Goal: Task Accomplishment & Management: Use online tool/utility

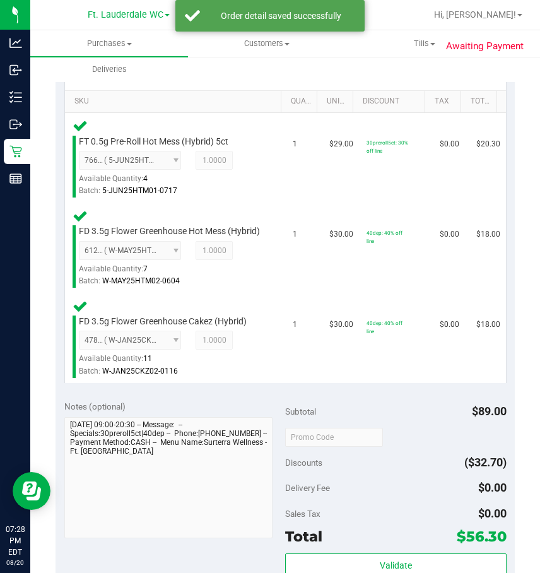
scroll to position [442, 0]
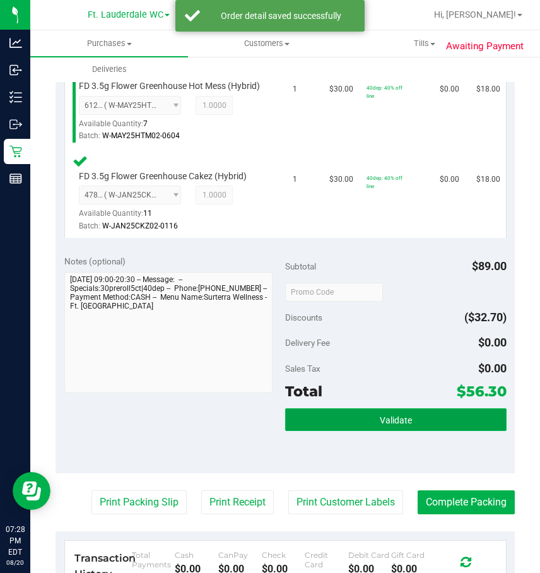
click at [419, 431] on button "Validate" at bounding box center [396, 420] width 222 height 23
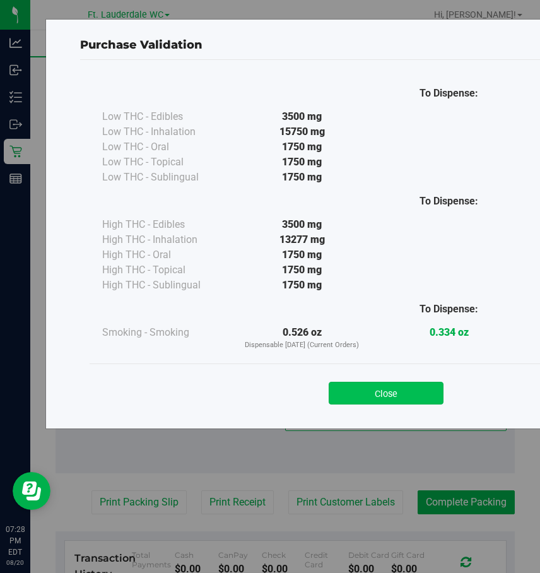
click at [385, 398] on button "Close" at bounding box center [386, 393] width 115 height 23
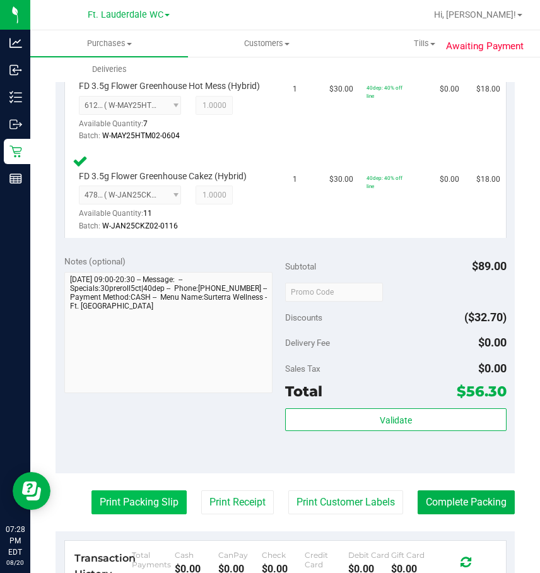
click at [119, 505] on button "Print Packing Slip" at bounding box center [139, 503] width 95 height 24
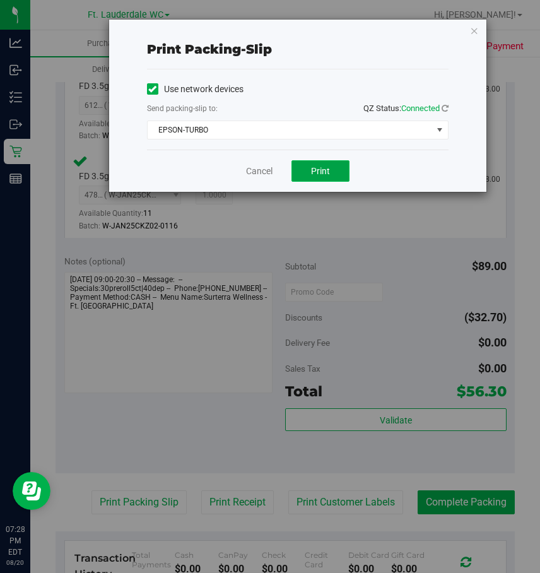
click at [329, 174] on span "Print" at bounding box center [320, 171] width 19 height 10
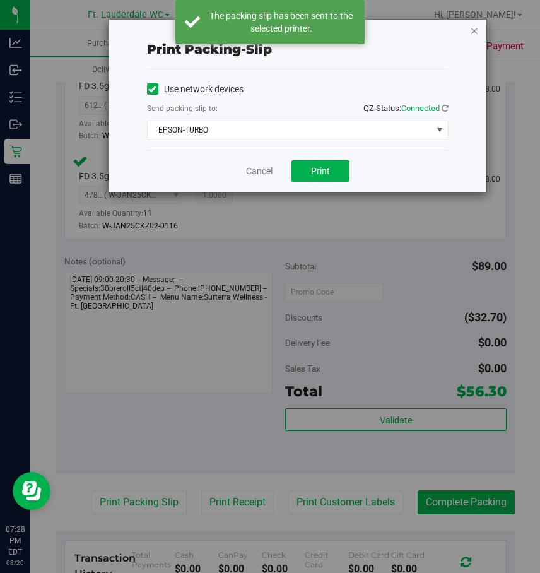
click at [474, 33] on icon "button" at bounding box center [474, 30] width 9 height 15
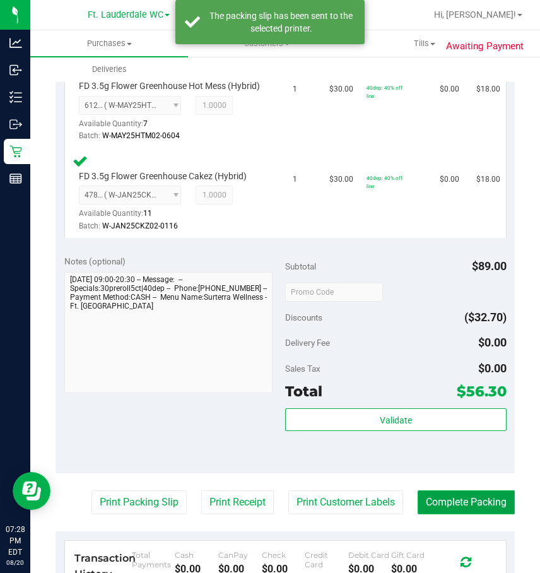
click at [467, 515] on button "Complete Packing" at bounding box center [466, 503] width 97 height 24
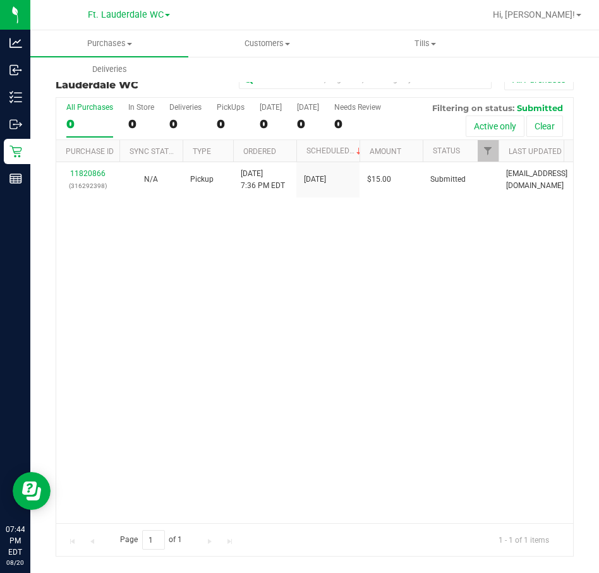
click at [162, 324] on div "11820866 (316292398) N/A Pickup [DATE] 7:36 PM EDT 8/20/2025 $15.00 Submitted […" at bounding box center [314, 342] width 516 height 361
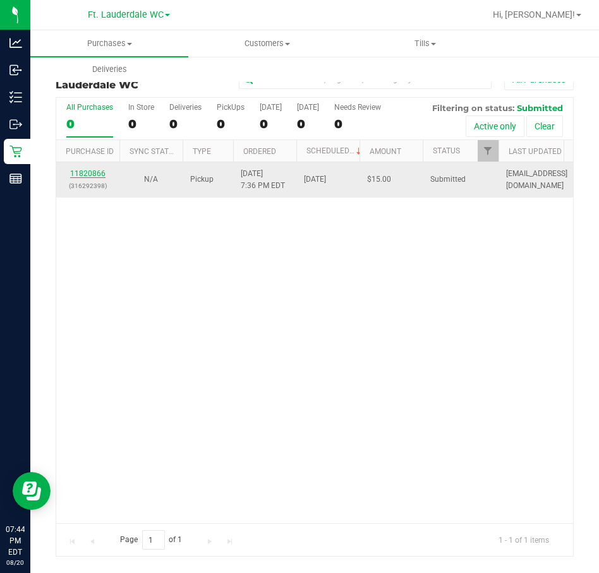
click at [92, 176] on link "11820866" at bounding box center [87, 173] width 35 height 9
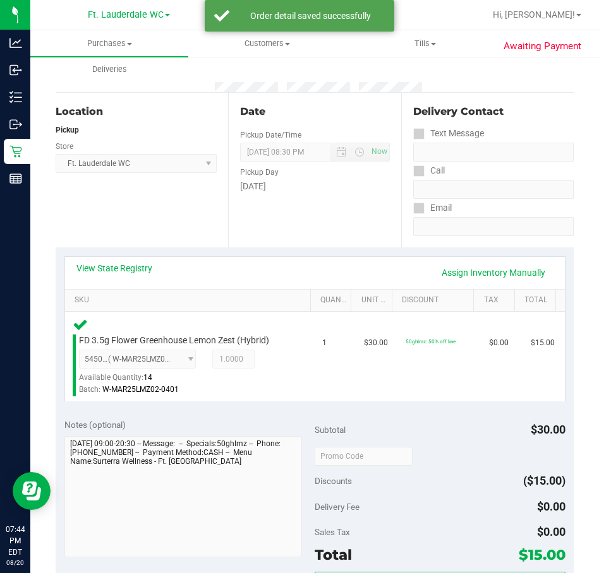
scroll to position [222, 0]
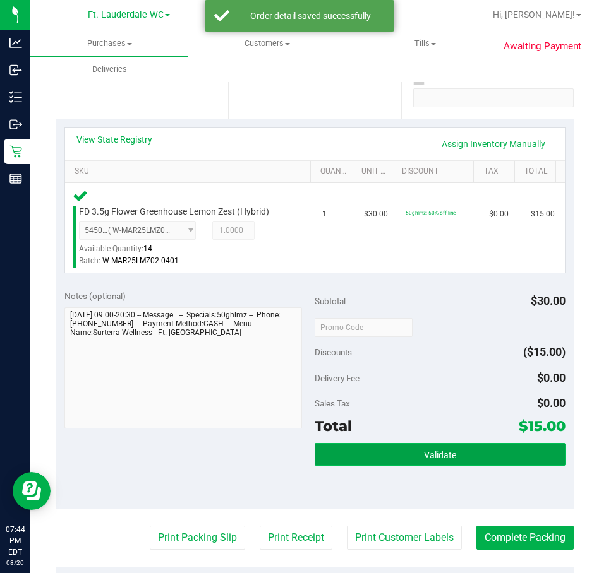
click at [481, 464] on button "Validate" at bounding box center [439, 454] width 251 height 23
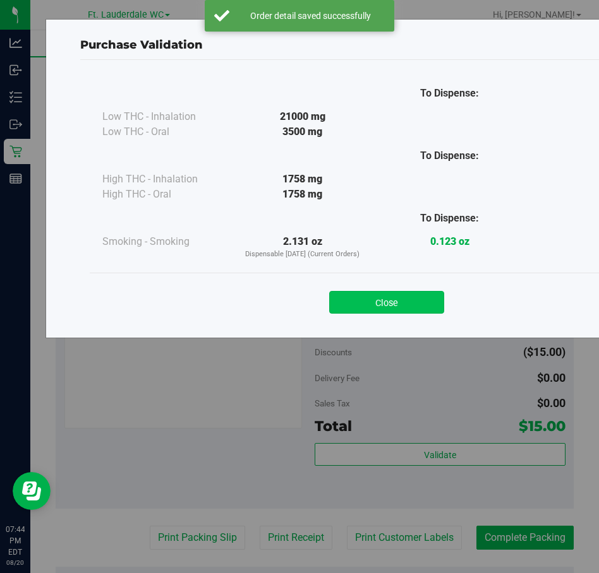
click at [403, 296] on button "Close" at bounding box center [386, 302] width 115 height 23
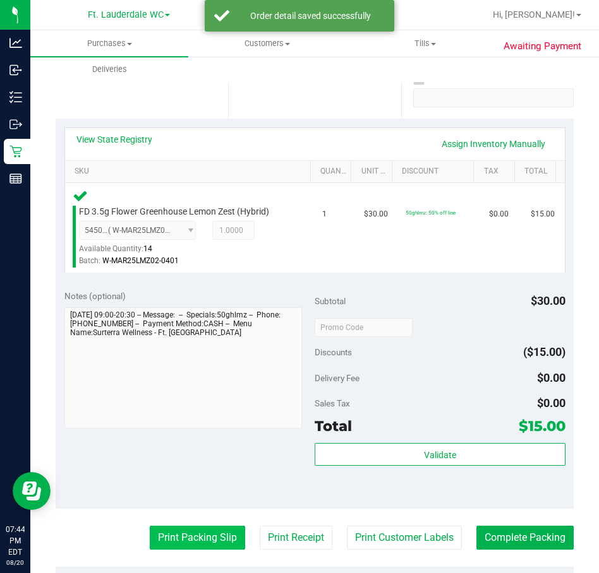
click at [191, 549] on button "Print Packing Slip" at bounding box center [197, 538] width 95 height 24
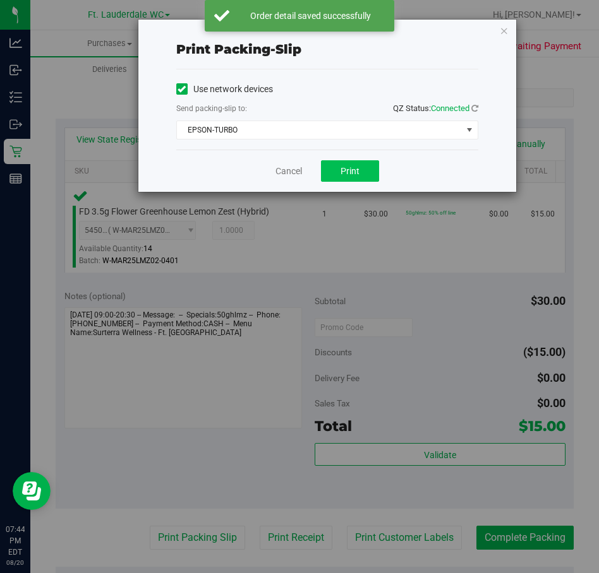
click at [353, 173] on span "Print" at bounding box center [349, 171] width 19 height 10
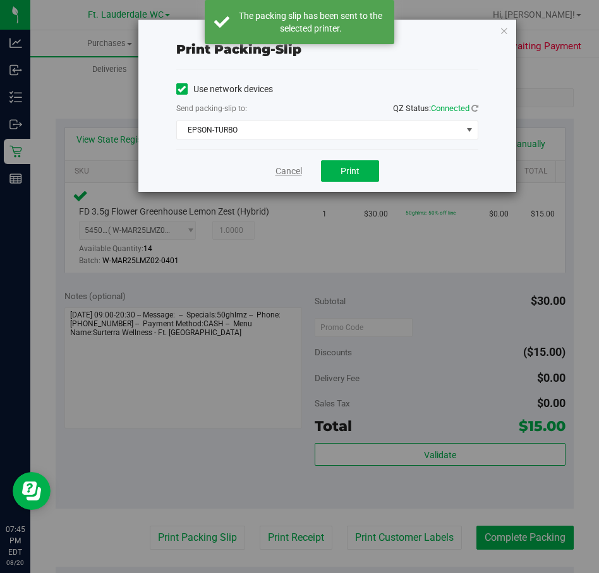
click at [293, 165] on link "Cancel" at bounding box center [288, 171] width 27 height 13
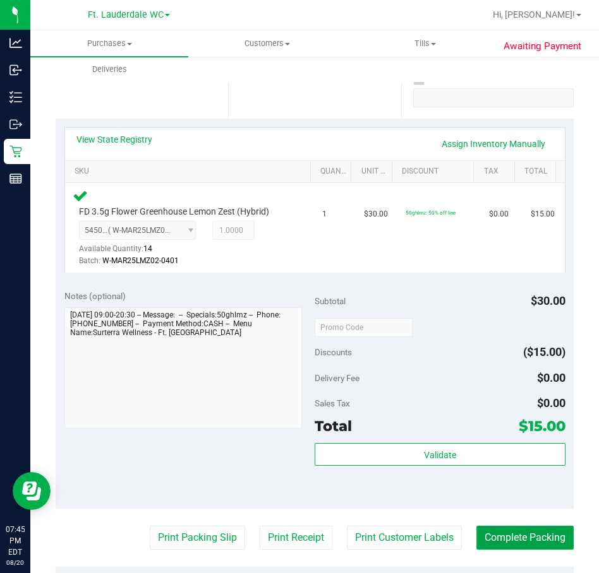
click at [525, 546] on button "Complete Packing" at bounding box center [524, 538] width 97 height 24
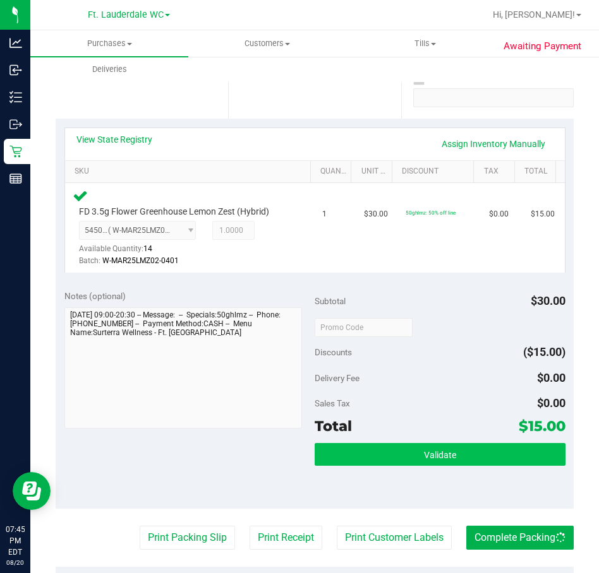
click at [443, 449] on button "Validate" at bounding box center [439, 454] width 251 height 23
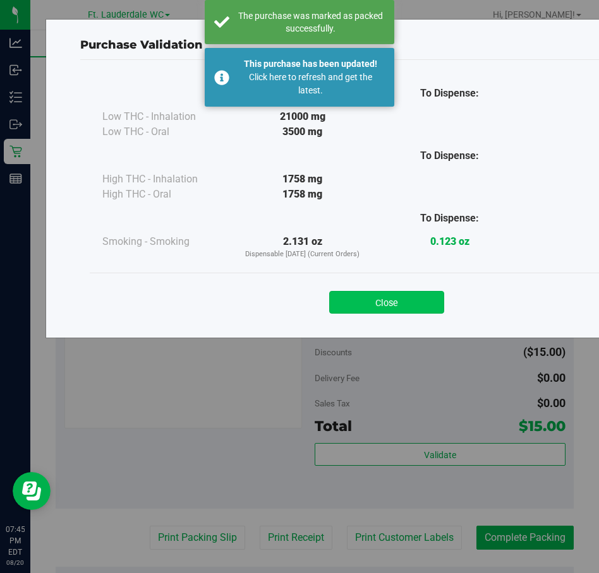
click at [383, 299] on button "Close" at bounding box center [386, 302] width 115 height 23
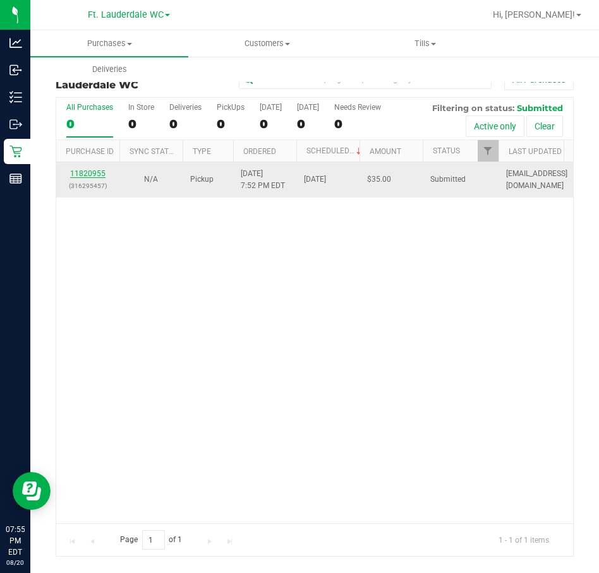
click at [97, 175] on link "11820955" at bounding box center [87, 173] width 35 height 9
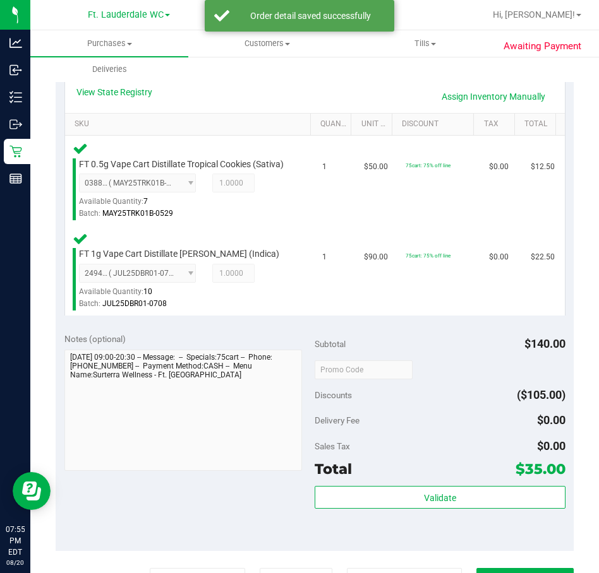
scroll to position [326, 0]
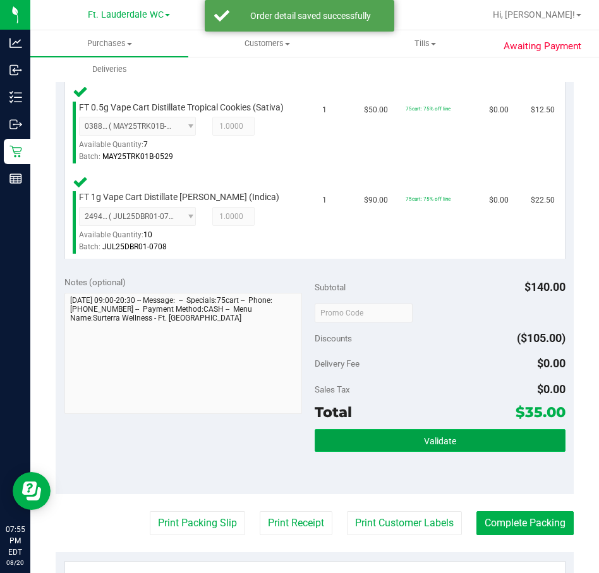
click at [455, 452] on button "Validate" at bounding box center [439, 440] width 251 height 23
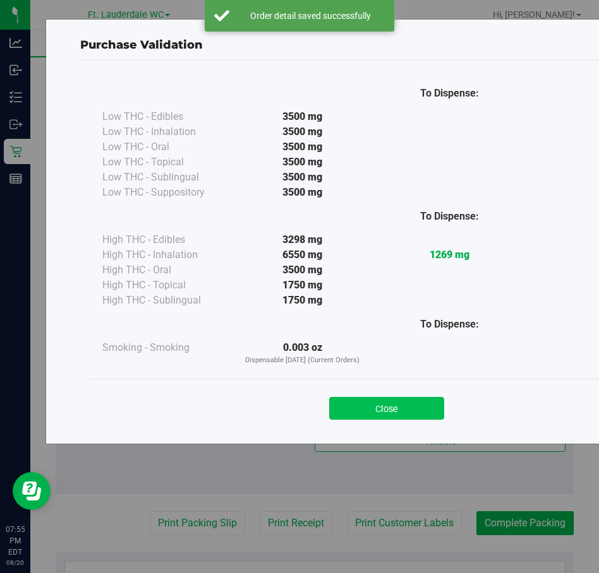
click at [367, 409] on button "Close" at bounding box center [386, 408] width 115 height 23
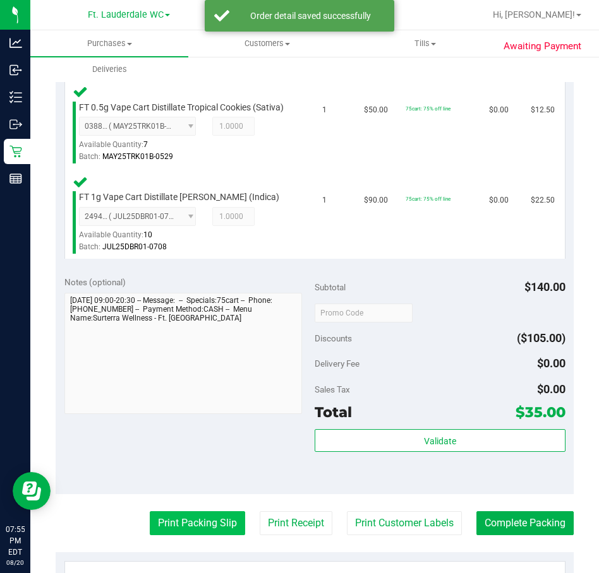
click at [189, 531] on button "Print Packing Slip" at bounding box center [197, 523] width 95 height 24
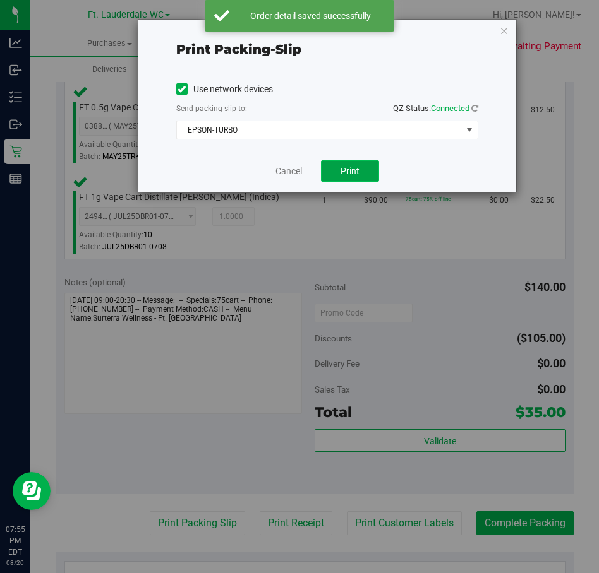
click at [348, 162] on button "Print" at bounding box center [350, 170] width 58 height 21
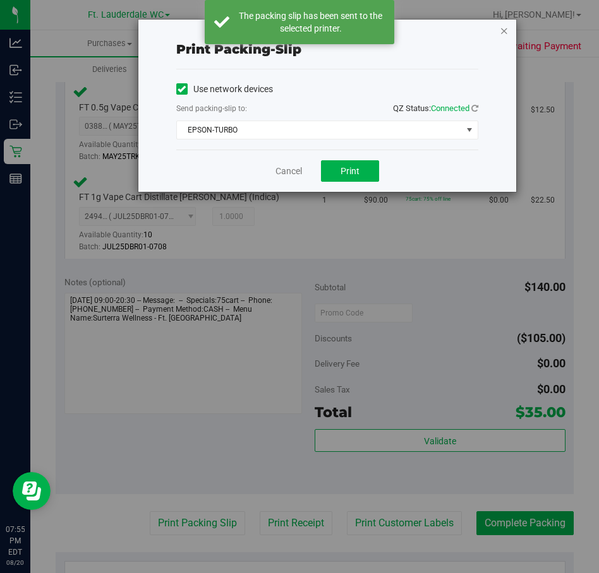
click at [503, 33] on icon "button" at bounding box center [503, 30] width 9 height 15
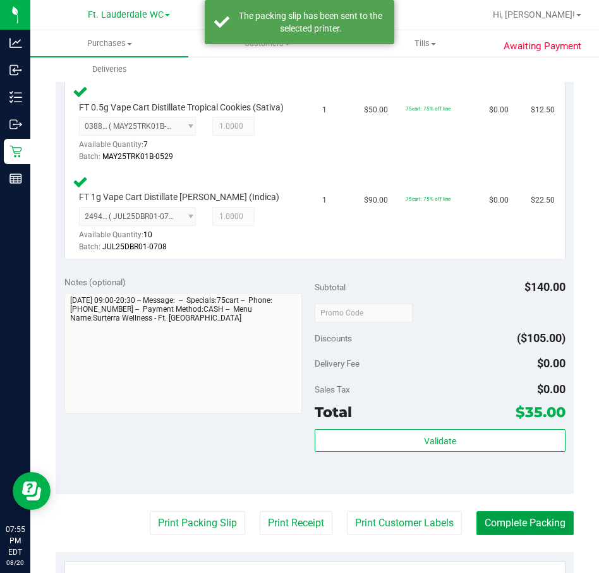
click at [516, 530] on button "Complete Packing" at bounding box center [524, 523] width 97 height 24
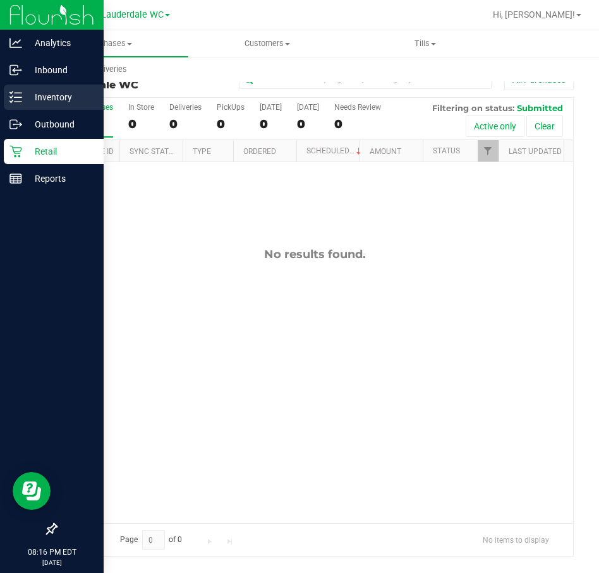
click at [32, 97] on p "Inventory" at bounding box center [60, 97] width 76 height 15
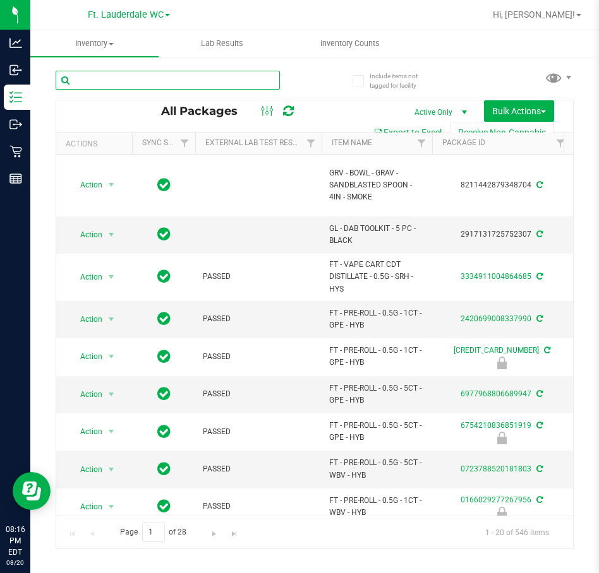
click at [142, 81] on input "text" at bounding box center [168, 80] width 224 height 19
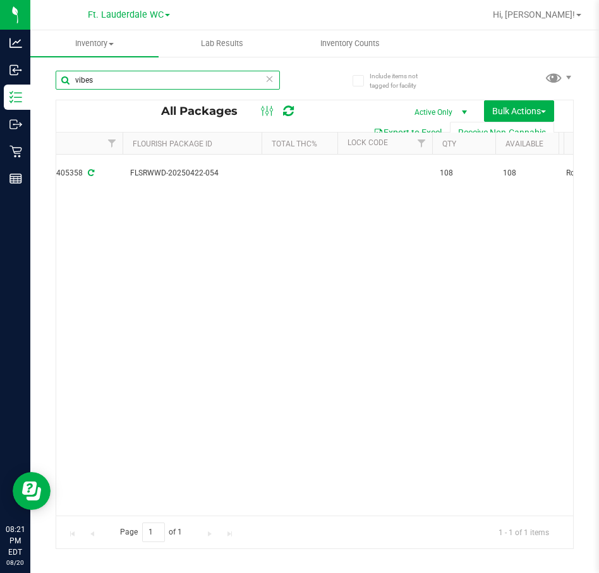
type input "vibes"
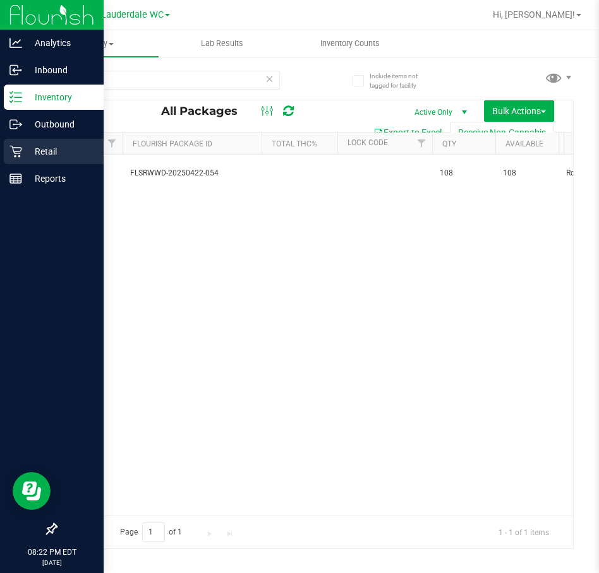
click at [20, 152] on icon at bounding box center [15, 151] width 13 height 13
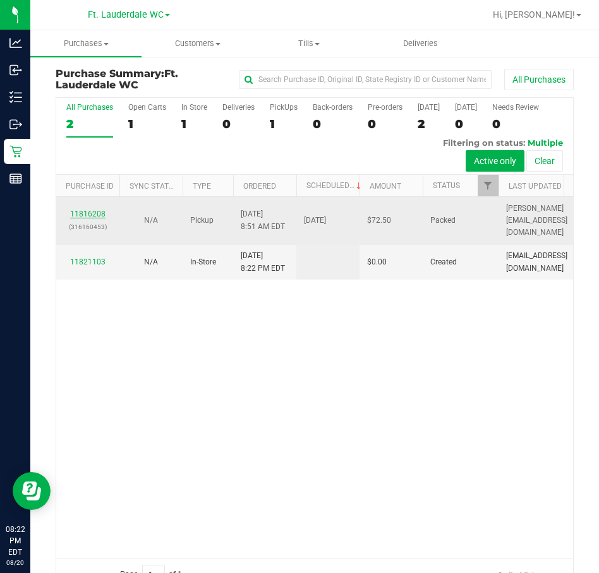
click at [76, 217] on link "11816208" at bounding box center [87, 214] width 35 height 9
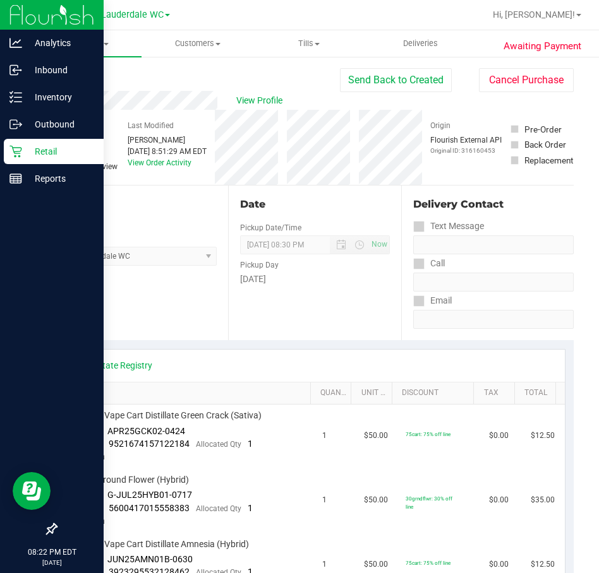
click at [29, 150] on p "Retail" at bounding box center [60, 151] width 76 height 15
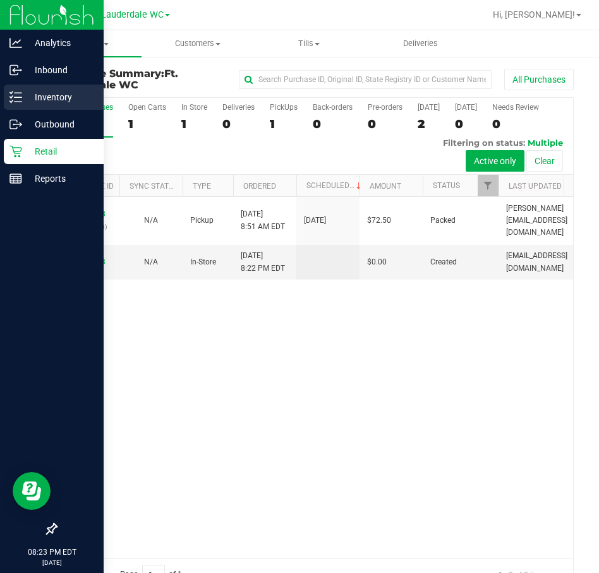
click at [12, 98] on icon at bounding box center [15, 97] width 13 height 13
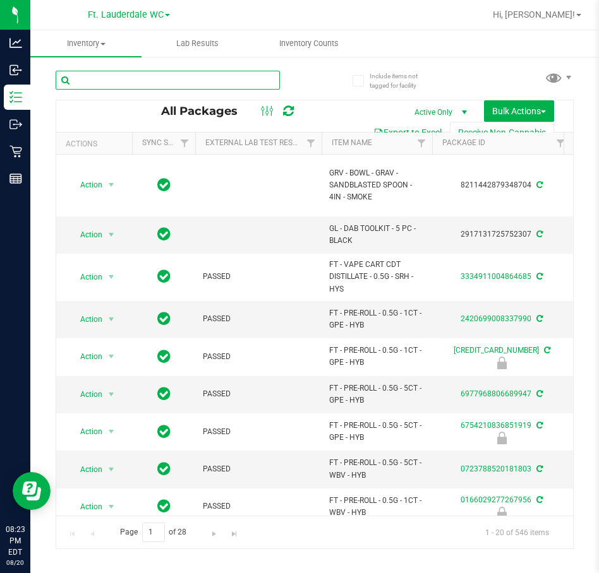
click at [173, 83] on input "text" at bounding box center [168, 80] width 224 height 19
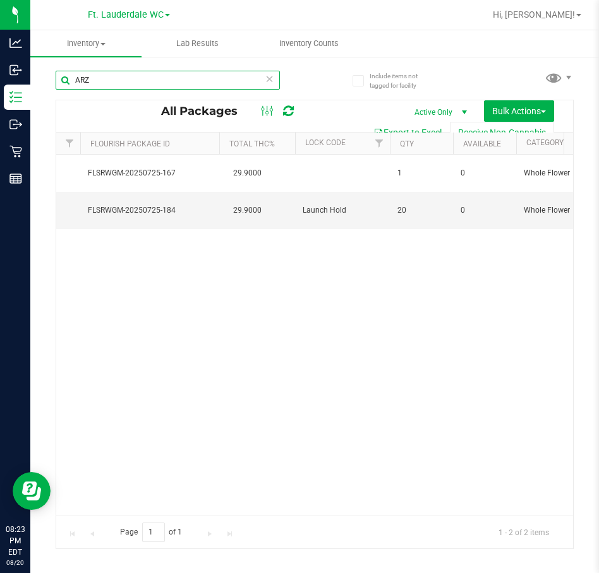
scroll to position [0, 578]
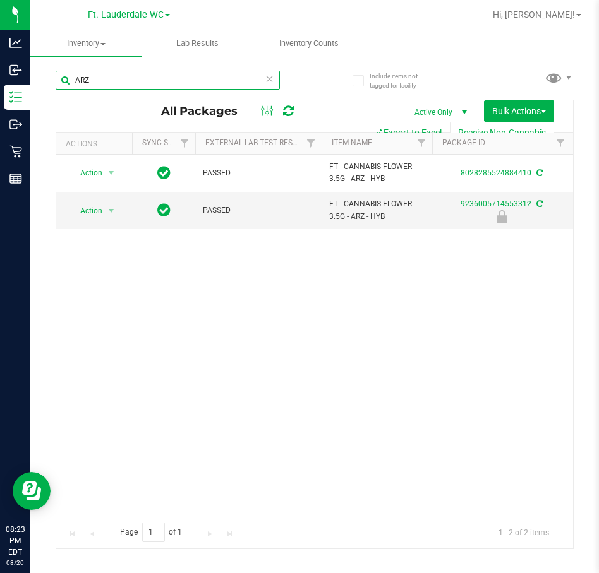
type input "ARZ"
drag, startPoint x: 88, startPoint y: 203, endPoint x: 97, endPoint y: 246, distance: 43.7
click at [88, 203] on span "Action" at bounding box center [86, 211] width 34 height 18
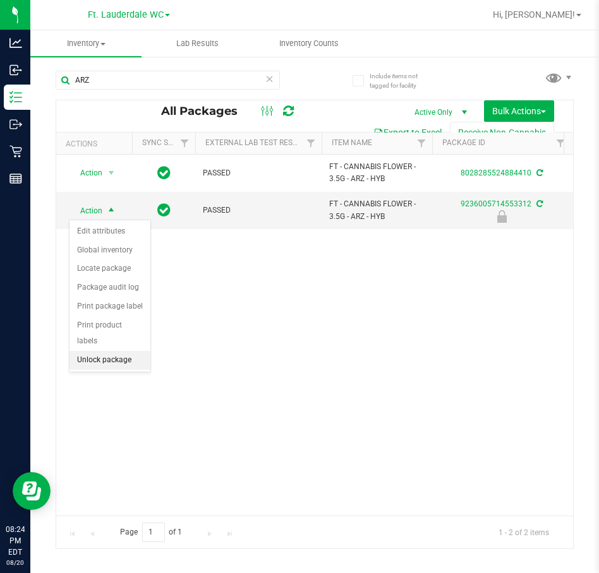
click at [103, 351] on li "Unlock package" at bounding box center [109, 360] width 81 height 19
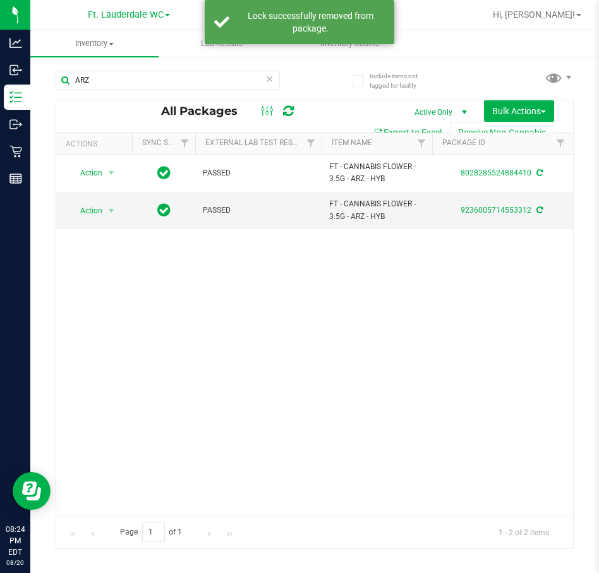
click at [261, 369] on div "Action Action Adjust qty Create package Edit attributes Global inventory Locate…" at bounding box center [314, 335] width 516 height 361
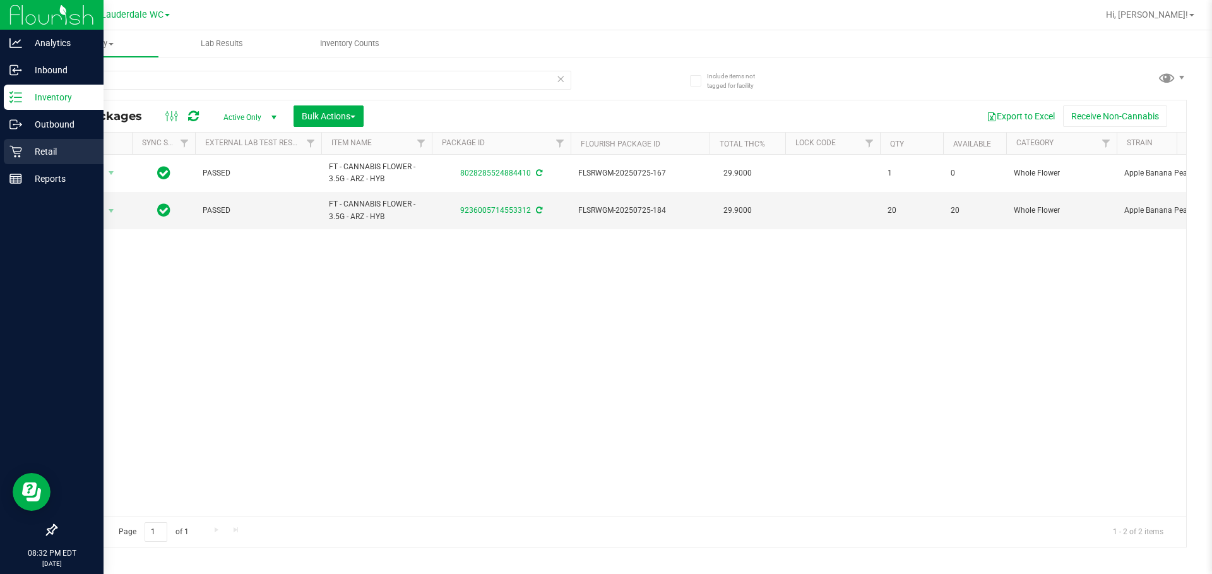
click at [28, 139] on div "Retail" at bounding box center [54, 151] width 100 height 25
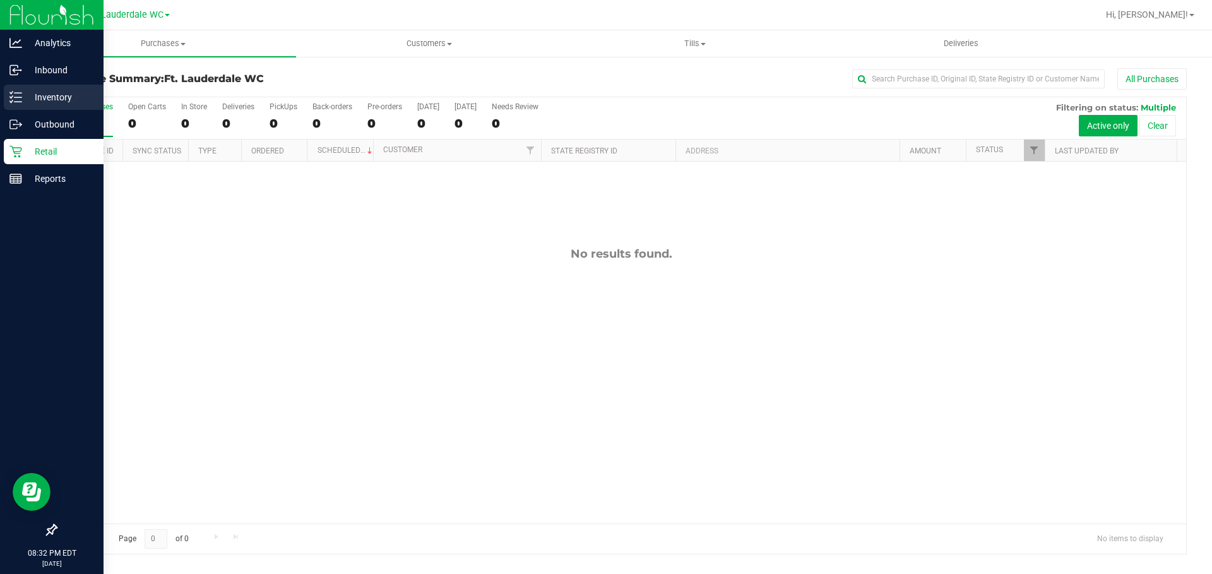
click at [71, 101] on p "Inventory" at bounding box center [60, 97] width 76 height 15
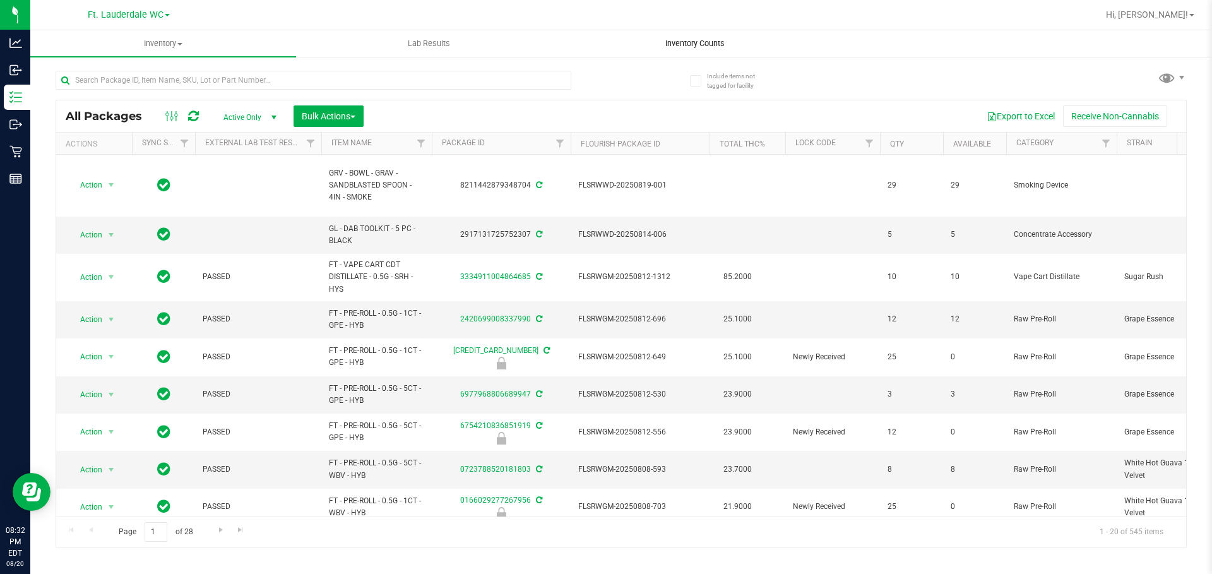
click at [540, 42] on span "Inventory Counts" at bounding box center [694, 43] width 93 height 11
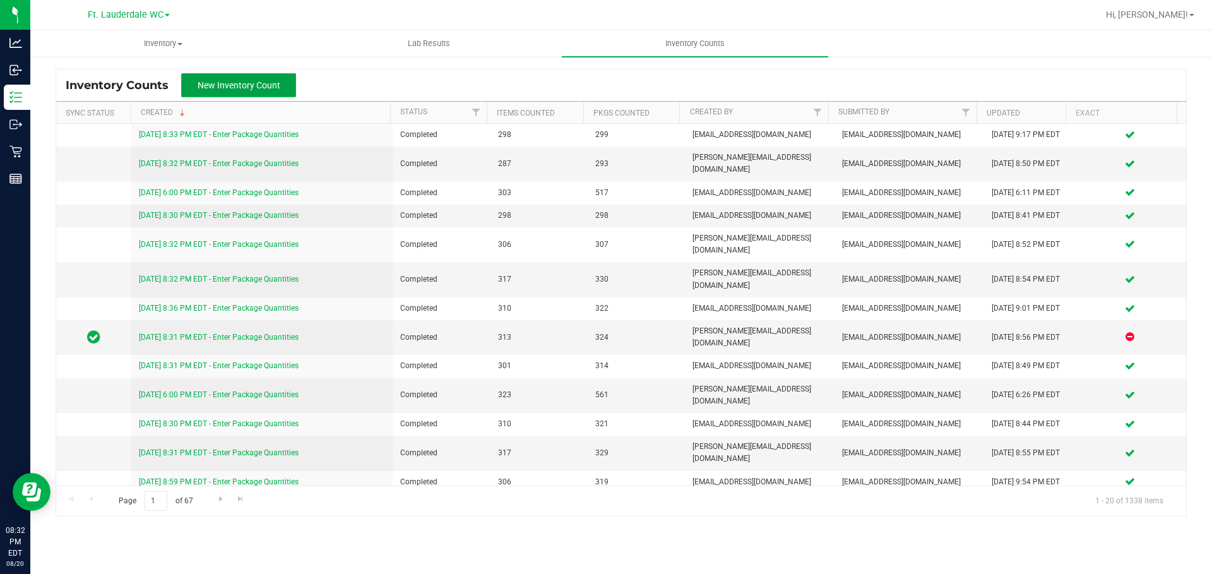
click at [284, 83] on button "New Inventory Count" at bounding box center [238, 85] width 115 height 24
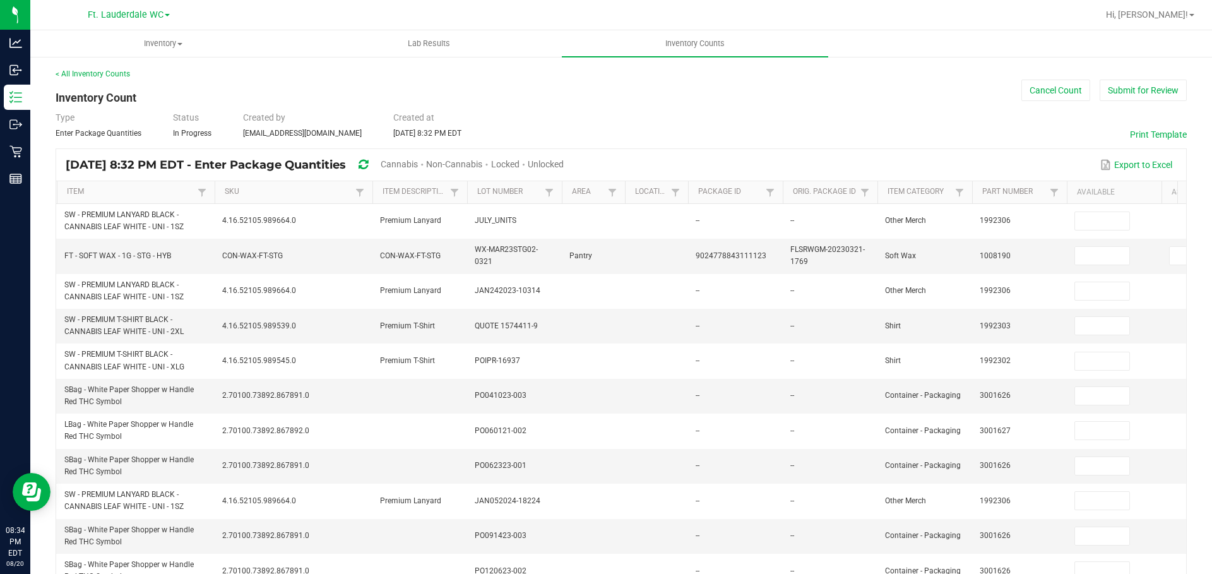
click at [418, 164] on span "Cannabis" at bounding box center [399, 164] width 37 height 10
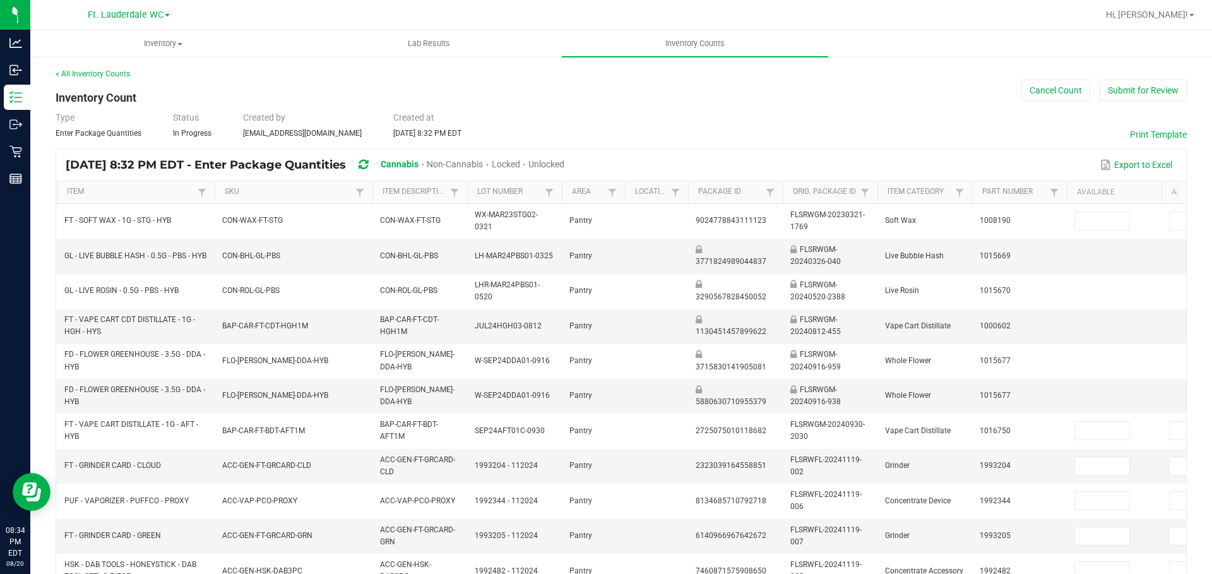
click at [540, 167] on span "Unlocked" at bounding box center [546, 164] width 36 height 10
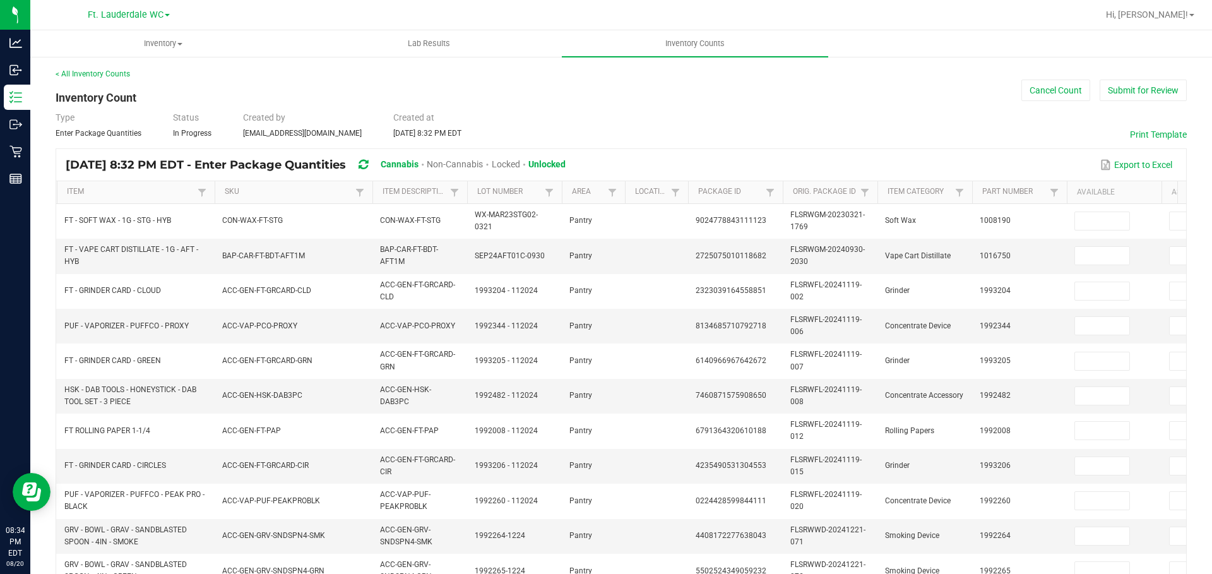
click at [89, 184] on th "Item" at bounding box center [136, 192] width 158 height 23
click at [110, 196] on link "Item" at bounding box center [130, 192] width 127 height 10
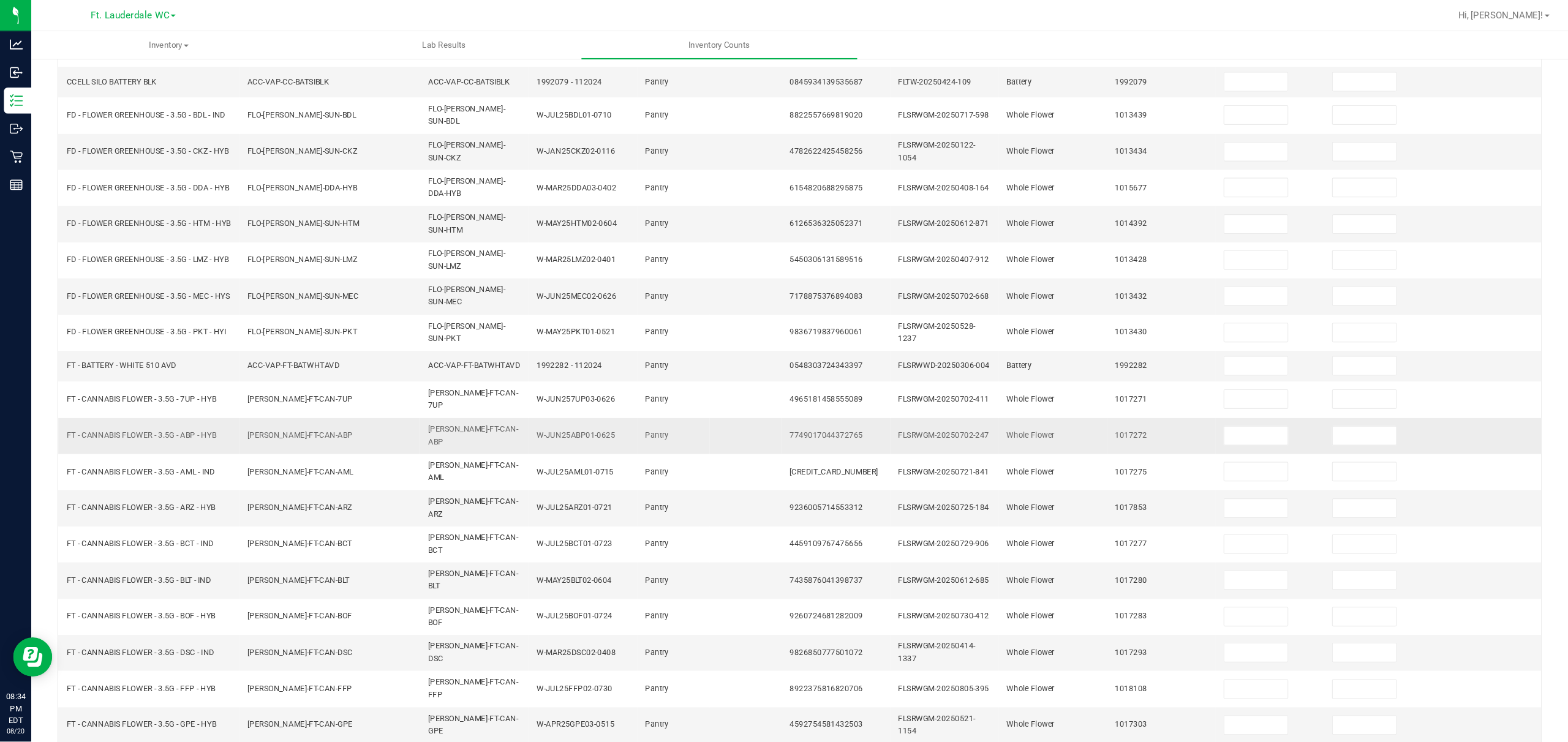
scroll to position [93, 0]
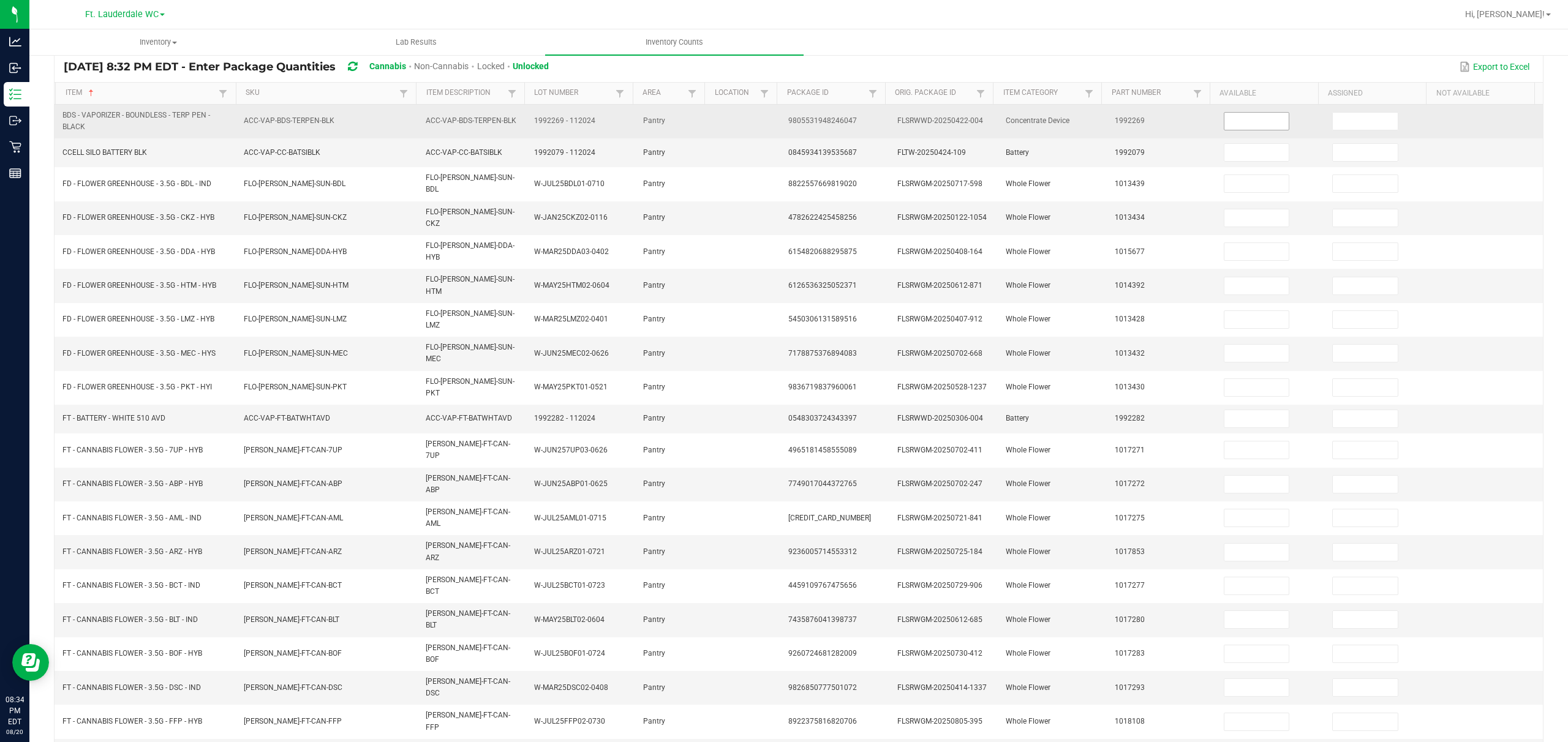
click at [524, 117] on input at bounding box center [1257, 121] width 65 height 17
type input "4"
type input "18"
type input "8"
type input "11"
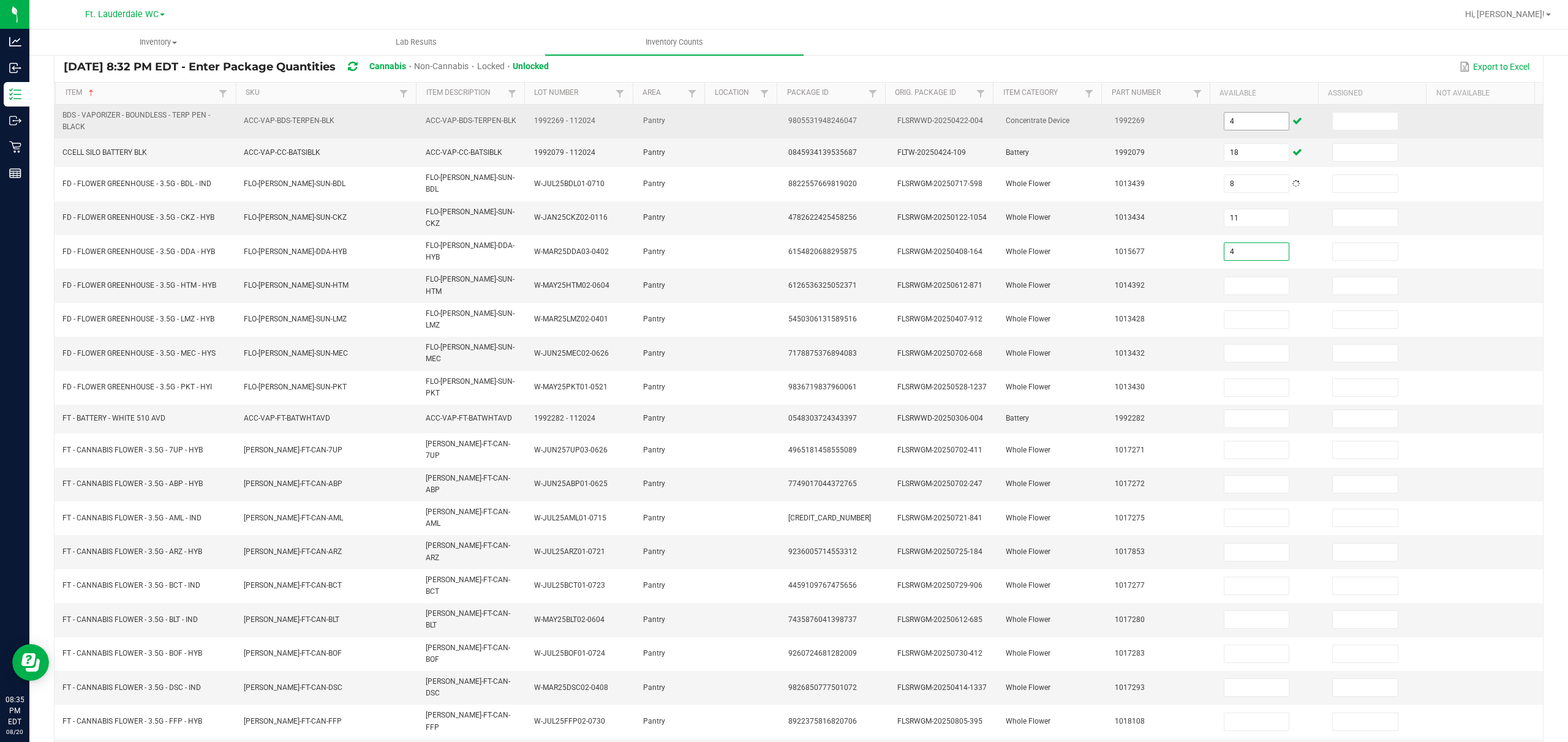
type input "4"
type input "7"
type input "14"
type input "12"
type input "7"
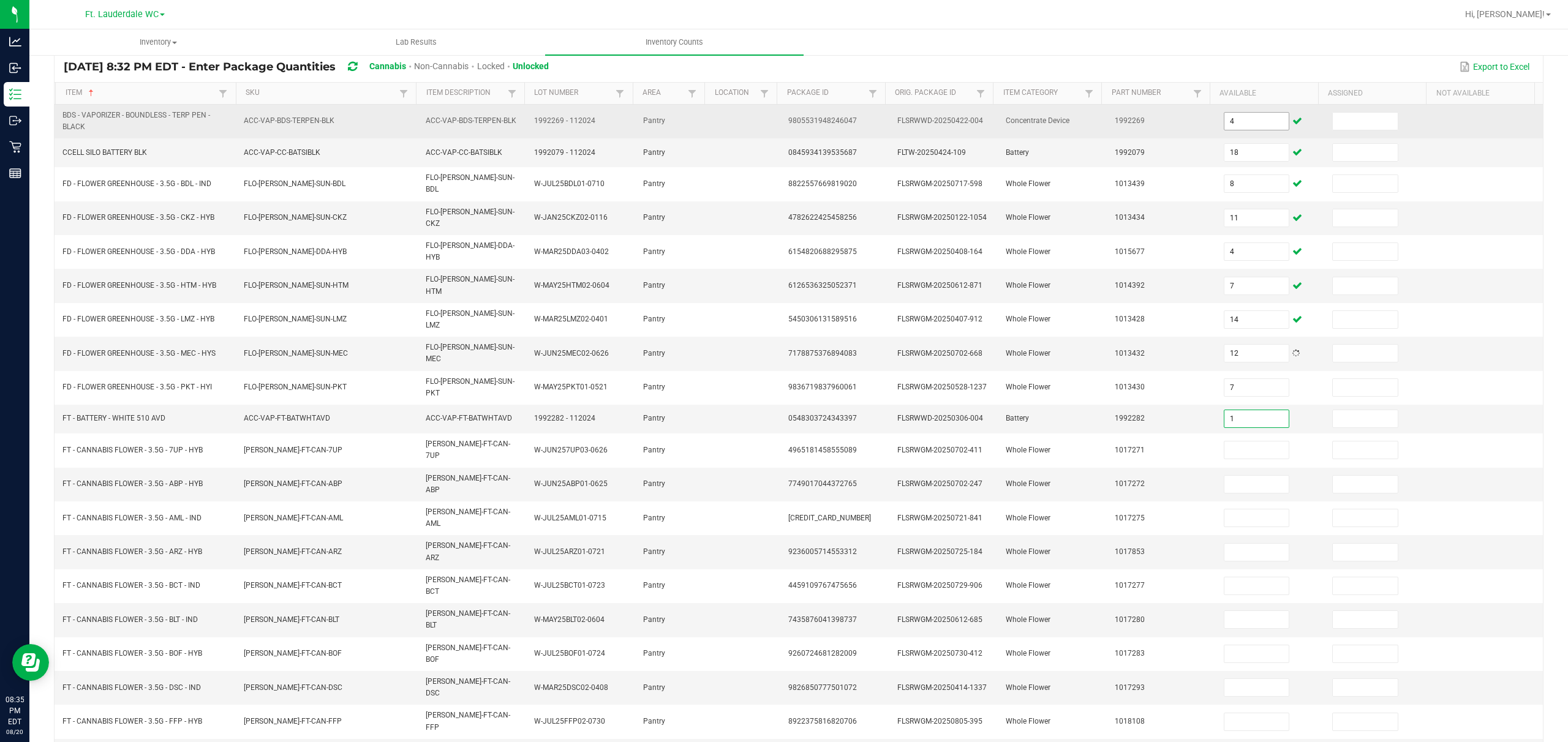
type input "1"
type input "2"
type input "19"
type input "18"
type input "19"
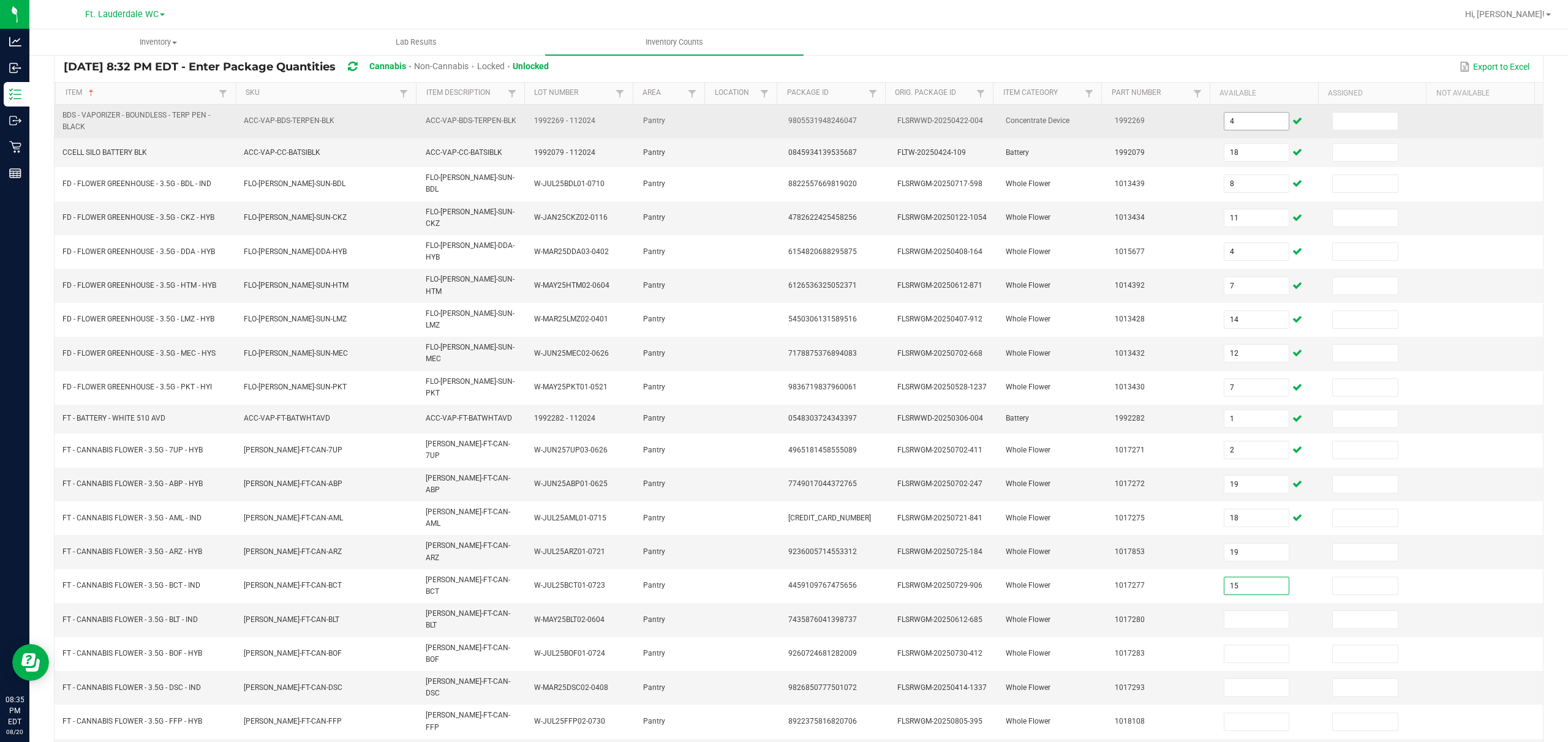
type input "15"
type input "5"
type input "13"
type input "2"
type input "14"
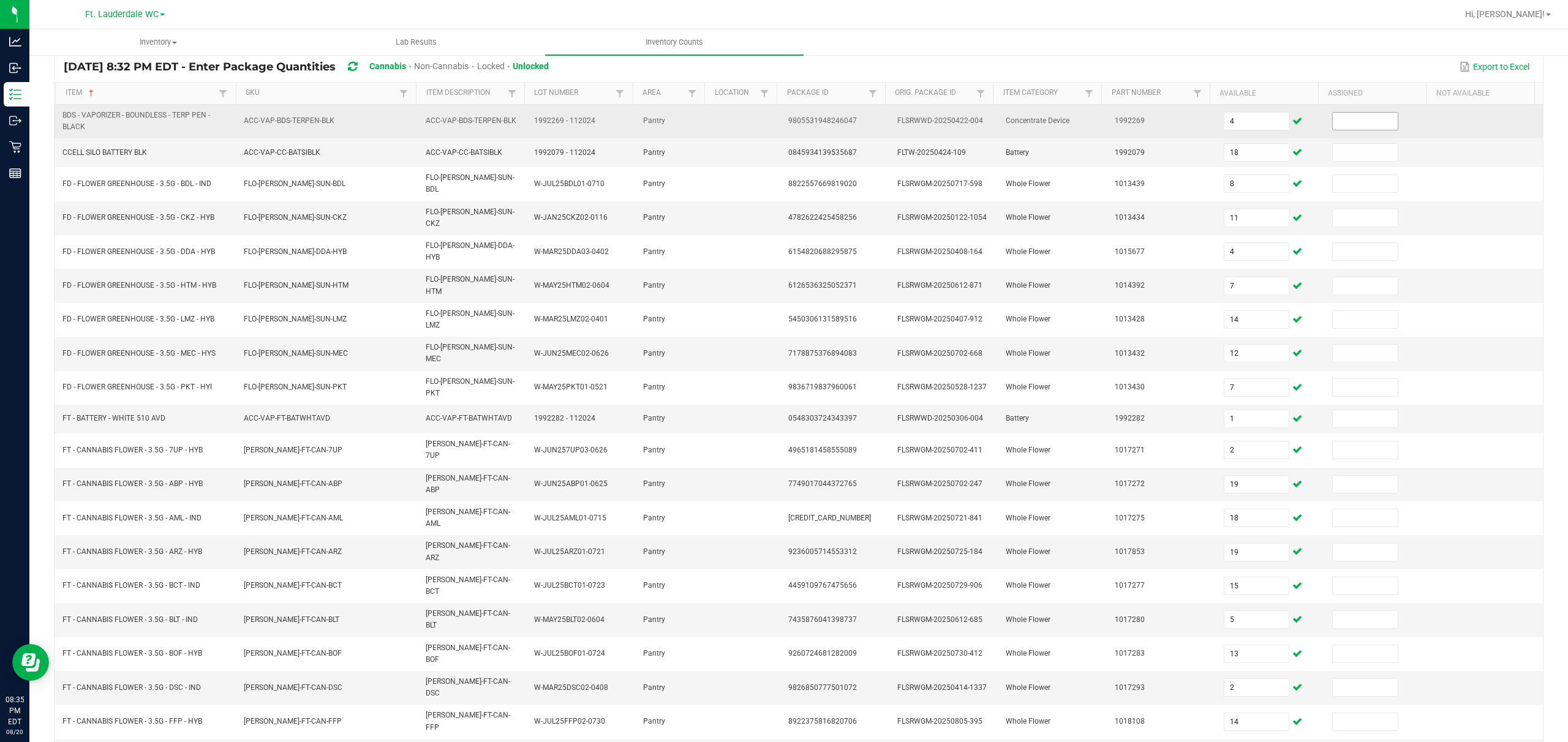
type input "14"
click at [524, 113] on span at bounding box center [1365, 121] width 66 height 18
click at [524, 130] on input at bounding box center [1365, 121] width 65 height 17
type input "0"
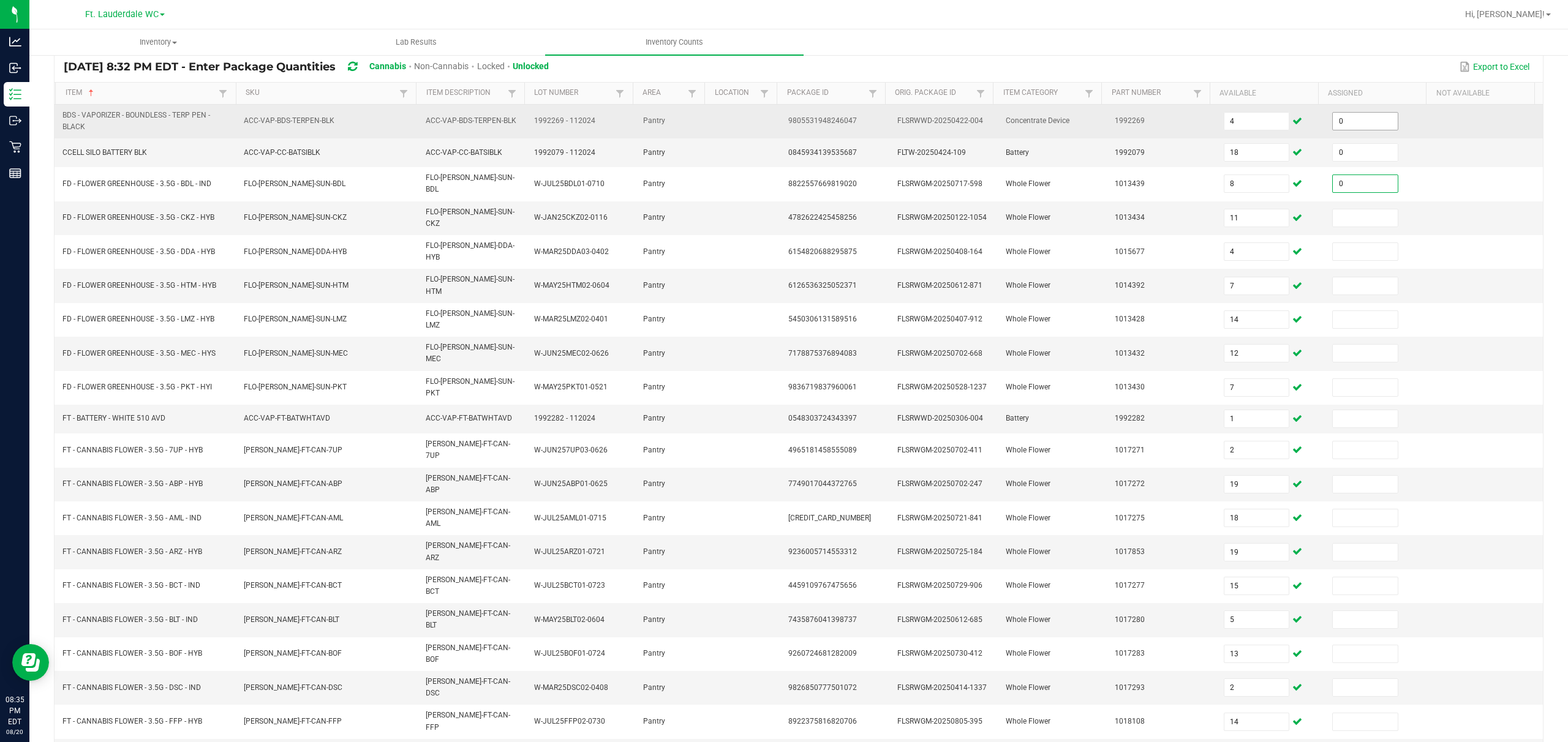
type input "0"
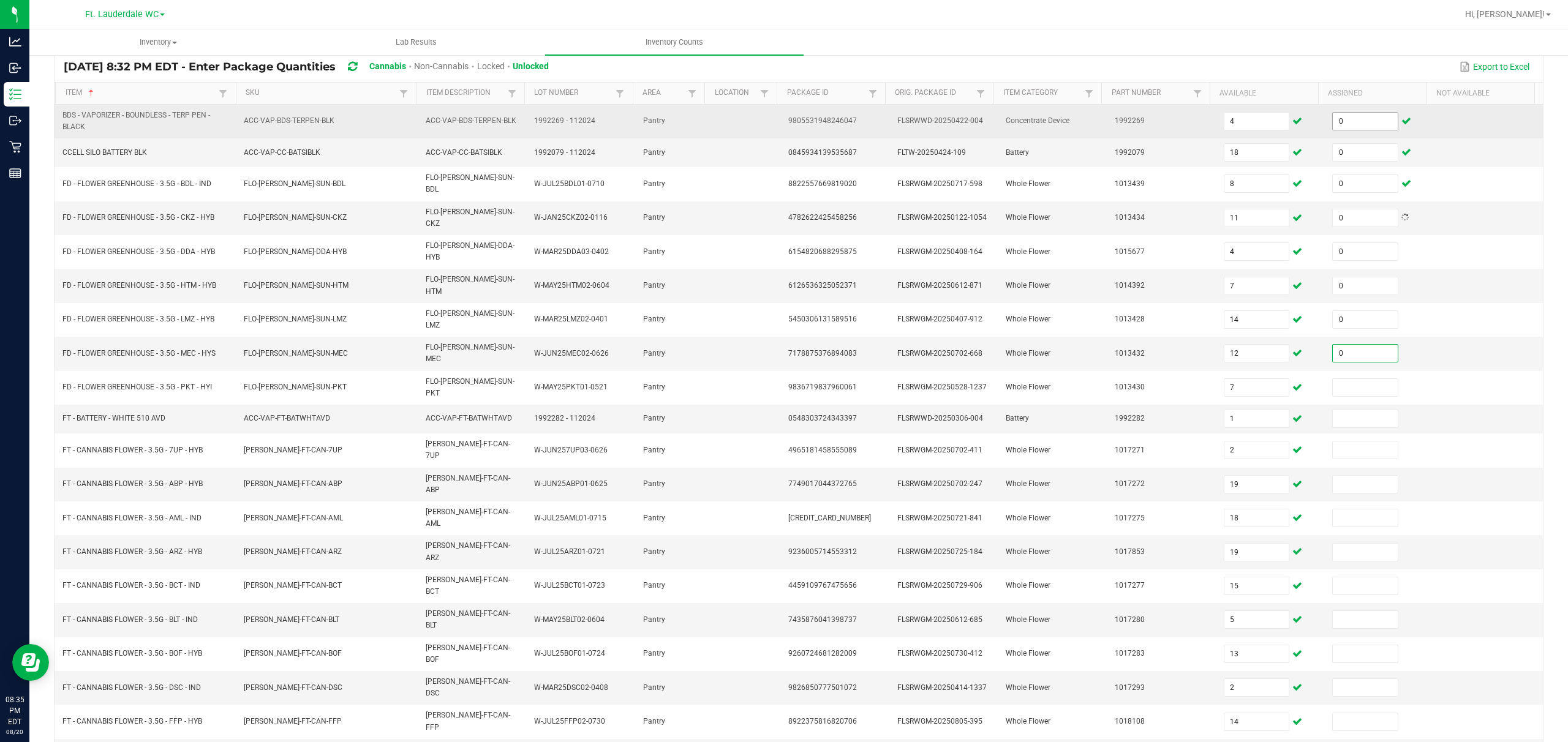
type input "0"
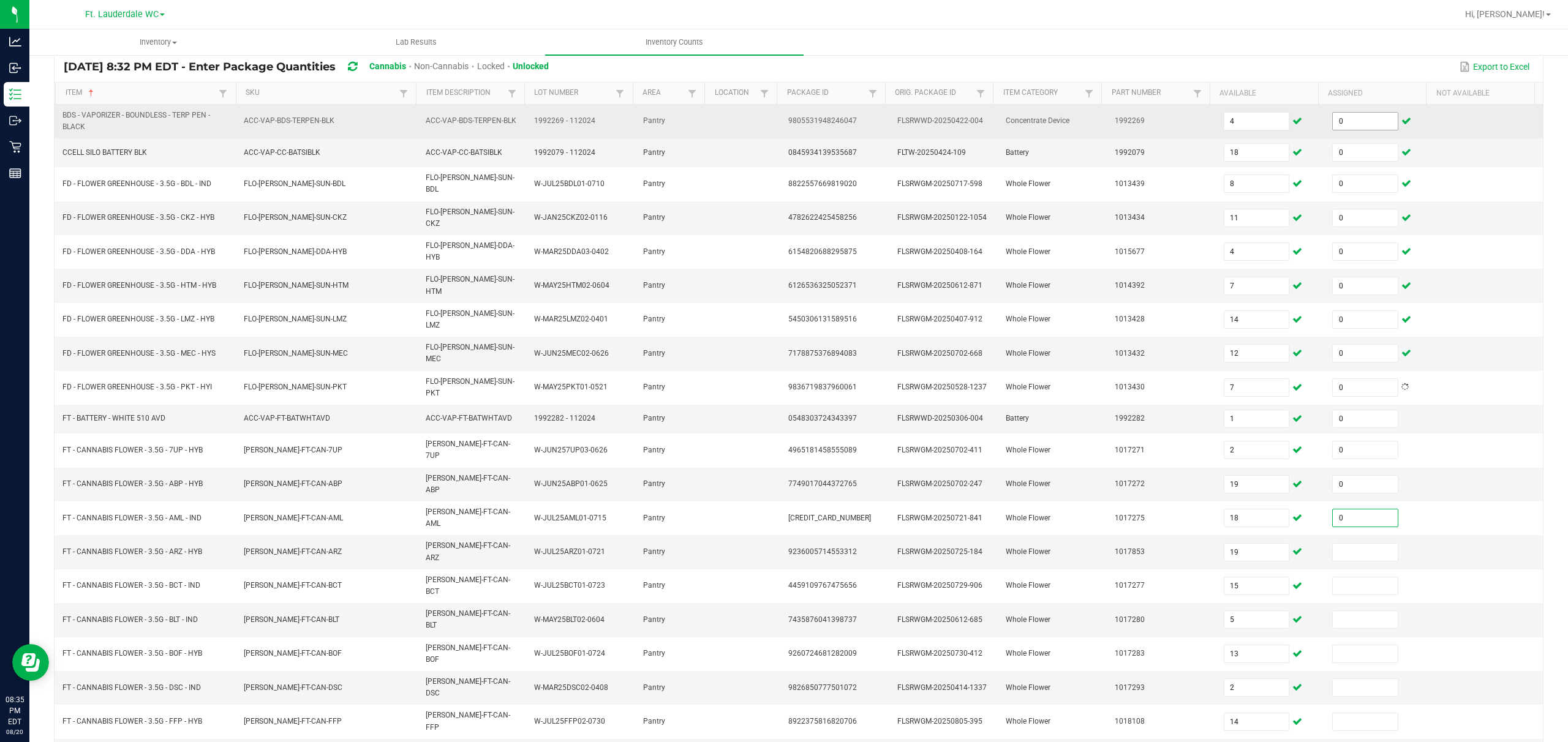
type input "0"
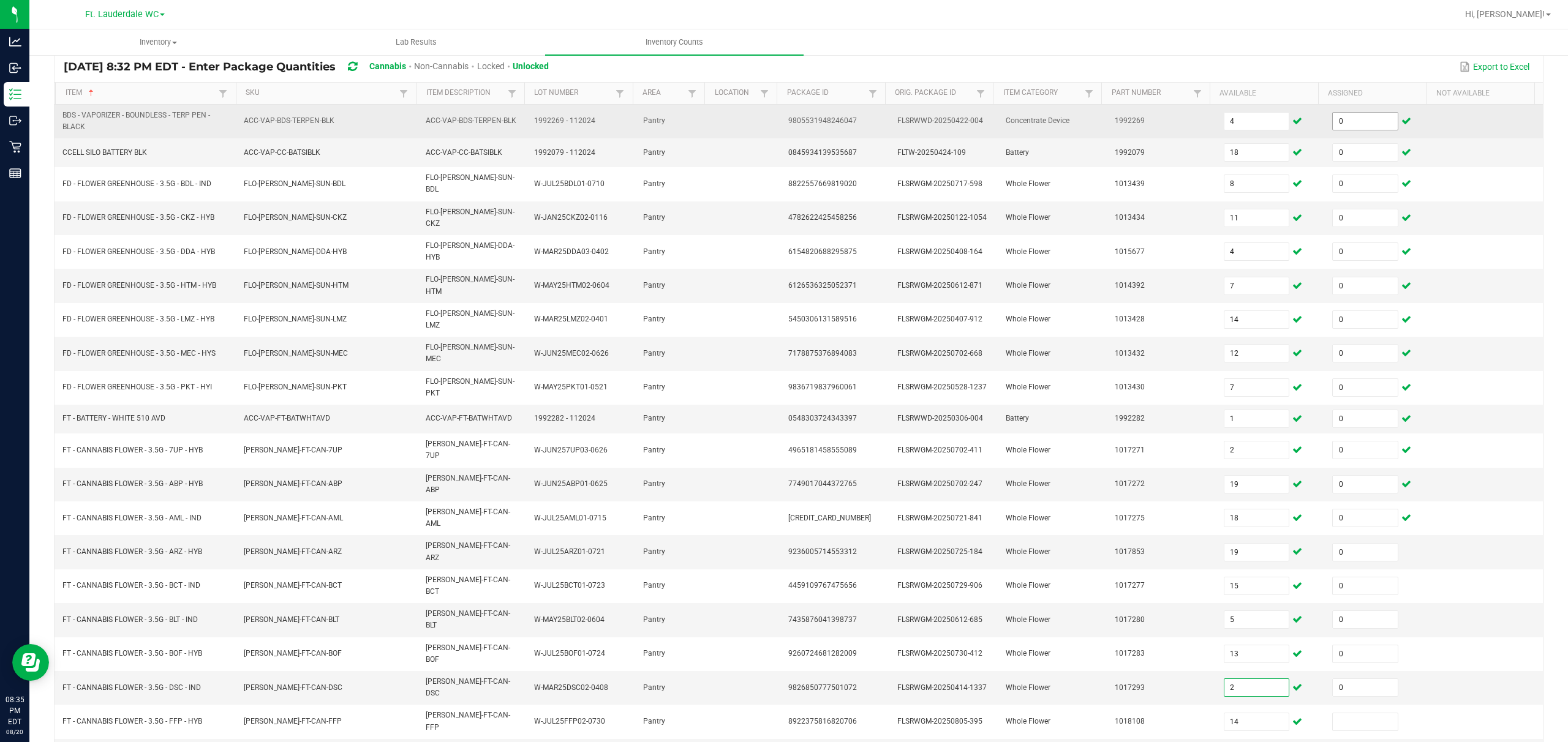
type input "0"
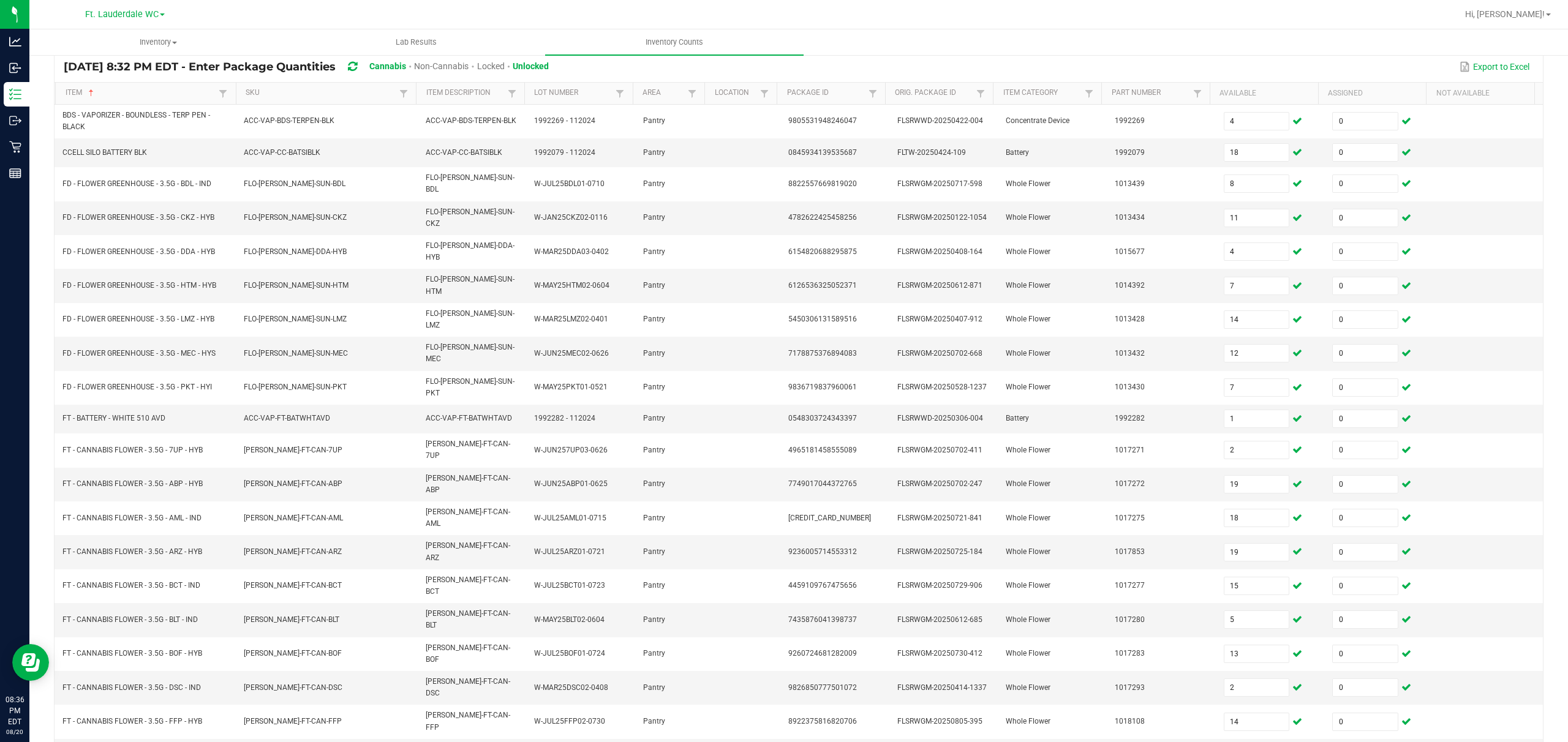
type input "0"
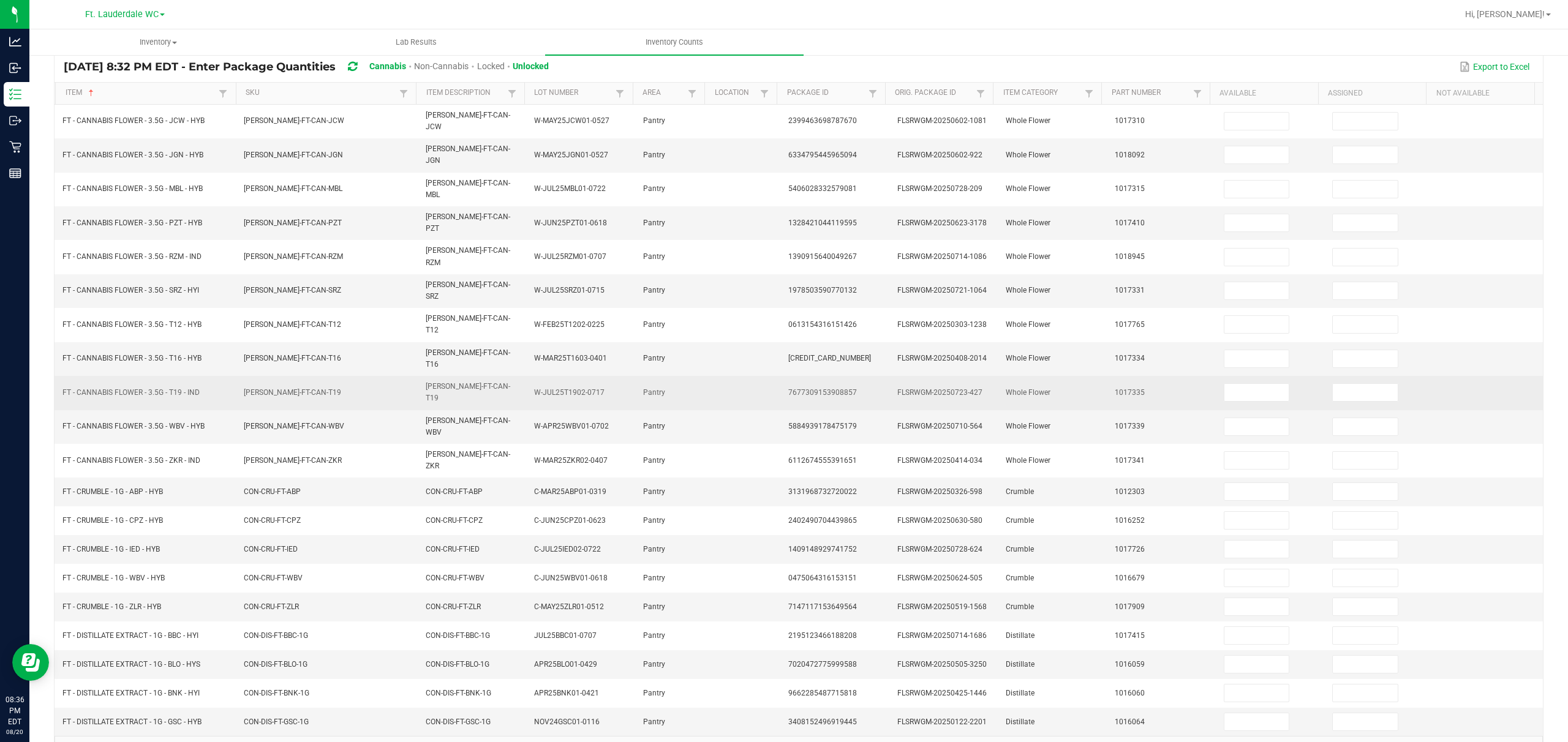
scroll to position [88, 0]
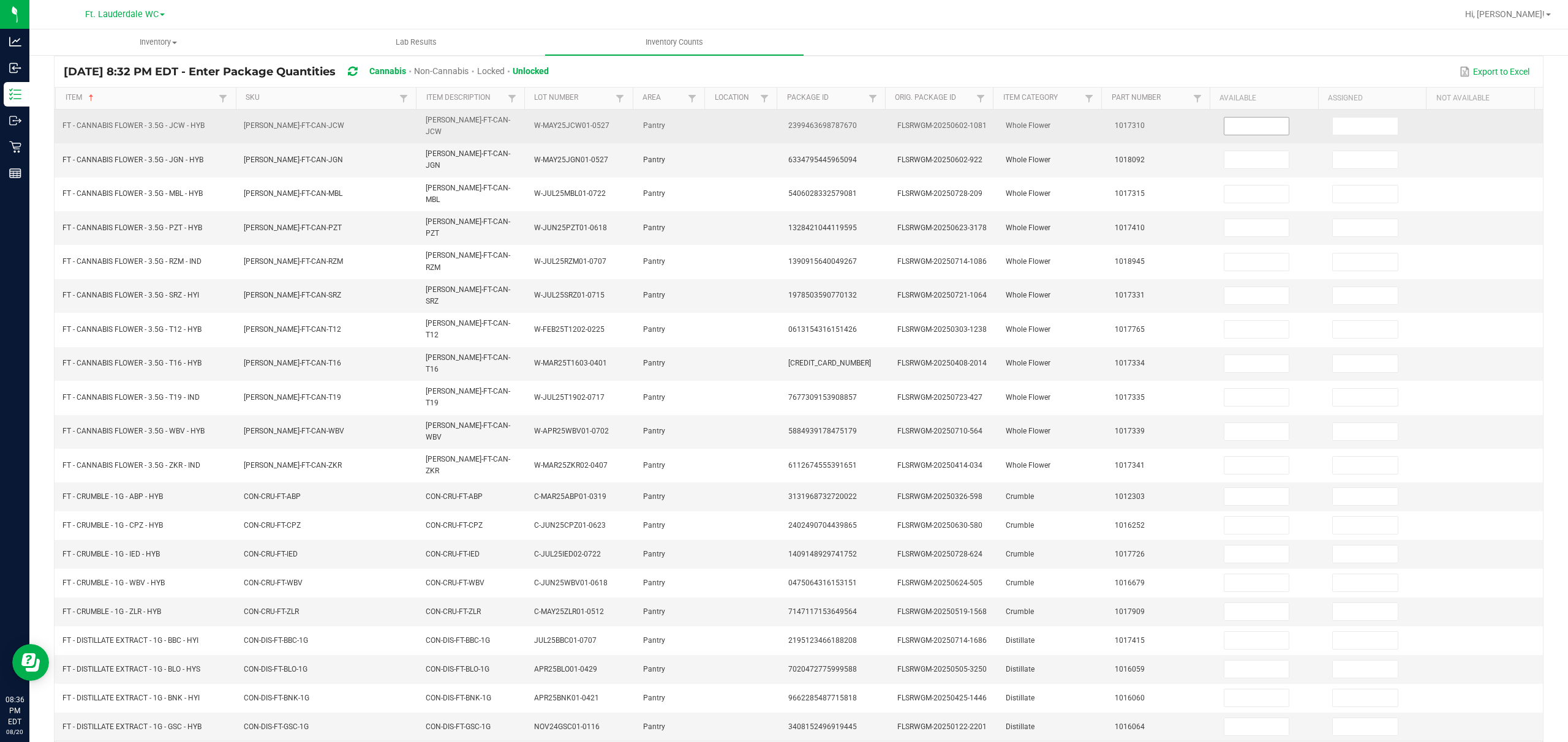
click at [524, 130] on input at bounding box center [1257, 126] width 65 height 17
type input "8"
type input "13"
type input "11"
type input "6"
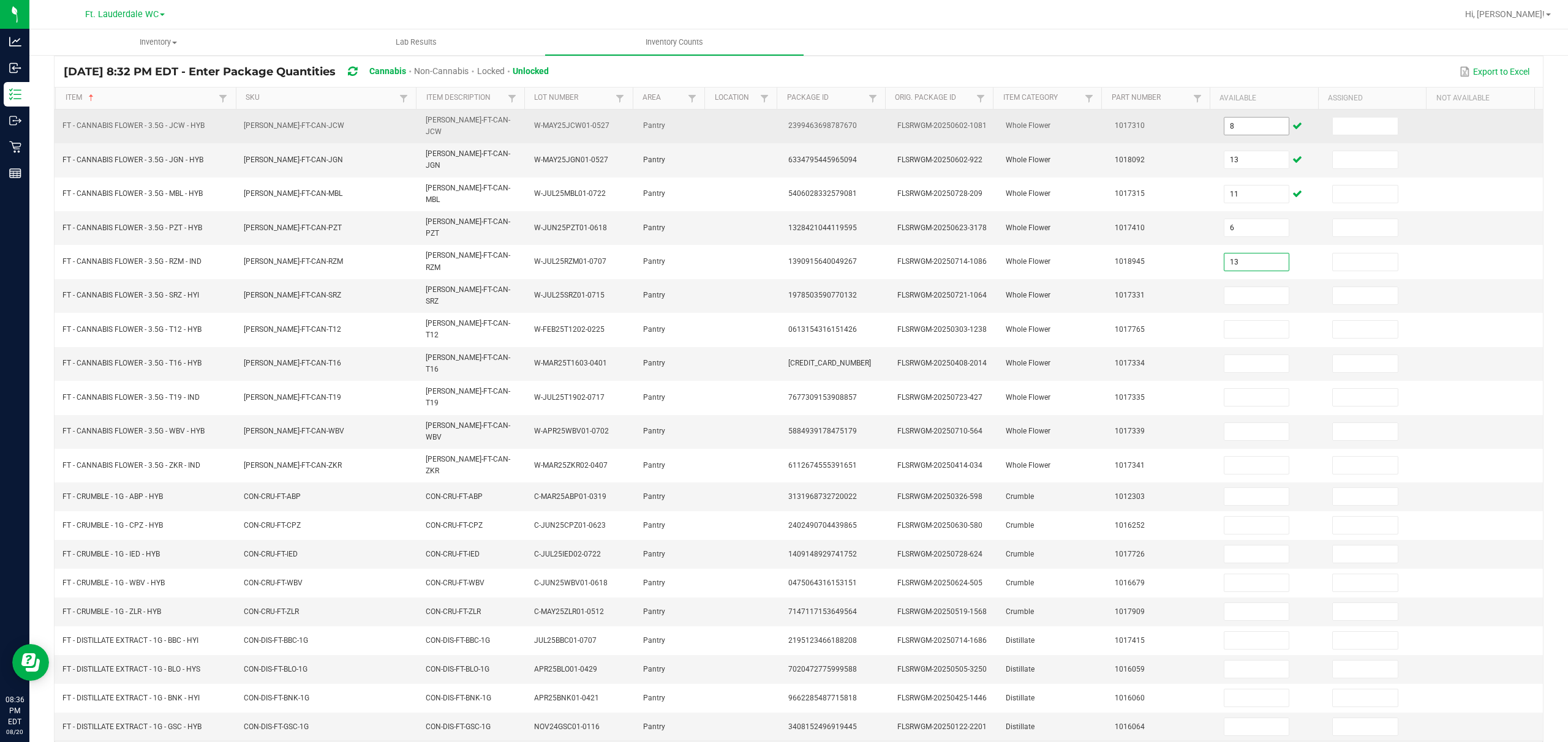
type input "13"
type input "12"
type input "29"
type input "11"
type input "9"
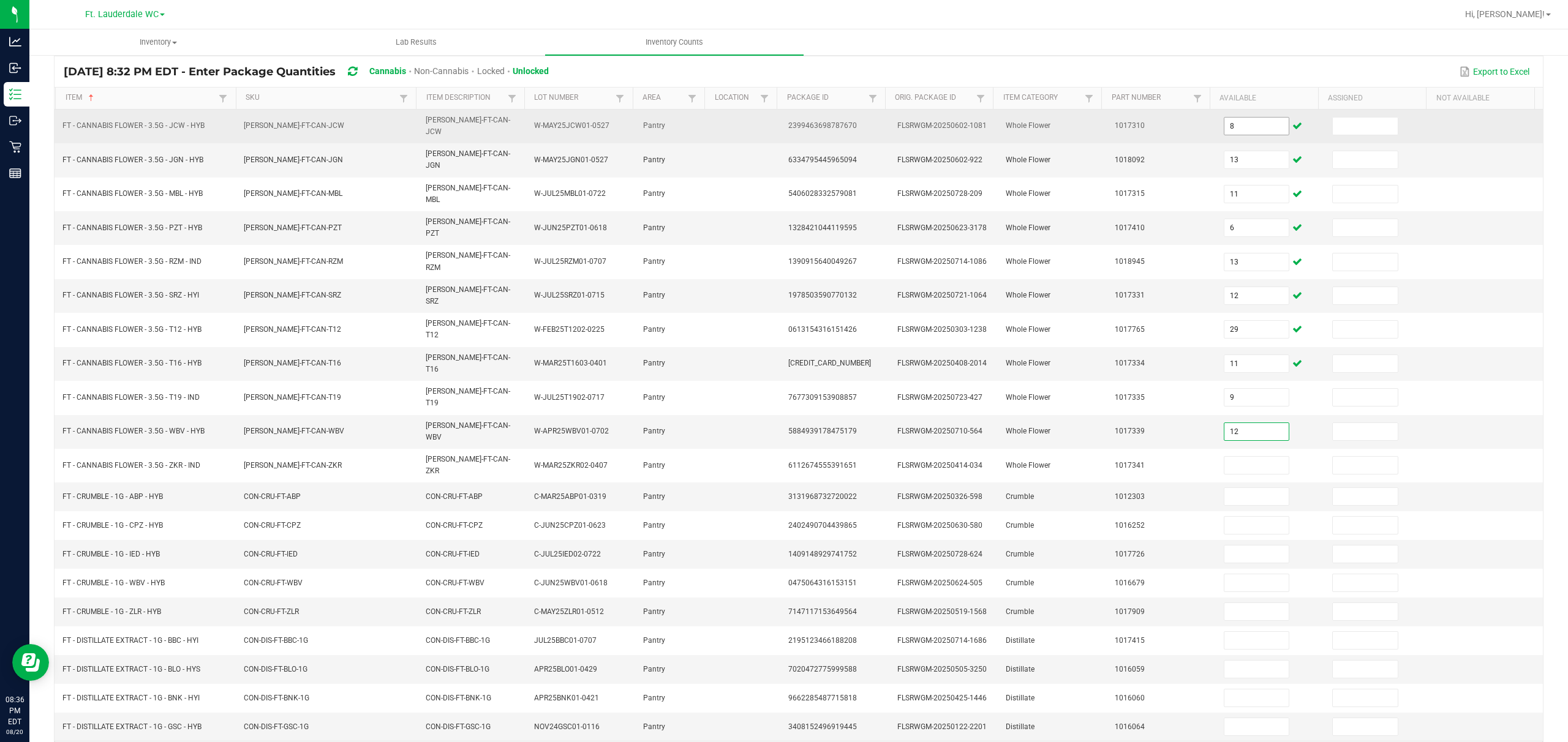
type input "12"
type input "2"
type input "4"
type input "3"
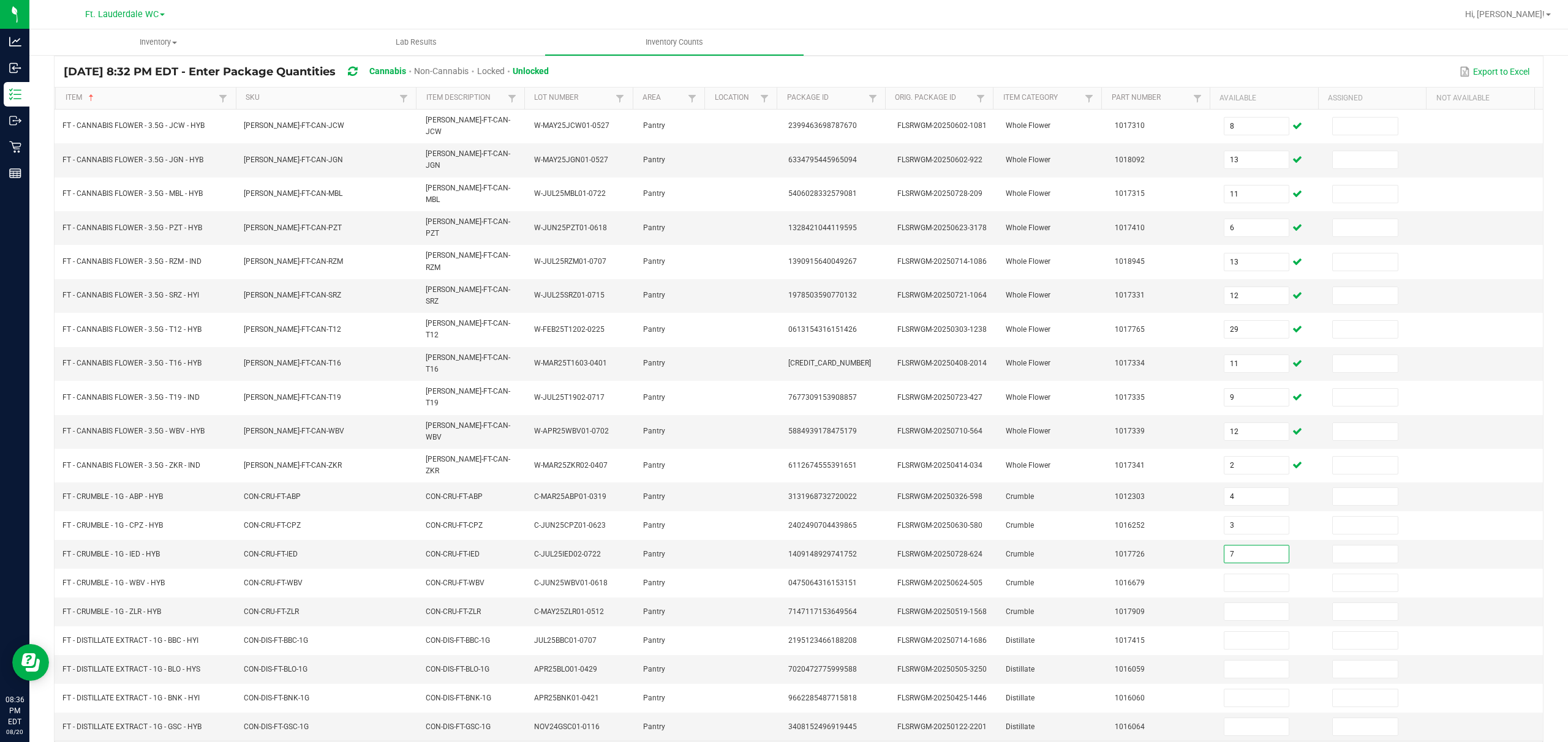
type input "7"
type input "4"
type input "2"
type input "12"
type input "2"
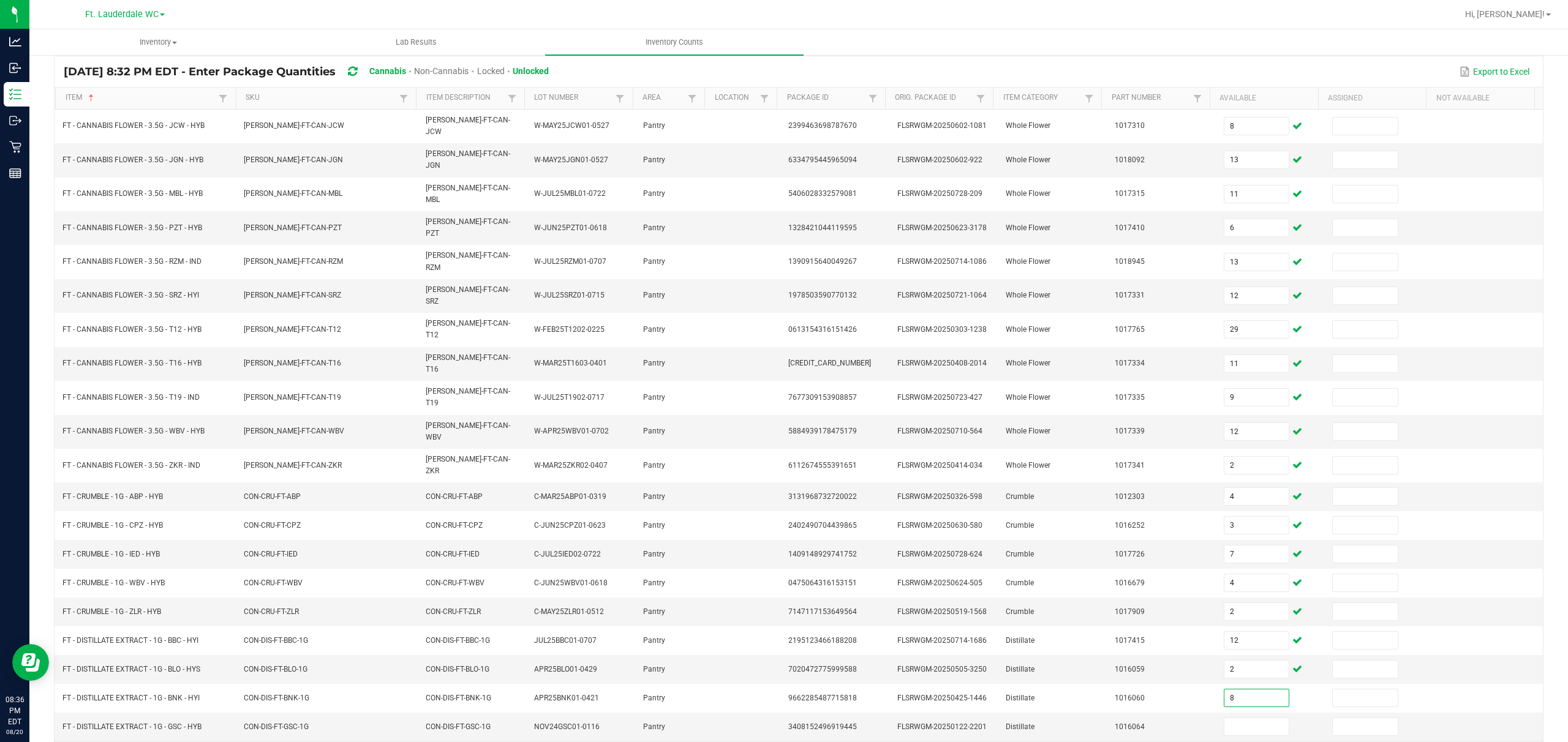
type input "8"
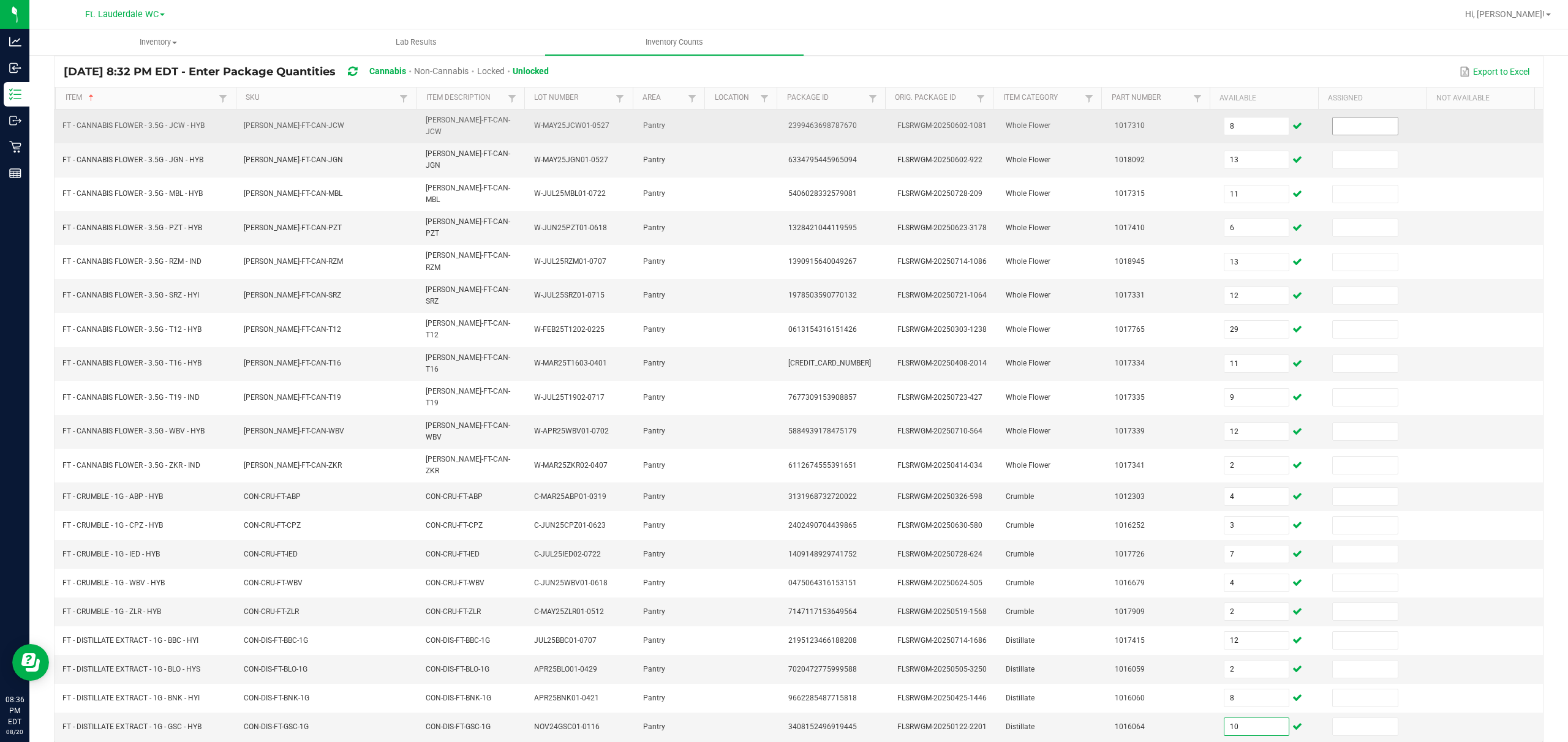
type input "10"
click at [524, 122] on input at bounding box center [1365, 126] width 65 height 17
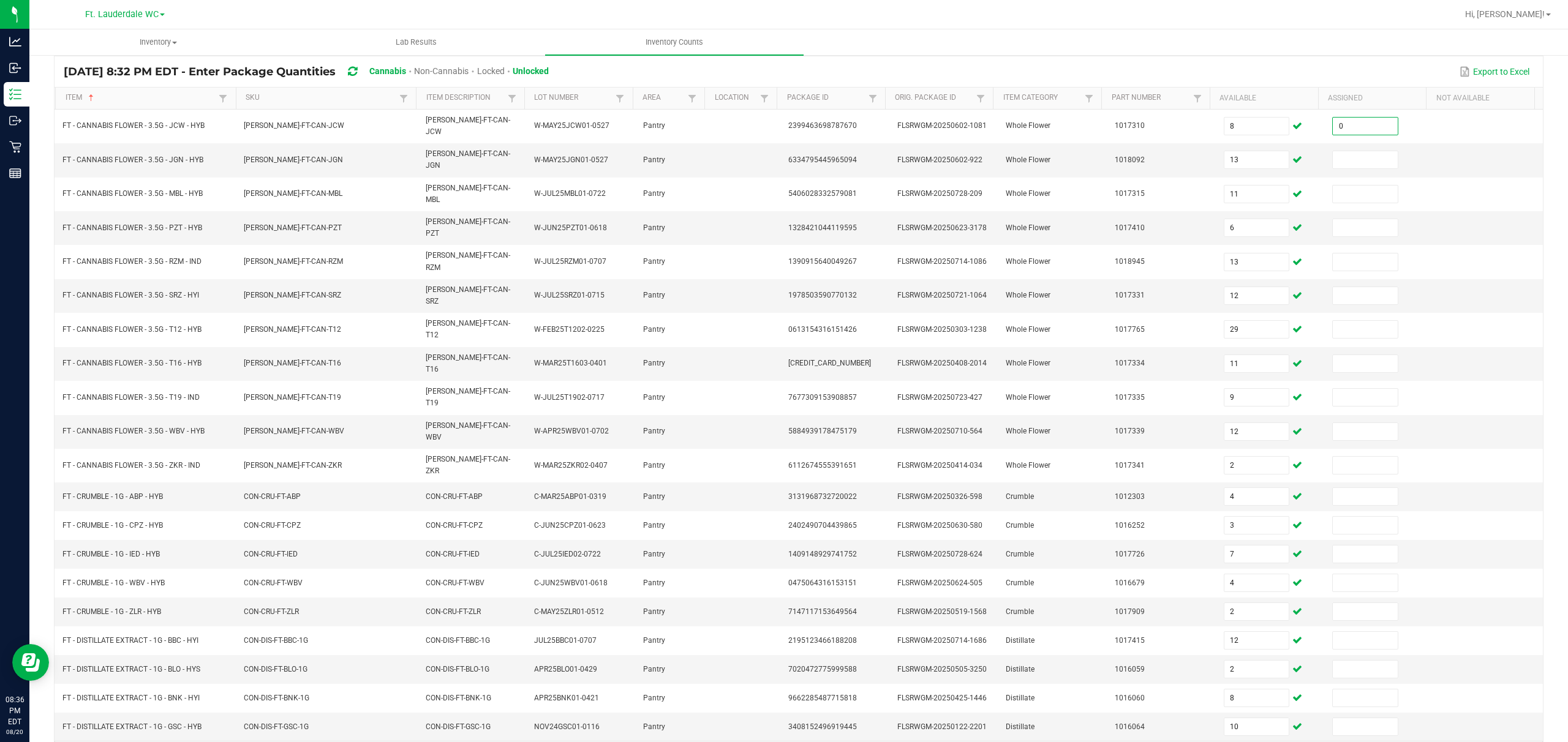
type input "0"
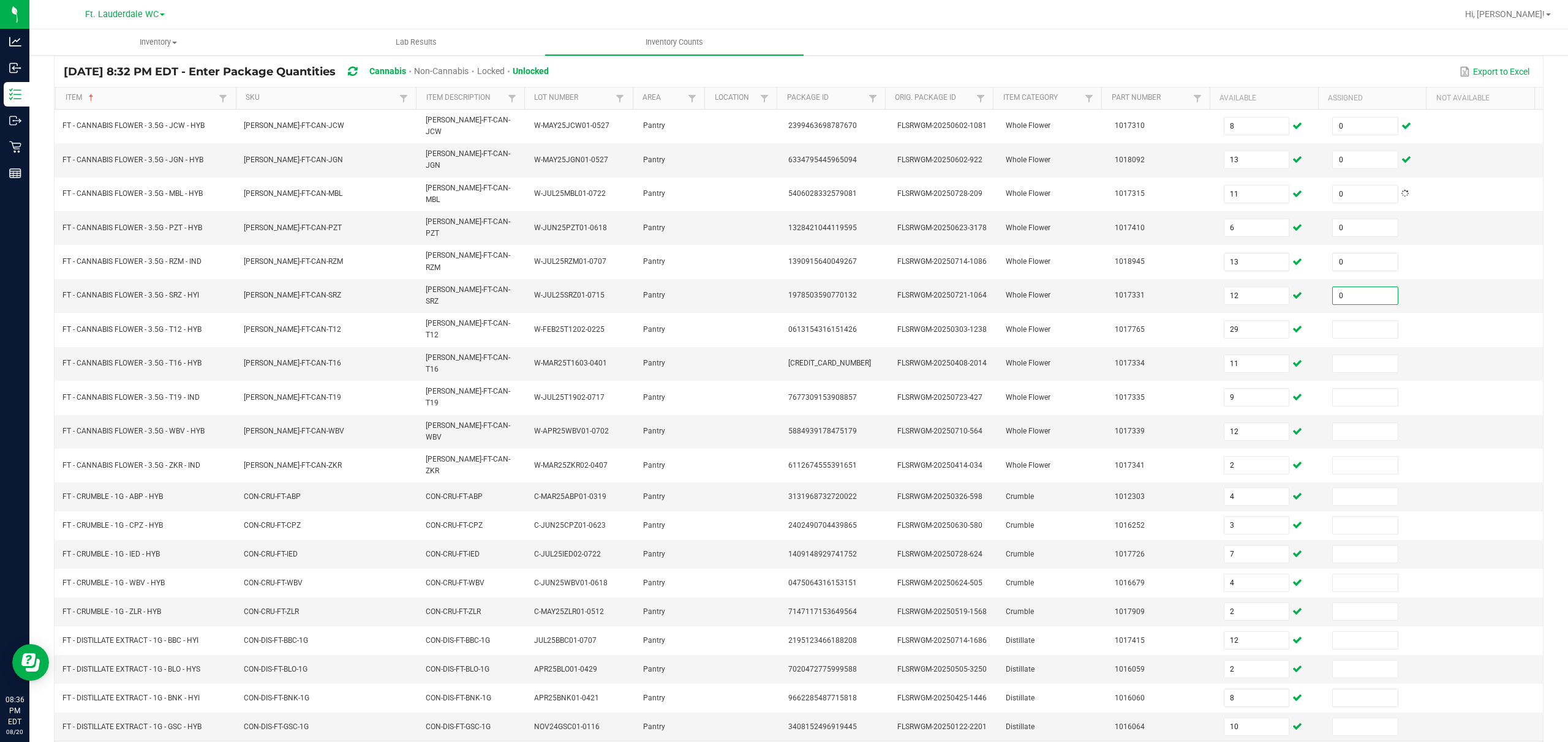
type input "0"
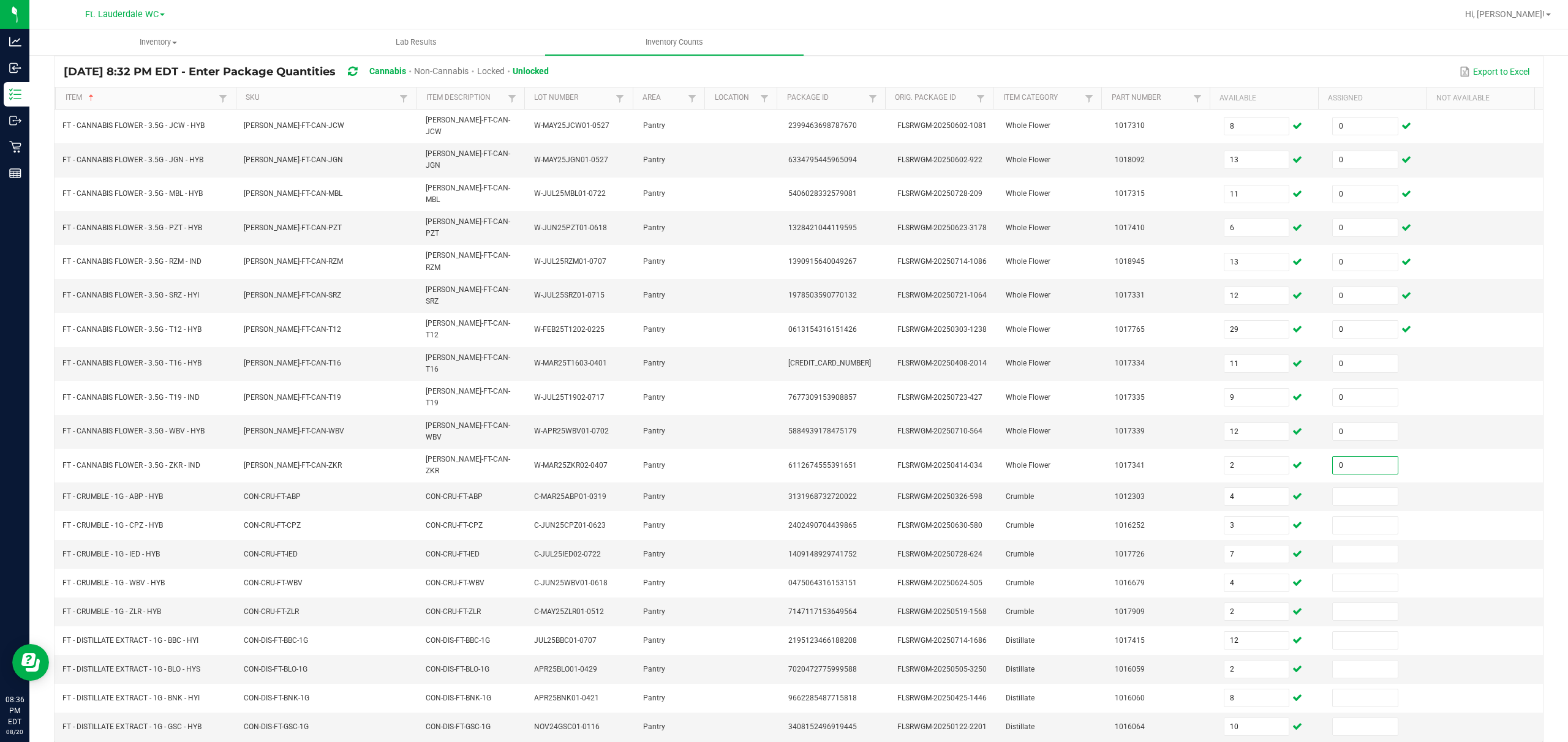
type input "0"
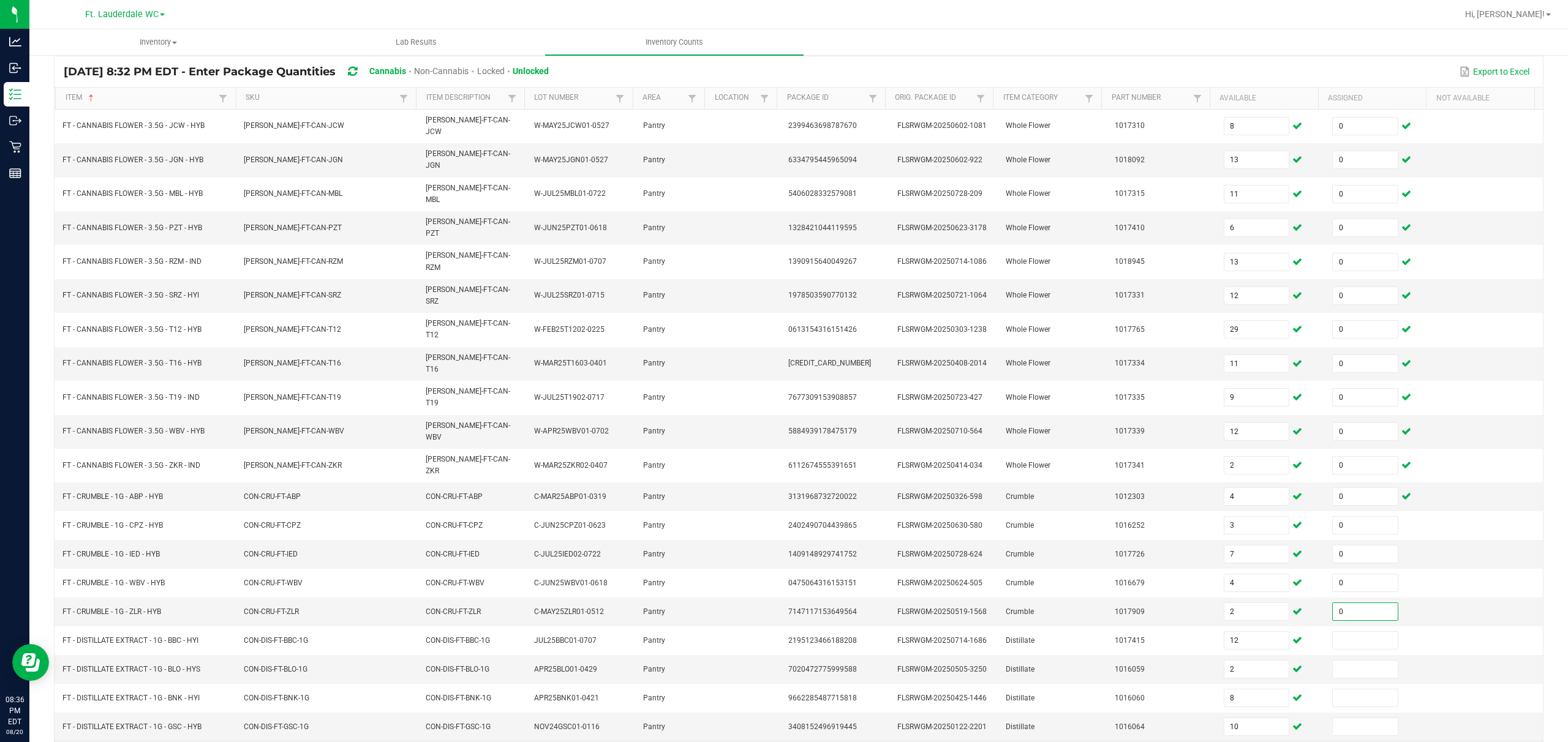
type input "0"
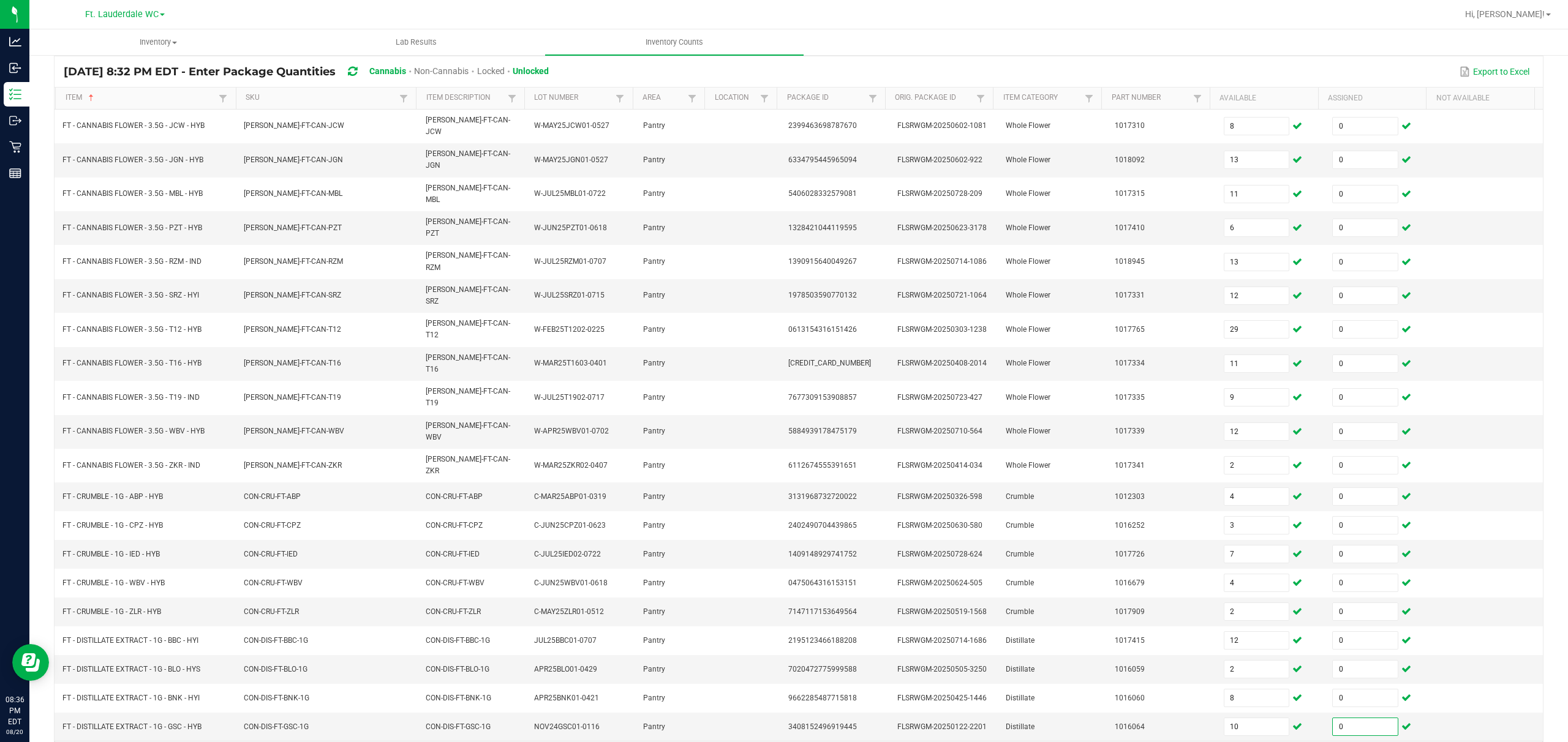
click at [142, 556] on link "3" at bounding box center [142, 757] width 17 height 18
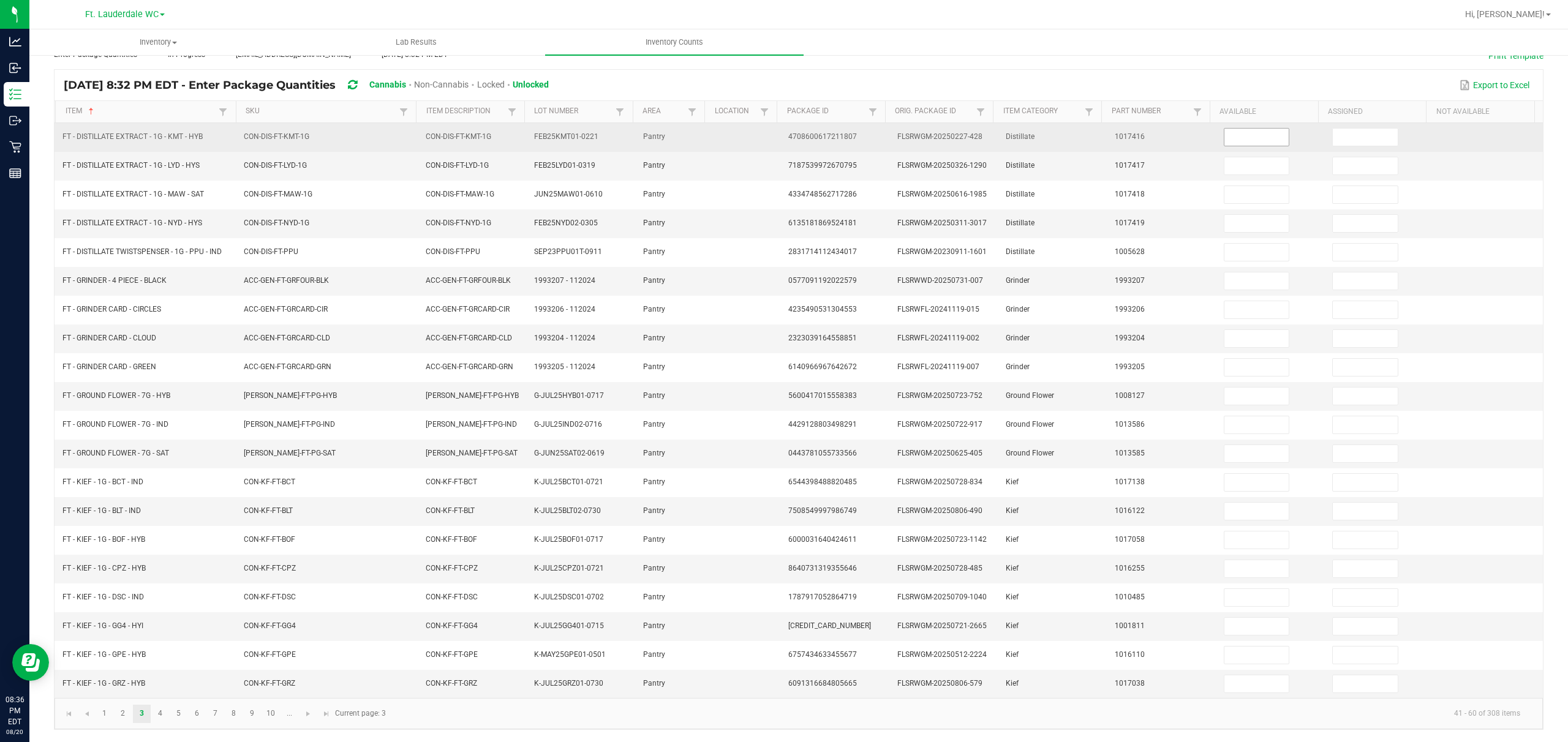
click at [524, 129] on input at bounding box center [1257, 138] width 65 height 17
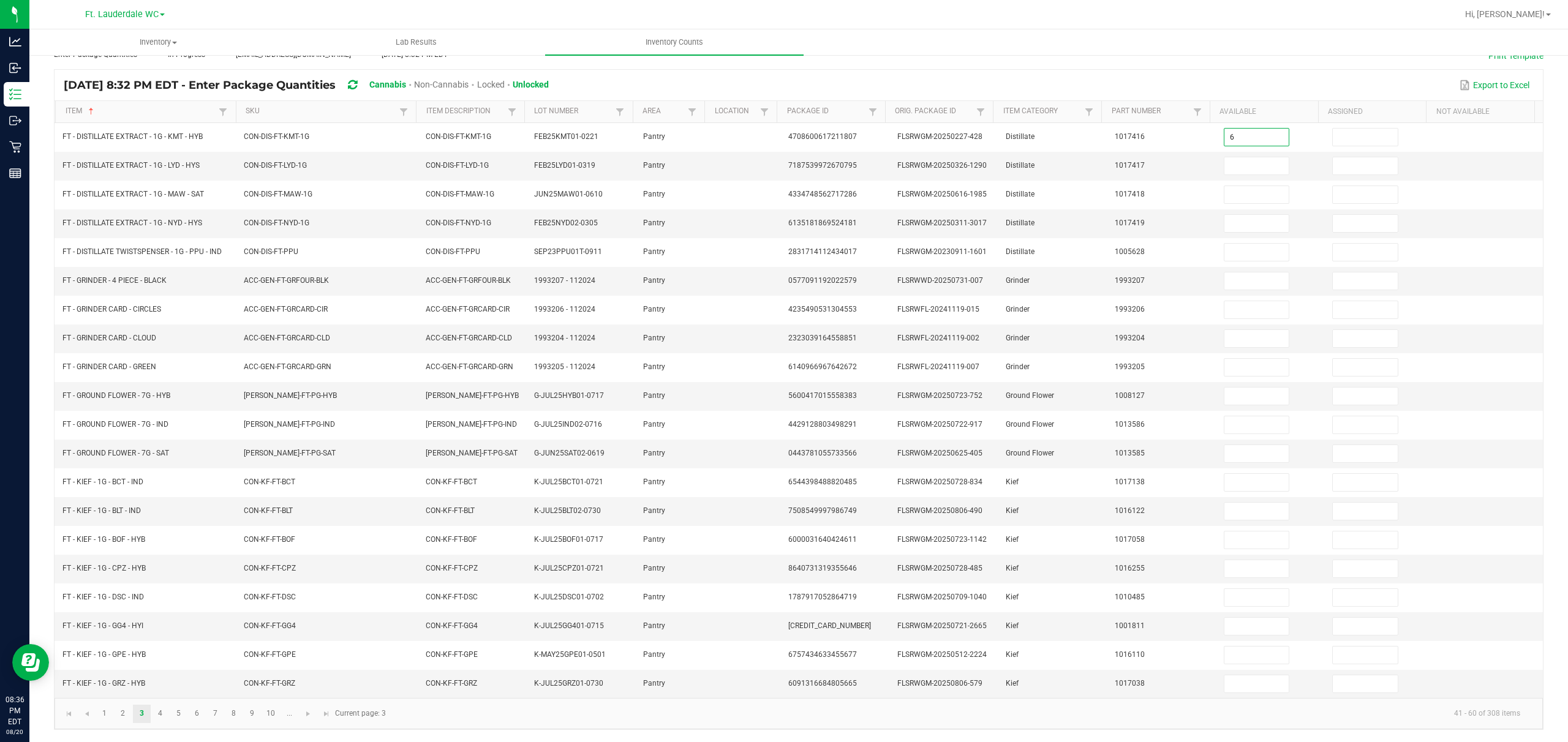
type input "6"
type input "10"
type input "8"
type input "2"
type input "3"
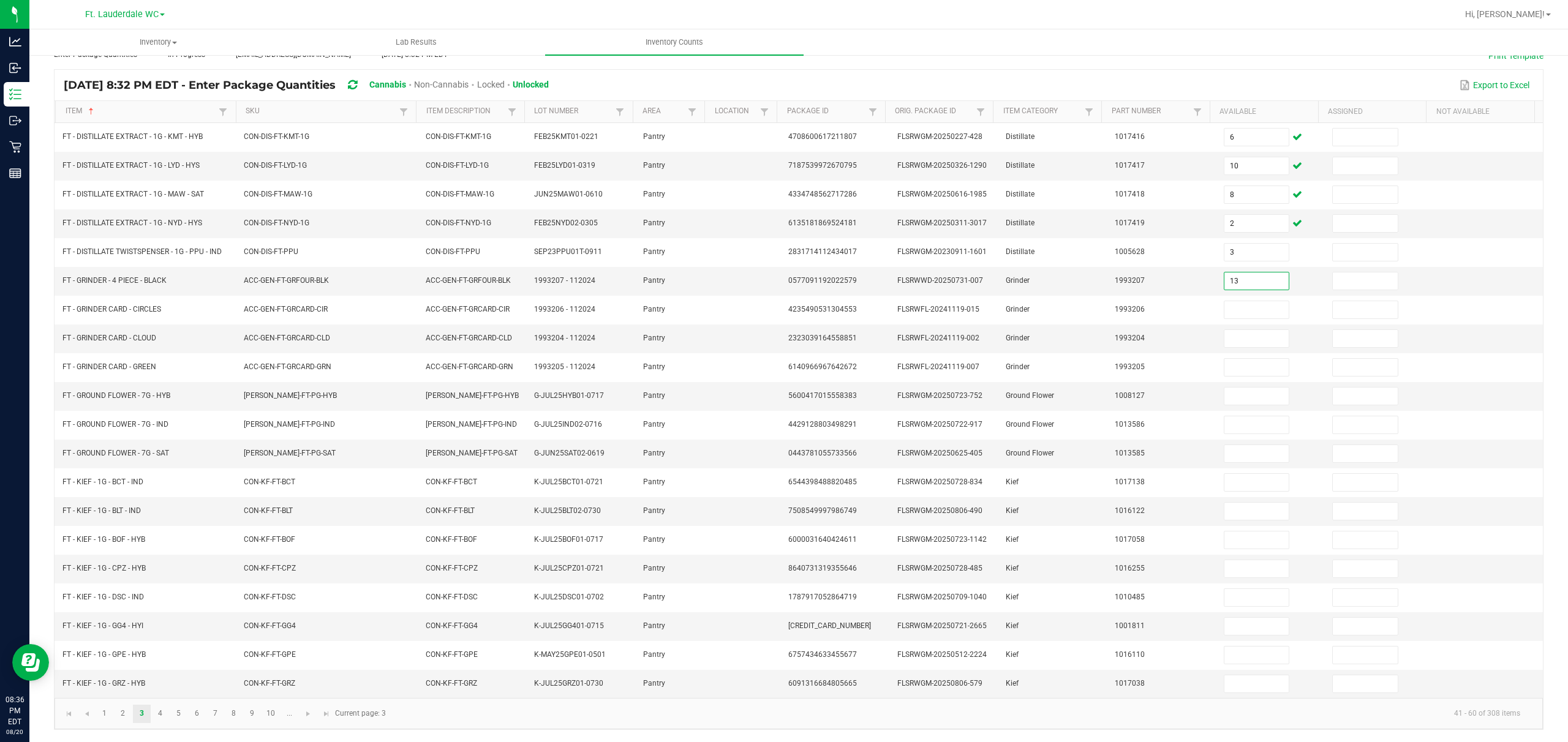
type input "13"
type input "1"
type input "6"
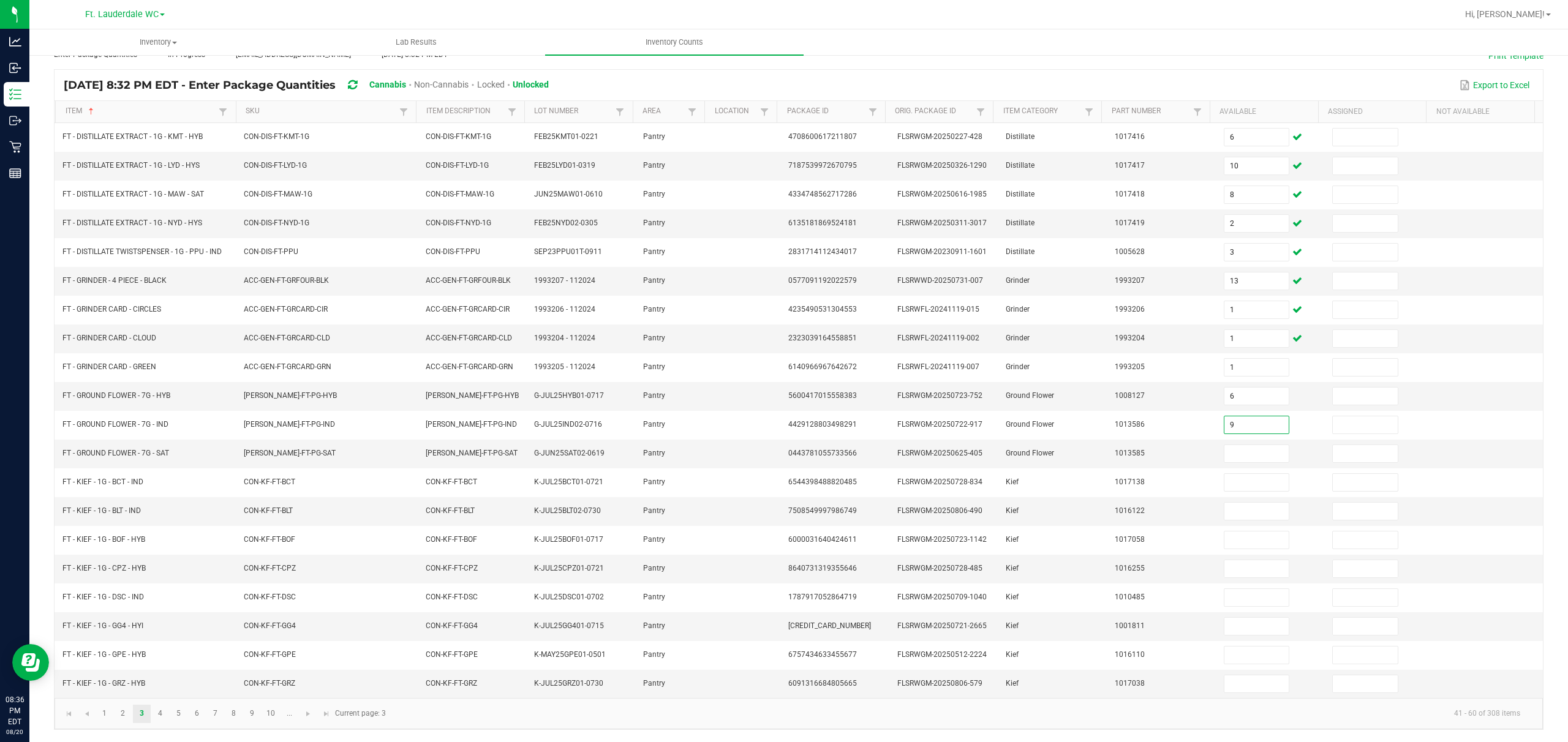
type input "9"
type input "4"
type input "8"
type input "2"
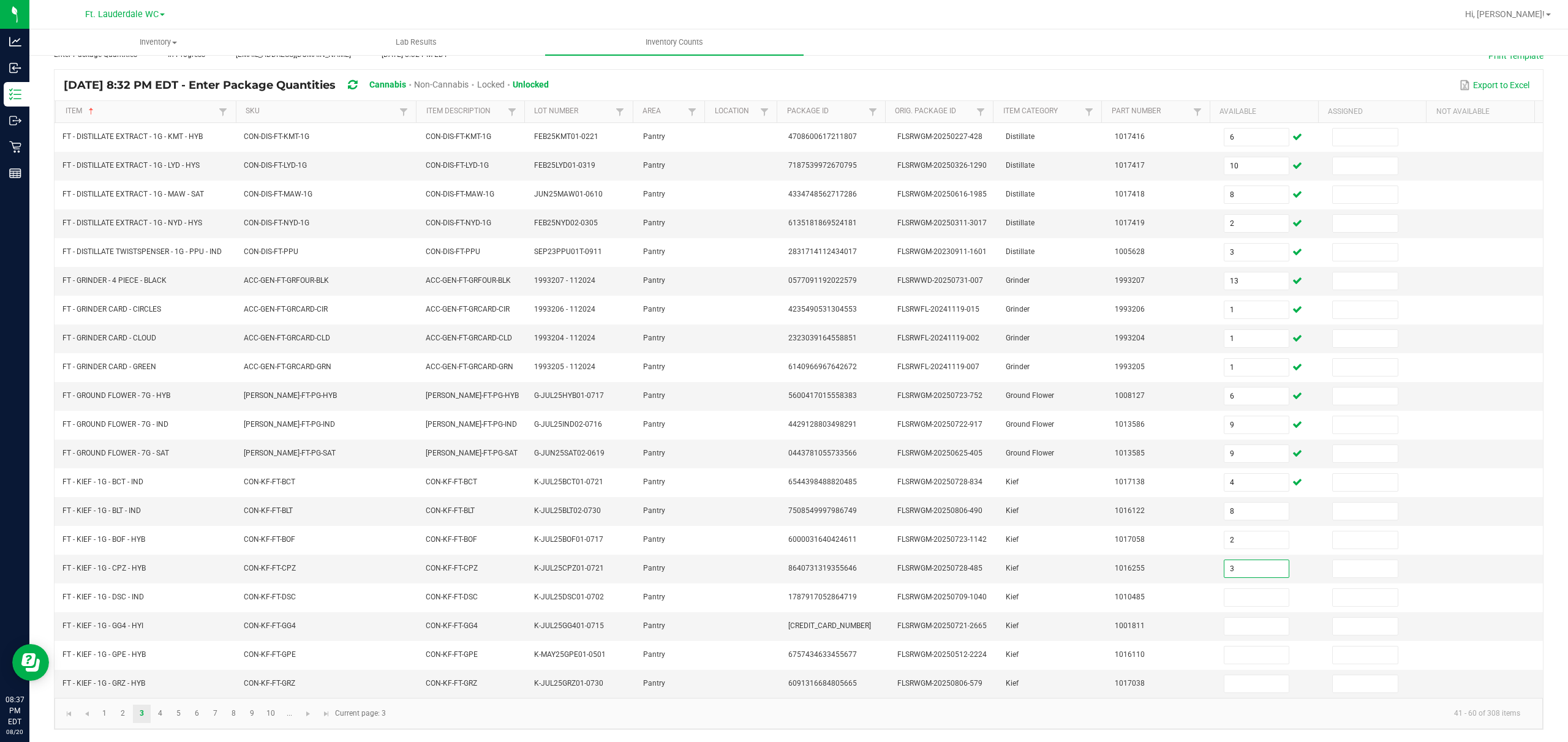
type input "3"
type input "6"
type input "8"
type input "3"
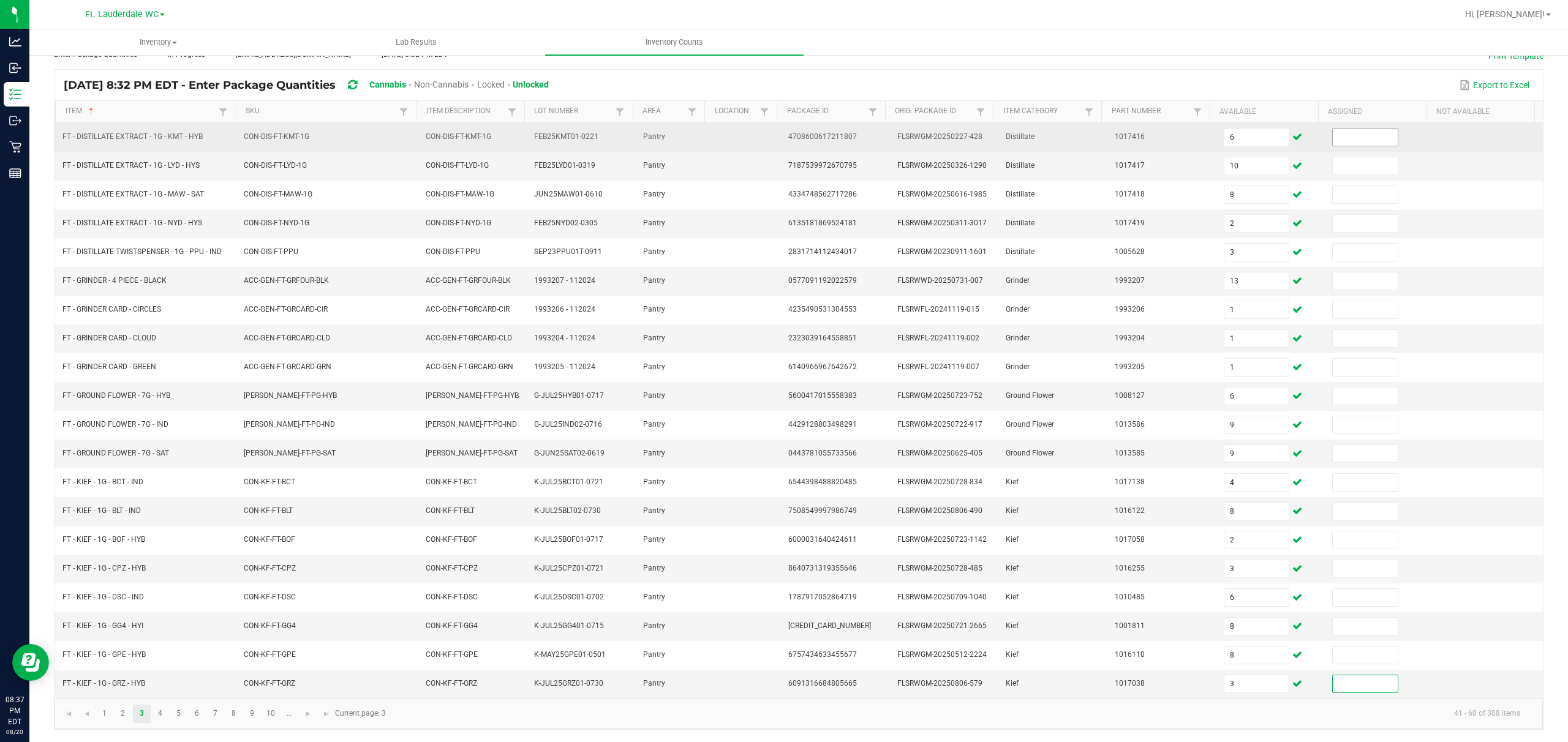
click at [524, 129] on input at bounding box center [1365, 138] width 65 height 17
type input "0"
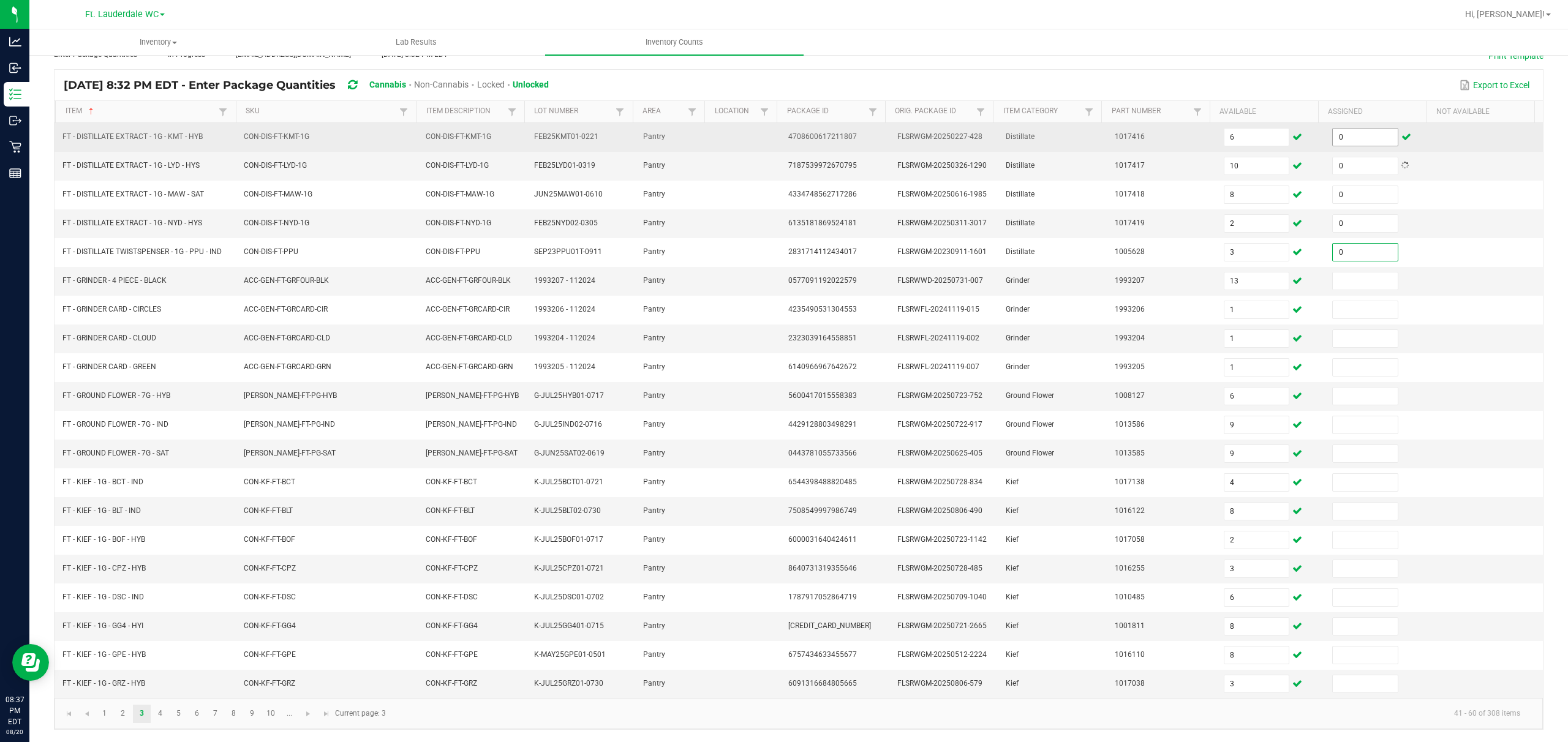
type input "0"
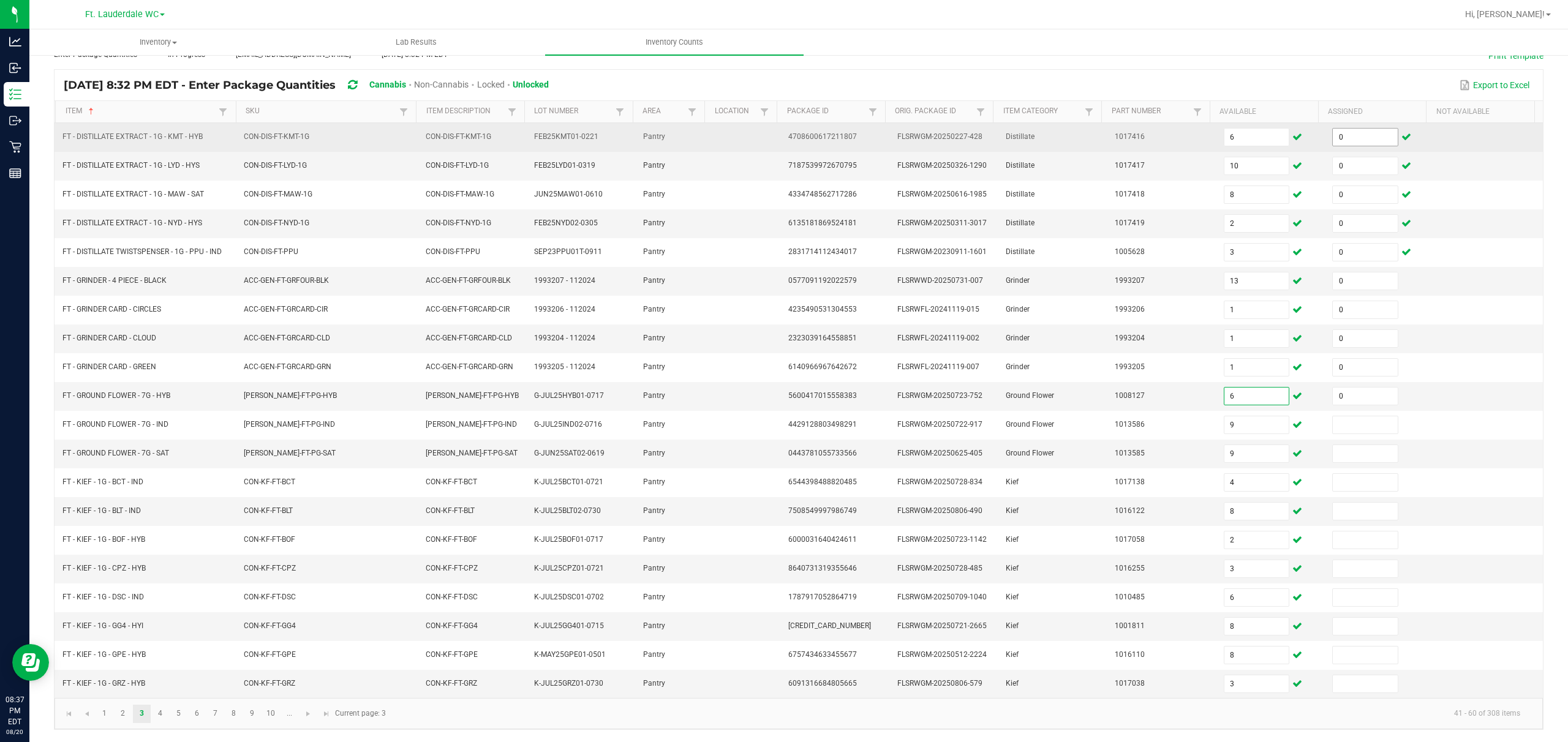
type input "0"
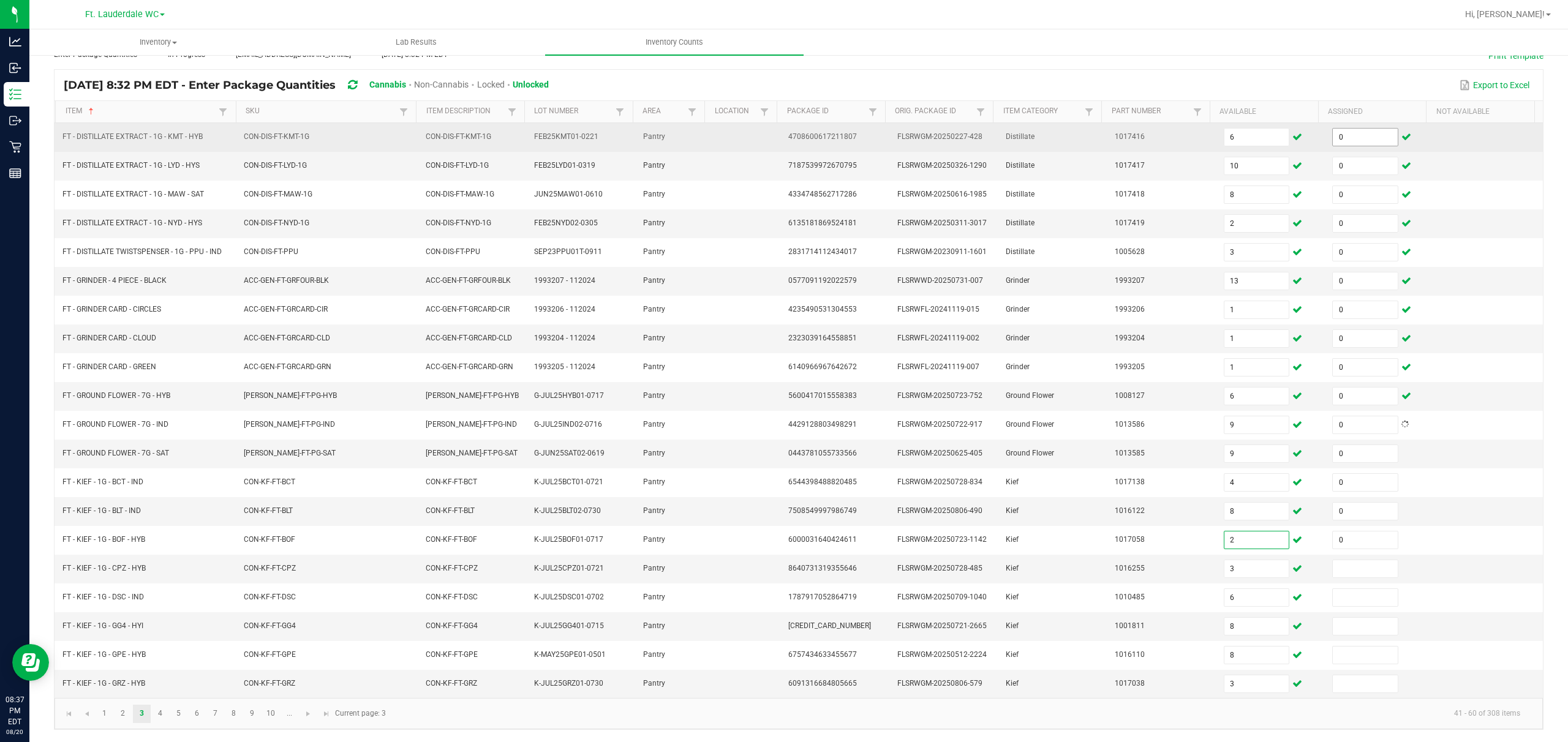
type input "0"
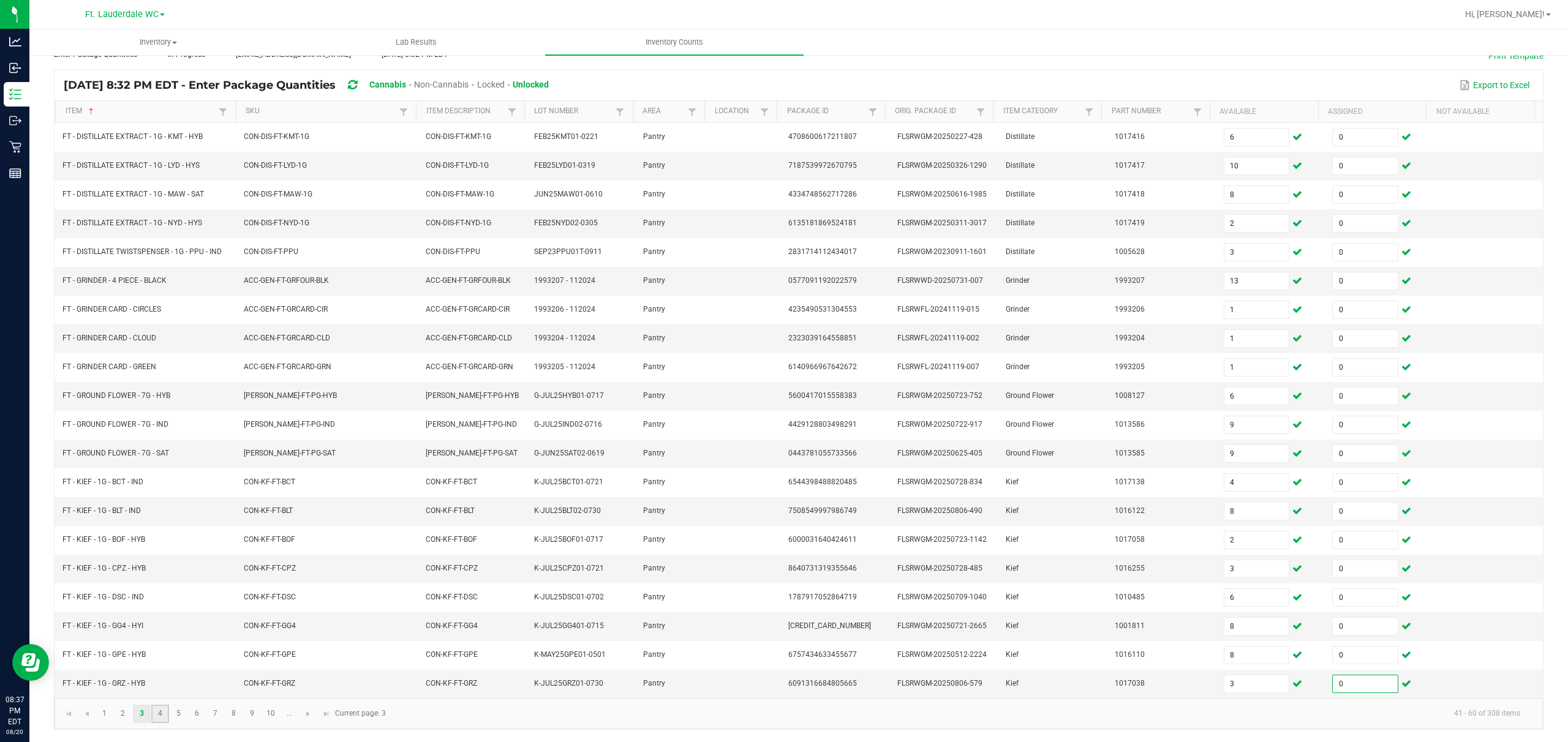
click at [163, 556] on link "4" at bounding box center [160, 714] width 17 height 18
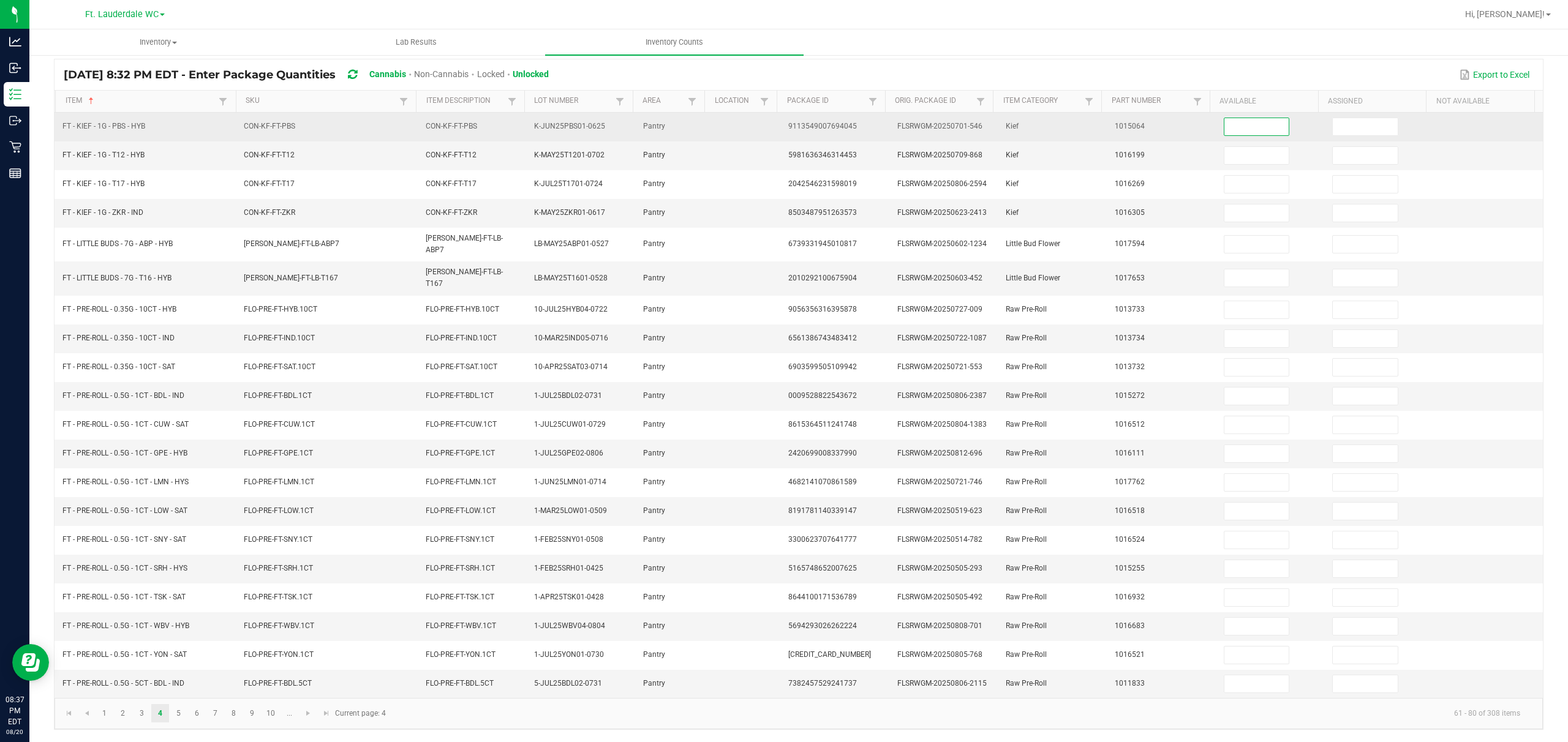
click at [524, 124] on input at bounding box center [1257, 127] width 65 height 17
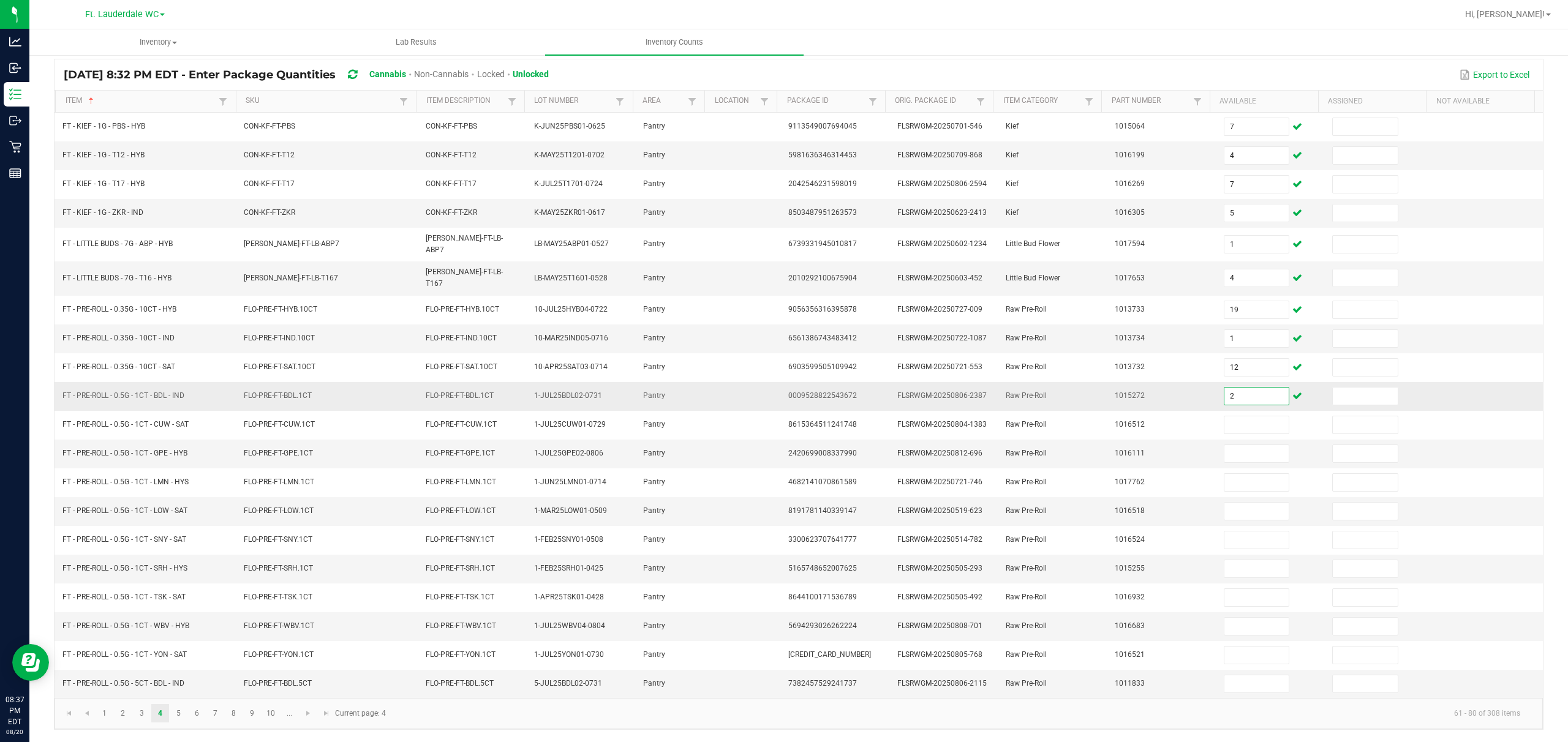
click at [524, 392] on input "2" at bounding box center [1257, 397] width 65 height 17
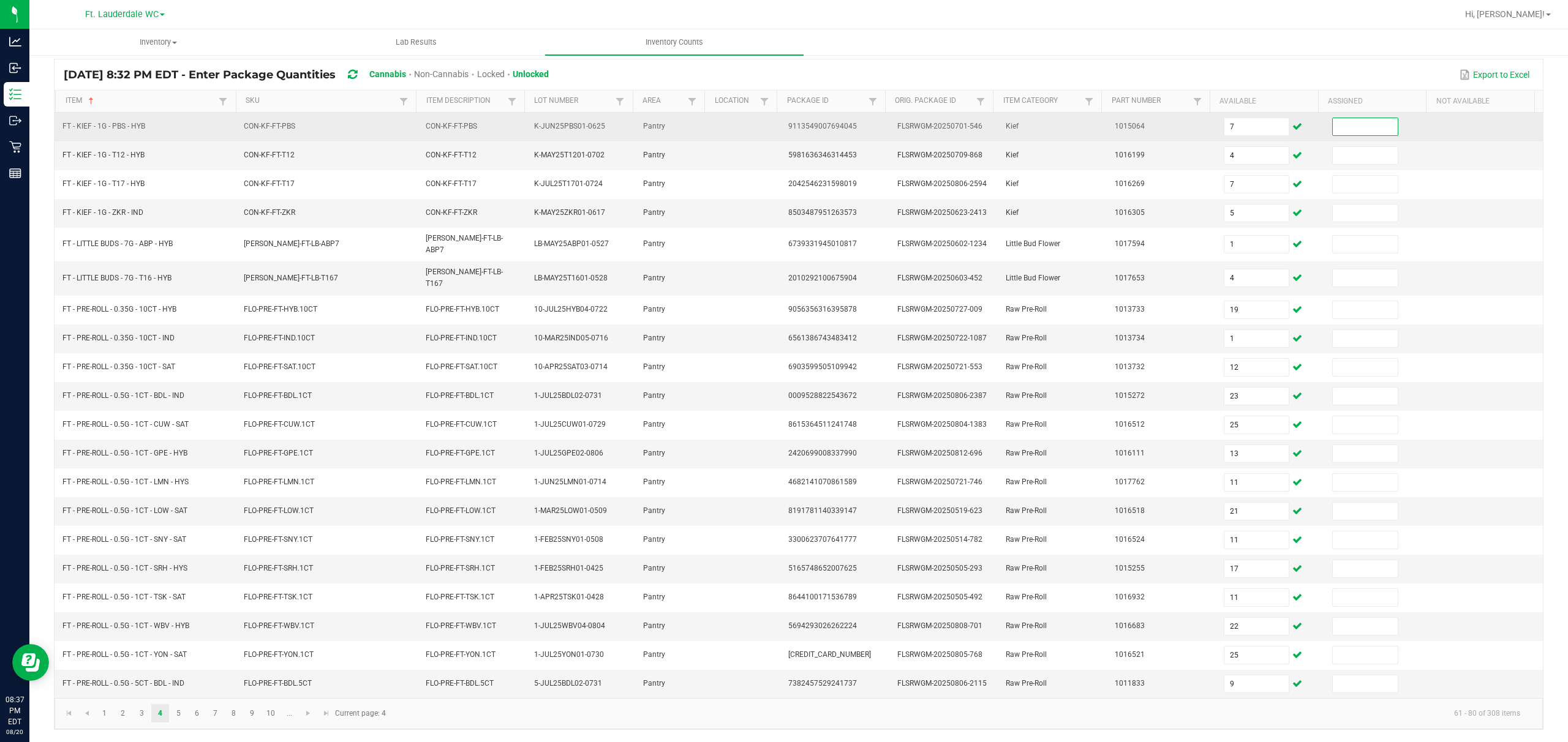
click at [524, 120] on input at bounding box center [1365, 127] width 65 height 17
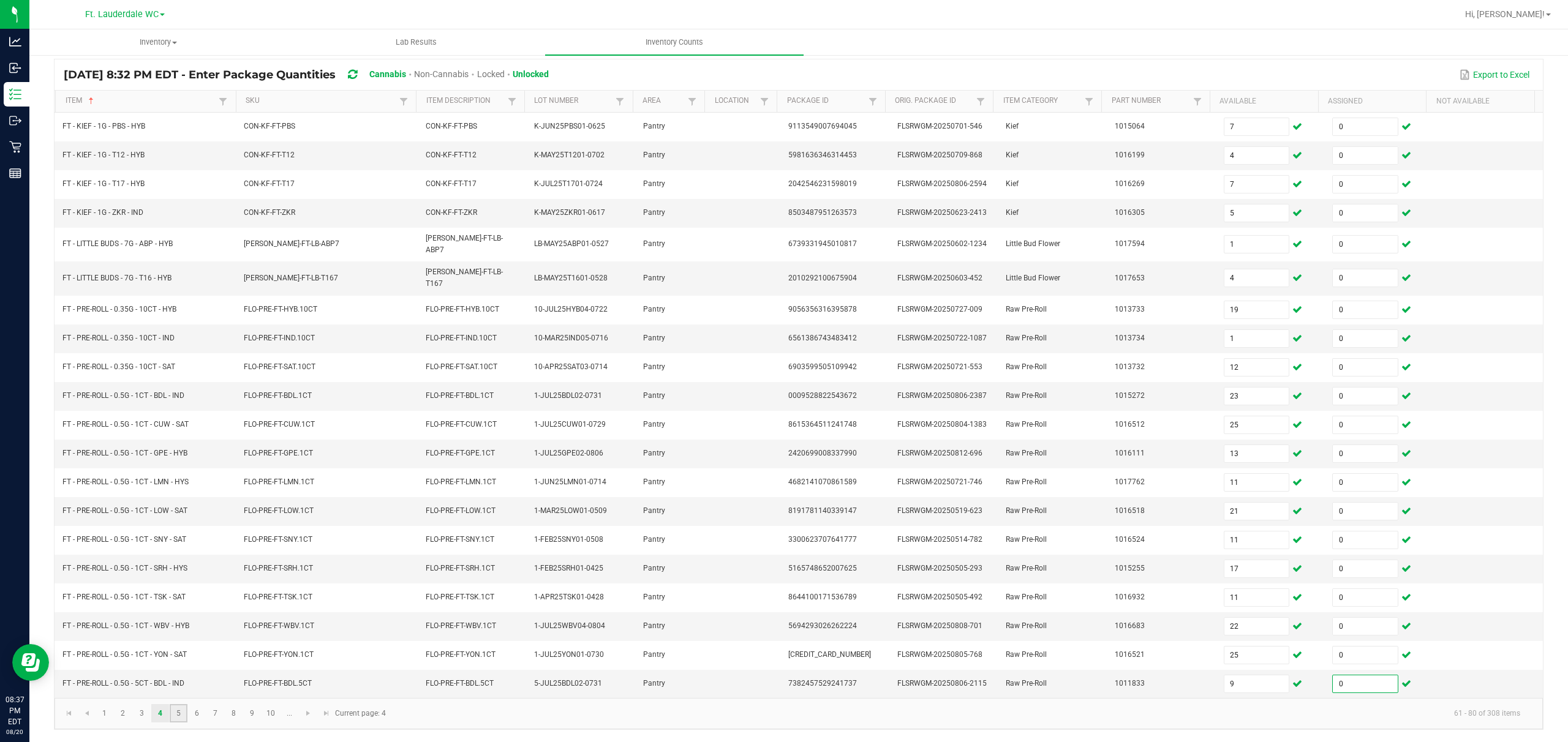
click at [178, 556] on link "5" at bounding box center [179, 713] width 17 height 18
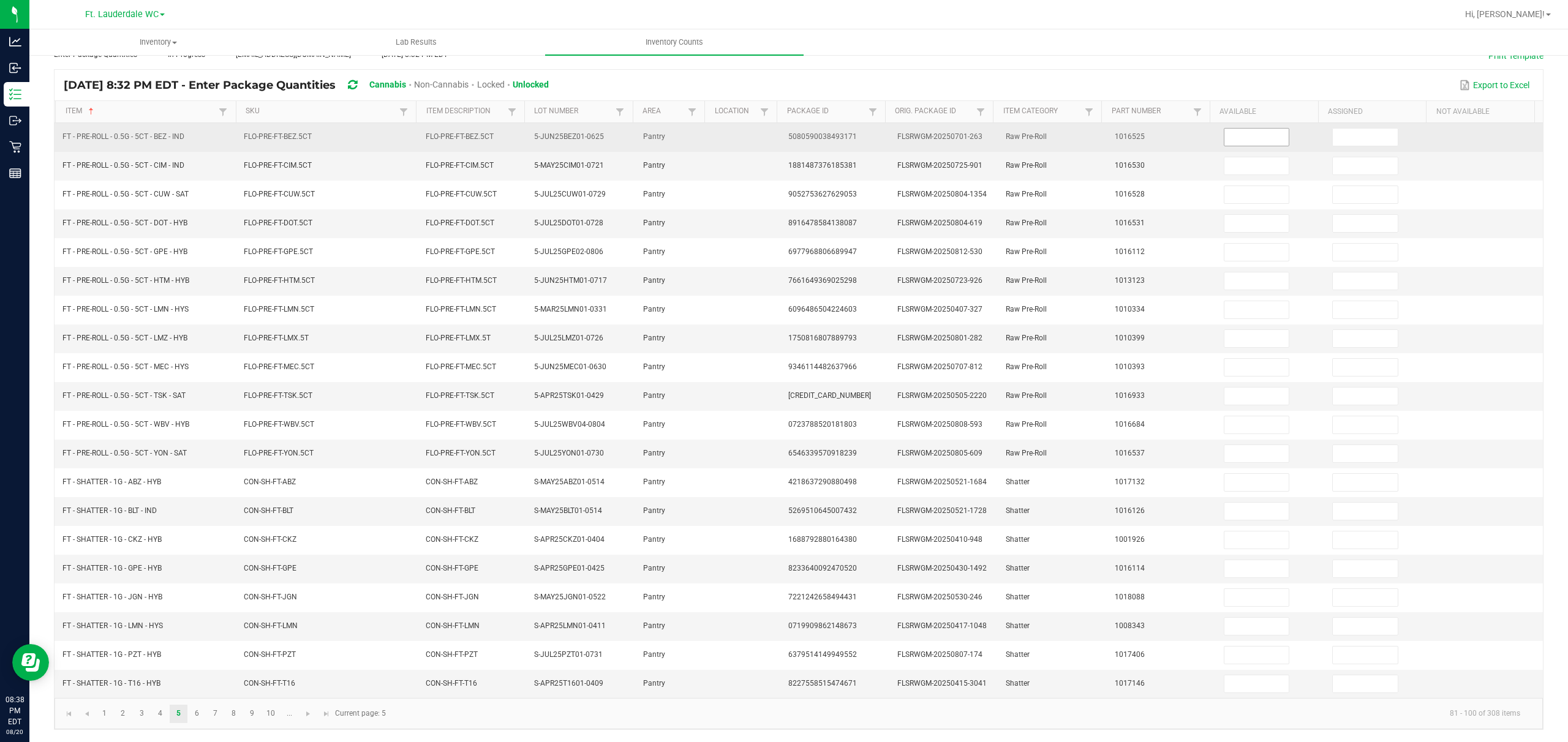
click at [524, 130] on input at bounding box center [1257, 138] width 65 height 17
click at [524, 129] on input at bounding box center [1365, 138] width 65 height 17
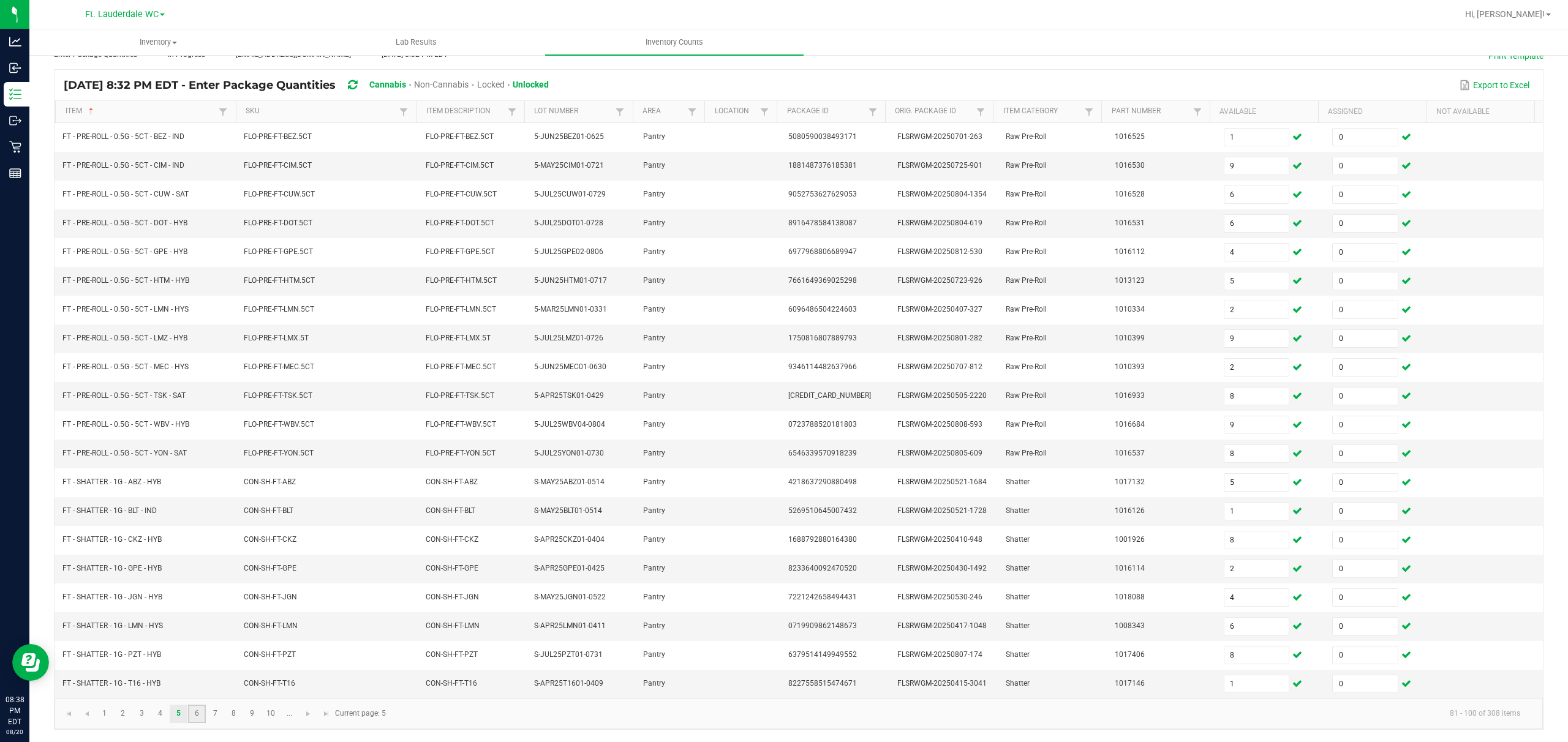
click at [194, 556] on link "6" at bounding box center [197, 714] width 17 height 18
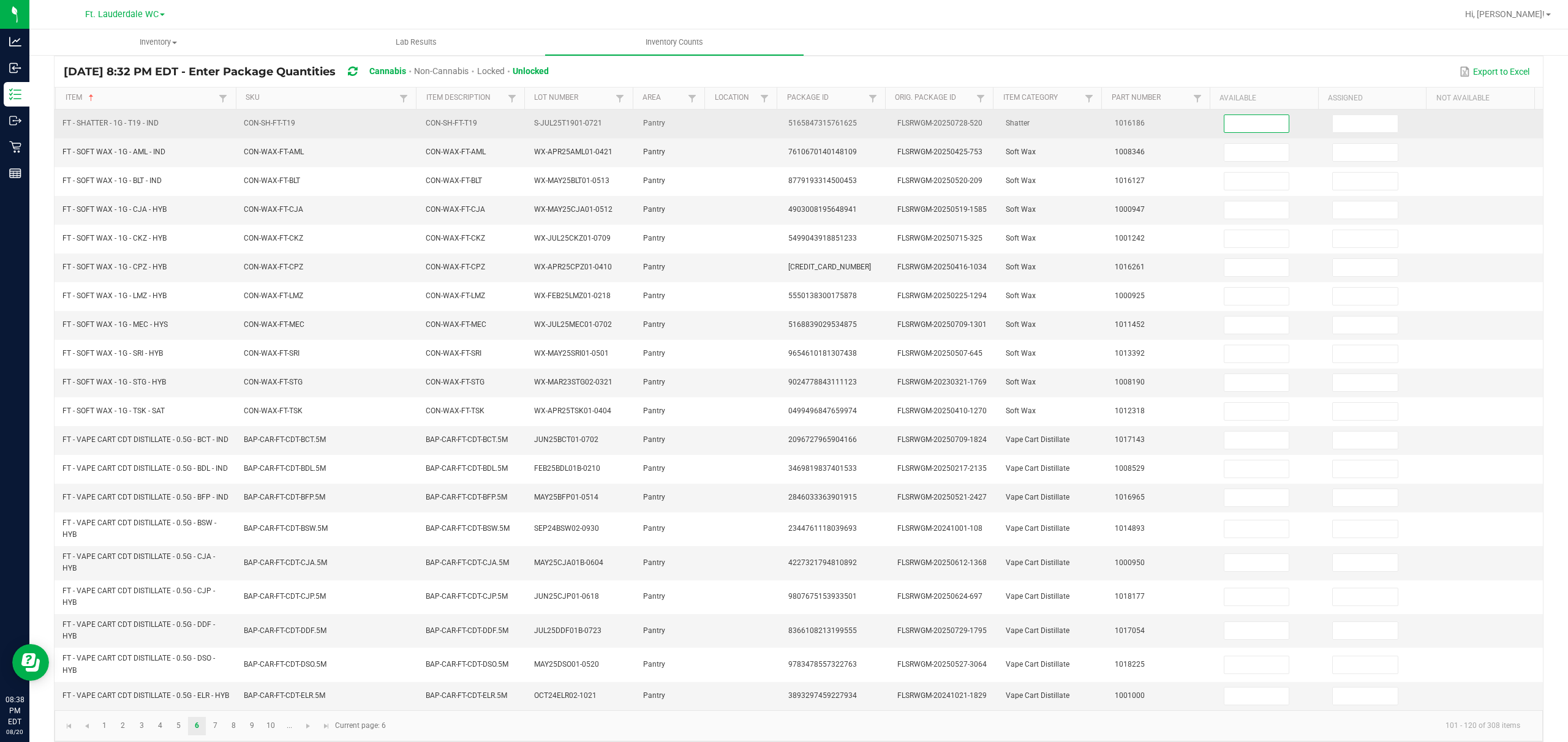
click at [524, 132] on input at bounding box center [1257, 124] width 65 height 17
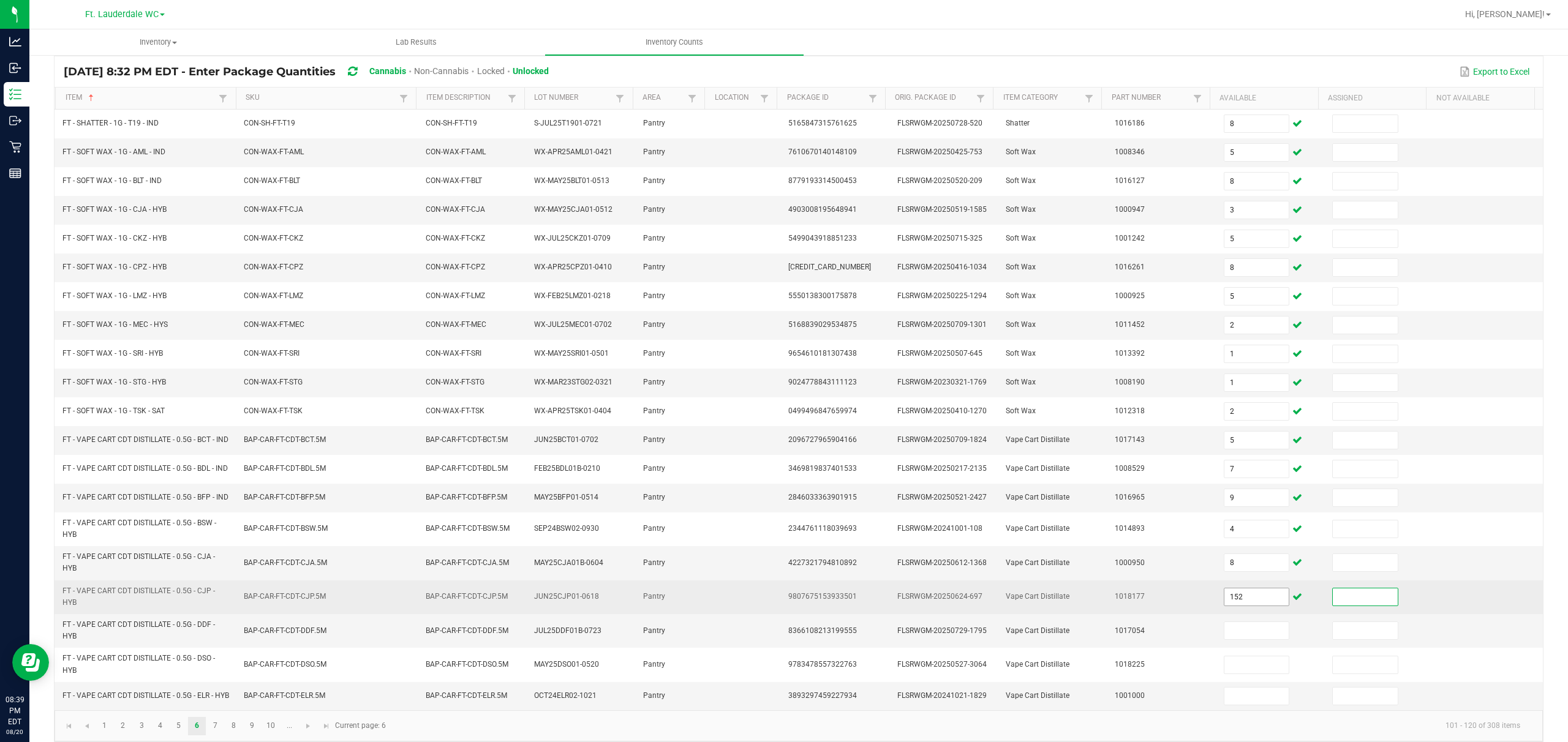
click at [524, 556] on input "152" at bounding box center [1257, 597] width 65 height 17
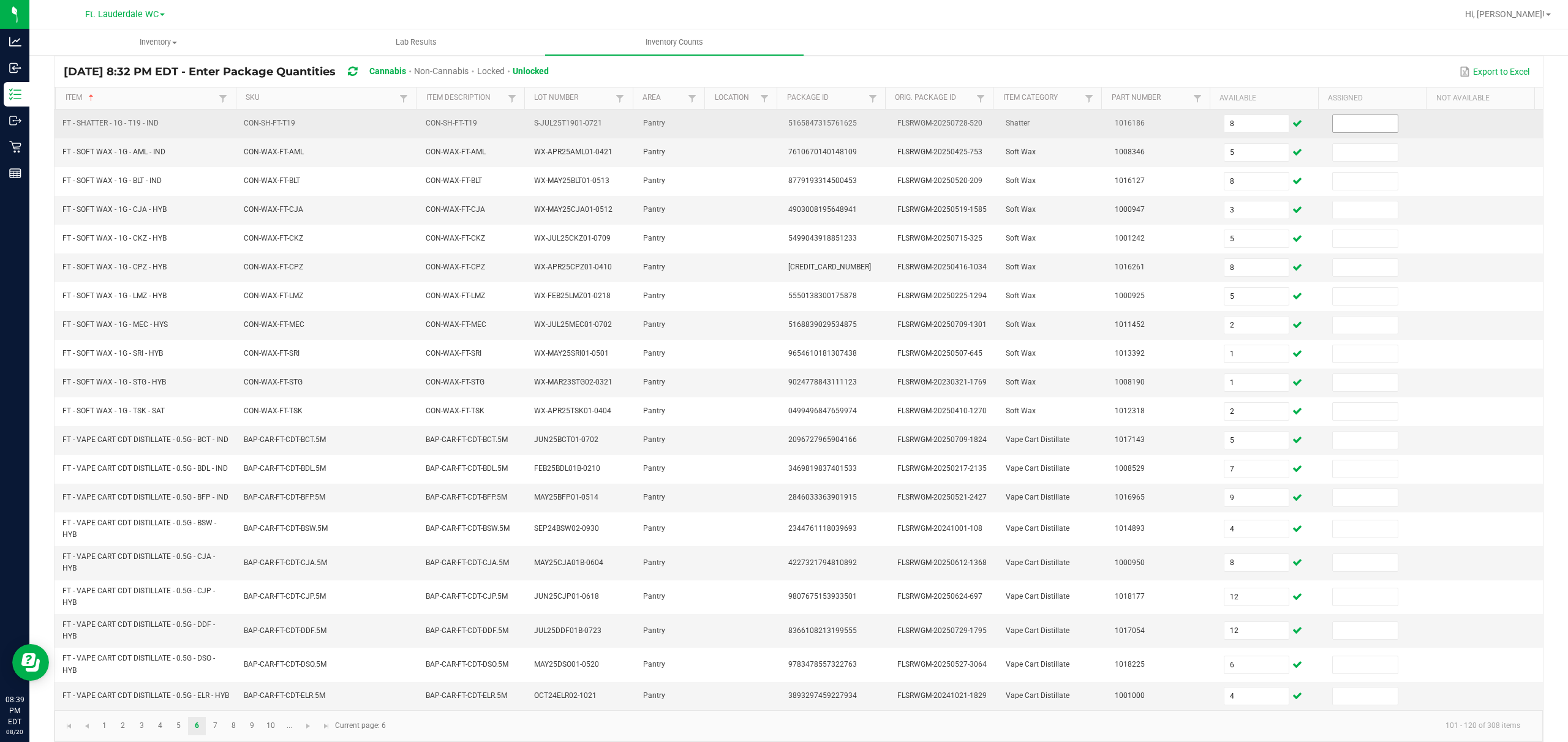
click at [524, 125] on input at bounding box center [1365, 124] width 65 height 17
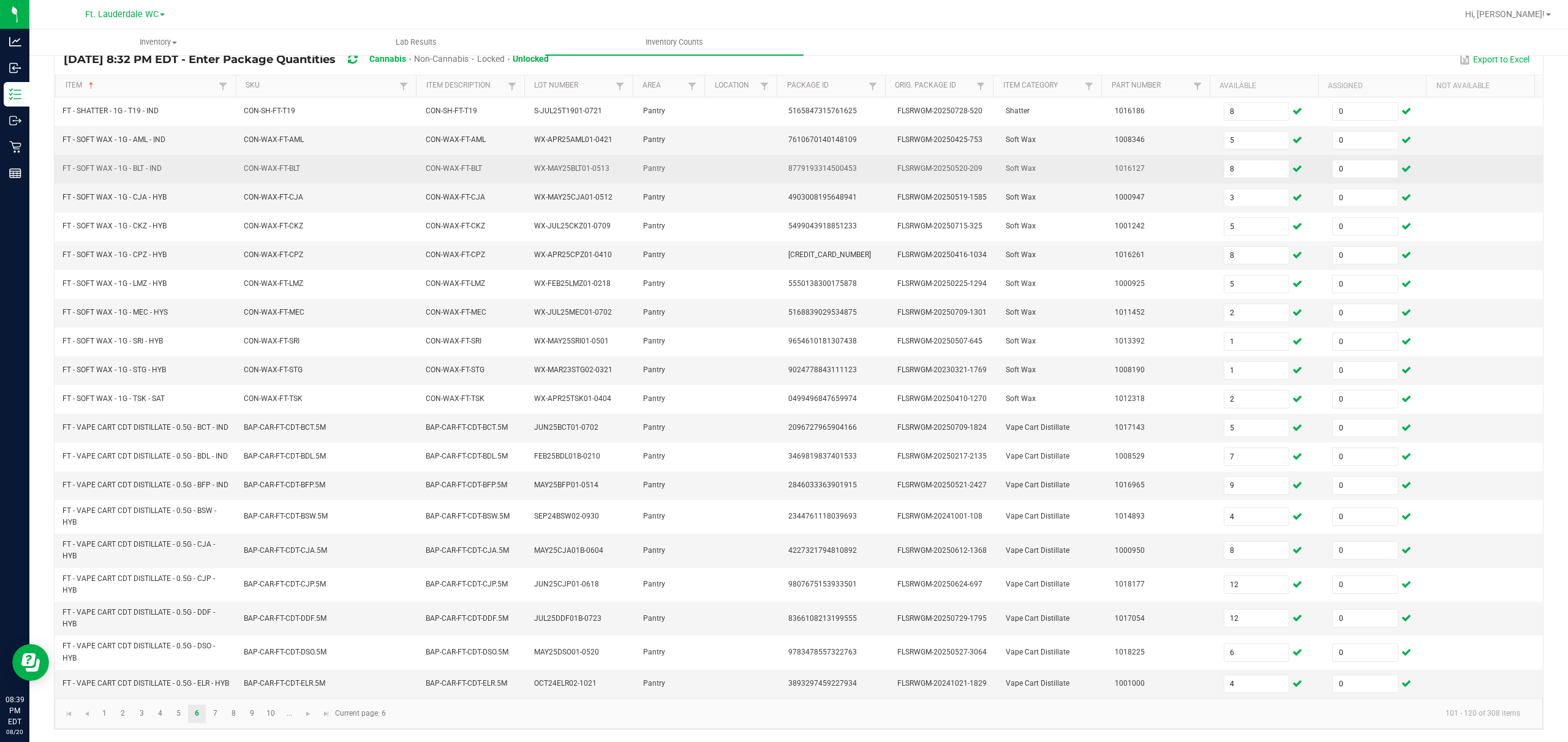
scroll to position [130, 0]
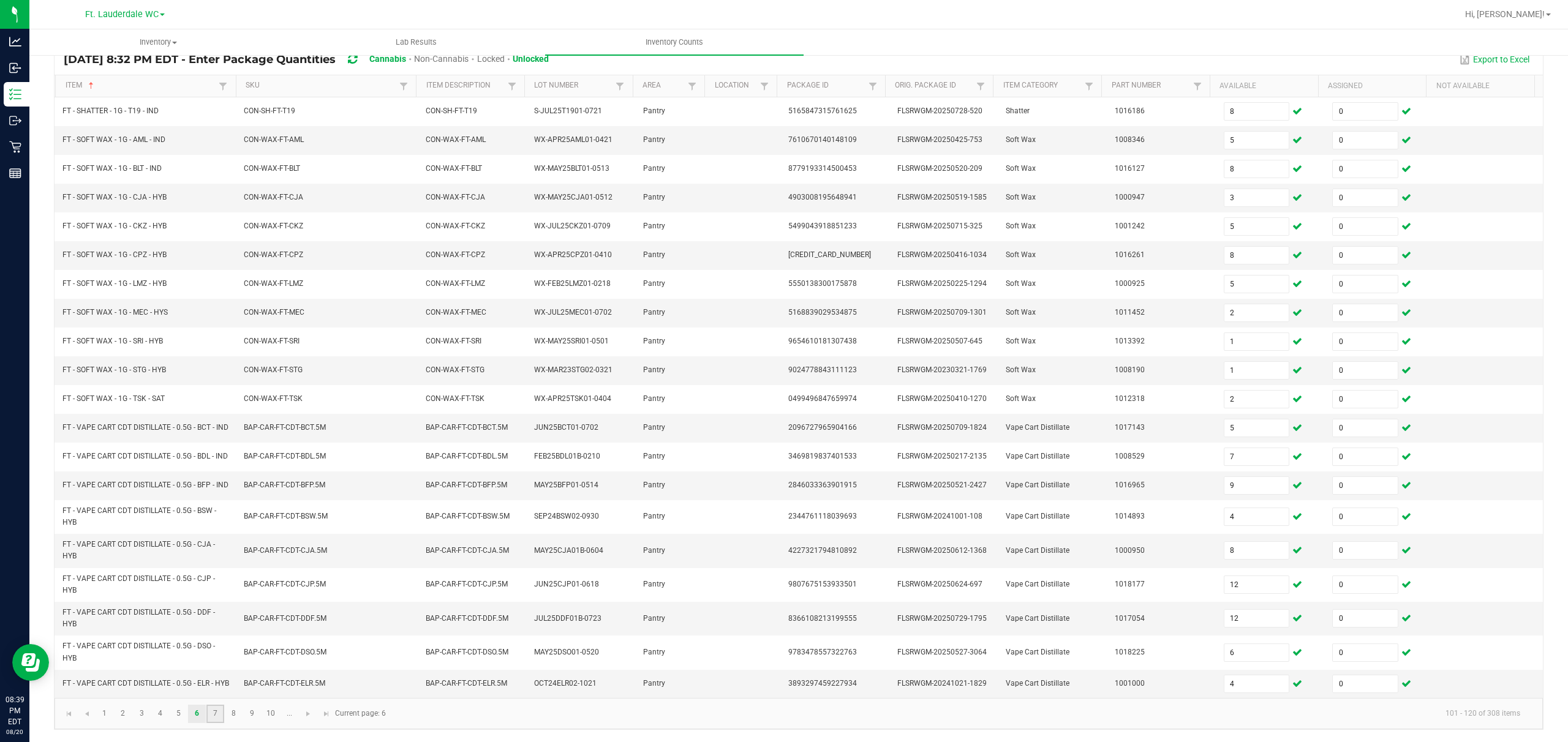
click at [218, 556] on link "7" at bounding box center [215, 714] width 17 height 18
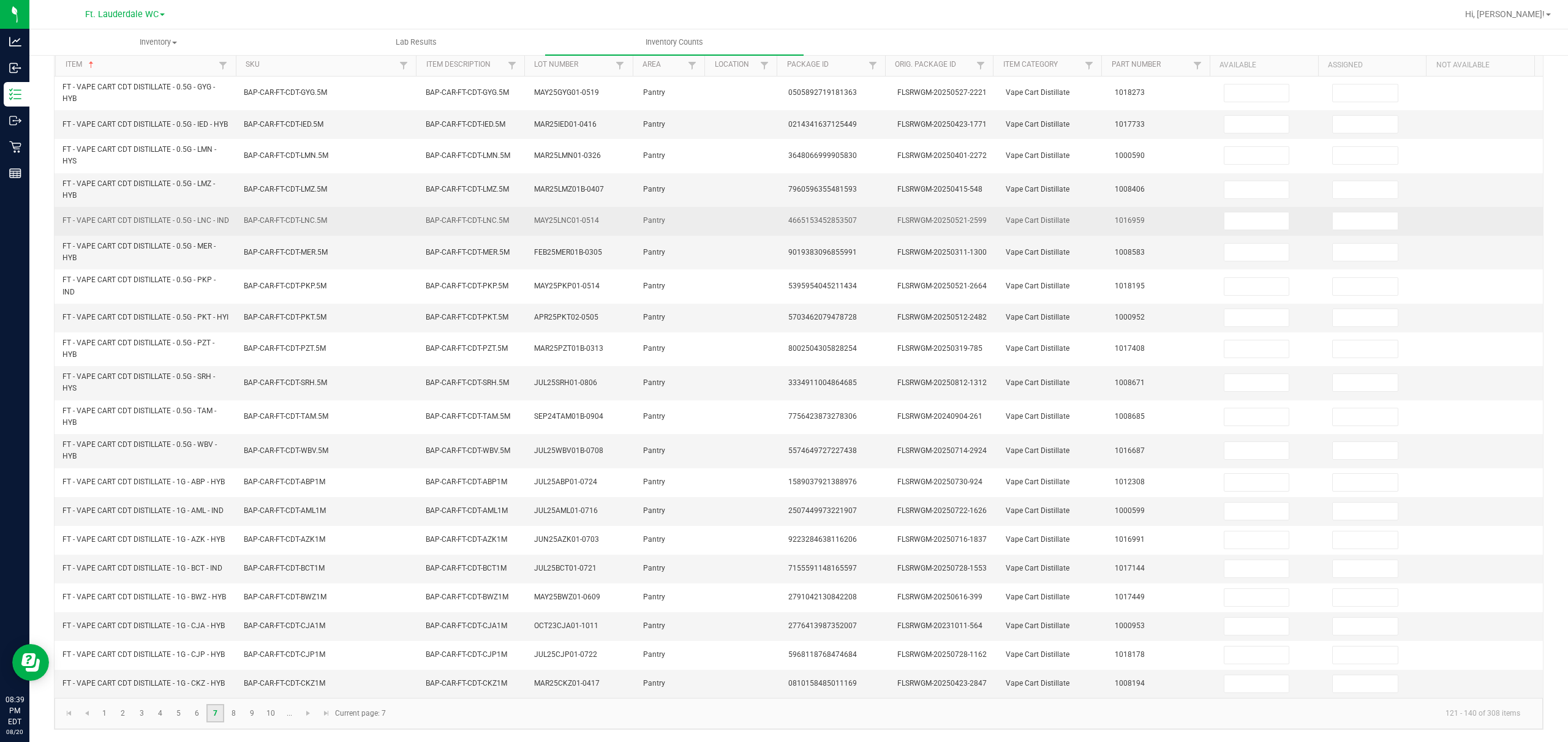
scroll to position [145, 0]
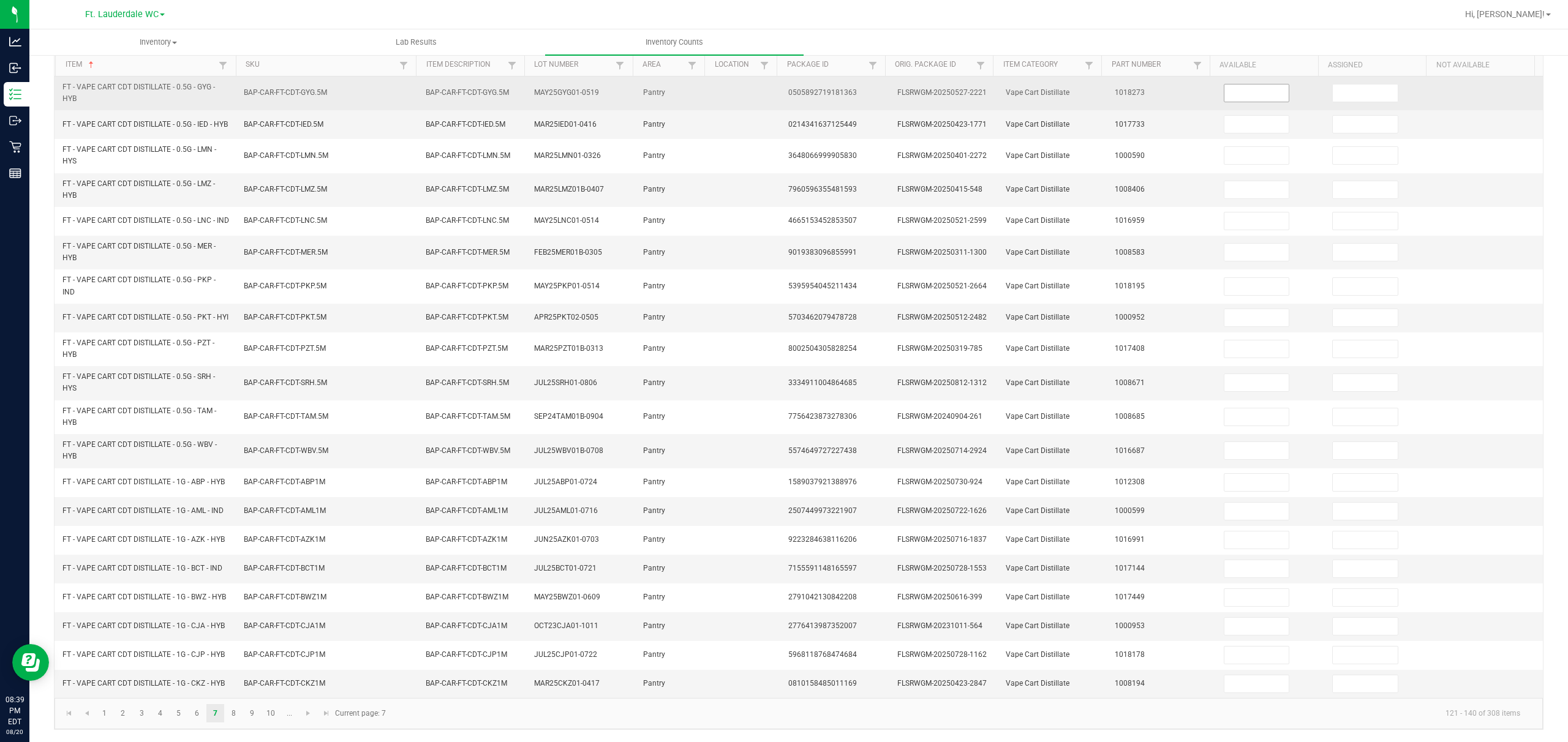
click at [524, 84] on input at bounding box center [1257, 93] width 65 height 17
click at [524, 84] on input at bounding box center [1365, 93] width 65 height 17
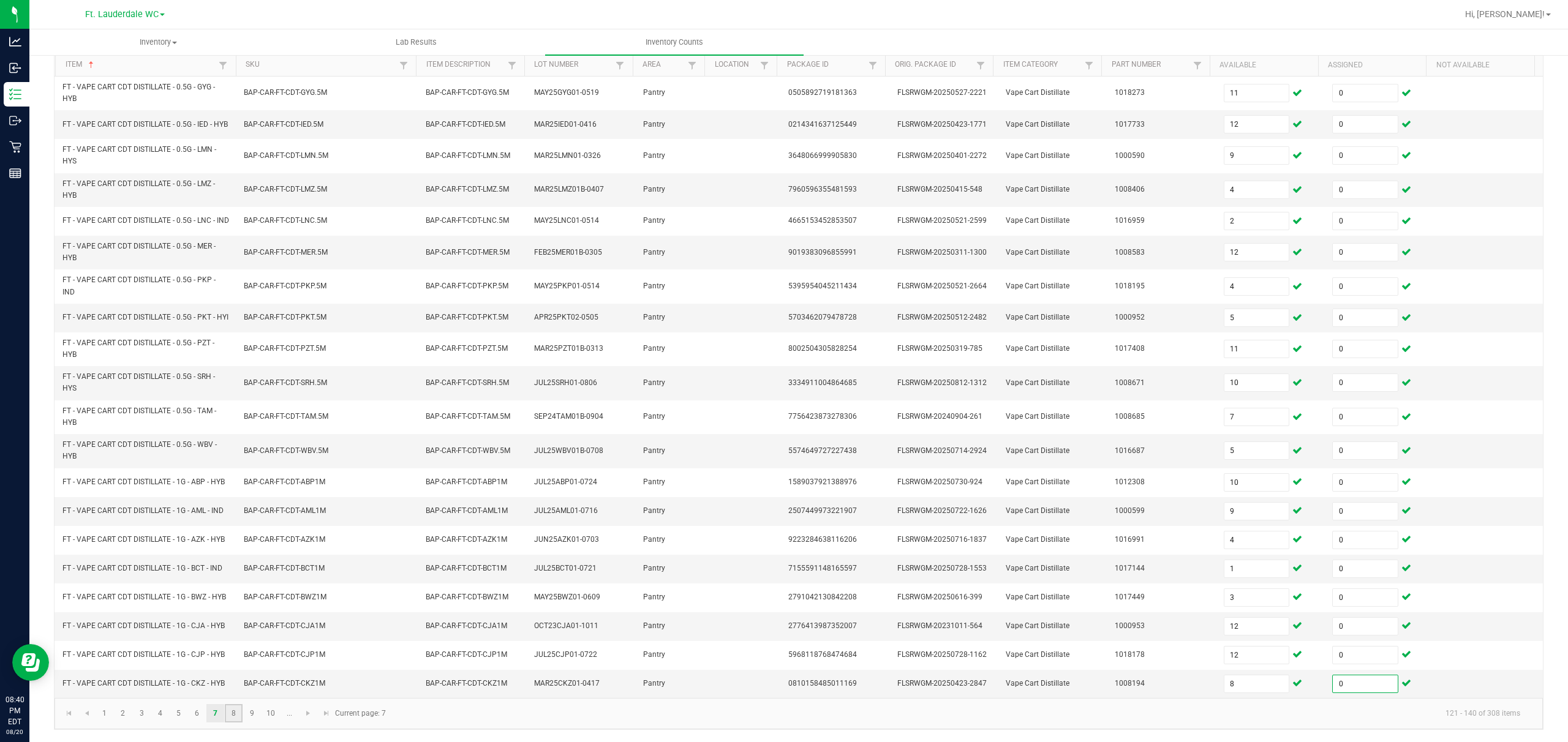
click at [237, 556] on link "8" at bounding box center [234, 713] width 17 height 18
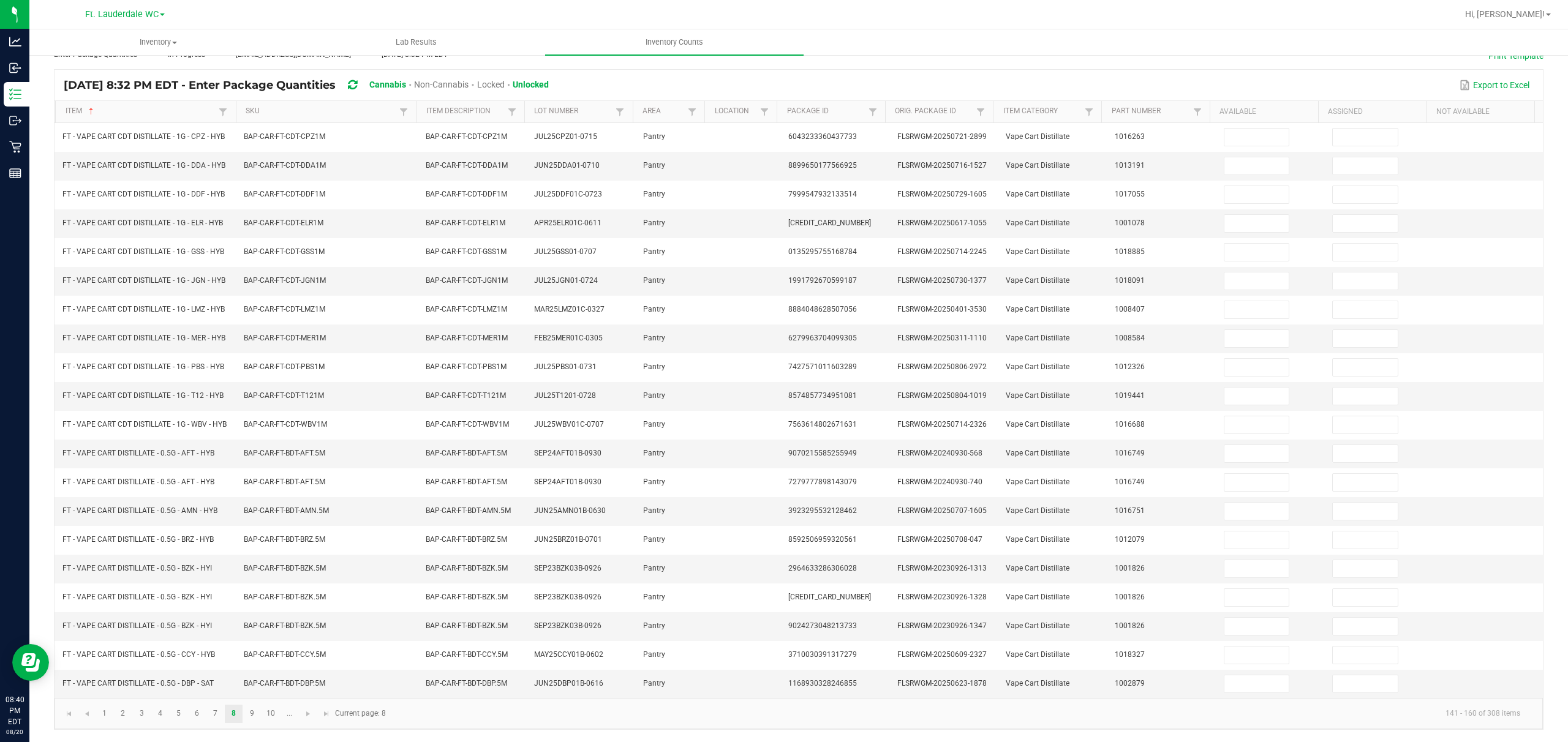
click at [524, 129] on input at bounding box center [1257, 138] width 65 height 17
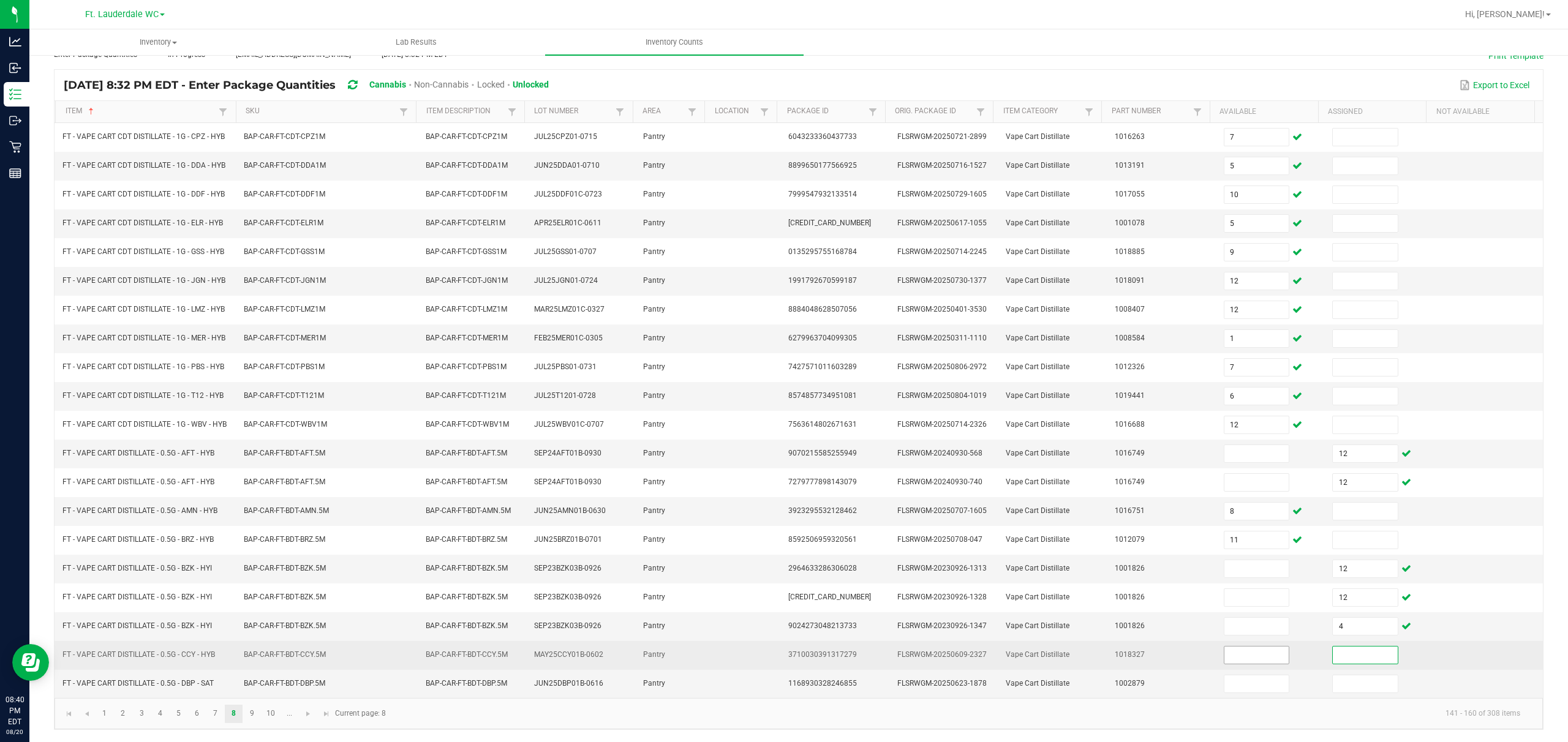
click at [524, 556] on input at bounding box center [1257, 656] width 65 height 17
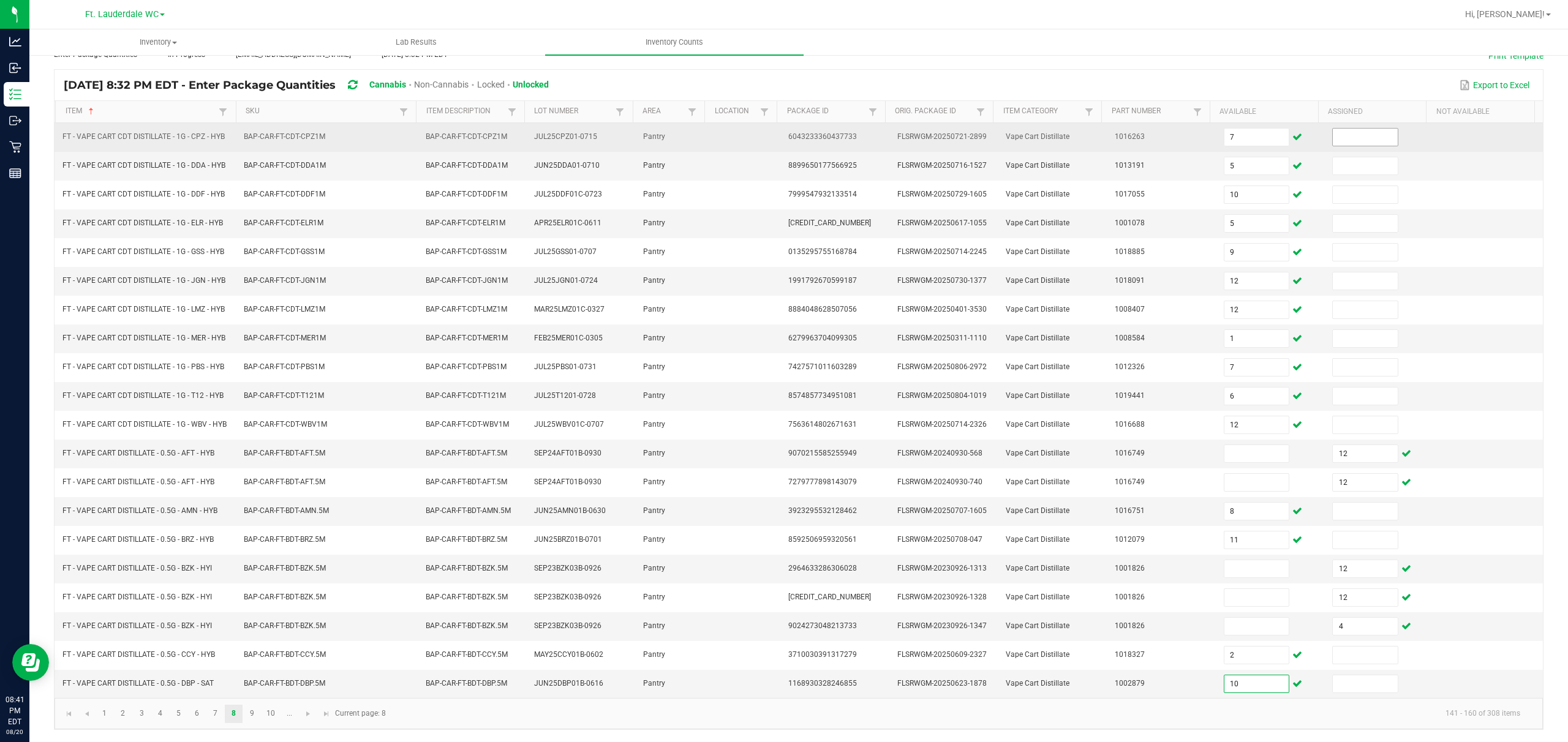
click at [524, 129] on input at bounding box center [1365, 138] width 65 height 17
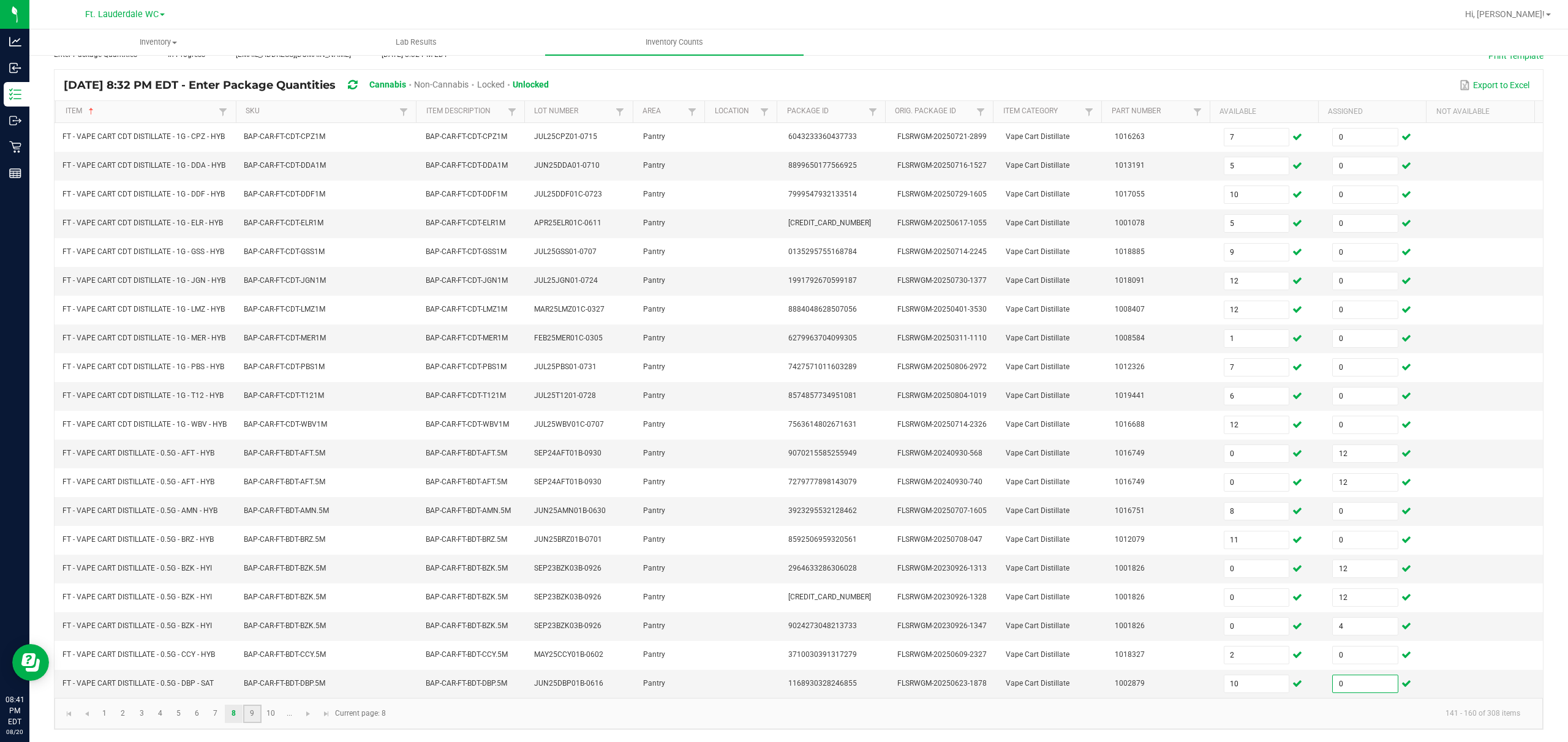
click at [257, 556] on link "9" at bounding box center [252, 714] width 17 height 18
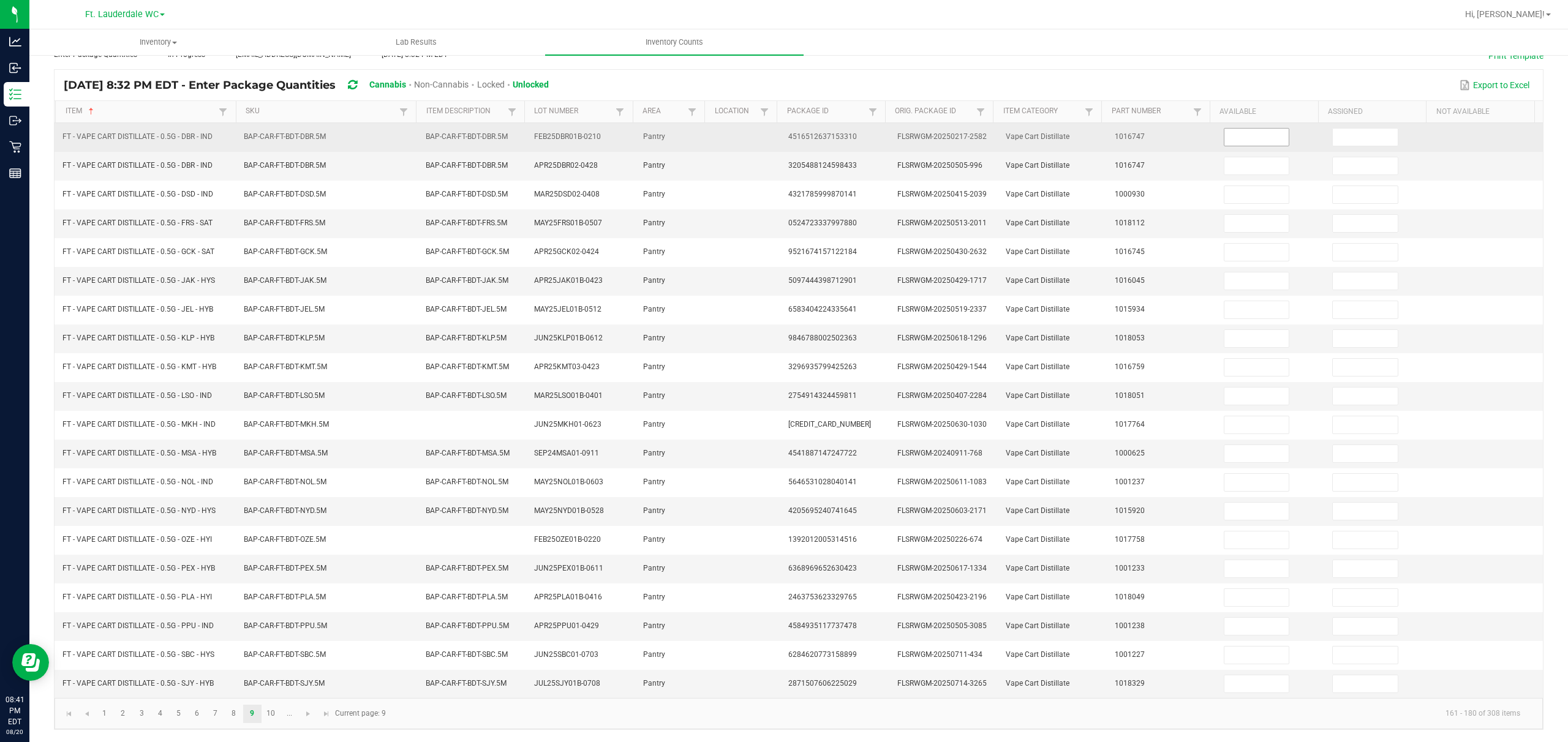
click at [524, 129] on input at bounding box center [1257, 138] width 65 height 17
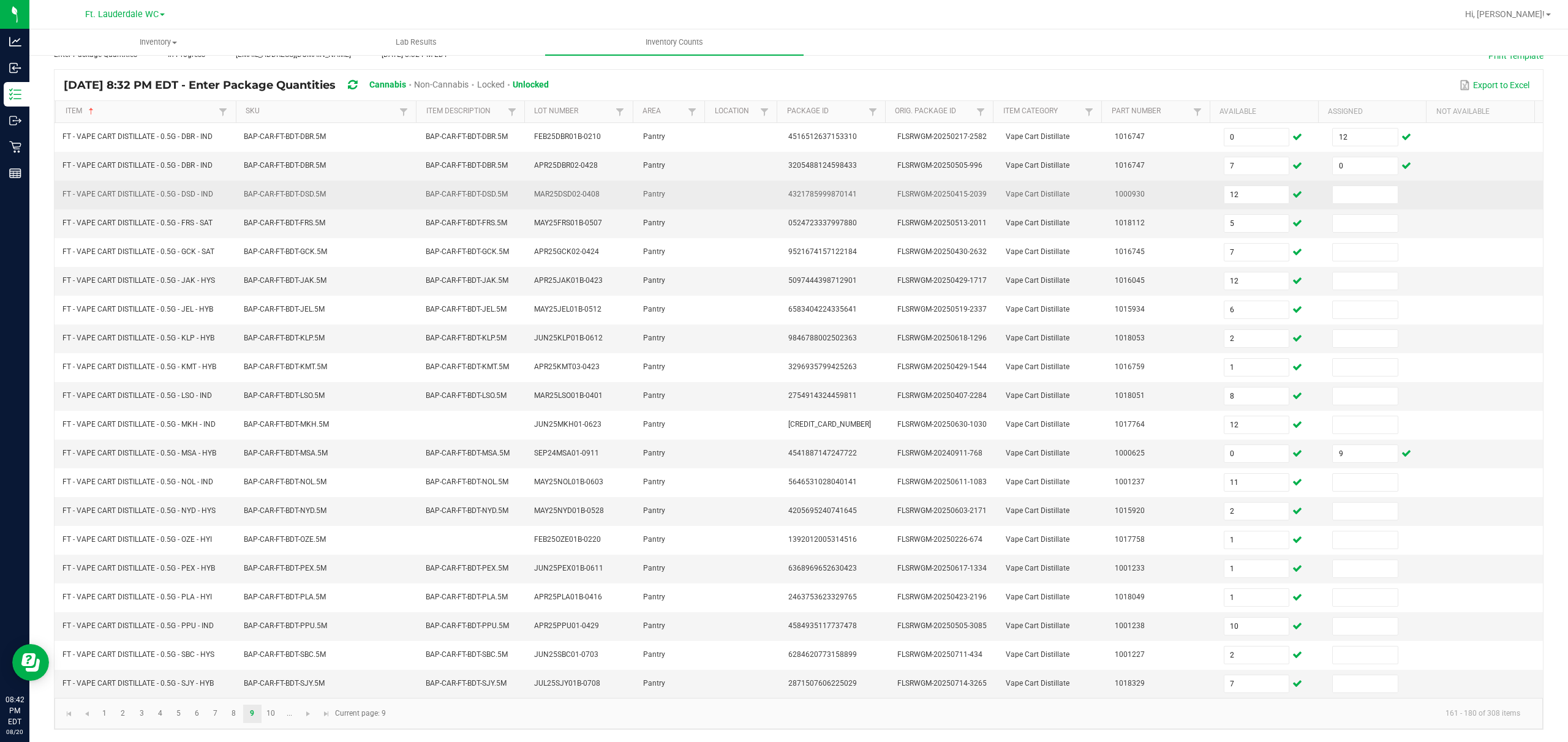
click at [524, 194] on td at bounding box center [1380, 195] width 109 height 29
click at [524, 192] on input at bounding box center [1365, 195] width 65 height 17
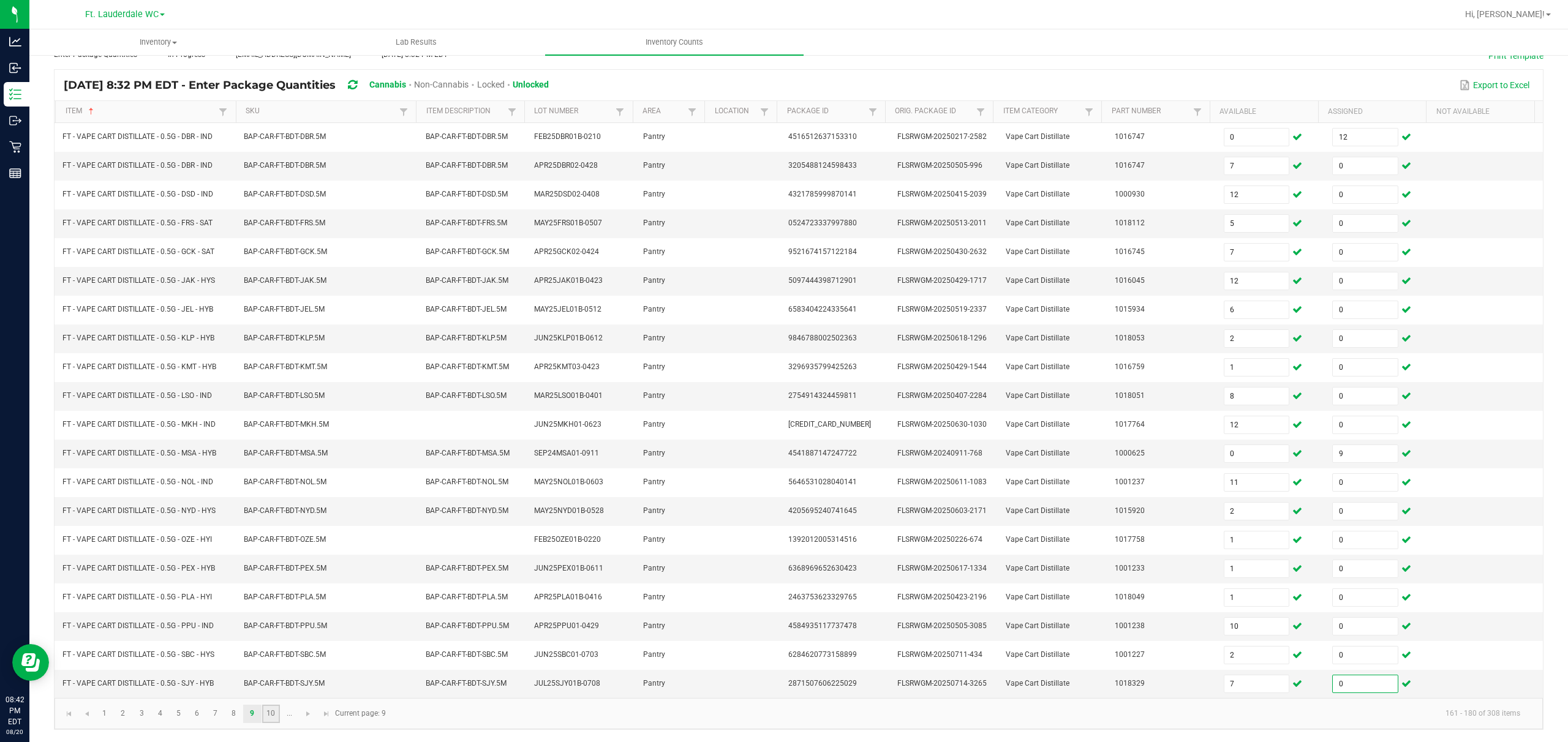
click at [274, 556] on link "10" at bounding box center [271, 714] width 17 height 18
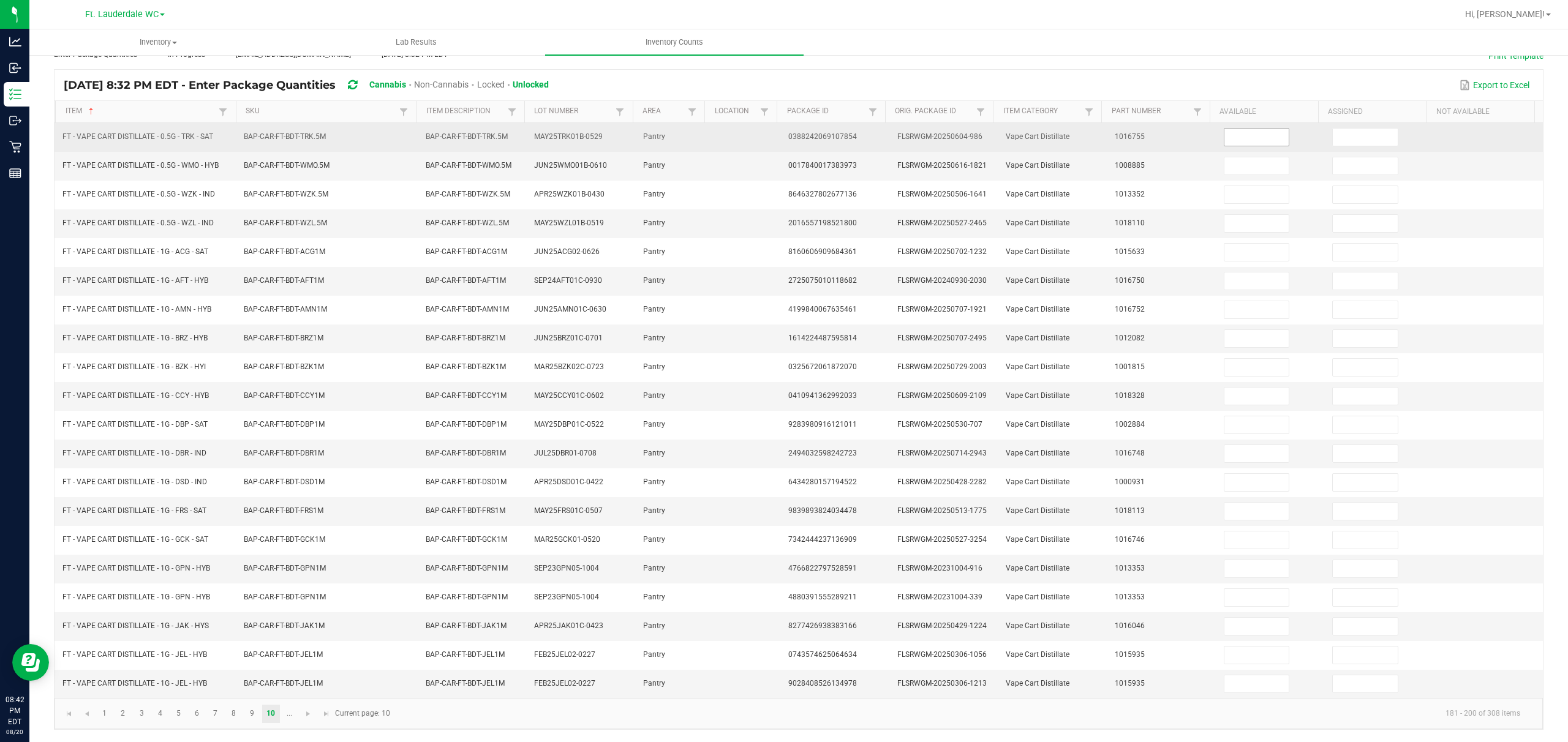
click at [524, 129] on input at bounding box center [1257, 138] width 65 height 17
click at [524, 129] on input at bounding box center [1365, 138] width 65 height 17
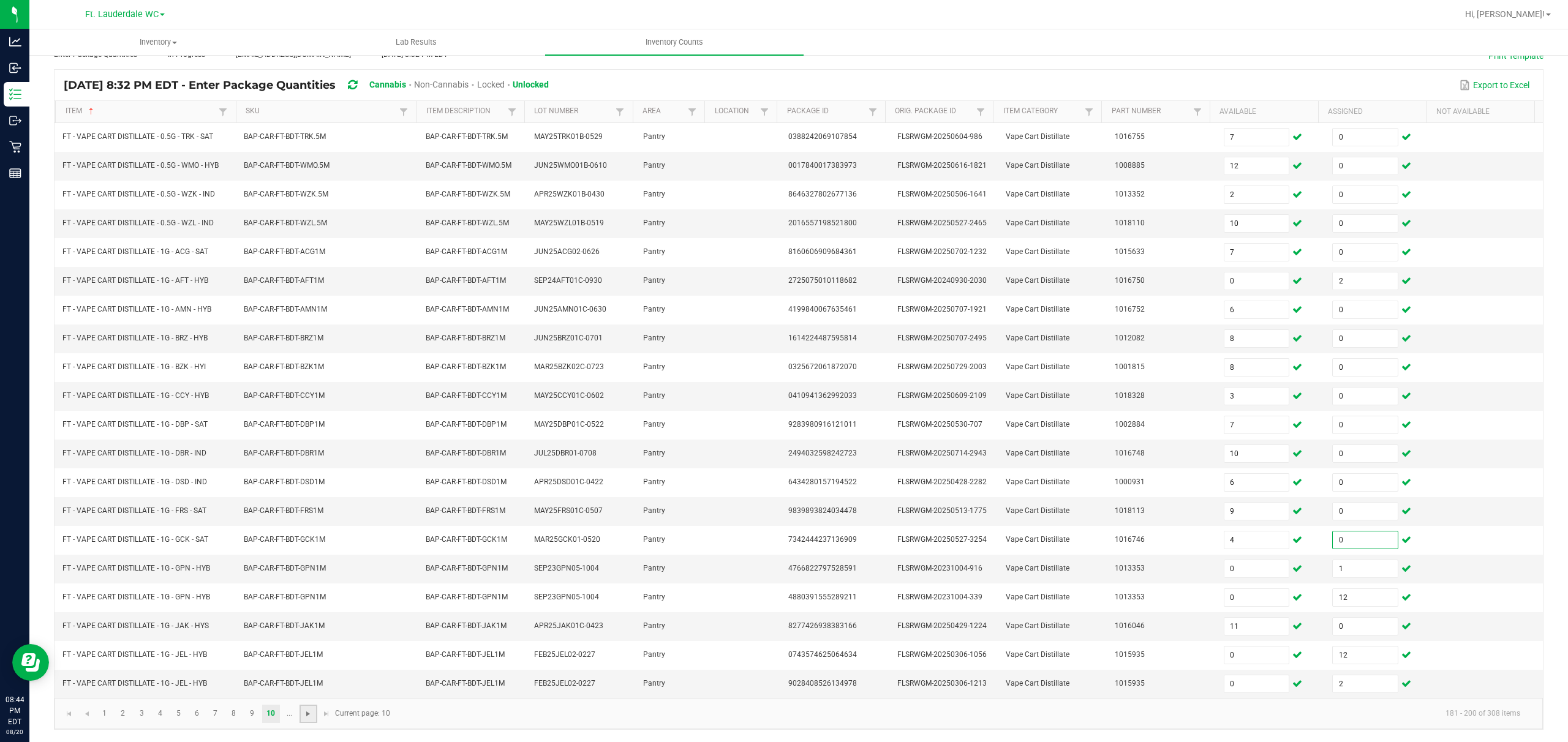
click at [311, 556] on span "Go to the next page" at bounding box center [309, 714] width 10 height 10
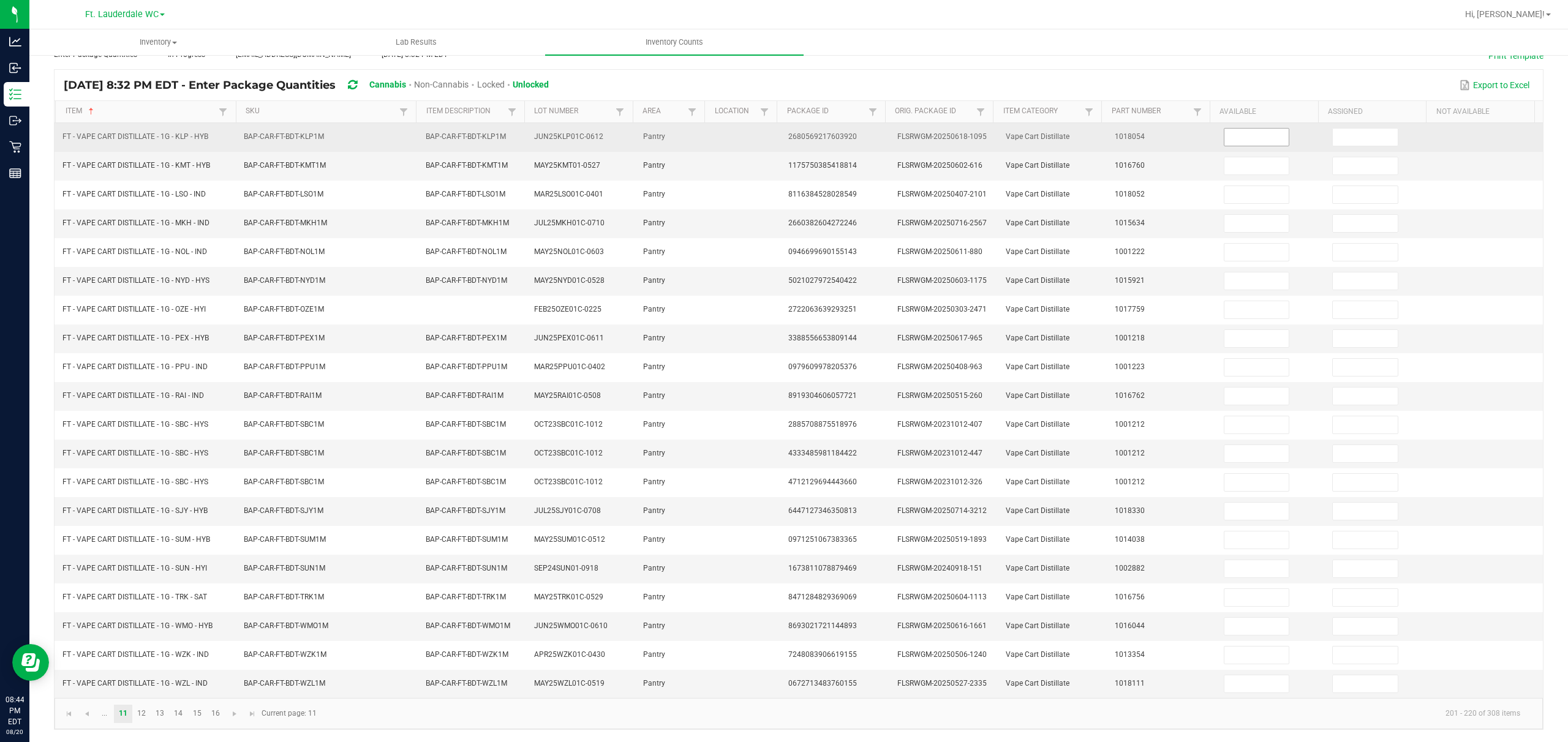
click at [524, 129] on input at bounding box center [1257, 138] width 65 height 17
click at [524, 129] on input at bounding box center [1365, 138] width 65 height 17
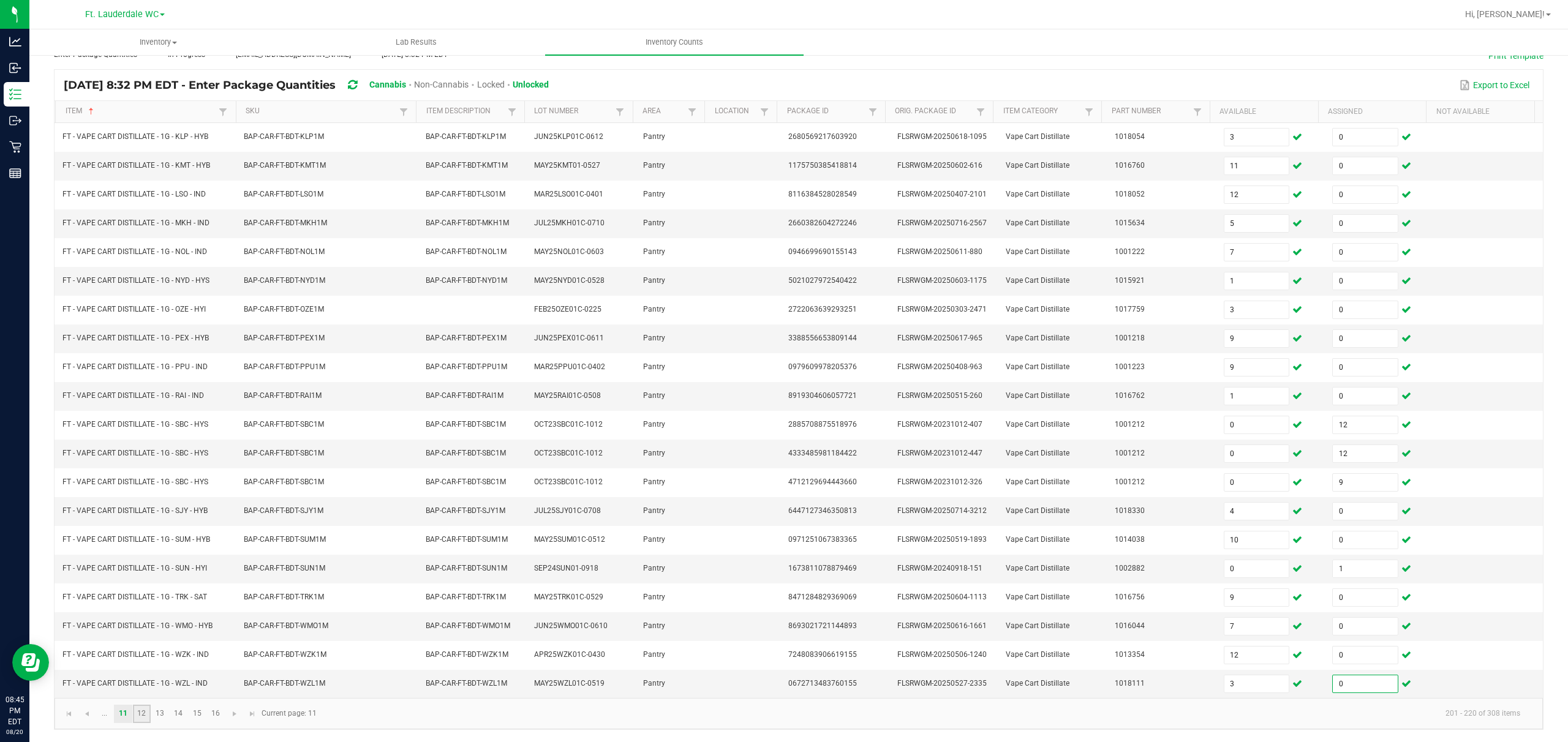
click at [138, 556] on link "12" at bounding box center [142, 714] width 17 height 18
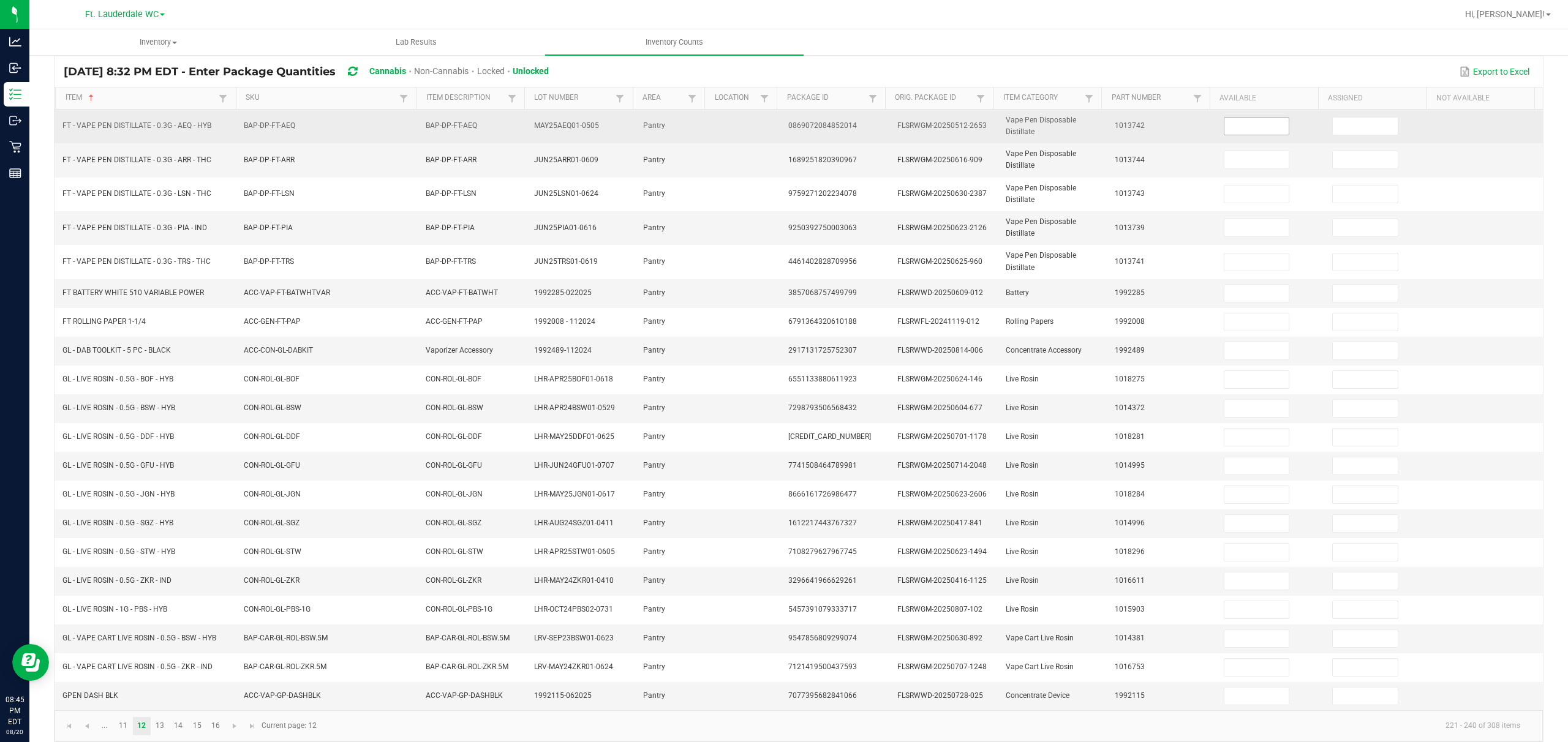
click at [524, 128] on input at bounding box center [1257, 126] width 65 height 17
click at [524, 122] on input at bounding box center [1365, 126] width 65 height 17
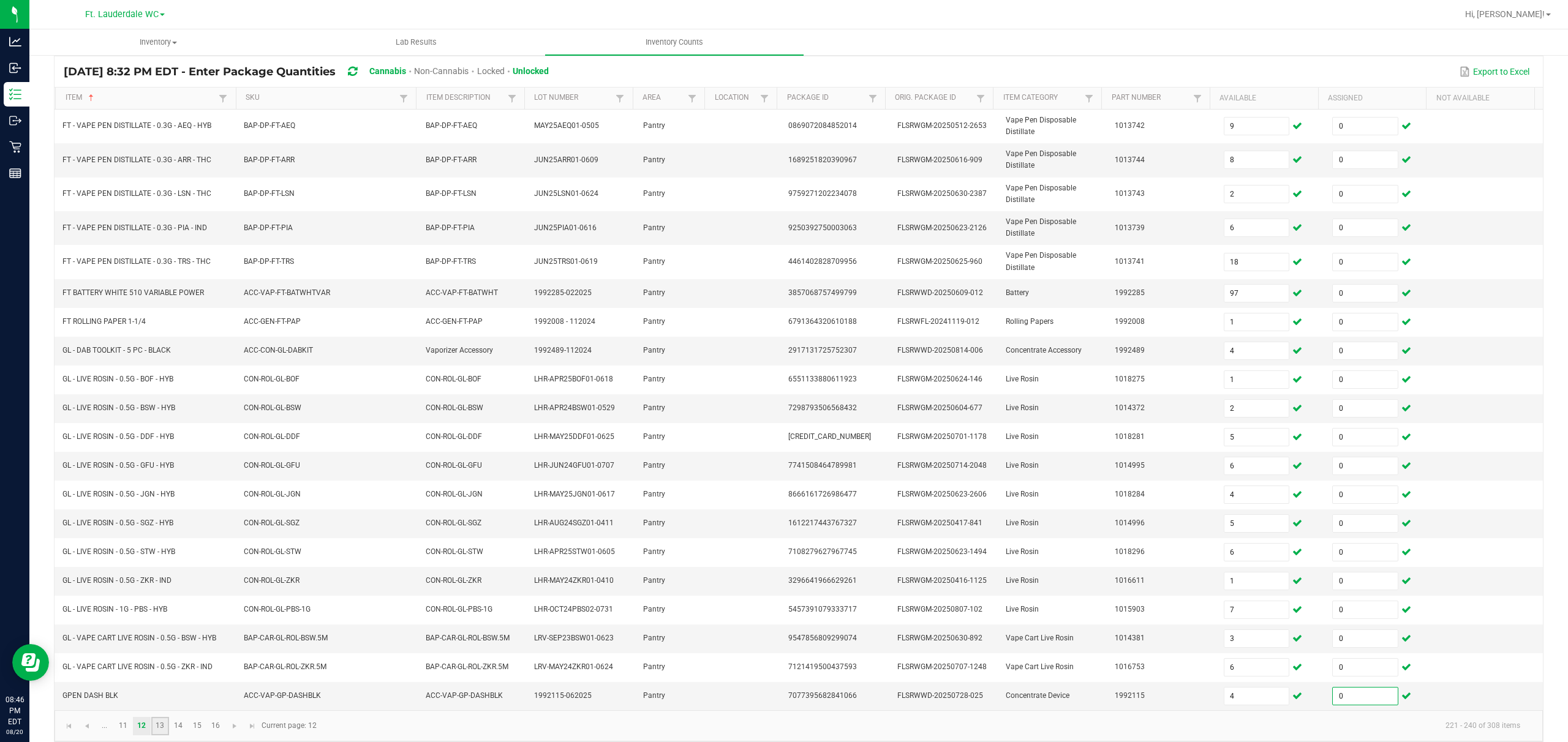
click at [160, 556] on link "13" at bounding box center [160, 726] width 17 height 18
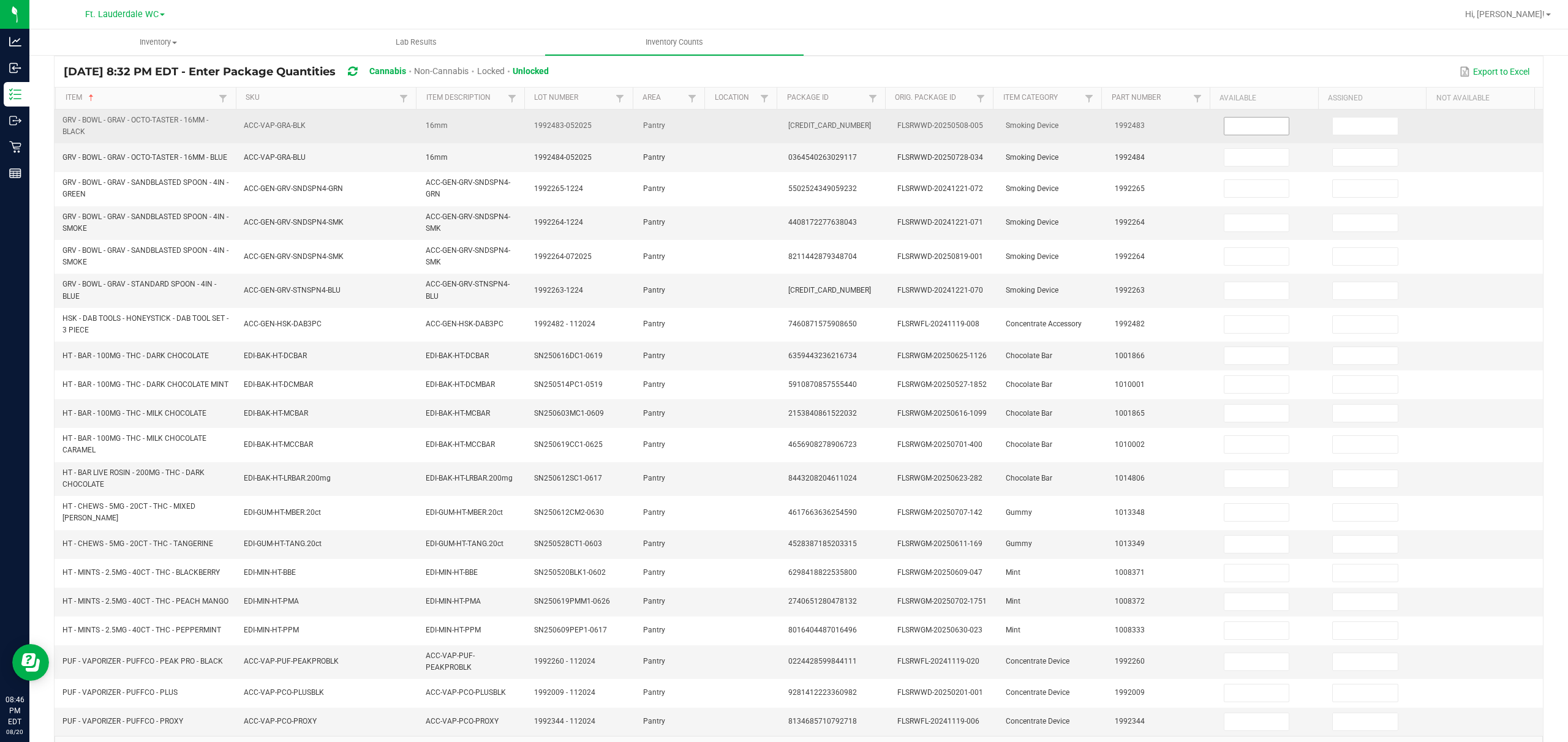
click at [524, 136] on span at bounding box center [1257, 126] width 66 height 18
click at [524, 127] on input at bounding box center [1257, 126] width 65 height 17
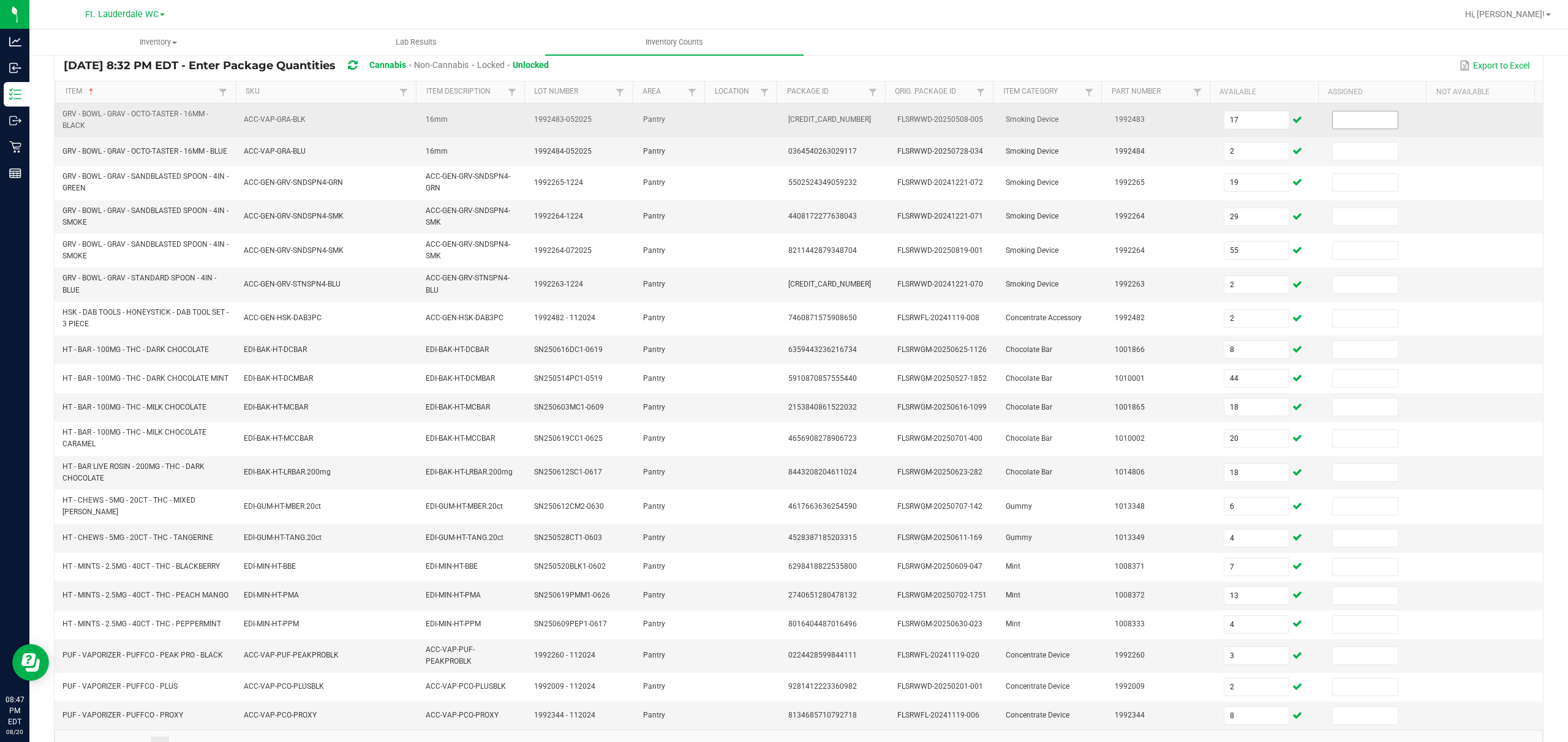
click at [524, 113] on input at bounding box center [1365, 120] width 65 height 17
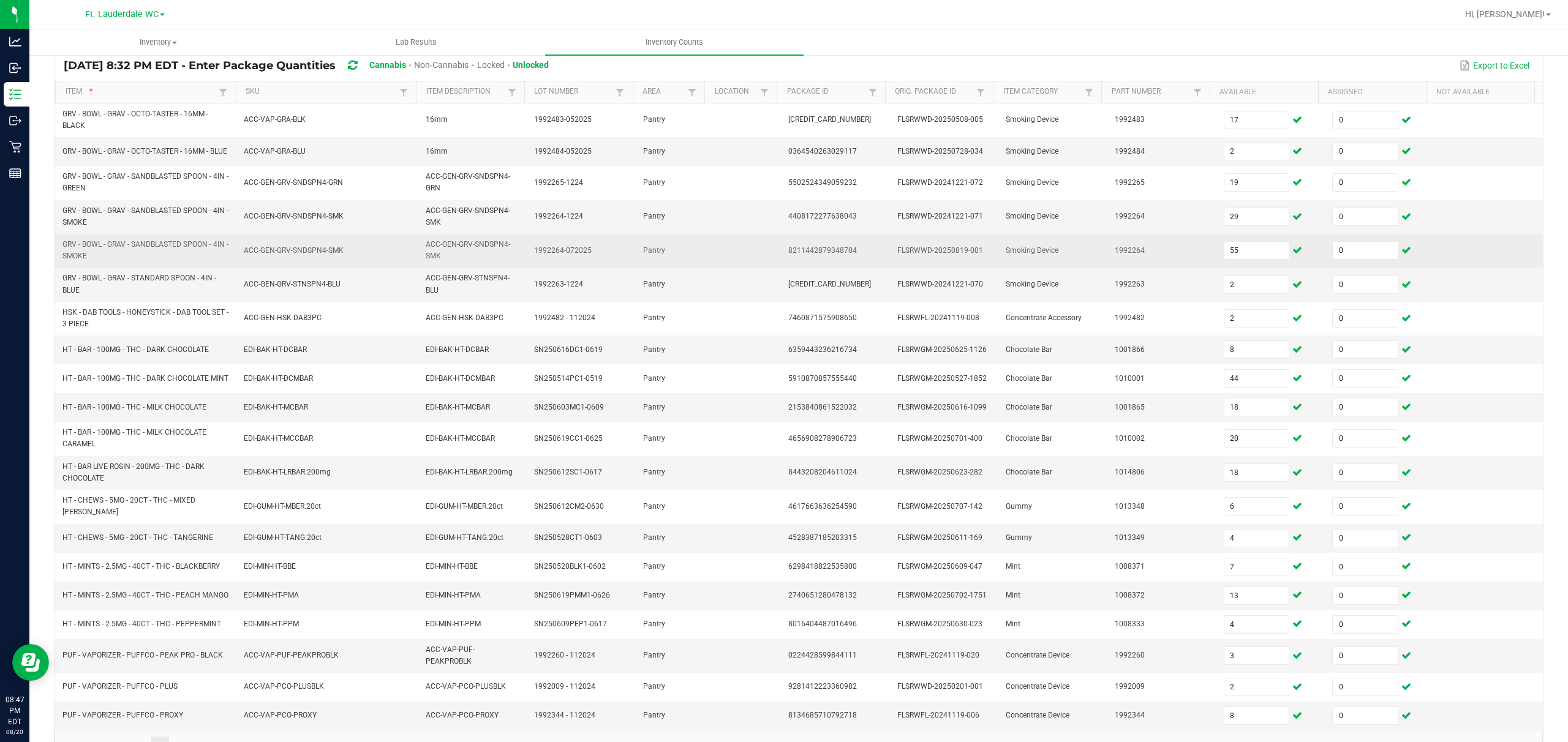
scroll to position [145, 0]
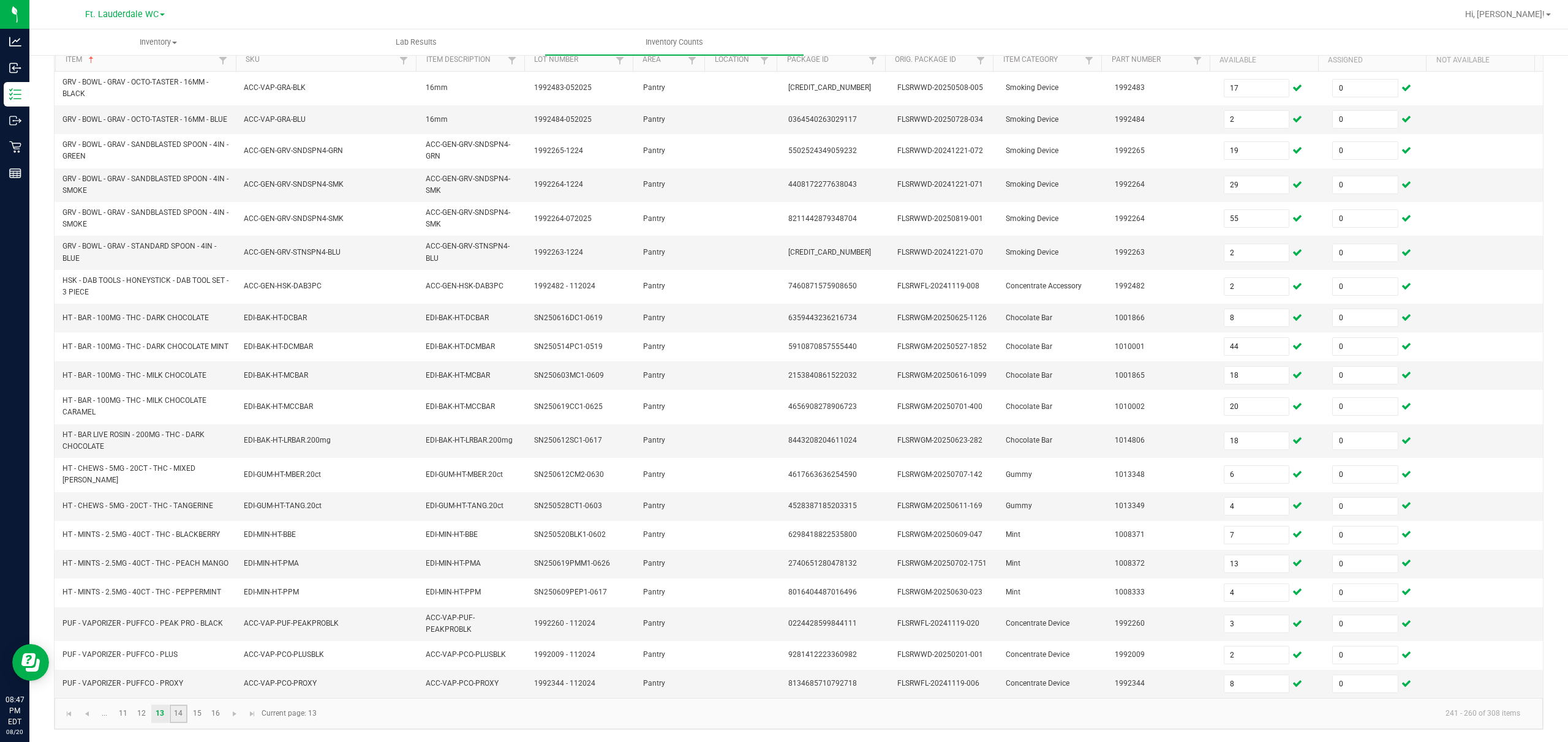
click at [178, 556] on link "14" at bounding box center [179, 714] width 17 height 18
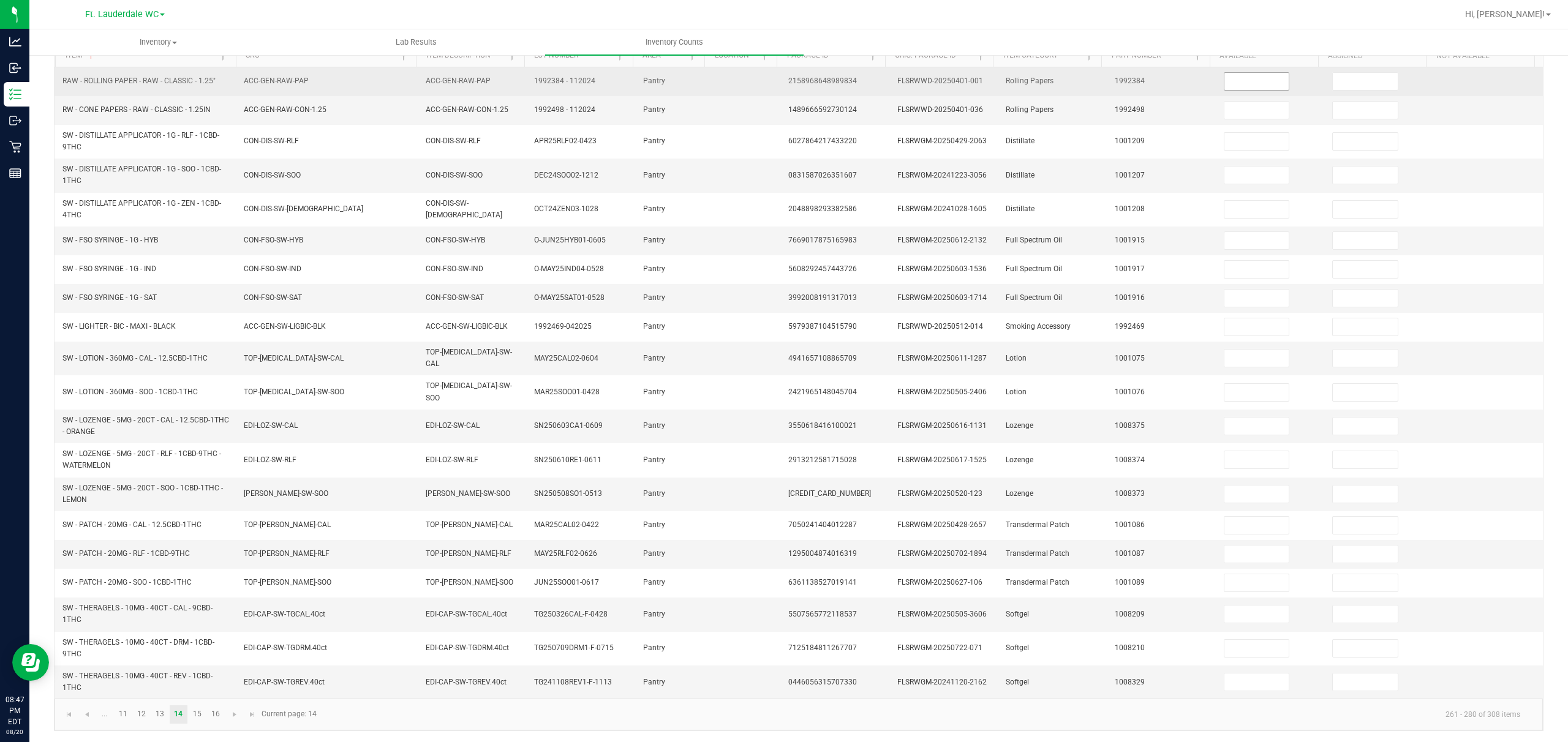
click at [524, 78] on input at bounding box center [1257, 81] width 65 height 17
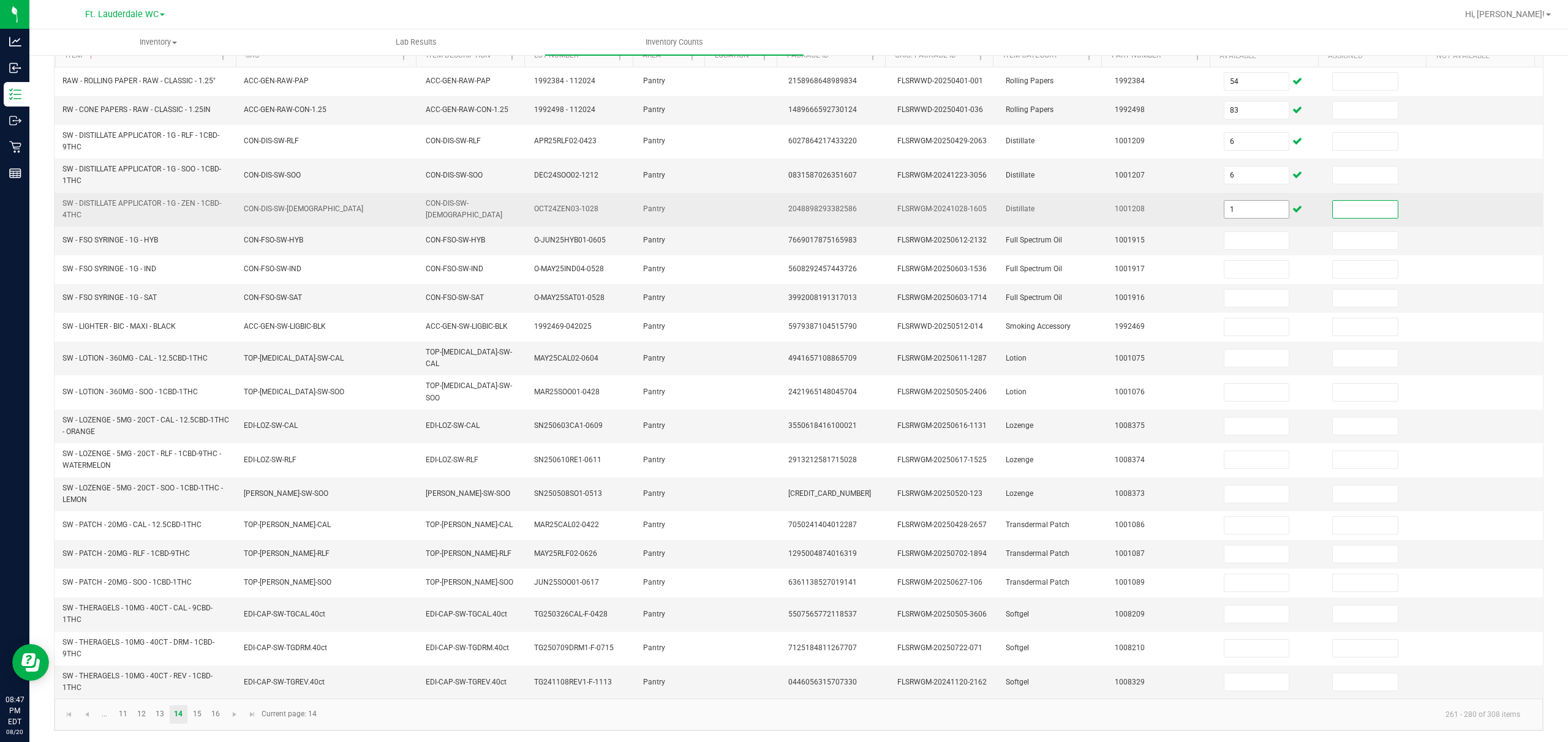
click at [524, 214] on input "1" at bounding box center [1257, 210] width 65 height 17
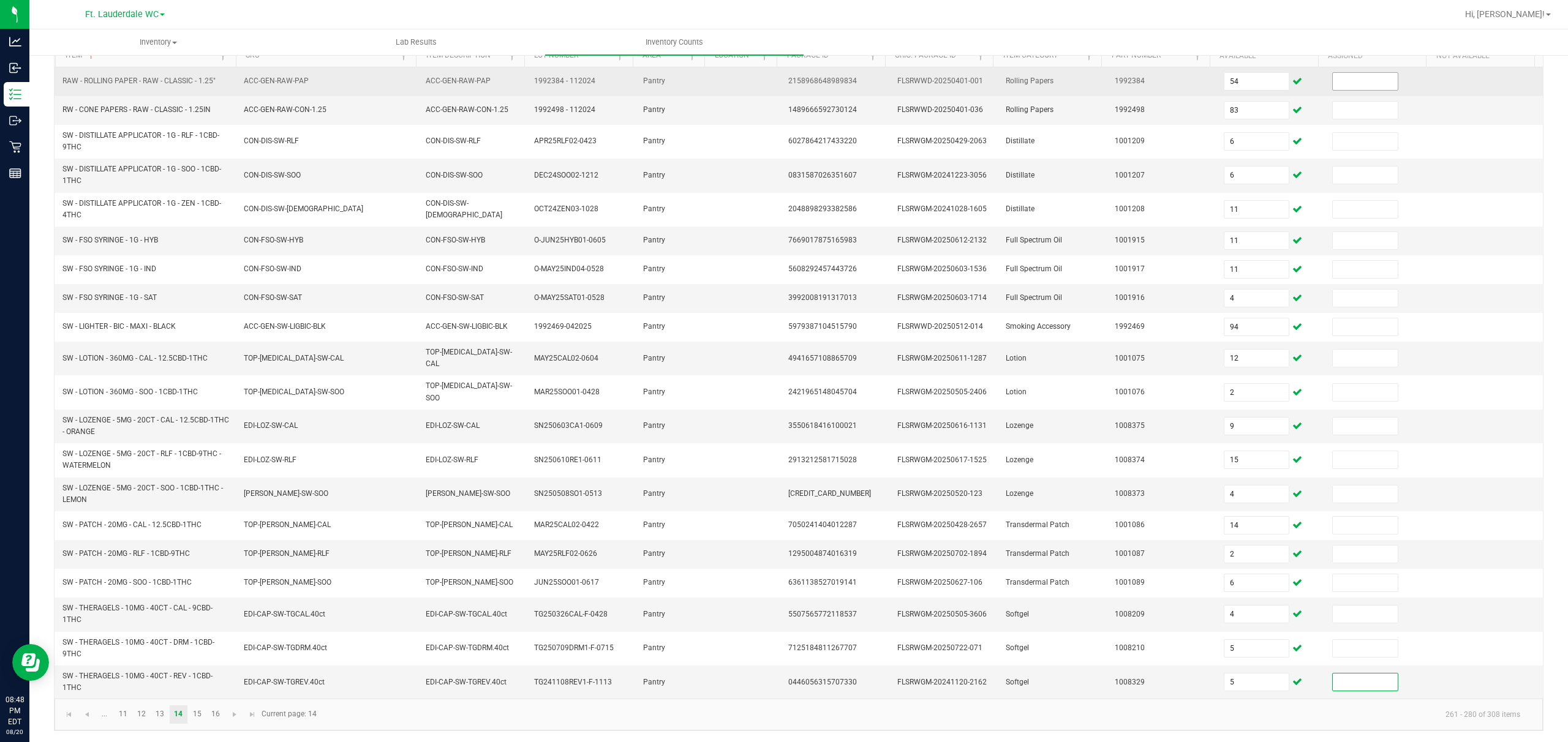
click at [524, 81] on input at bounding box center [1365, 81] width 65 height 17
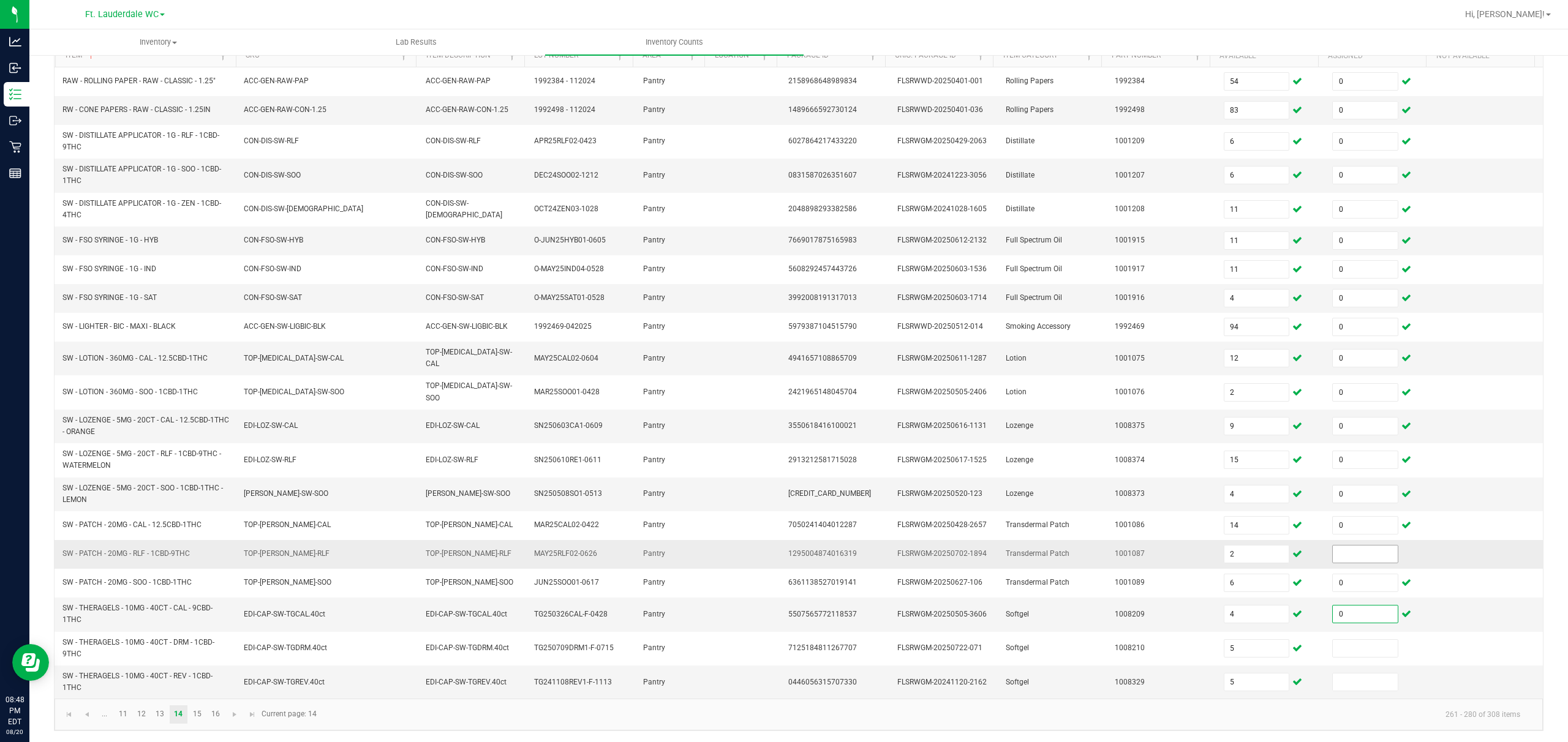
click at [524, 554] on input at bounding box center [1365, 555] width 65 height 17
click at [199, 556] on link "15" at bounding box center [197, 714] width 17 height 18
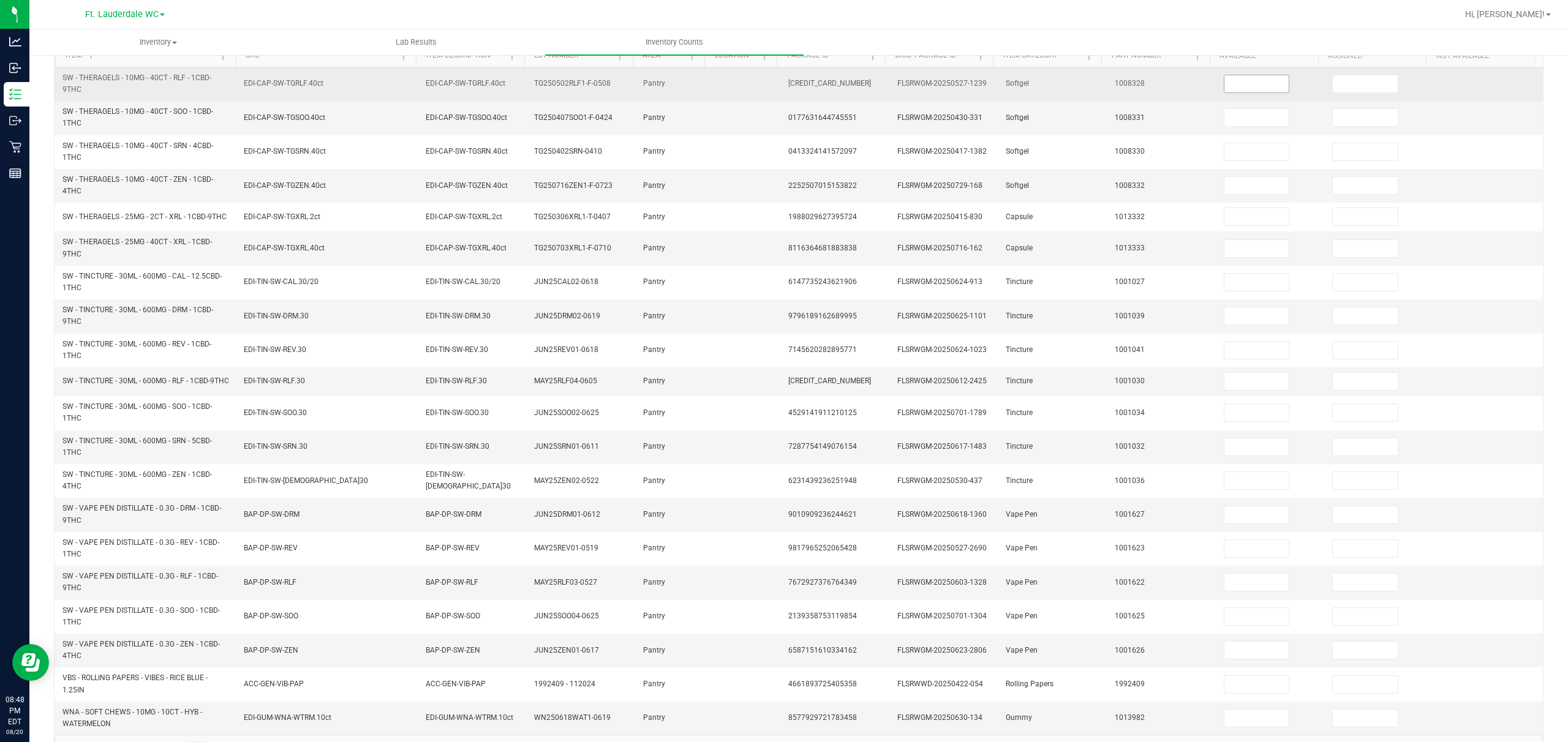
click at [524, 83] on input at bounding box center [1257, 84] width 65 height 17
click at [524, 83] on input at bounding box center [1365, 84] width 65 height 17
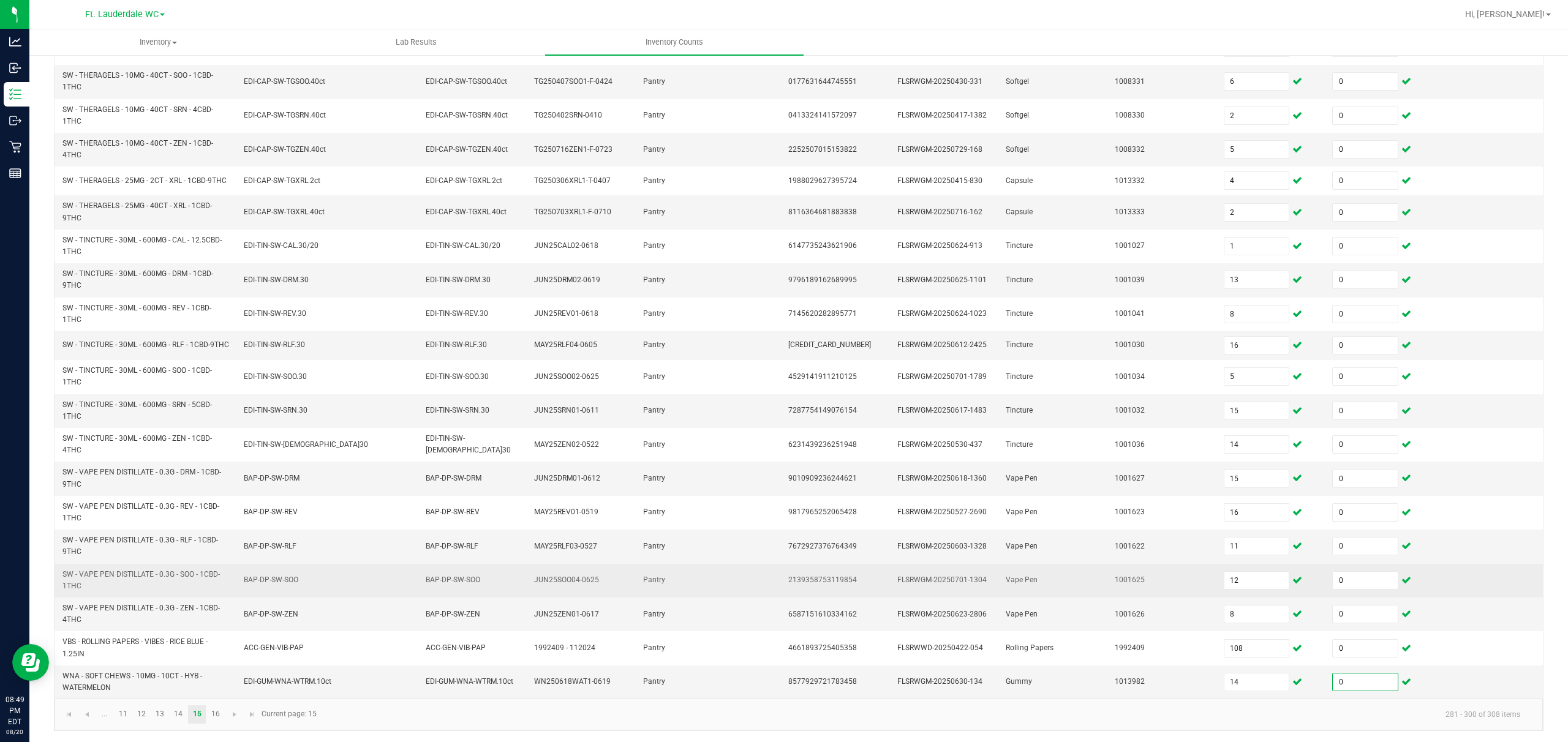
scroll to position [182, 0]
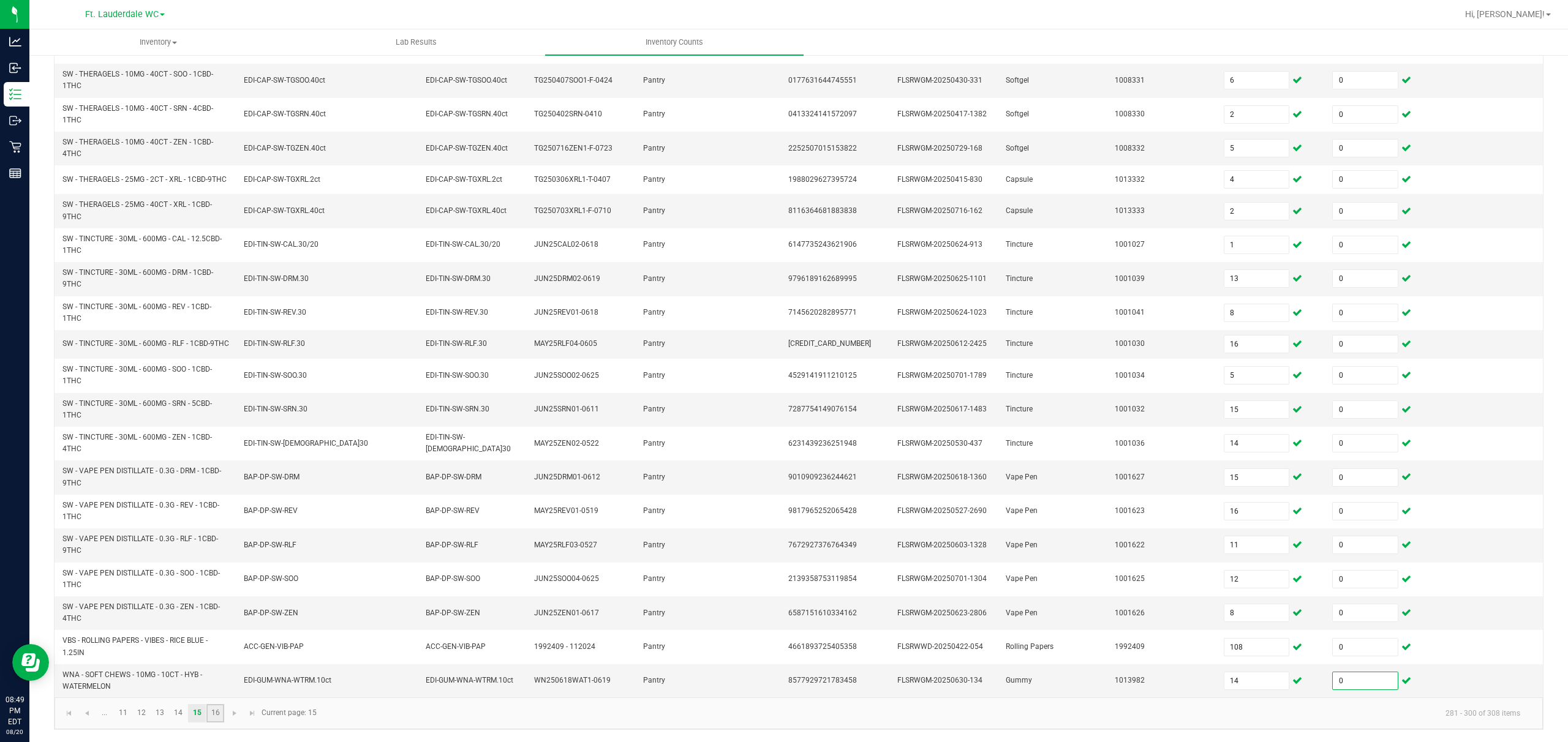
click at [223, 556] on link "16" at bounding box center [215, 713] width 17 height 18
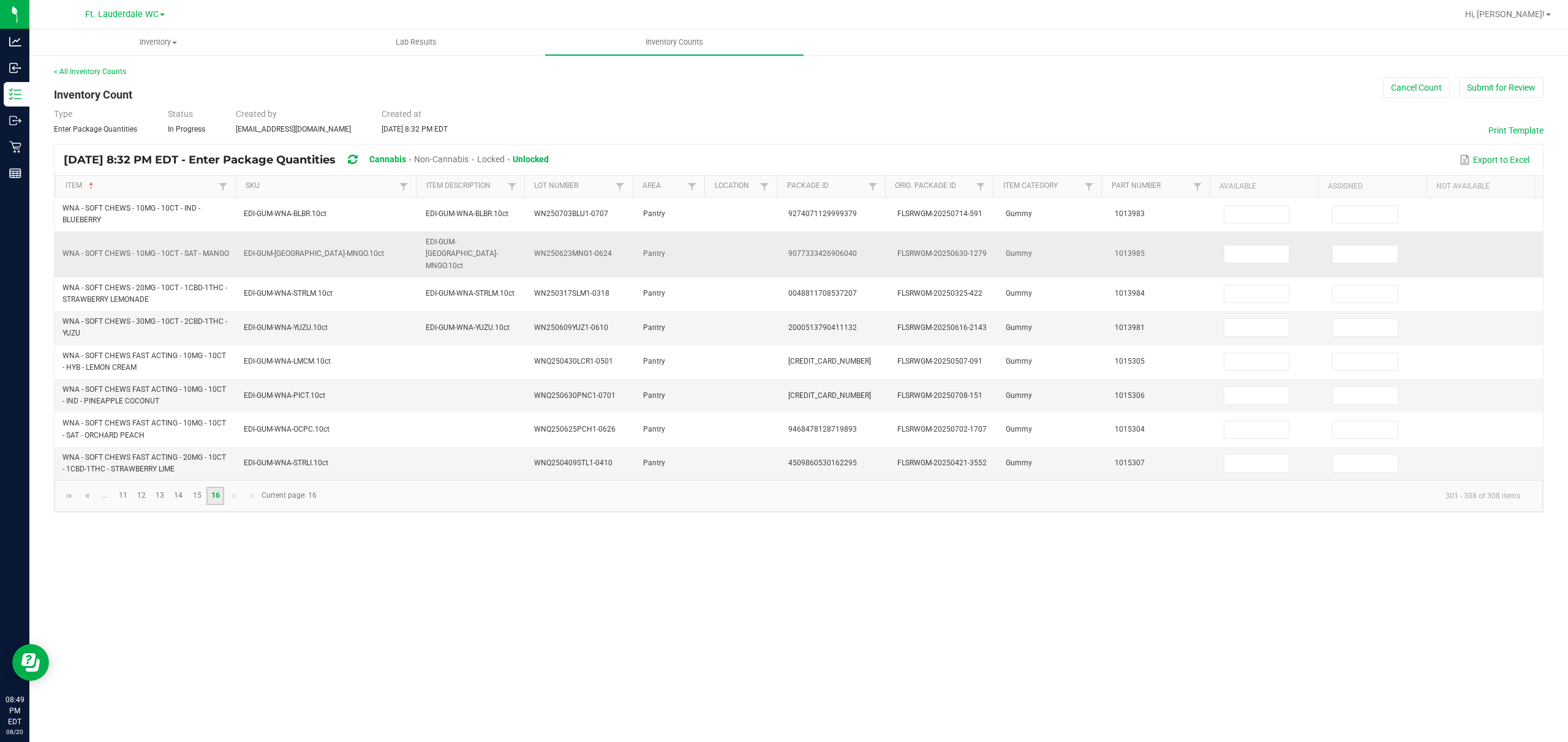
scroll to position [0, 0]
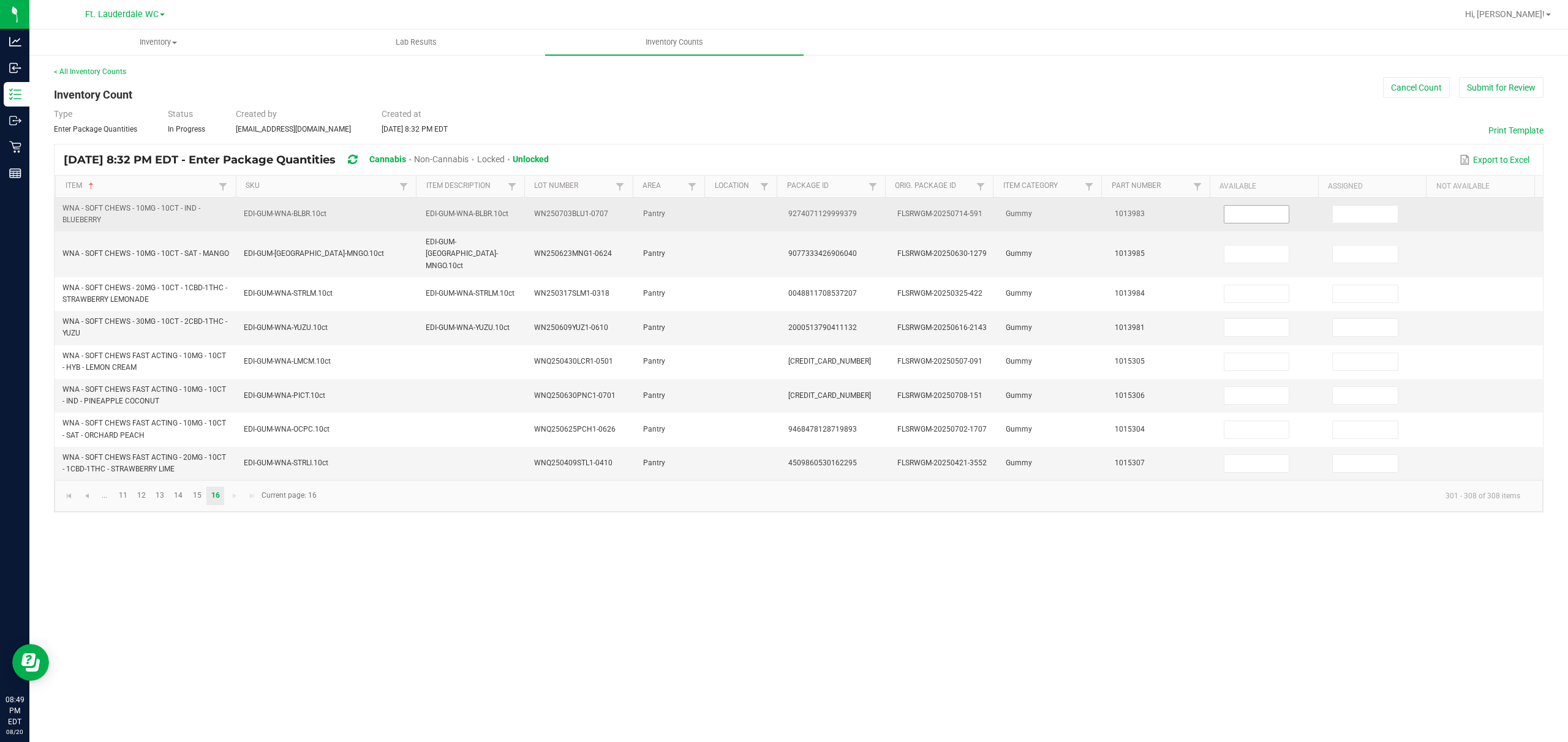
click at [524, 223] on input at bounding box center [1257, 214] width 65 height 17
click at [524, 218] on input at bounding box center [1365, 214] width 65 height 17
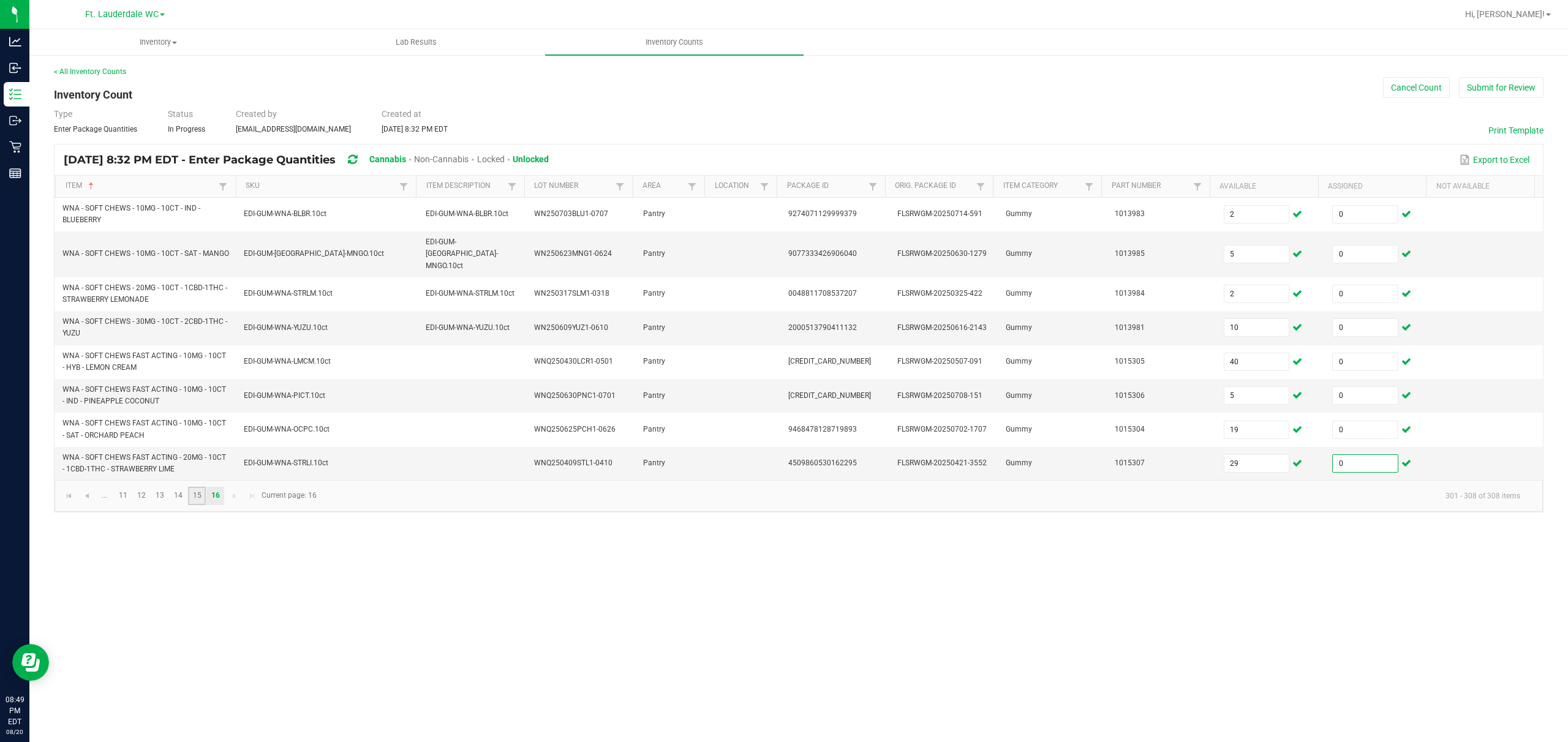
click at [199, 495] on link "15" at bounding box center [197, 496] width 17 height 18
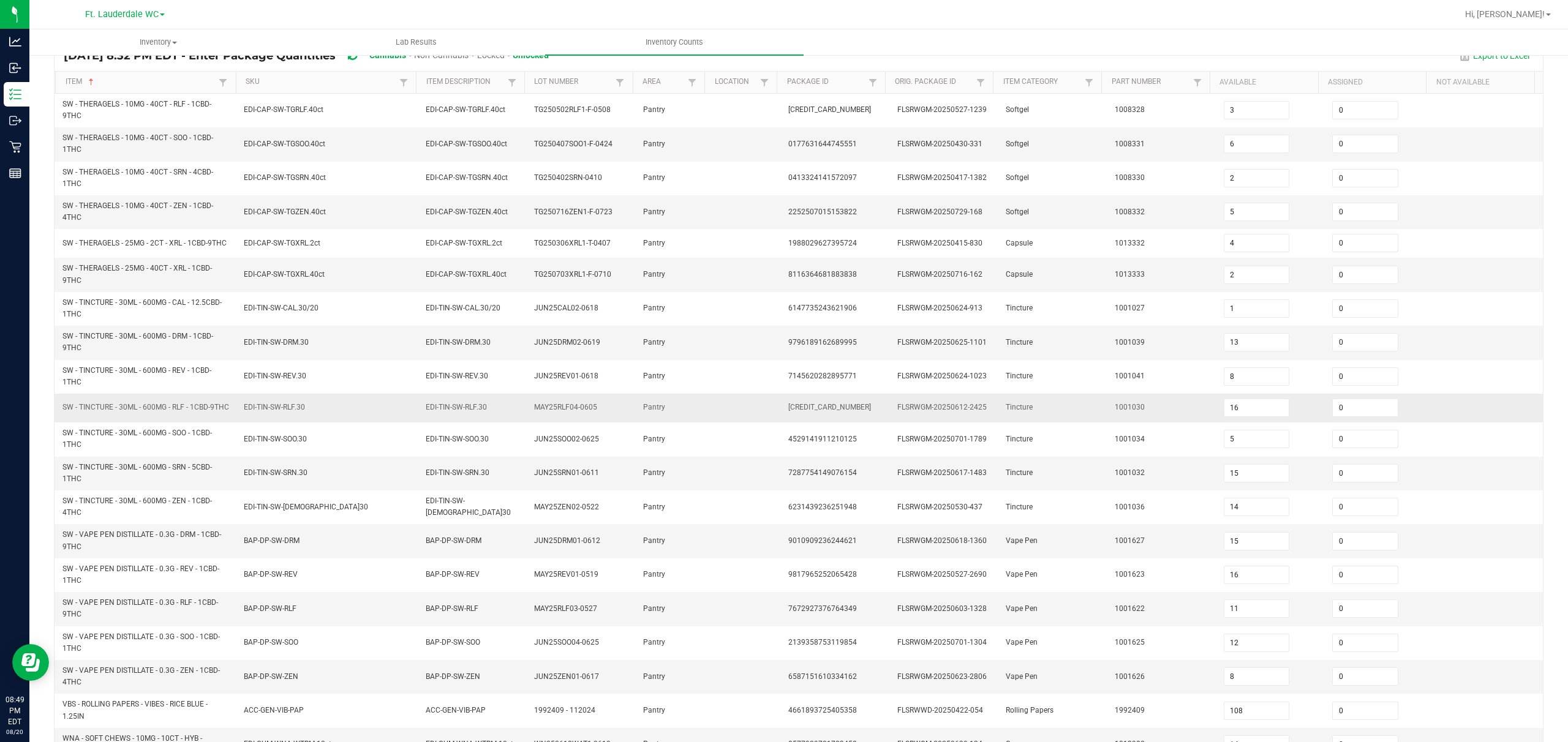
scroll to position [182, 0]
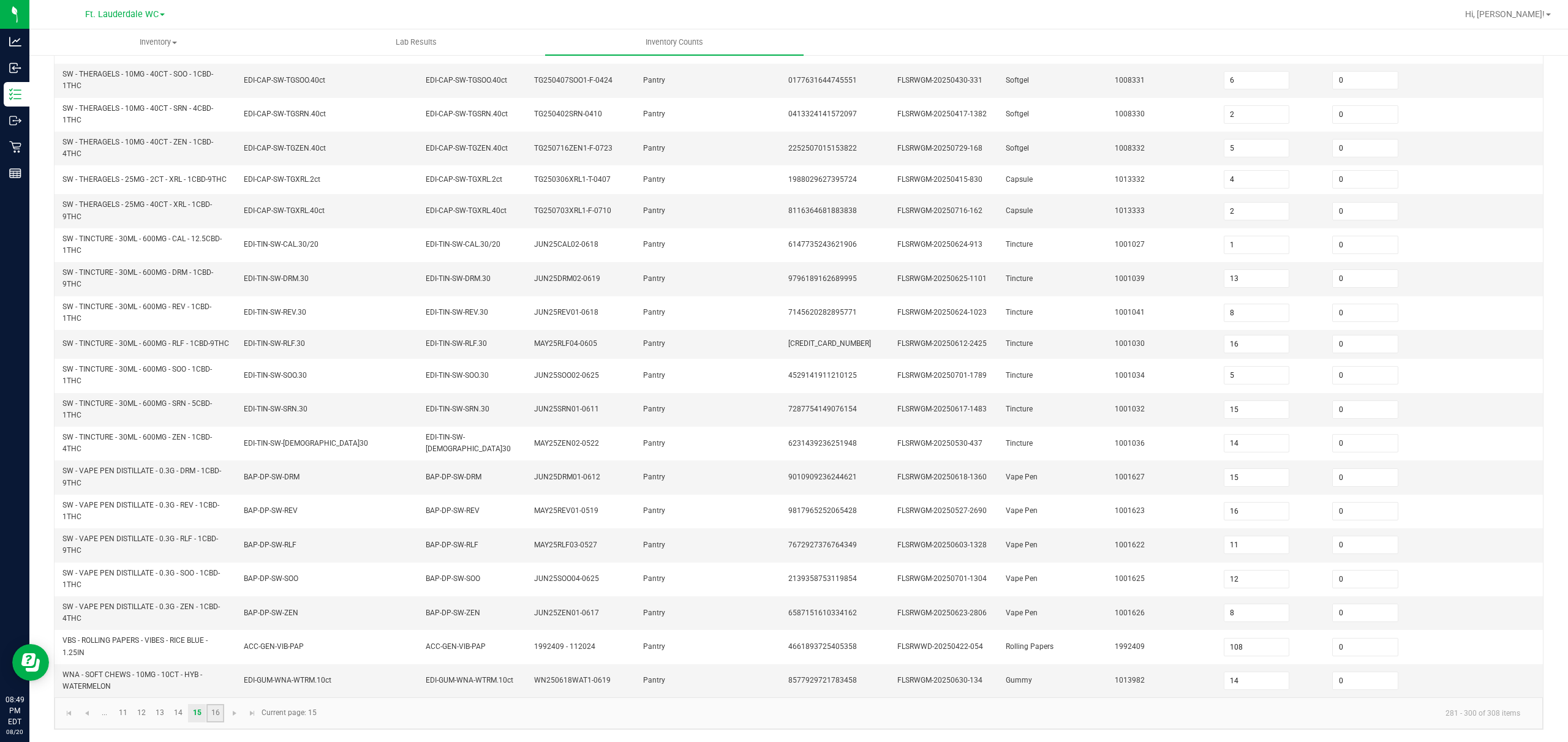
click at [217, 556] on link "16" at bounding box center [215, 713] width 17 height 18
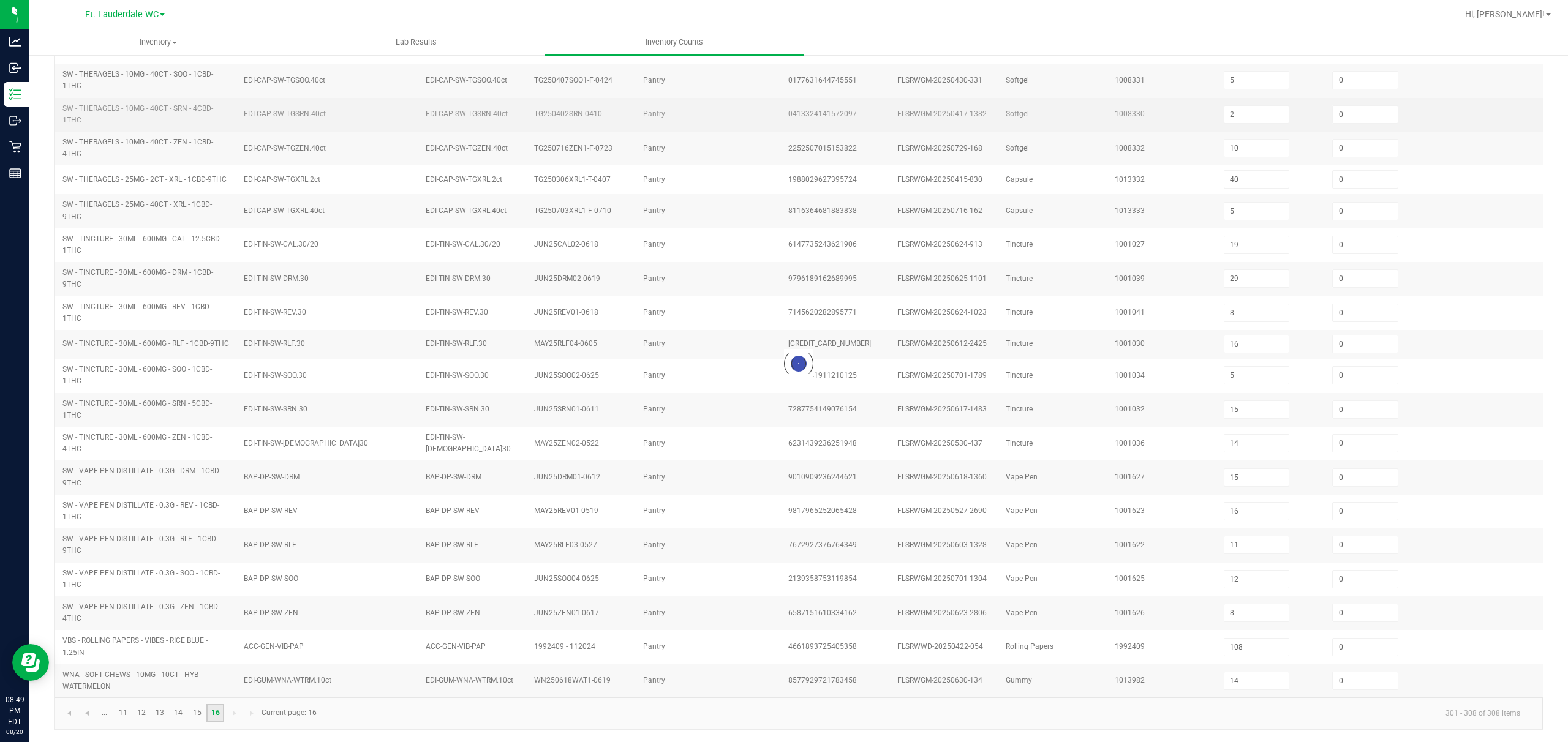
scroll to position [0, 0]
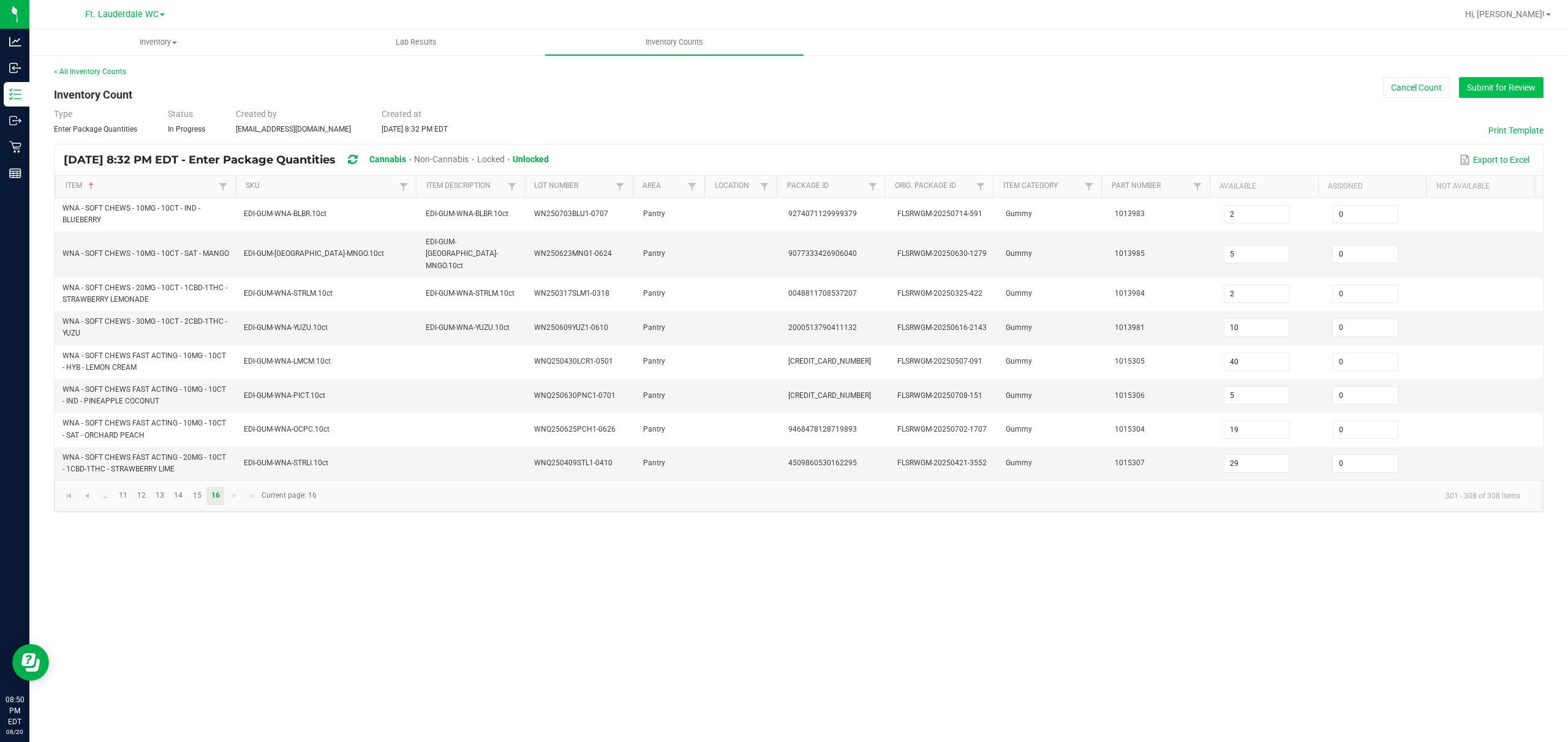
click at [524, 79] on button "Submit for Review" at bounding box center [1501, 87] width 84 height 20
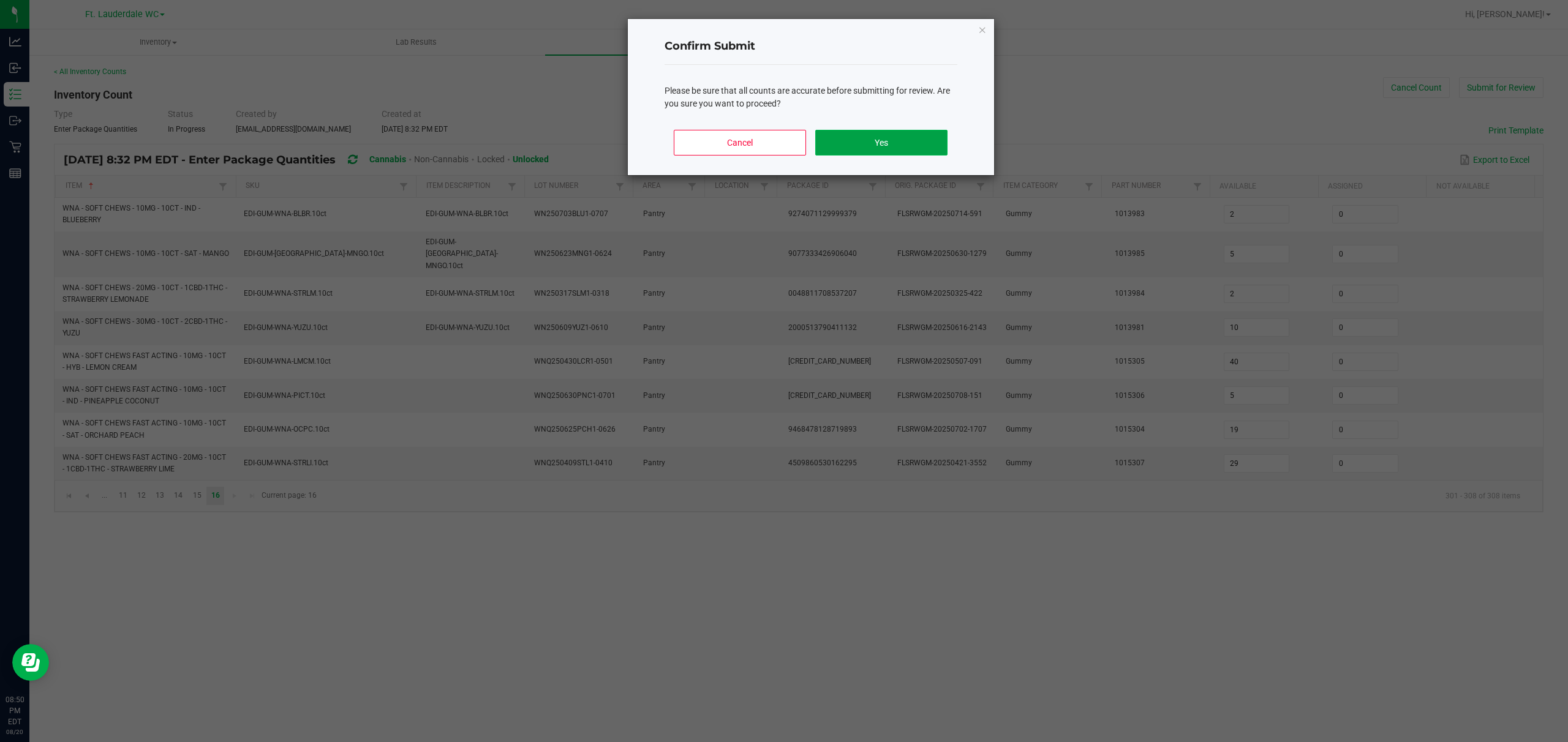
click at [524, 141] on button "Yes" at bounding box center [881, 143] width 132 height 26
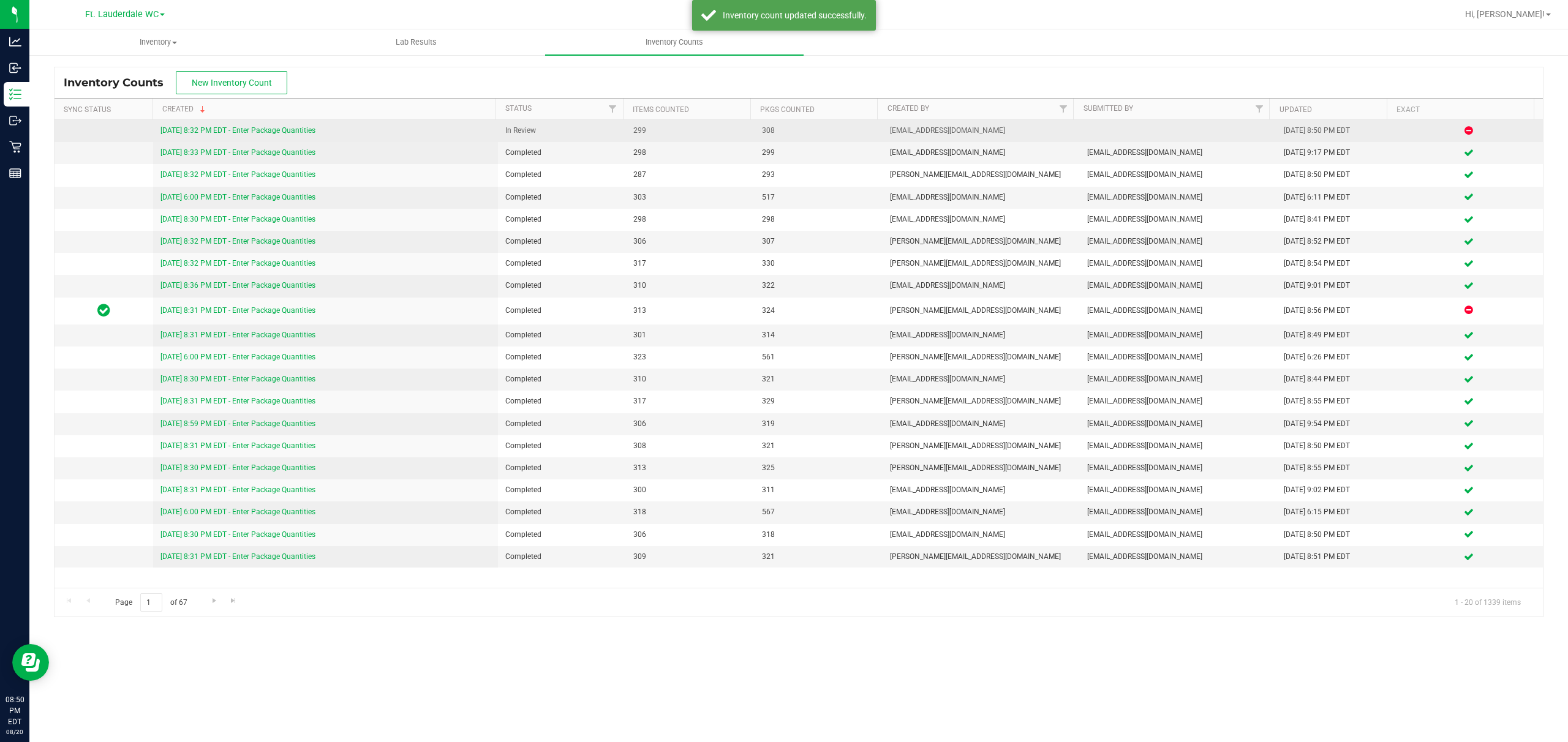
click at [312, 129] on link "[DATE] 8:32 PM EDT - Enter Package Quantities" at bounding box center [238, 130] width 155 height 9
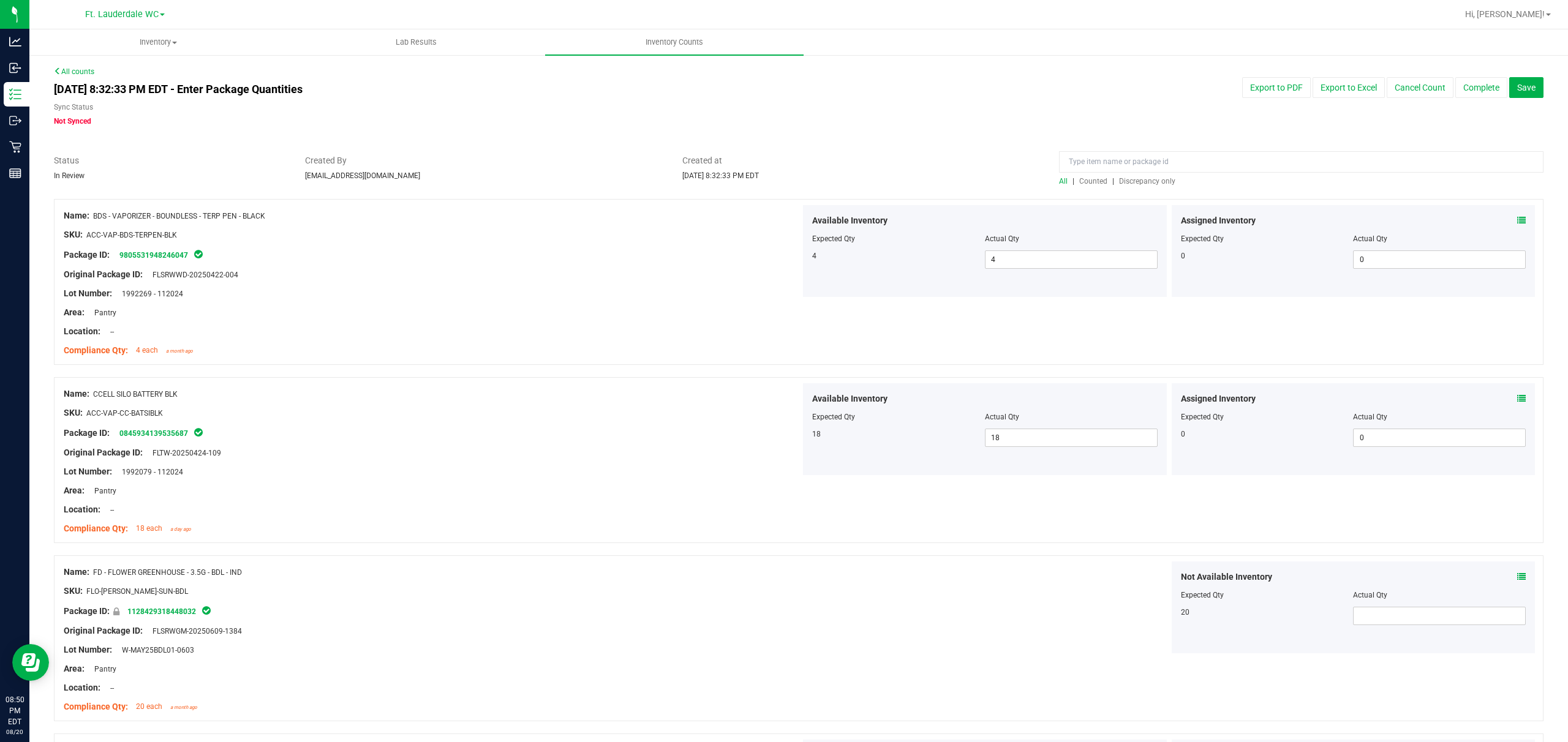
click at [524, 177] on span "Discrepancy only" at bounding box center [1148, 180] width 56 height 9
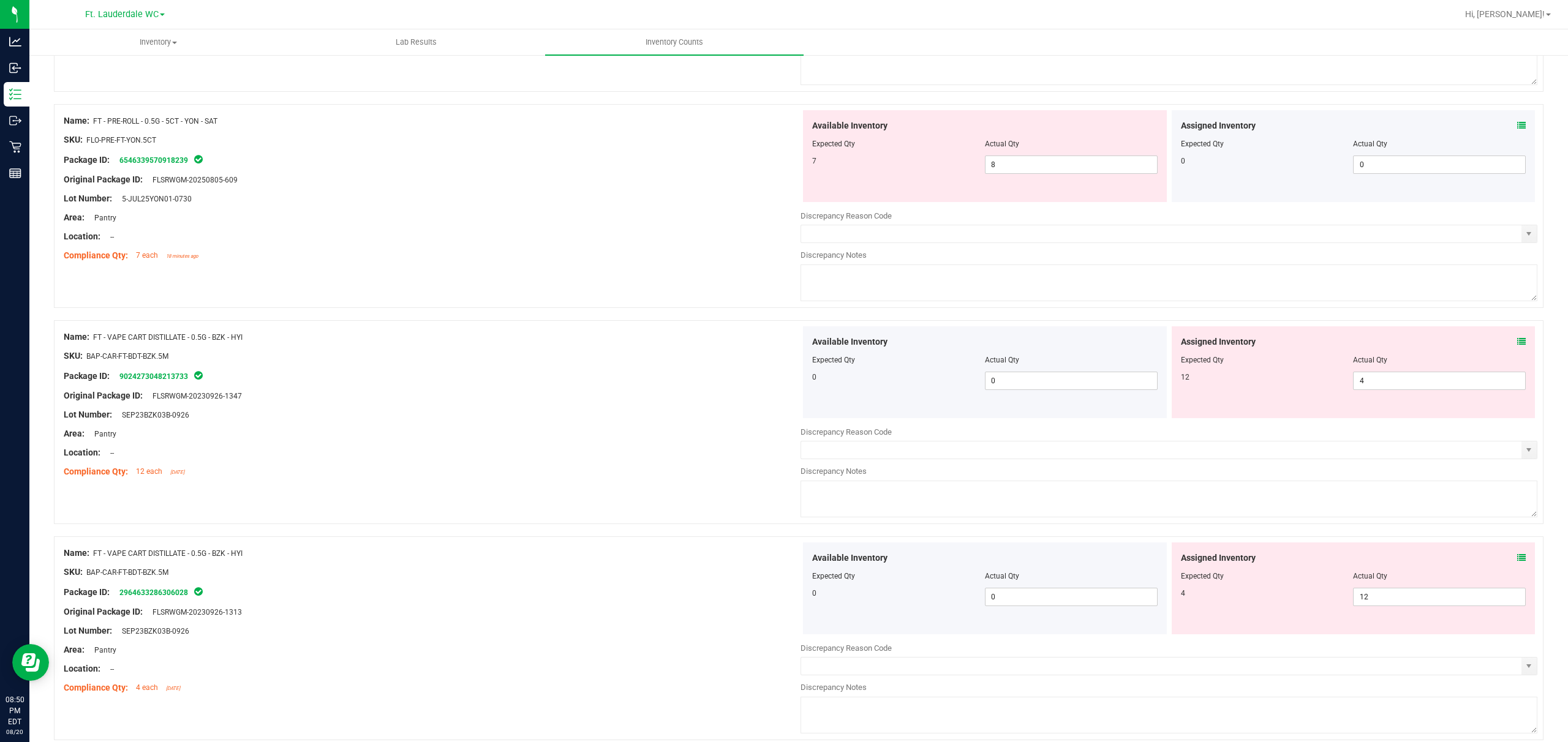
scroll to position [2041, 0]
click at [524, 390] on span "4 4" at bounding box center [1440, 380] width 173 height 18
click at [524, 379] on span "4 4" at bounding box center [1440, 380] width 173 height 18
click at [524, 379] on input "4" at bounding box center [1439, 380] width 172 height 17
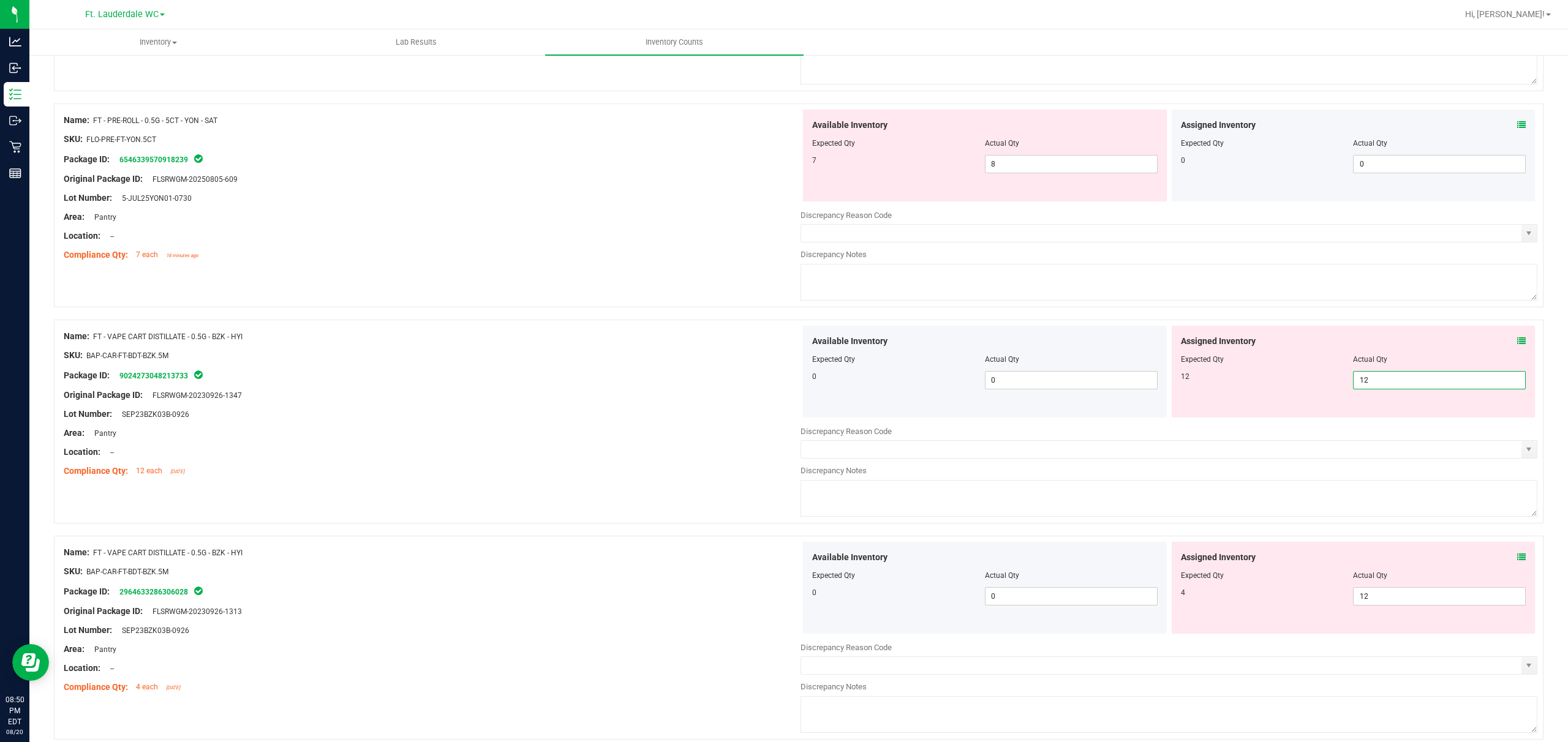
click at [524, 410] on div "Assigned Inventory Expected Qty Actual Qty 12 4 12" at bounding box center [1354, 371] width 364 height 92
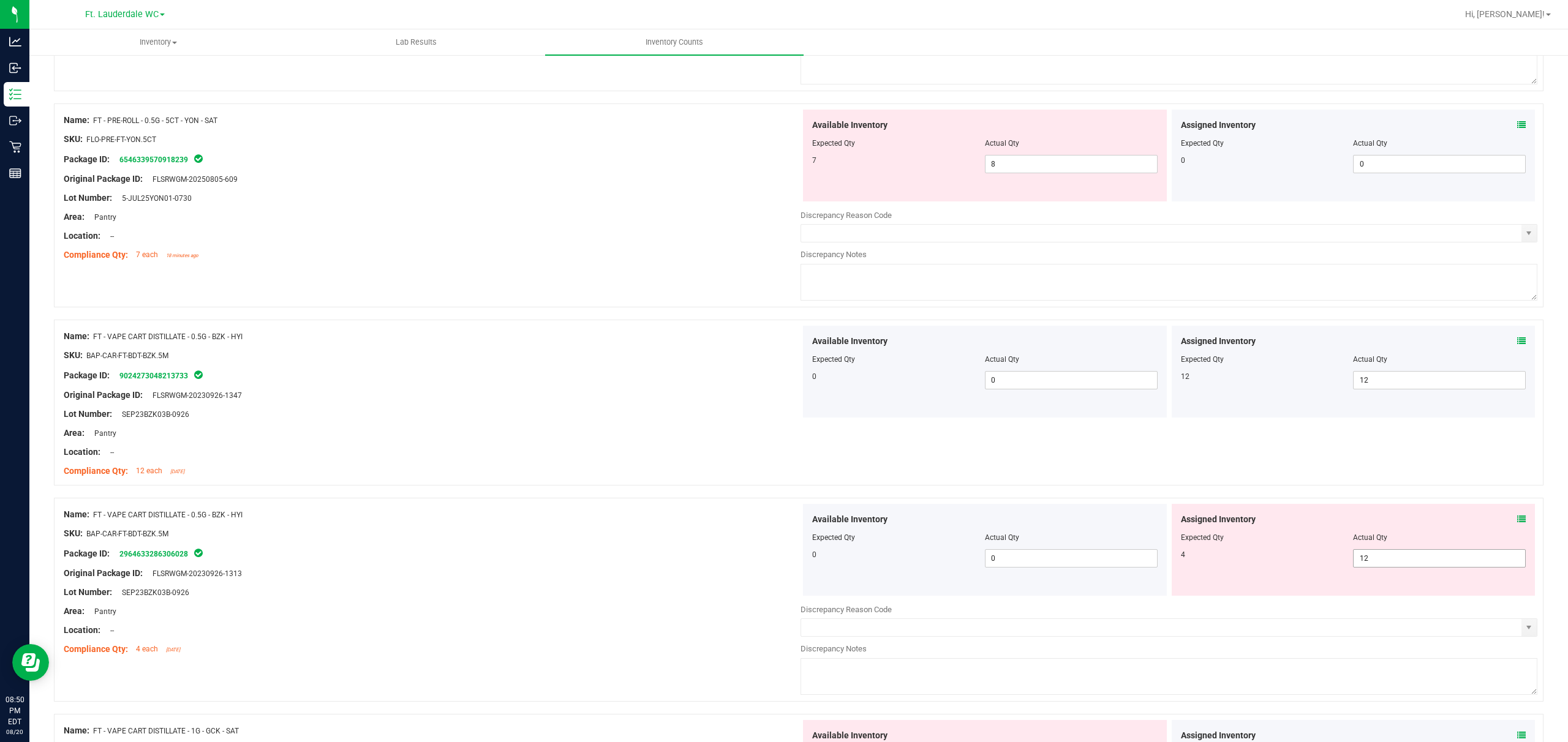
click at [524, 556] on span "12 12" at bounding box center [1440, 558] width 173 height 18
click at [0, 0] on input "12" at bounding box center [0, 0] width 0 height 0
click at [524, 498] on div at bounding box center [800, 492] width 1490 height 13
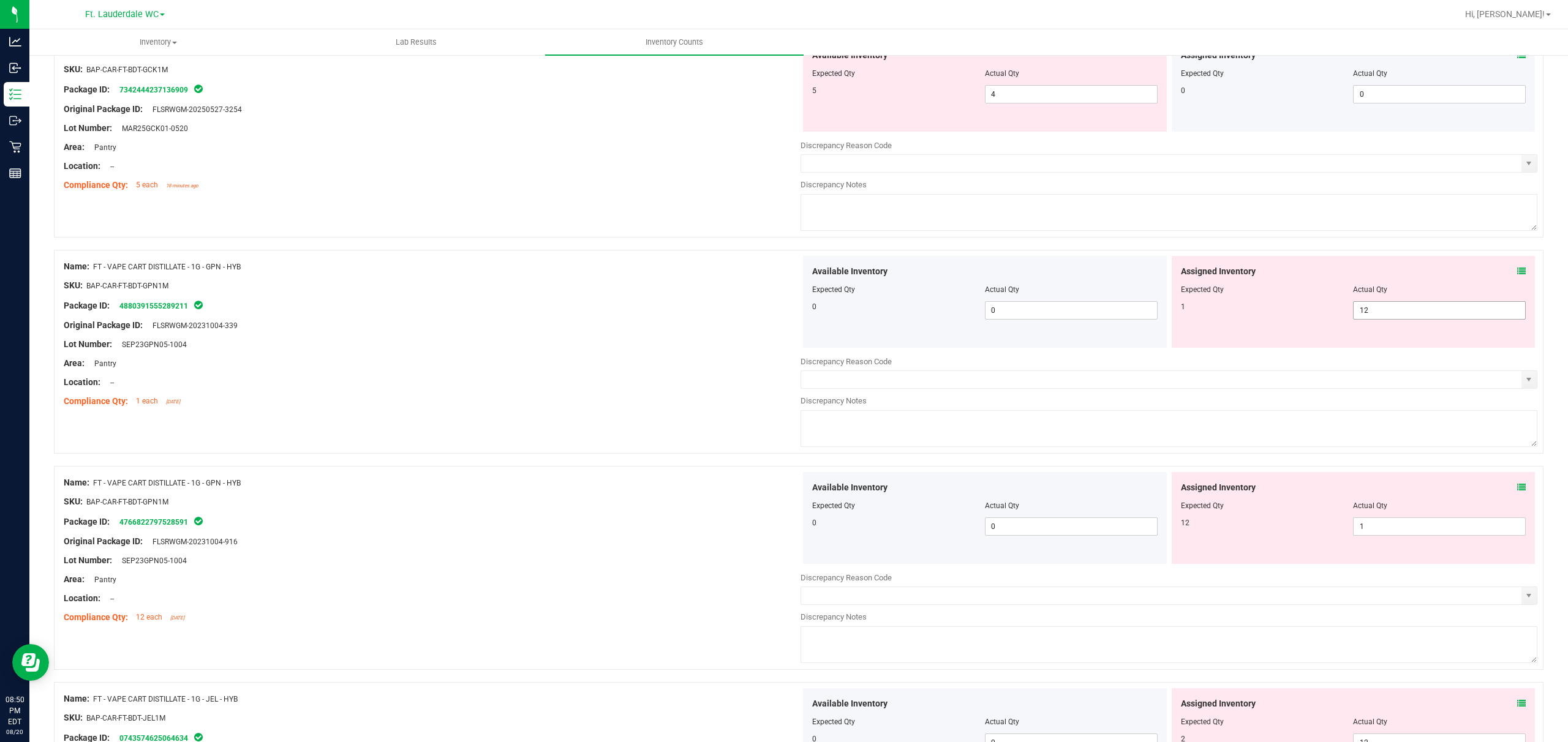
scroll to position [2694, 0]
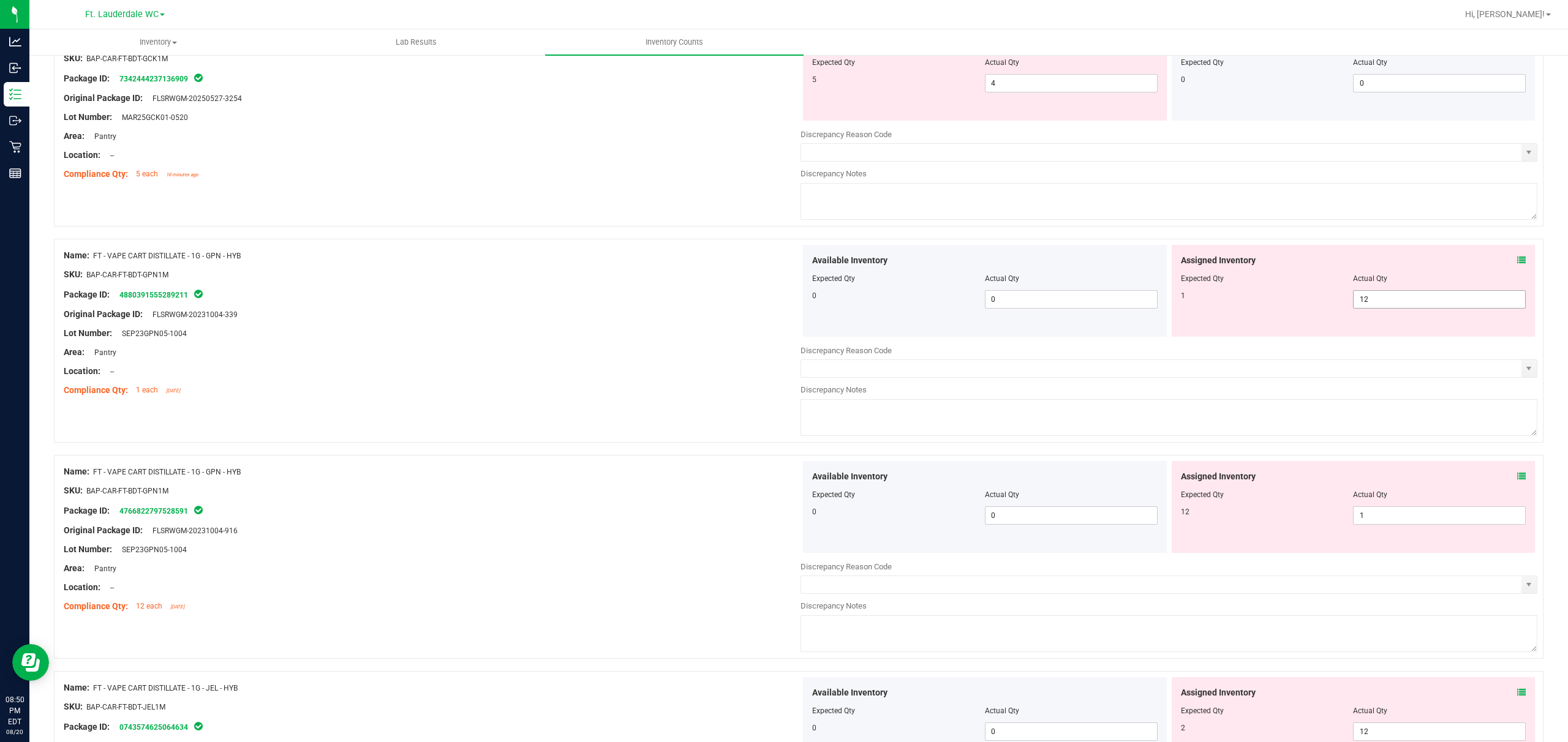
click at [524, 308] on span "12 12" at bounding box center [1440, 299] width 173 height 18
click at [524, 308] on input "12" at bounding box center [1439, 300] width 172 height 17
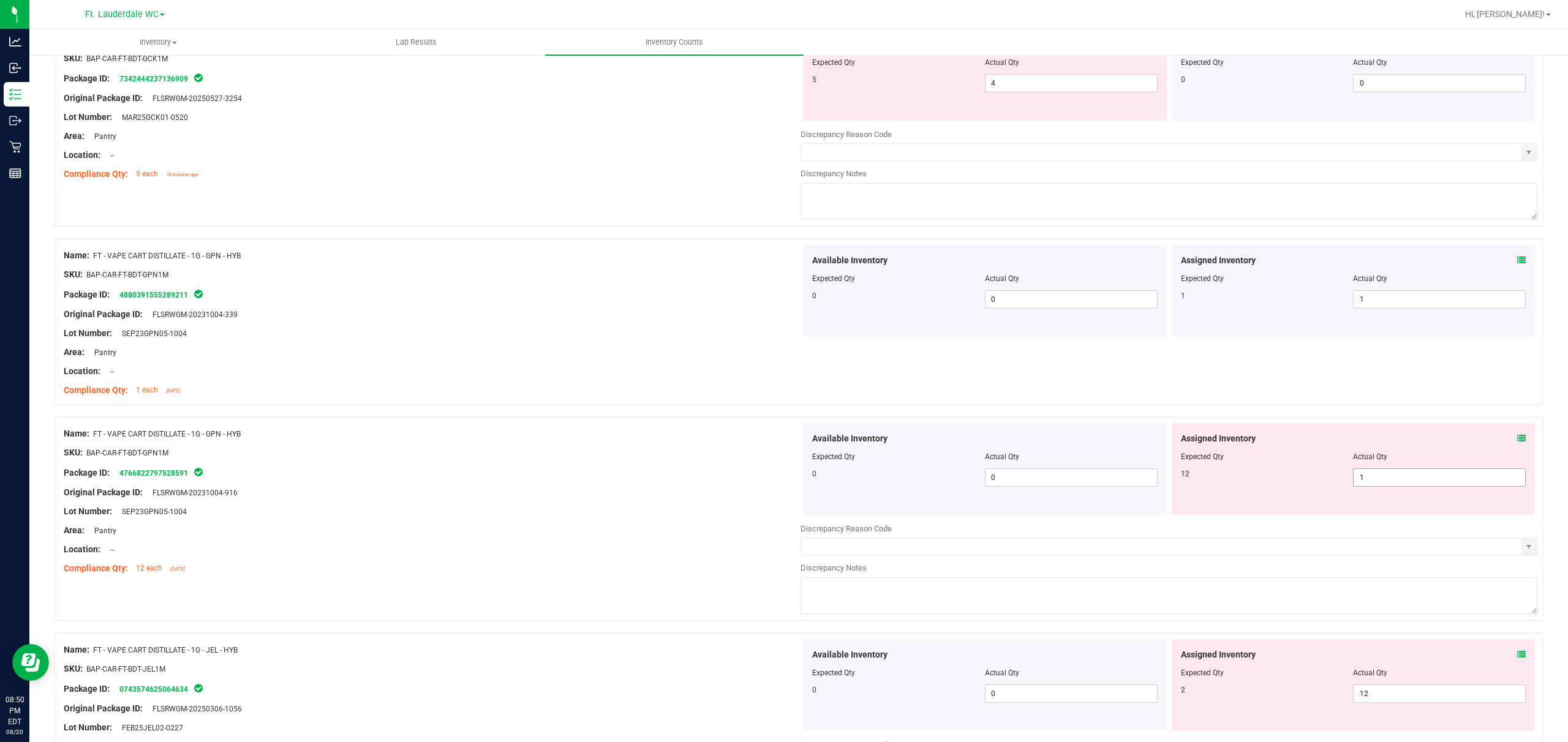
click at [524, 481] on span "1 1" at bounding box center [1440, 477] width 173 height 18
click at [524, 481] on input "1" at bounding box center [1439, 478] width 172 height 17
click at [524, 463] on div "Expected Qty" at bounding box center [1267, 456] width 173 height 11
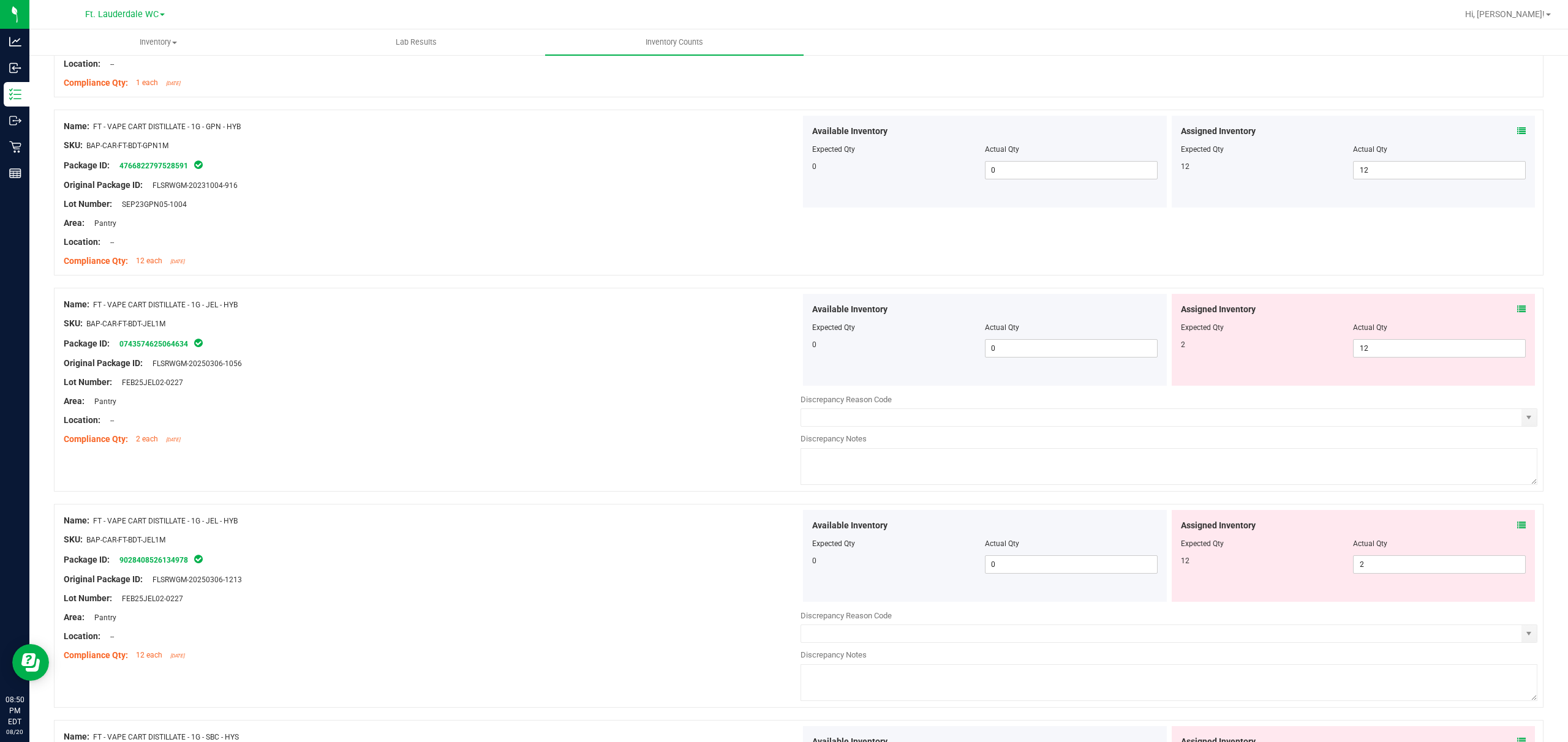
scroll to position [3021, 0]
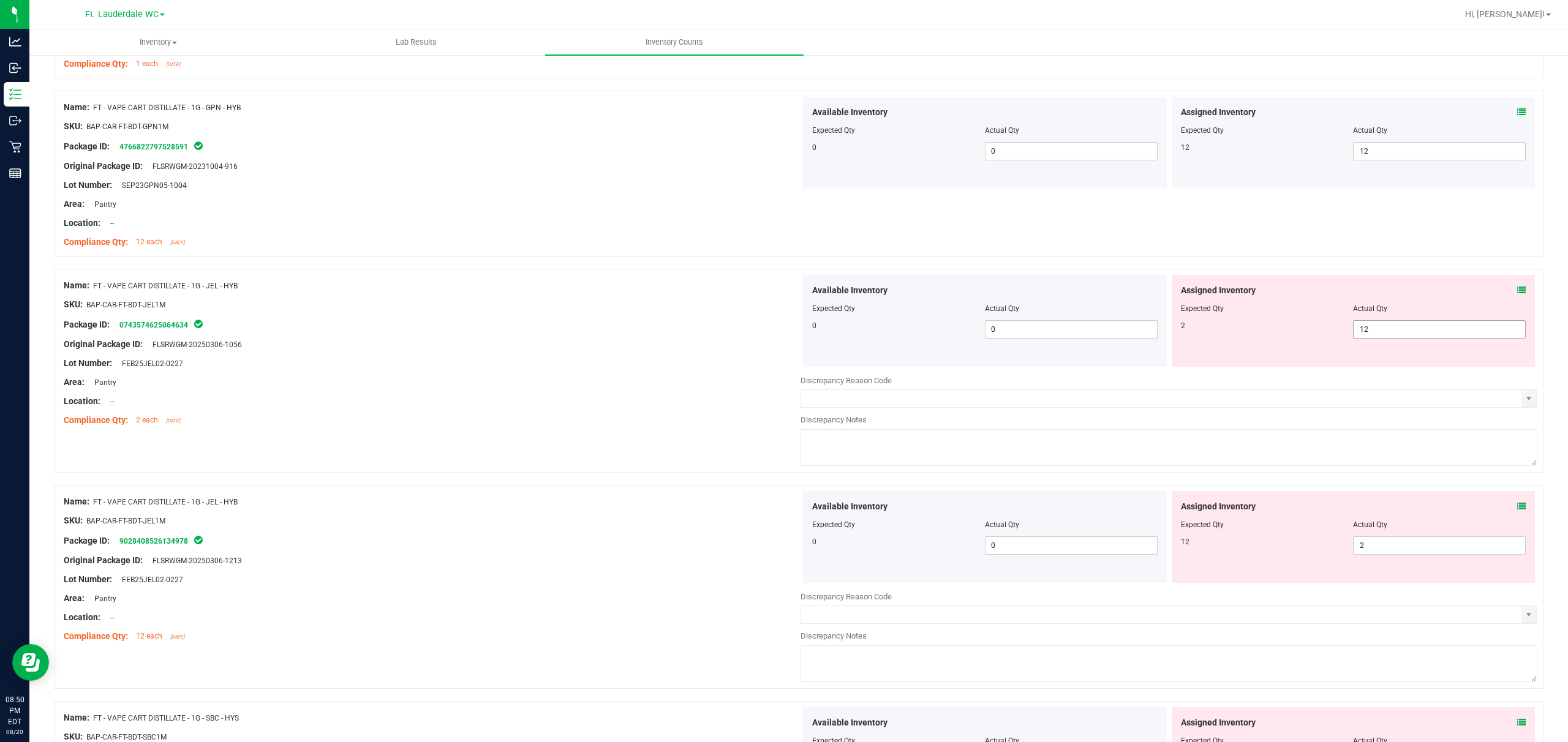
click at [524, 339] on span "12 12" at bounding box center [1440, 329] width 173 height 18
click at [524, 339] on input "12" at bounding box center [1439, 330] width 172 height 17
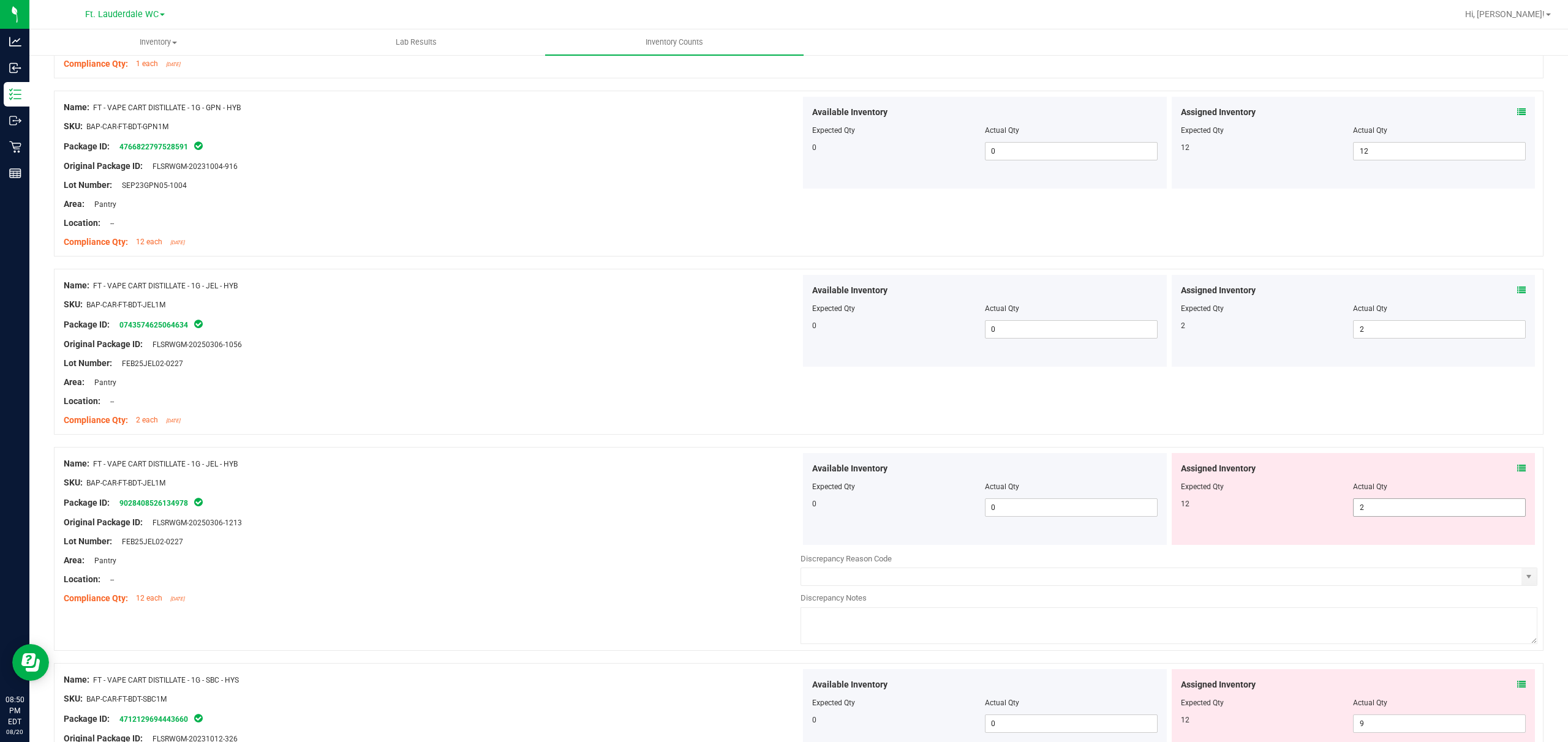
click at [524, 517] on span "2 2" at bounding box center [1440, 507] width 173 height 18
click at [524, 516] on input "2" at bounding box center [1439, 508] width 172 height 17
click at [524, 423] on div "Name: FT - VAPE CART DISTILLATE - 1G - JEL - HYB SKU: BAP-CAR-FT-BDT-JEL1M Pack…" at bounding box center [800, 351] width 1490 height 166
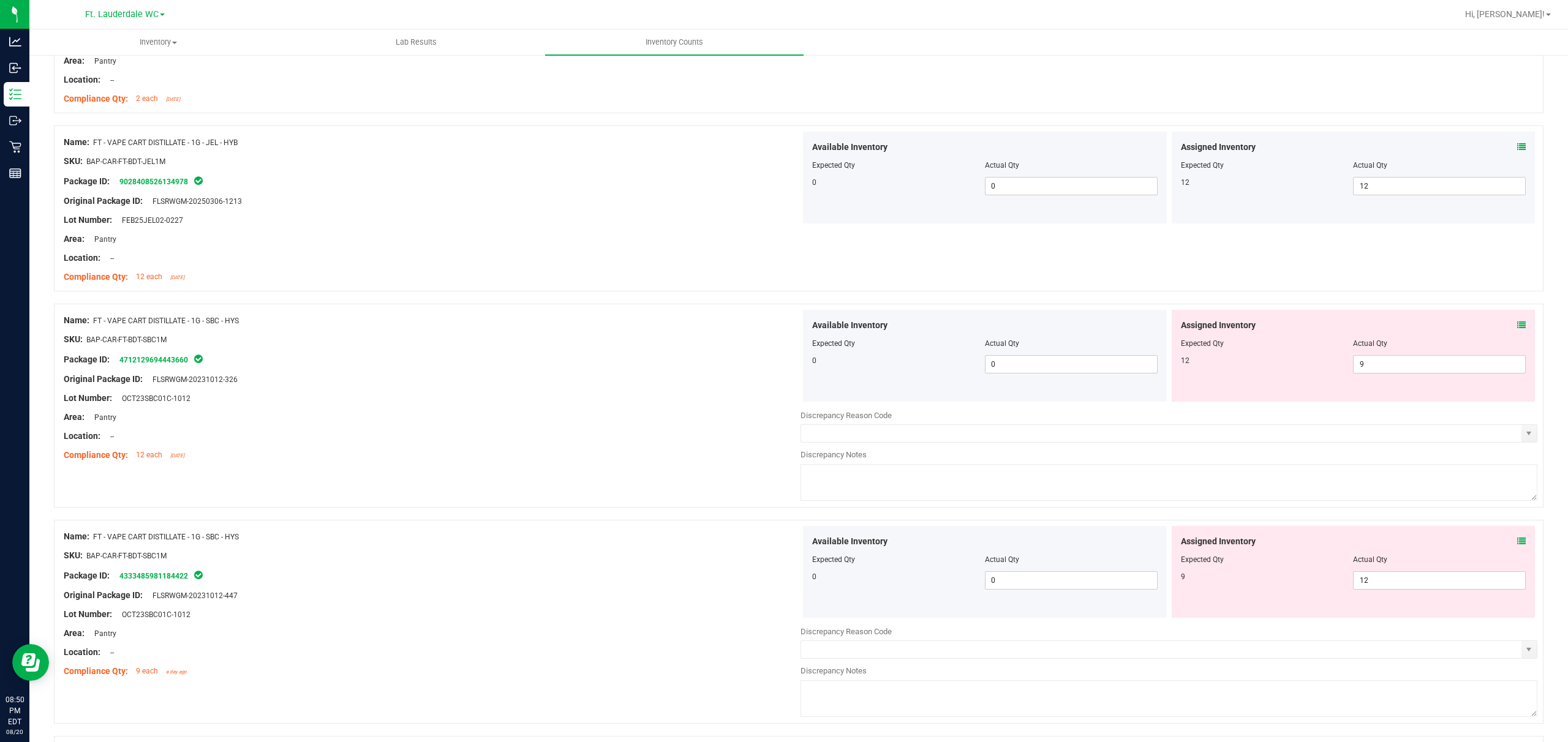
scroll to position [3347, 0]
click at [524, 369] on span "9 9" at bounding box center [1440, 359] width 173 height 18
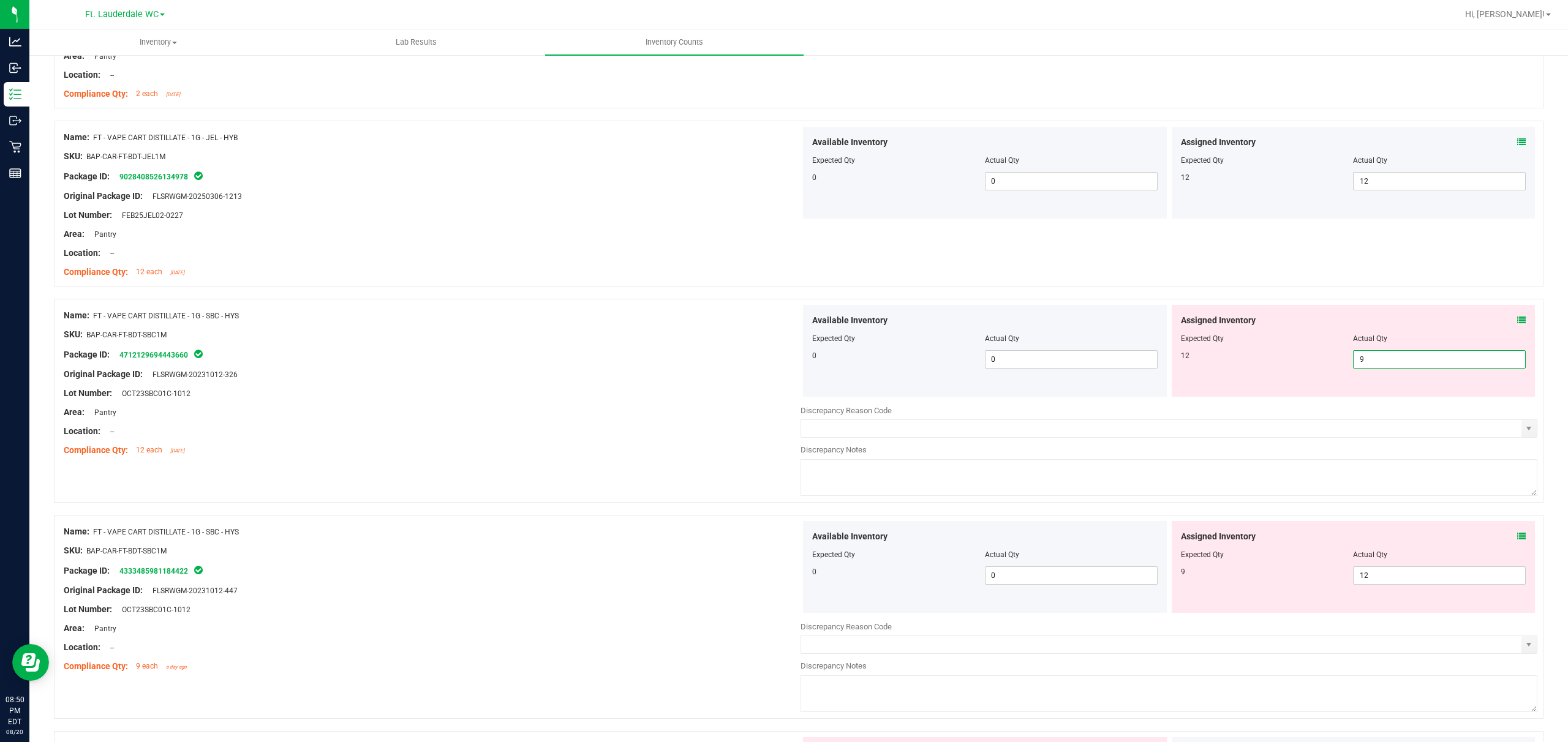
click at [524, 368] on input "9" at bounding box center [1439, 360] width 172 height 17
click at [524, 388] on div "Assigned Inventory Expected Qty Actual Qty 12 9 12" at bounding box center [1354, 350] width 364 height 92
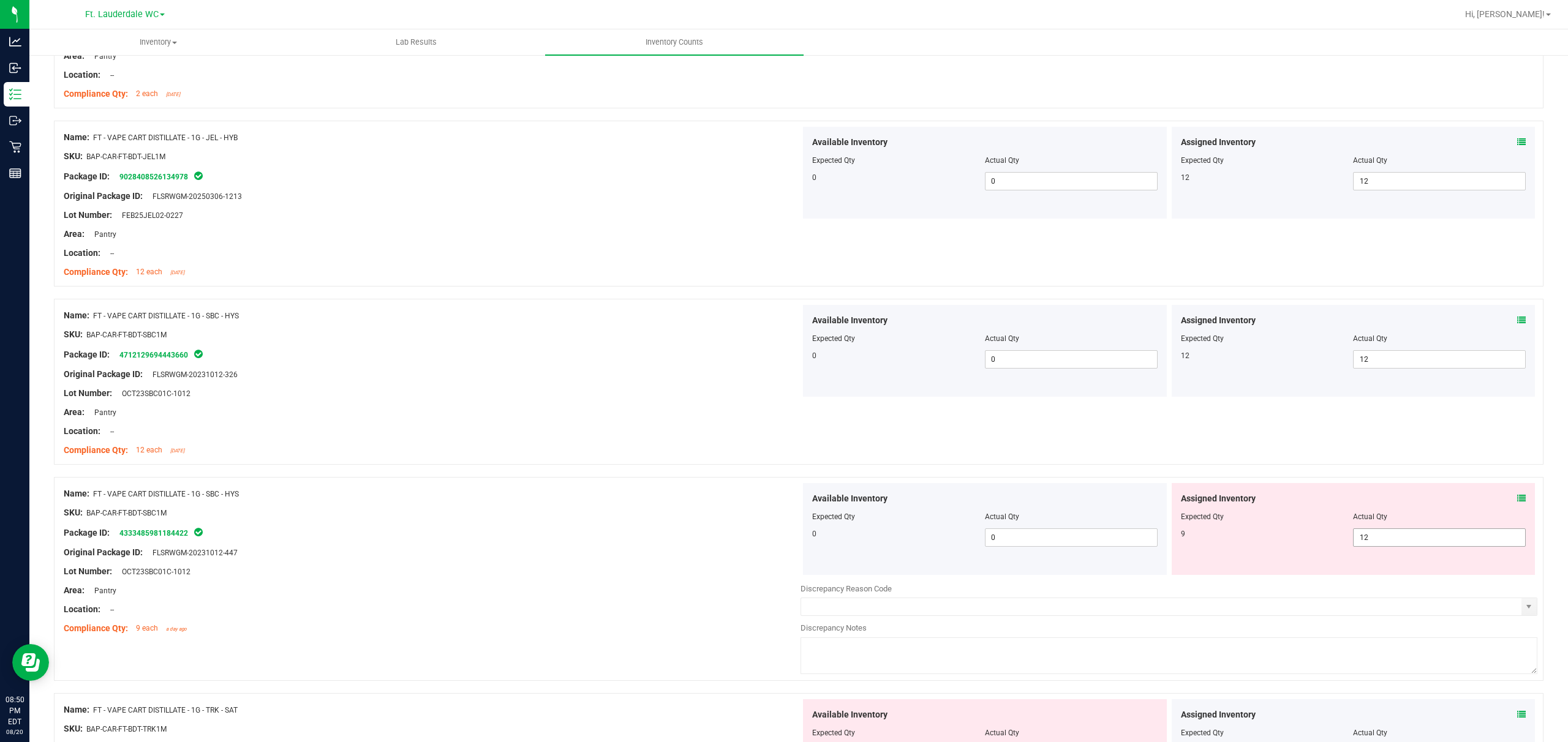
click at [524, 547] on span "12 12" at bounding box center [1440, 537] width 173 height 18
click at [524, 546] on input "12" at bounding box center [1439, 538] width 172 height 17
click at [524, 441] on div "Name: FT - VAPE CART DISTILLATE - 1G - SBC - HYS SKU: BAP-CAR-FT-BDT-SBC1M Pack…" at bounding box center [800, 381] width 1490 height 166
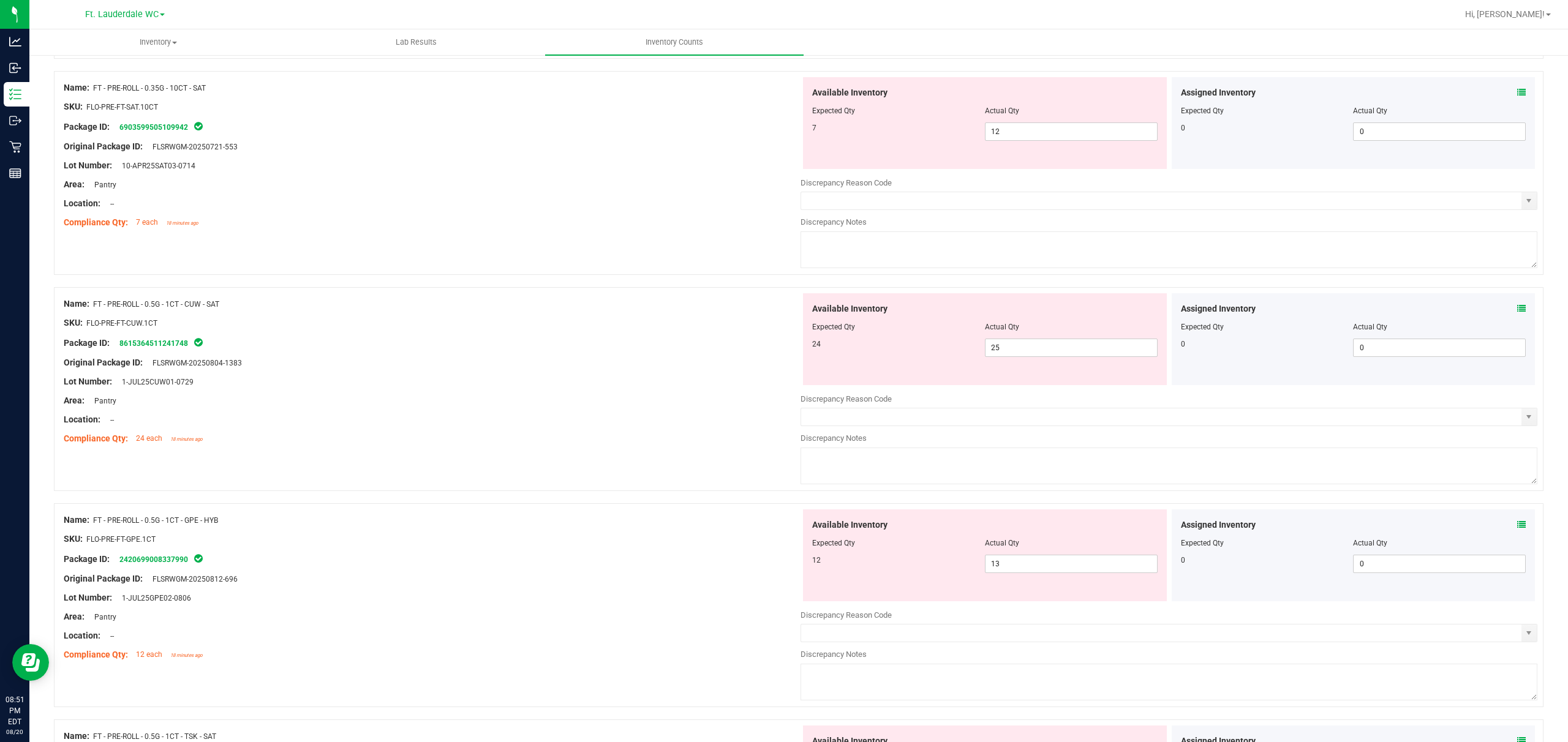
scroll to position [0, 0]
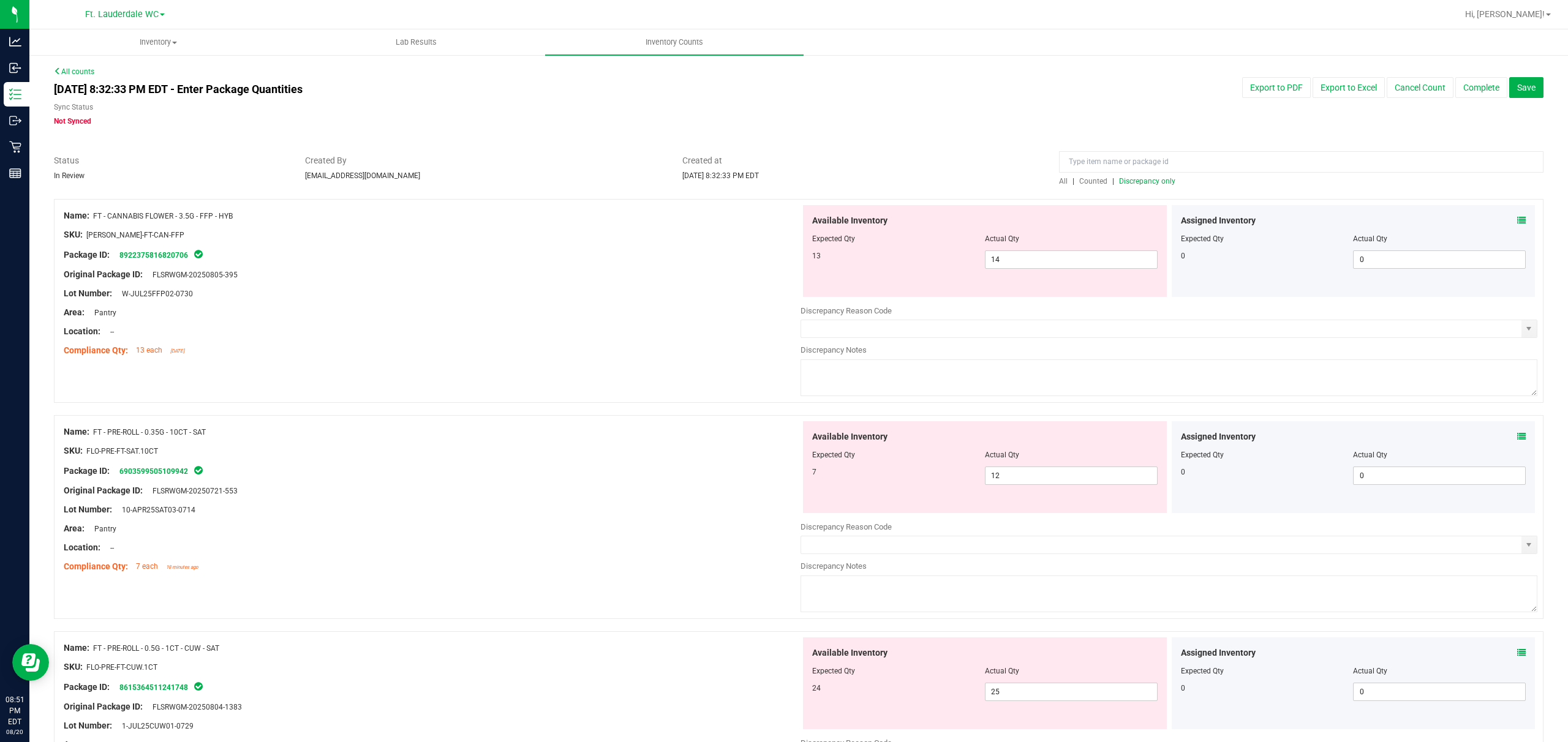
click at [524, 178] on span "Discrepancy only" at bounding box center [1148, 180] width 56 height 9
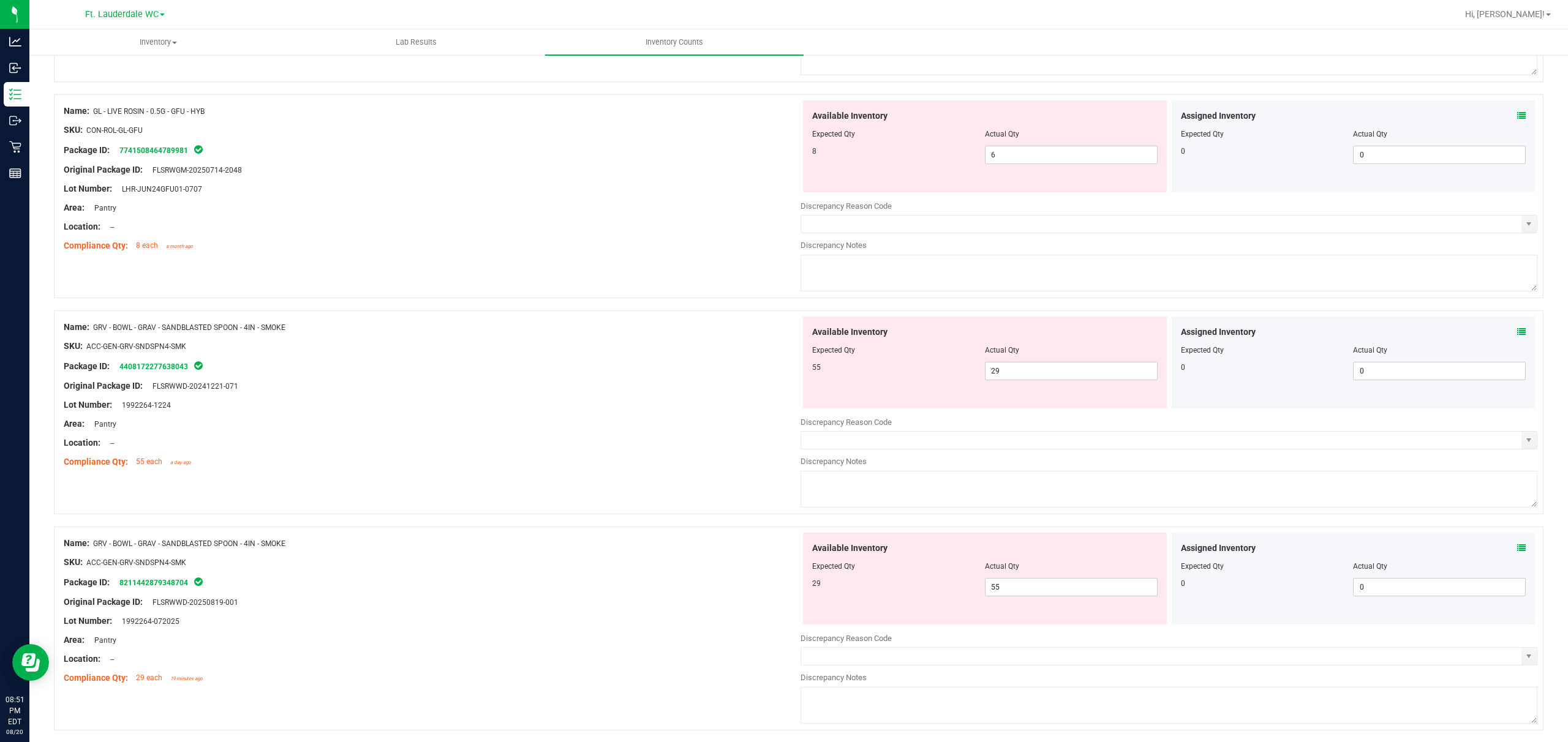
scroll to position [3617, 0]
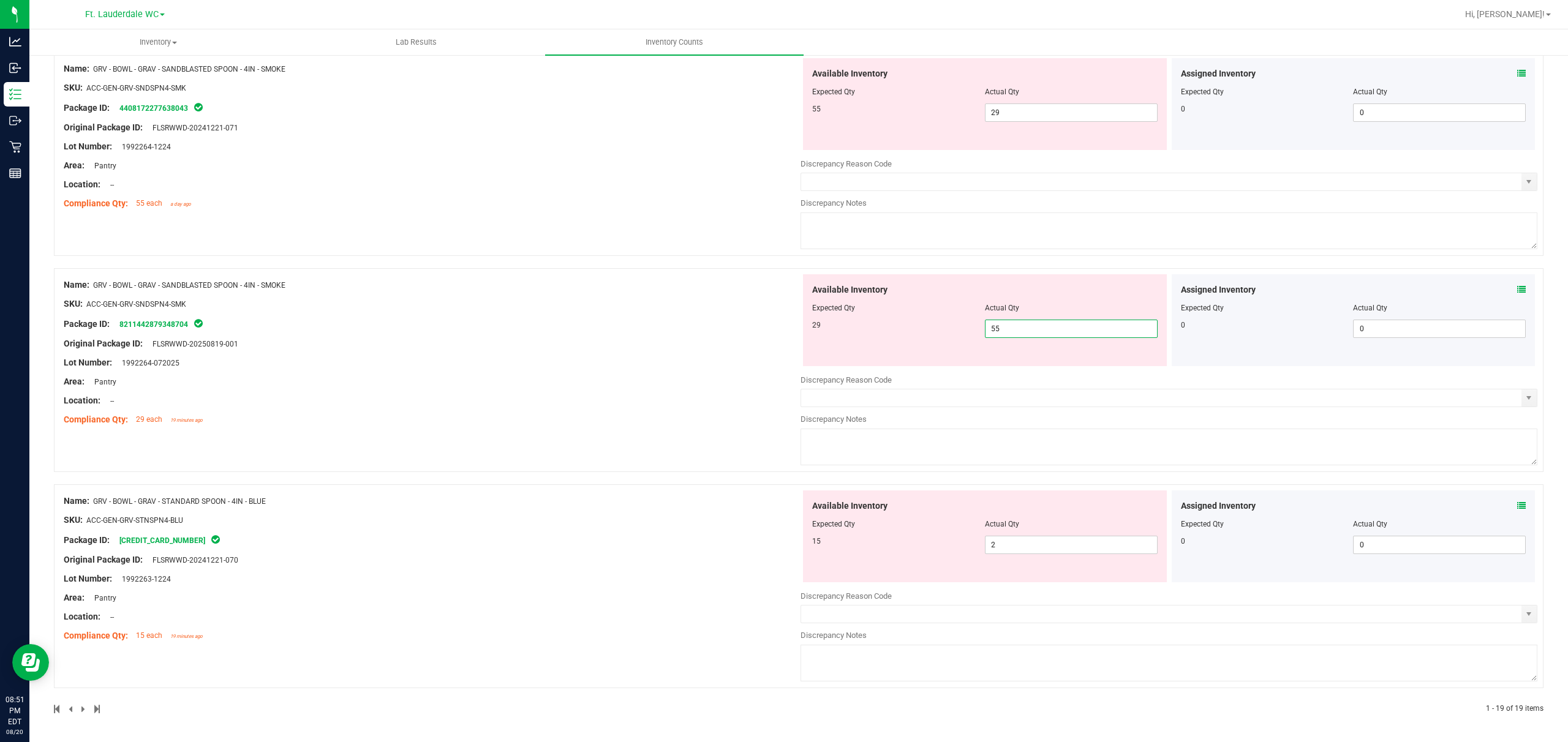
click at [524, 333] on span "55 55" at bounding box center [1071, 329] width 173 height 18
click at [524, 333] on input "55" at bounding box center [1071, 329] width 172 height 17
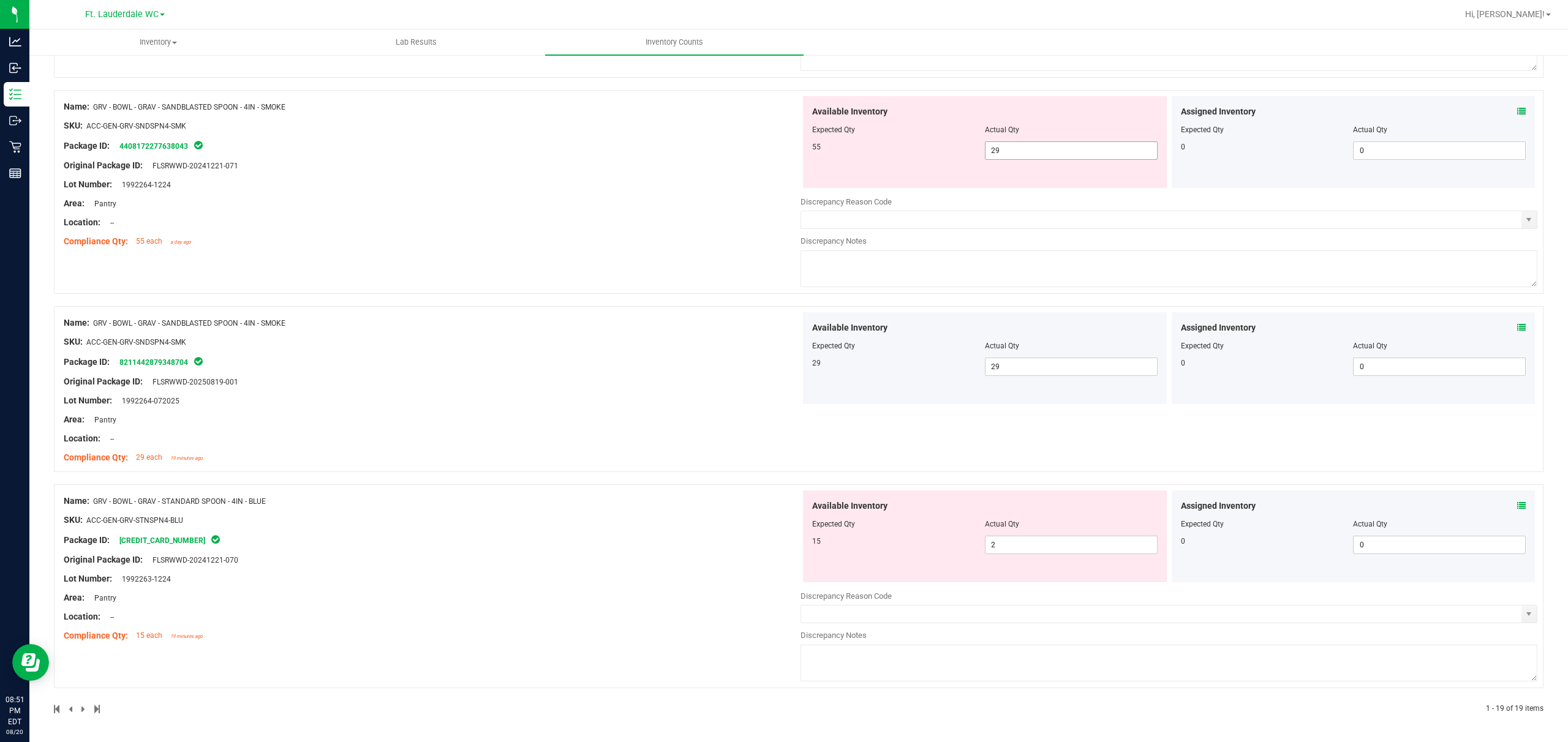
click at [524, 150] on span "29 29" at bounding box center [1071, 150] width 173 height 18
click at [0, 0] on input "29" at bounding box center [0, 0] width 0 height 0
click at [524, 216] on div "Name: GRV - BOWL - GRAV - SANDBLASTED SPOON - 4IN - SMOKE SKU: ACC-GEN-GRV-SNDS…" at bounding box center [433, 174] width 737 height 156
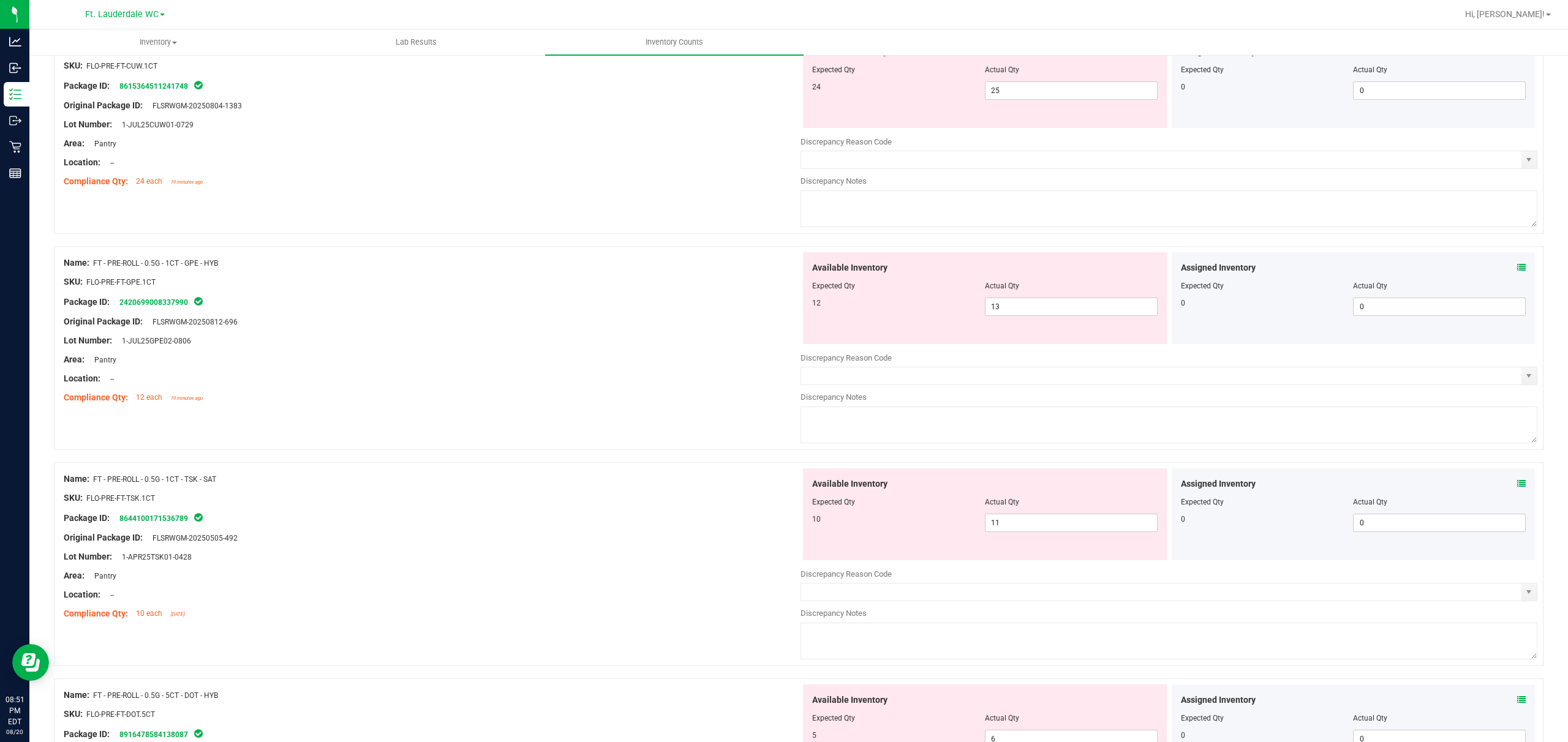
scroll to position [0, 0]
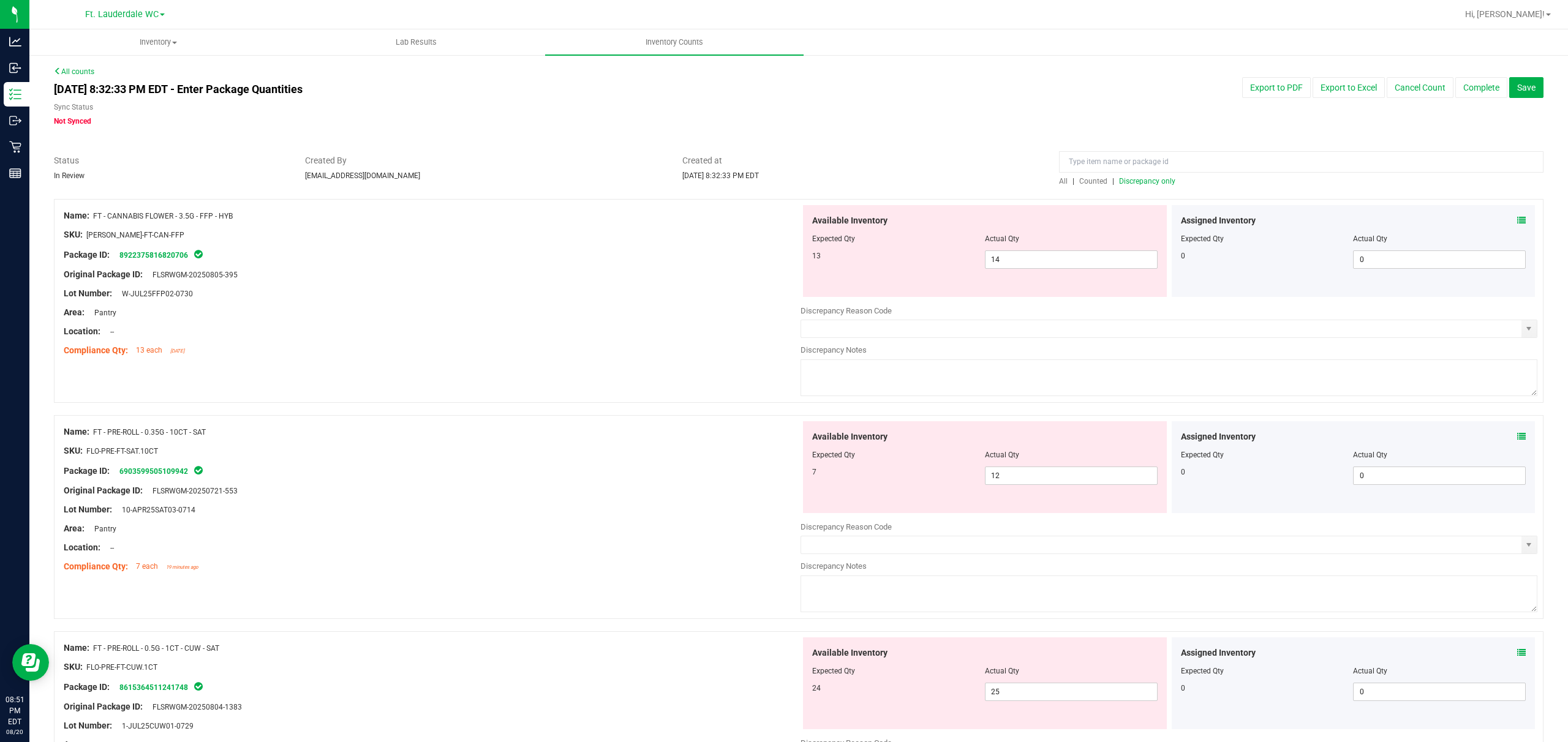
click at [524, 183] on span "Discrepancy only" at bounding box center [1148, 180] width 56 height 9
click at [524, 265] on span "14 14" at bounding box center [1071, 259] width 173 height 18
click at [524, 556] on span "25 25" at bounding box center [1071, 692] width 173 height 18
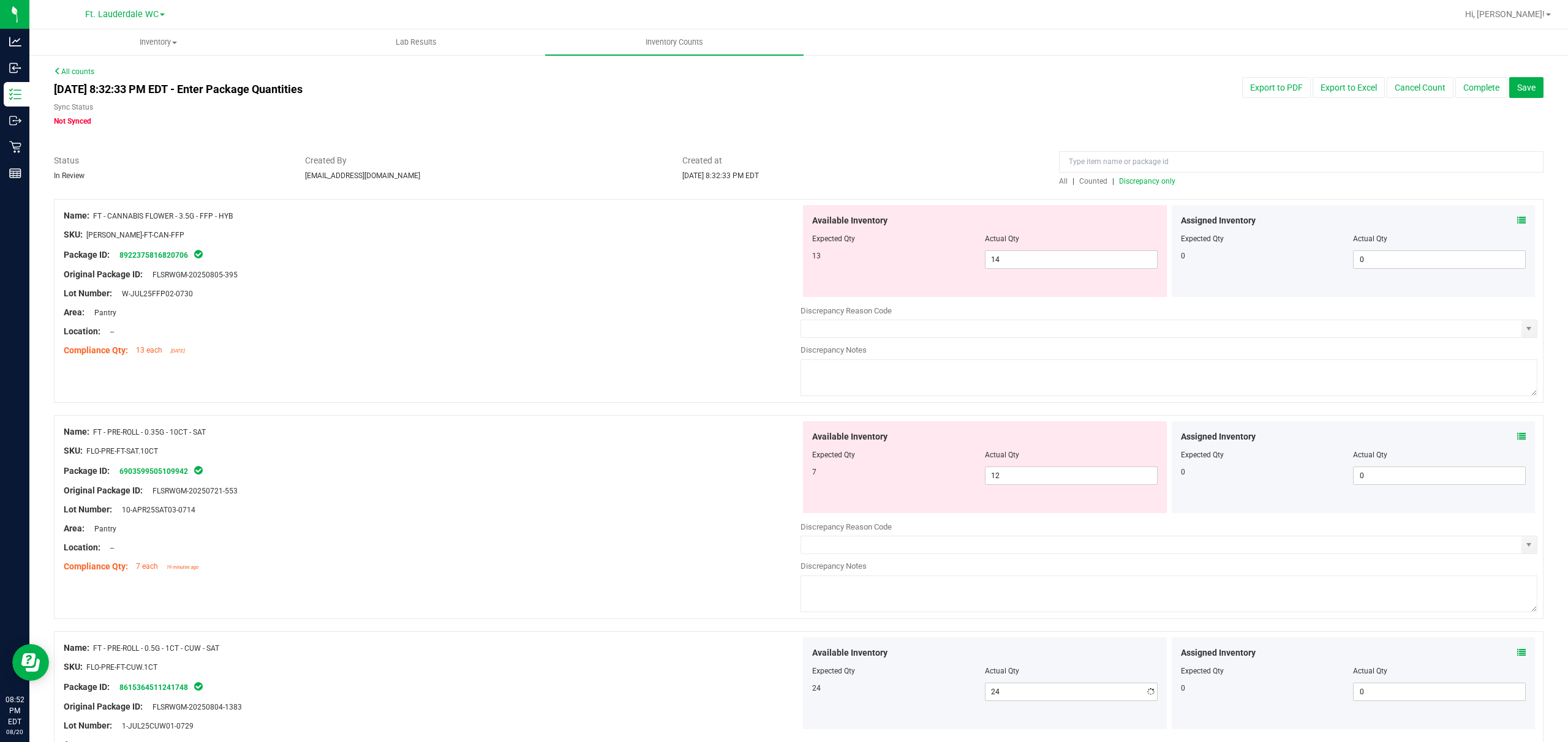
click at [524, 556] on div at bounding box center [433, 557] width 737 height 6
click at [524, 268] on span "14 14" at bounding box center [1071, 259] width 173 height 18
click at [524, 321] on div at bounding box center [433, 322] width 737 height 6
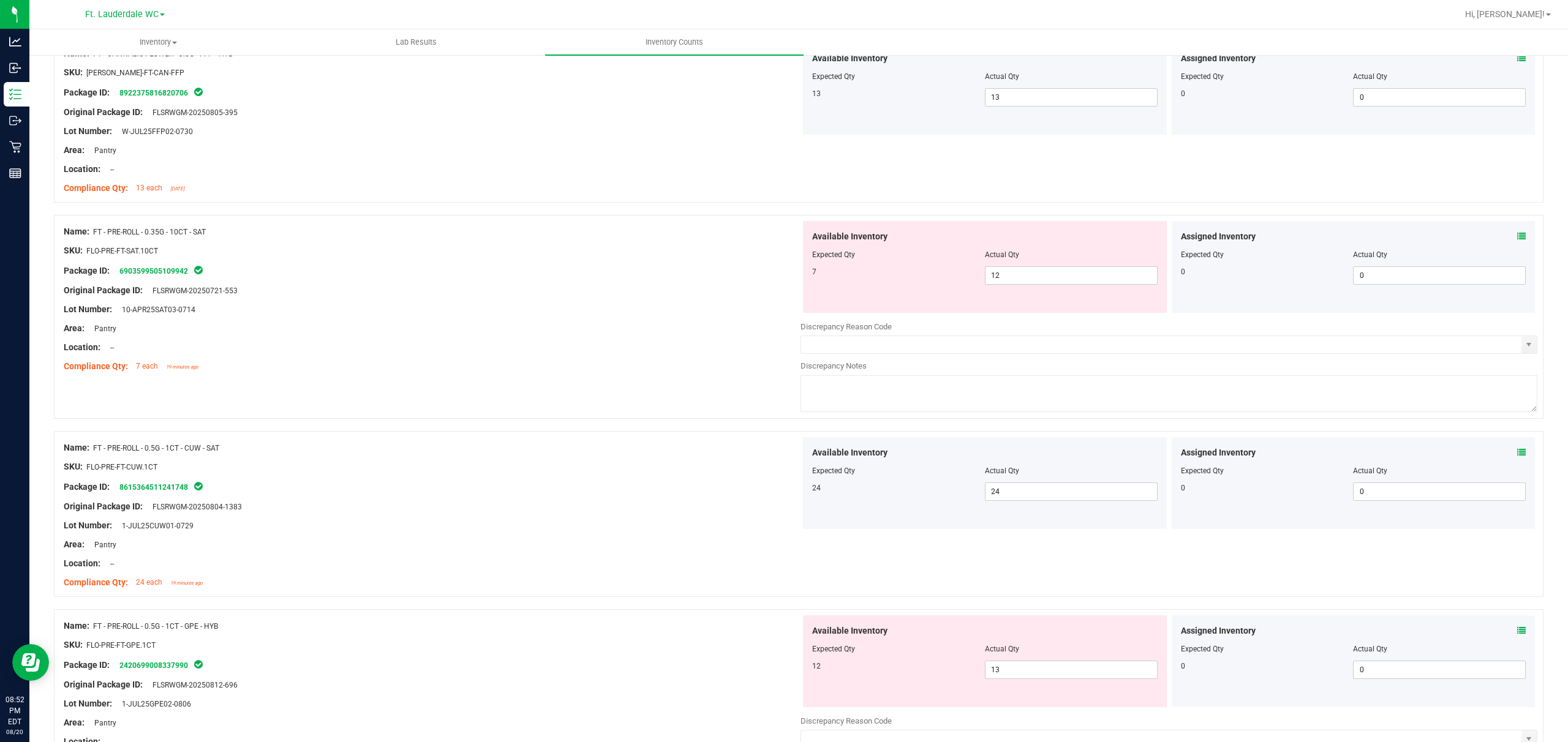
scroll to position [163, 0]
click at [524, 556] on span "13 13" at bounding box center [1071, 669] width 173 height 18
click at [524, 488] on div "Package ID: 8615364511241748" at bounding box center [433, 486] width 737 height 15
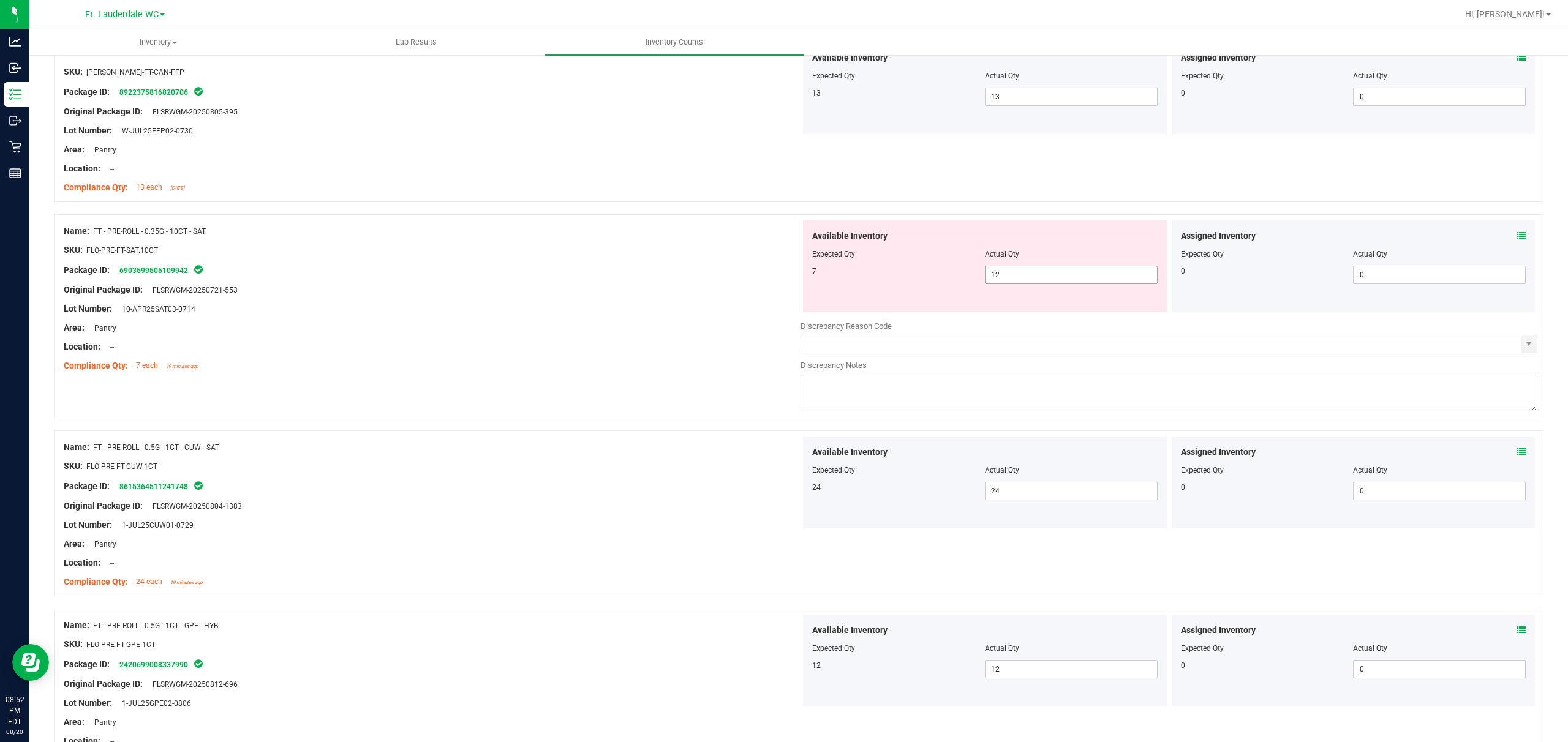
click at [524, 274] on span "12 12" at bounding box center [1071, 274] width 173 height 18
click at [524, 274] on input "12" at bounding box center [1071, 275] width 172 height 17
click at [524, 283] on div "Original Package ID: FLSRWGM-20250721-553" at bounding box center [433, 289] width 737 height 13
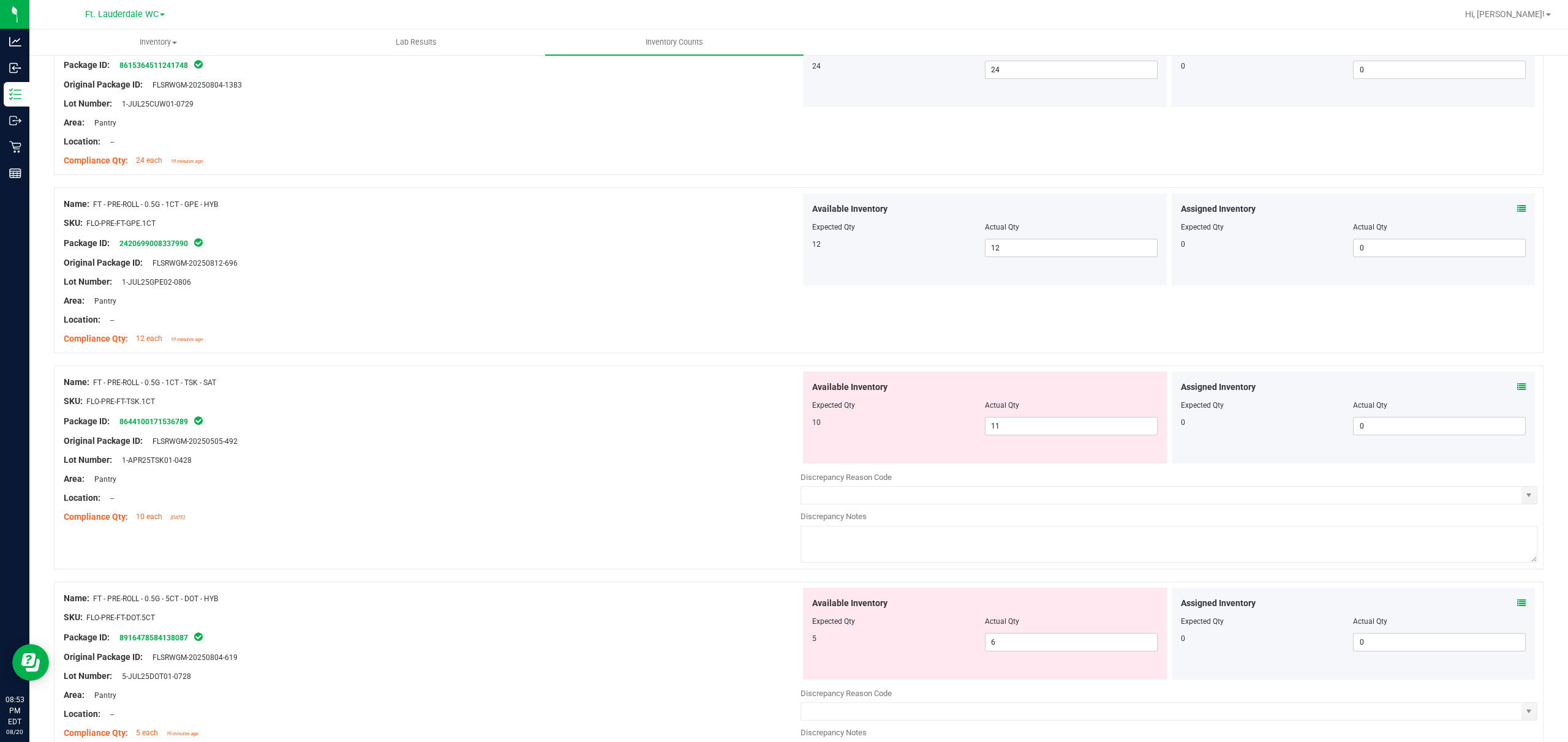
scroll to position [571, 0]
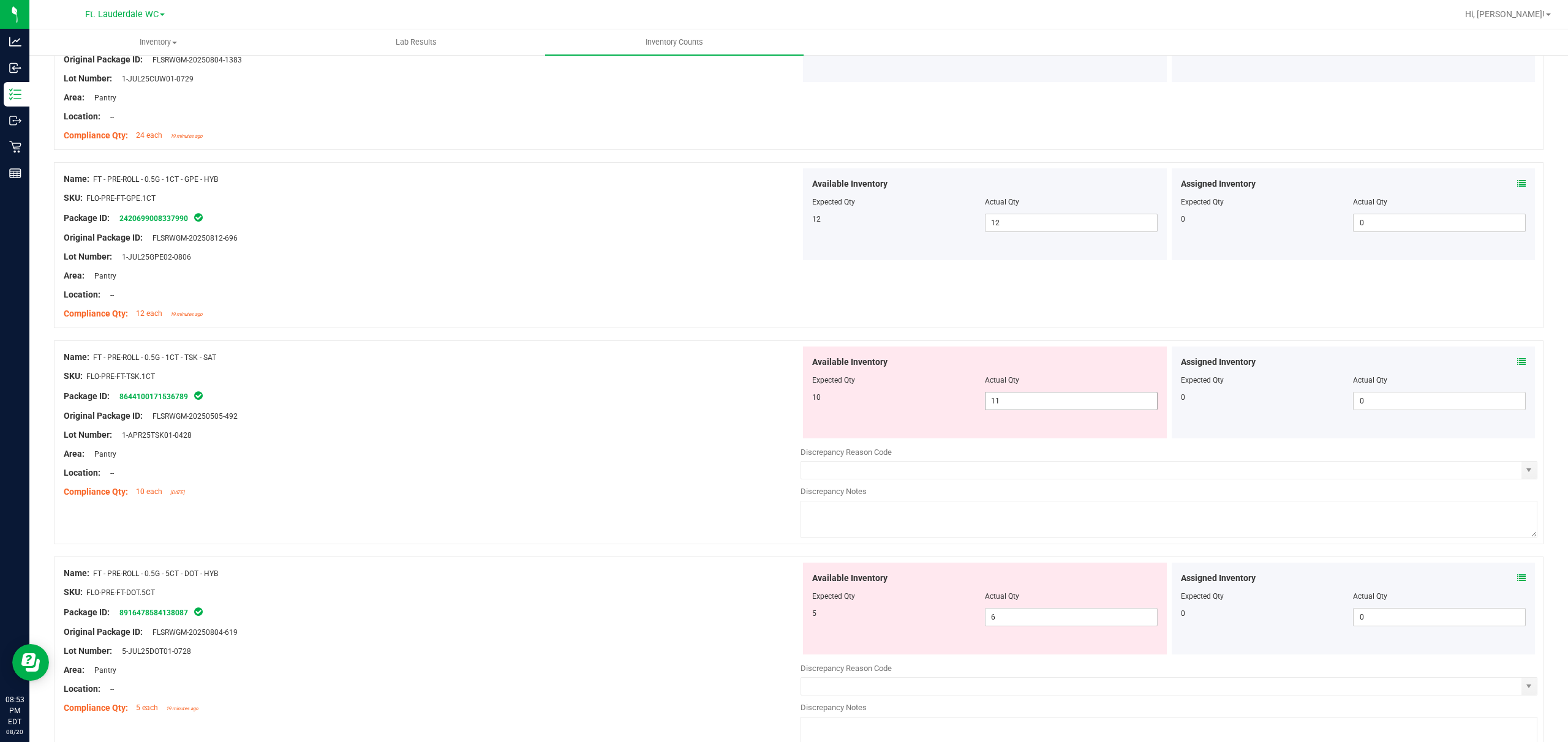
click at [524, 409] on span "11 11" at bounding box center [1071, 401] width 173 height 18
click at [524, 409] on input "11" at bounding box center [1071, 402] width 172 height 17
click at [524, 556] on span "6 6" at bounding box center [1071, 617] width 173 height 18
click at [524, 483] on div at bounding box center [433, 482] width 737 height 6
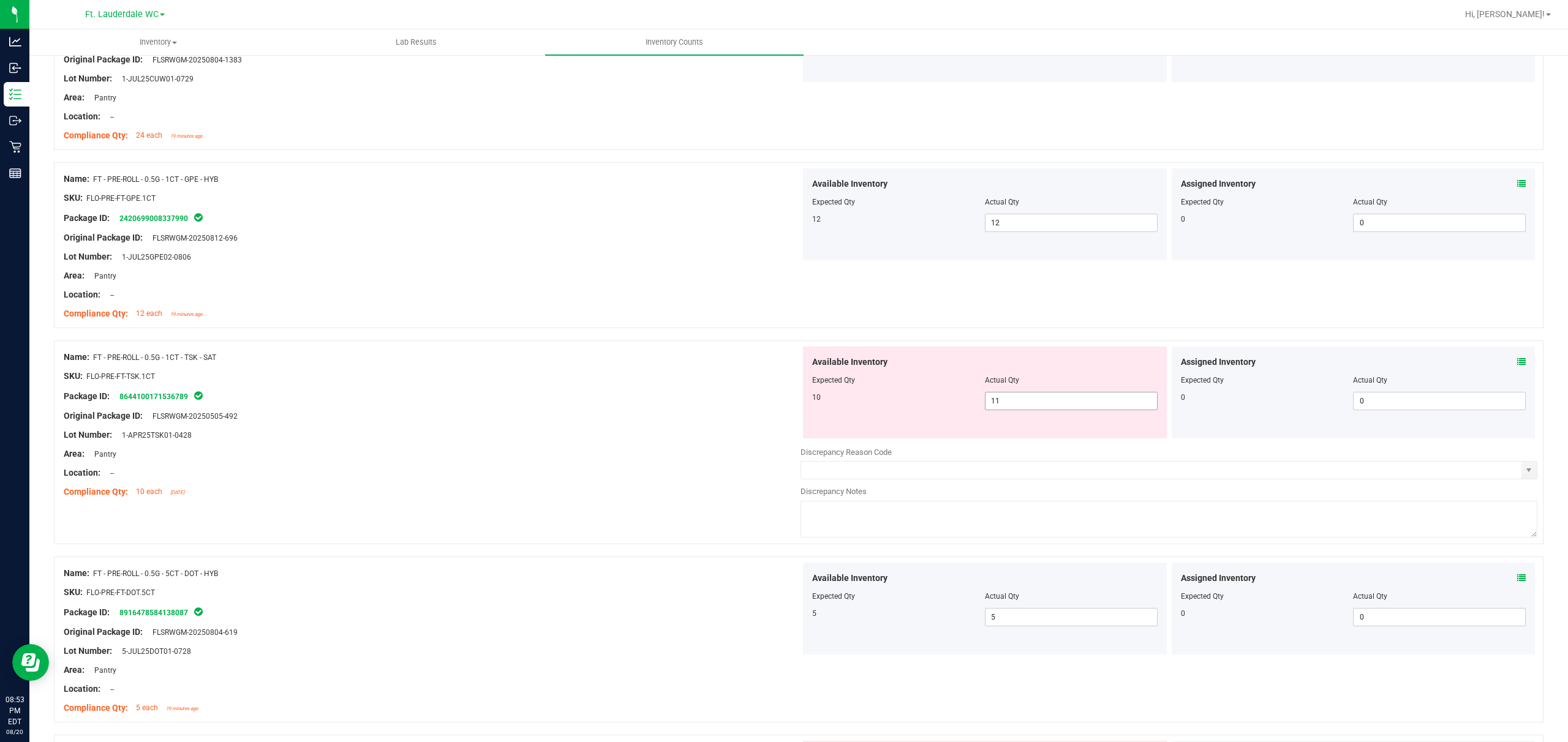
click at [524, 403] on span "11 11" at bounding box center [1071, 401] width 173 height 18
click at [524, 398] on div "Package ID: 8644100171536789" at bounding box center [433, 396] width 737 height 15
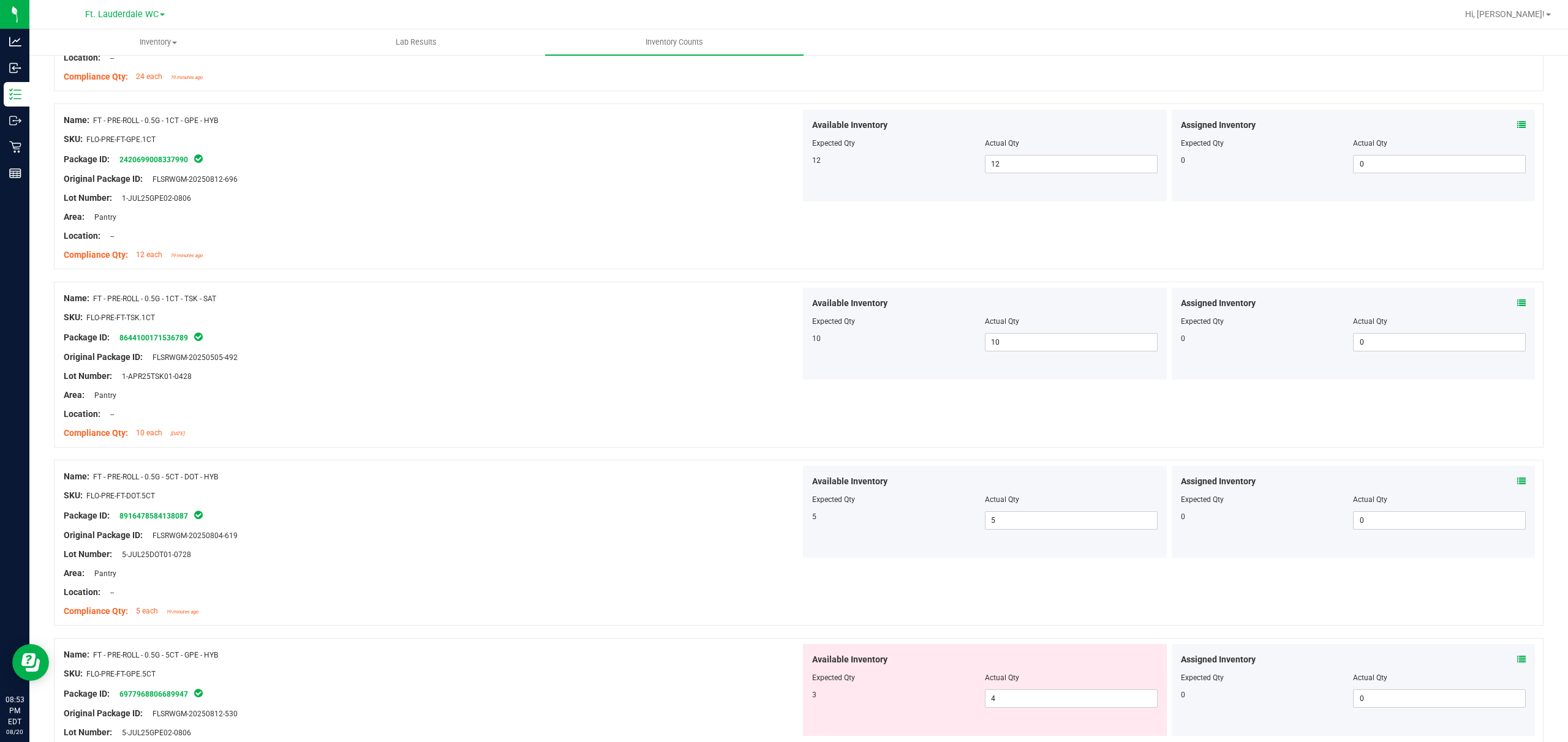
scroll to position [817, 0]
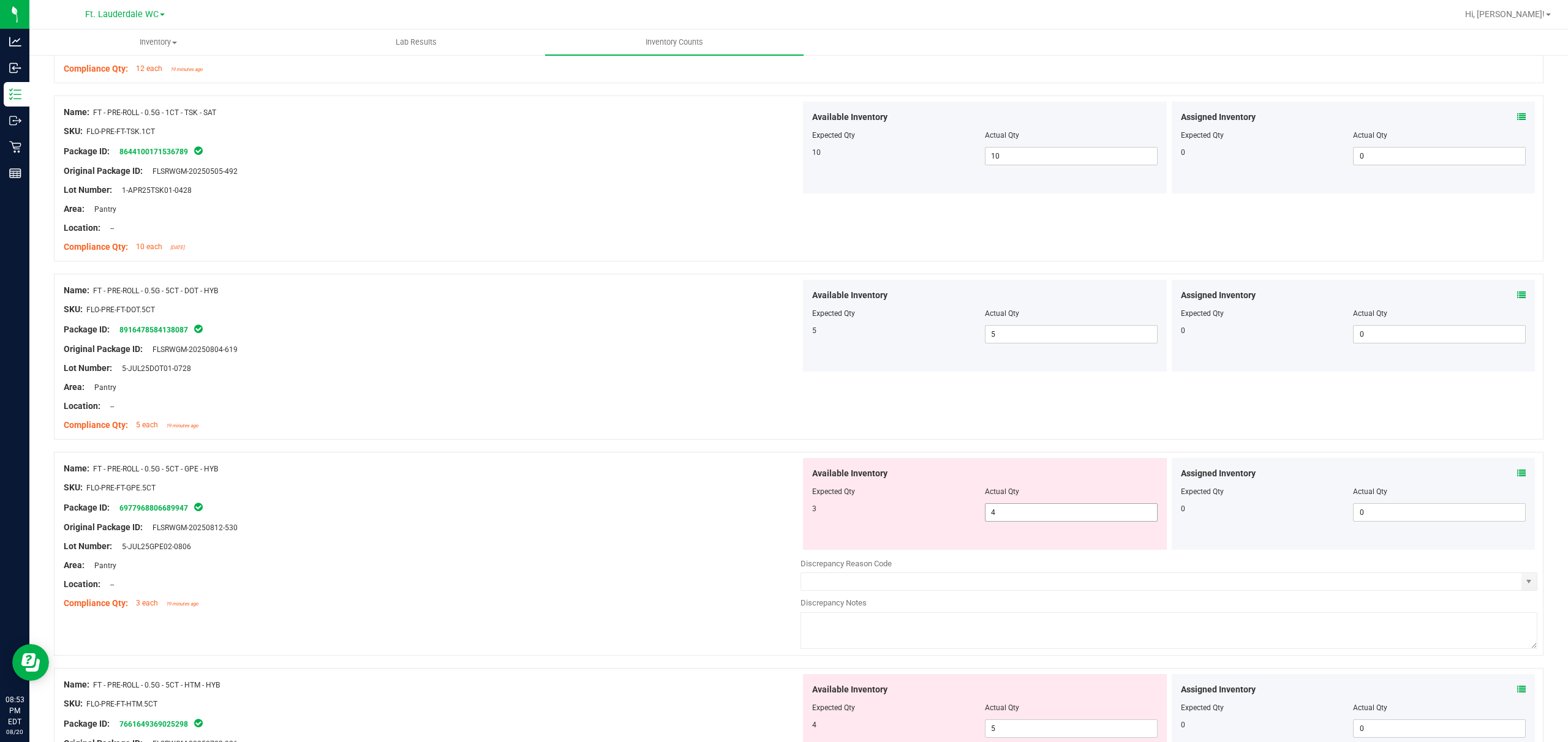
click at [524, 509] on span "4 4" at bounding box center [1071, 512] width 173 height 18
click at [0, 0] on input "4" at bounding box center [0, 0] width 0 height 0
click at [524, 519] on div at bounding box center [433, 518] width 737 height 6
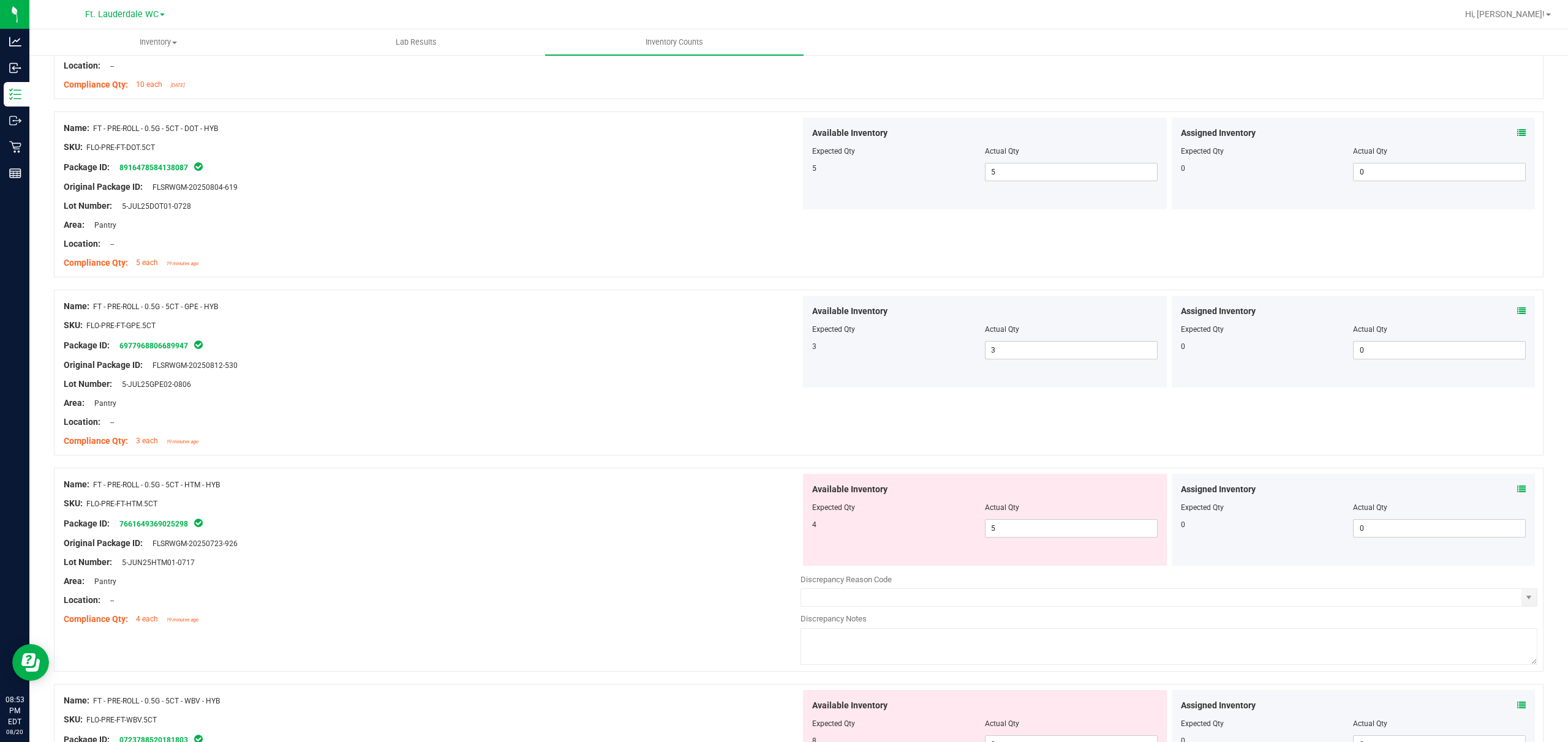
scroll to position [980, 0]
click at [524, 523] on span "5 5" at bounding box center [1071, 527] width 173 height 18
click at [524, 523] on input "5" at bounding box center [1071, 528] width 172 height 17
click at [501, 494] on div at bounding box center [433, 493] width 737 height 6
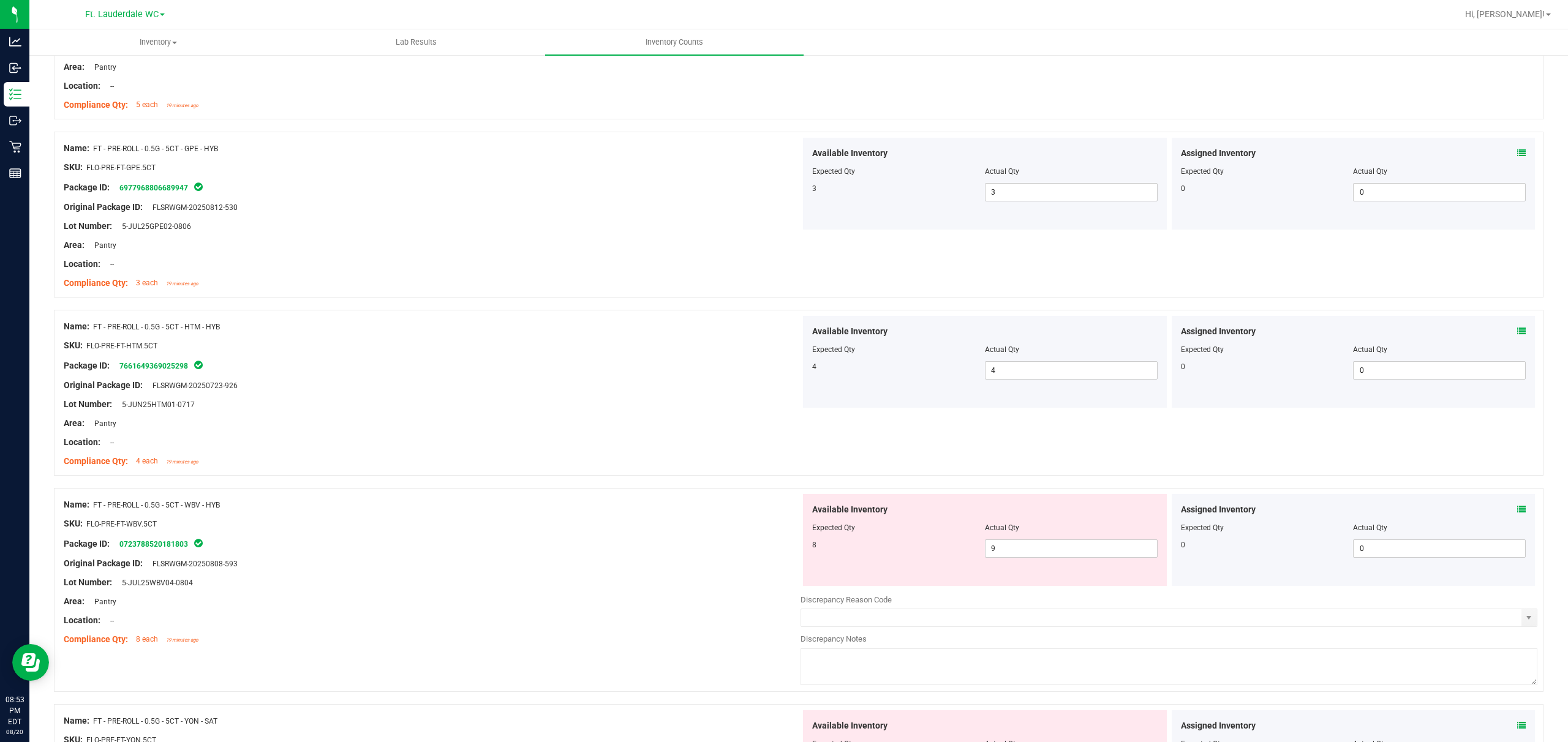
scroll to position [1143, 0]
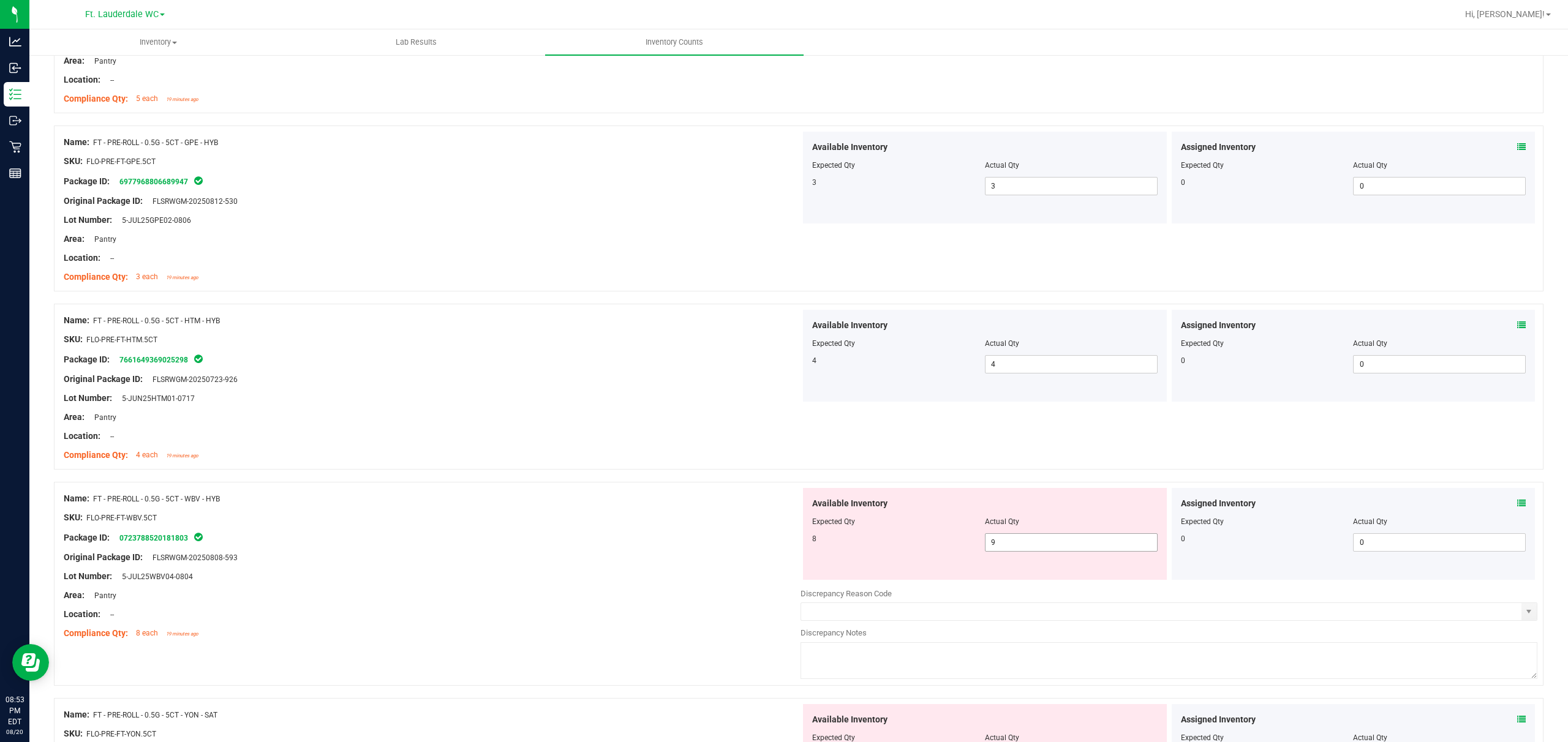
click at [524, 550] on span "9 9" at bounding box center [1071, 542] width 173 height 18
click at [524, 556] on div "Lot Number: 5-JUL25WBV04-0804" at bounding box center [433, 576] width 737 height 13
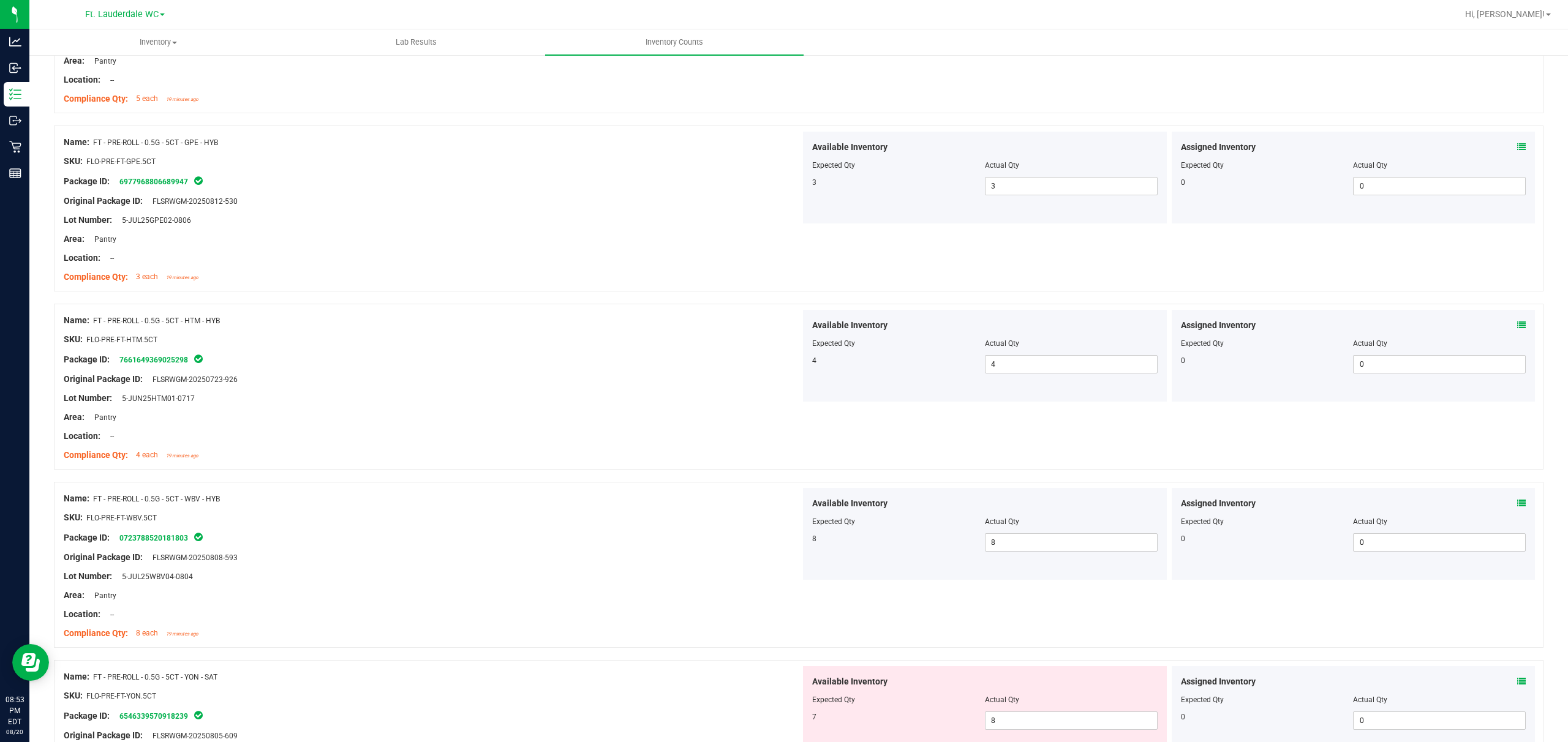
scroll to position [1469, 0]
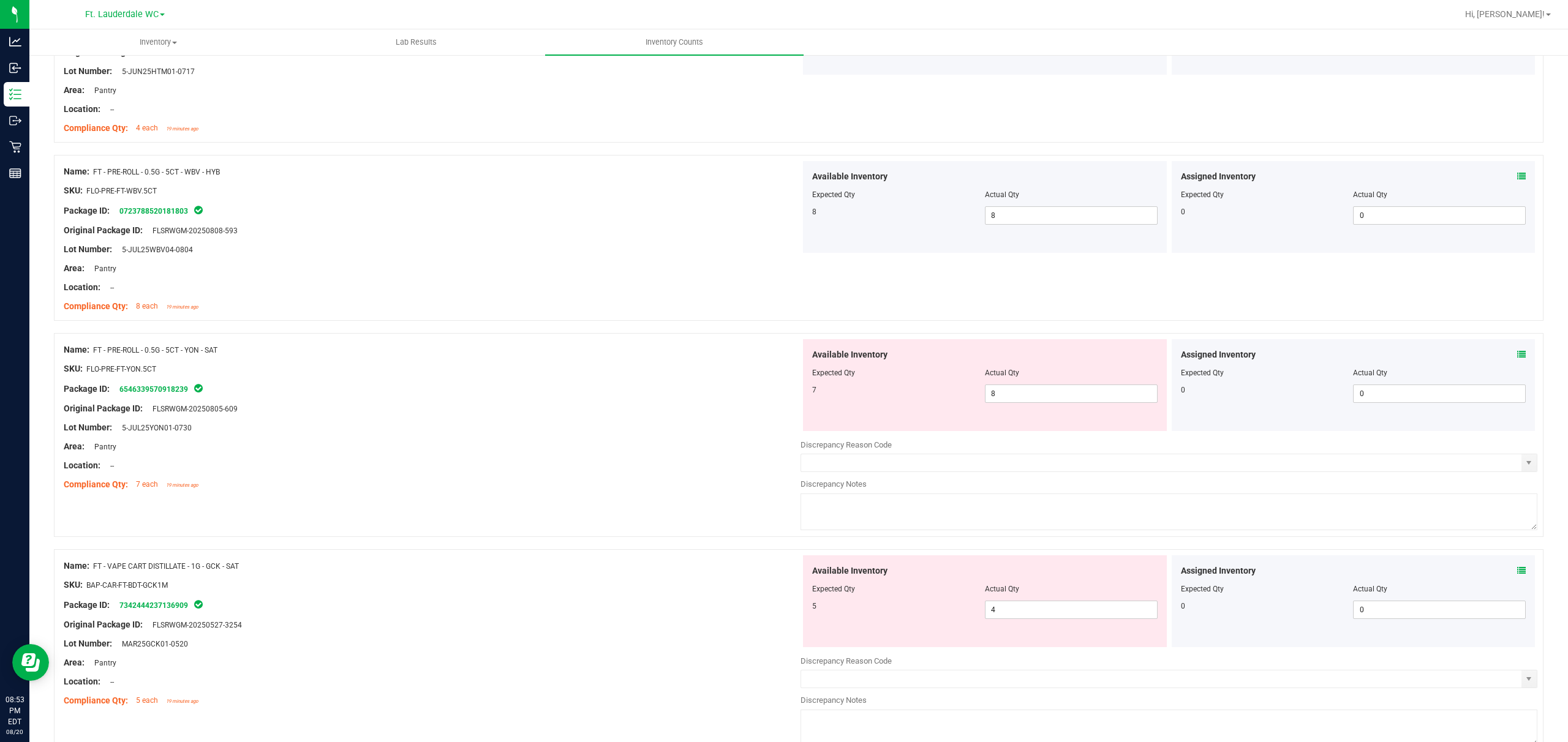
click at [524, 407] on div "Available Inventory Expected Qty Actual Qty 7 8 8" at bounding box center [985, 385] width 364 height 92
click at [524, 402] on span "8 8" at bounding box center [1071, 394] width 173 height 18
click at [524, 402] on input "8" at bounding box center [1071, 394] width 172 height 17
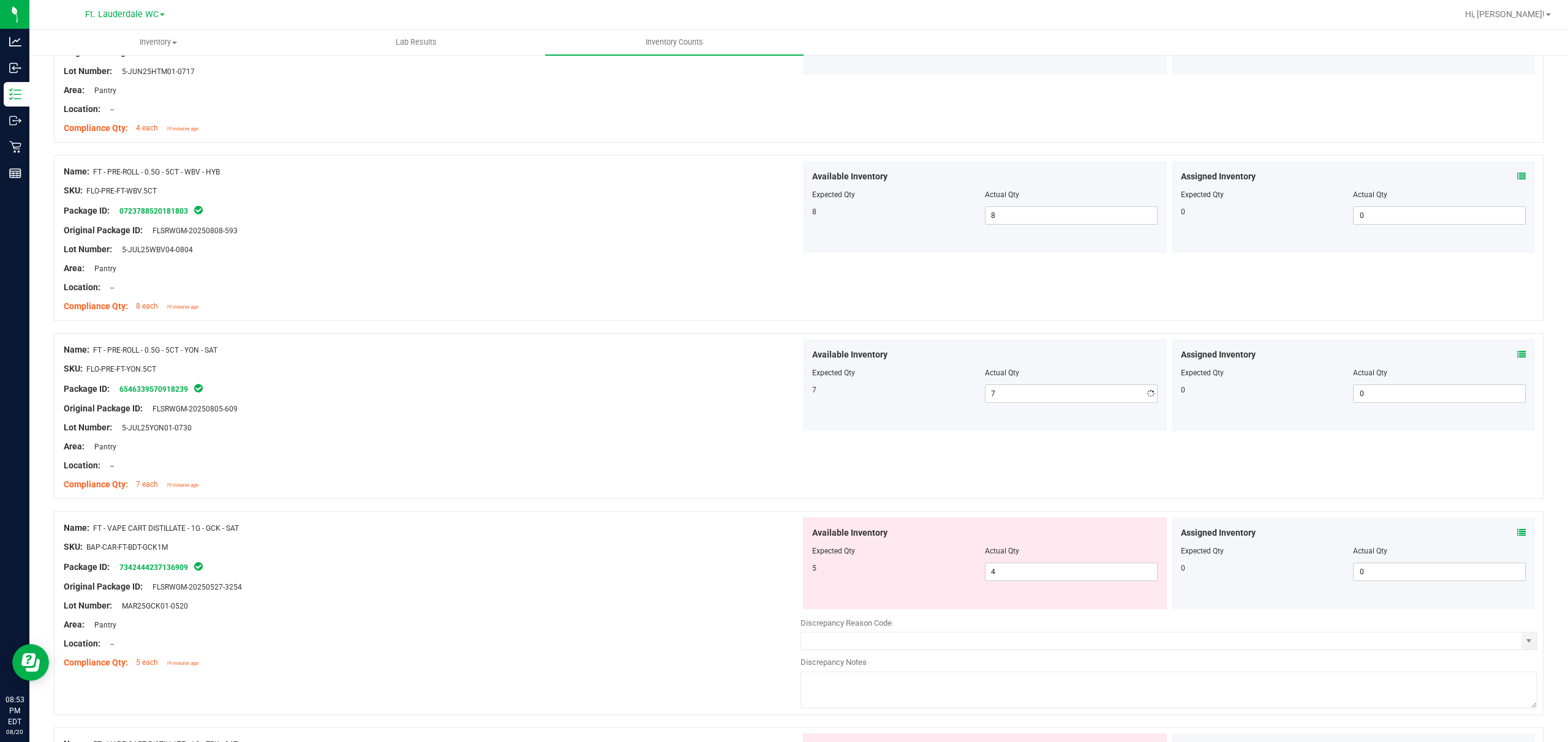
click at [524, 428] on div "Lot Number: 5-JUL25YON01-0730" at bounding box center [433, 427] width 737 height 13
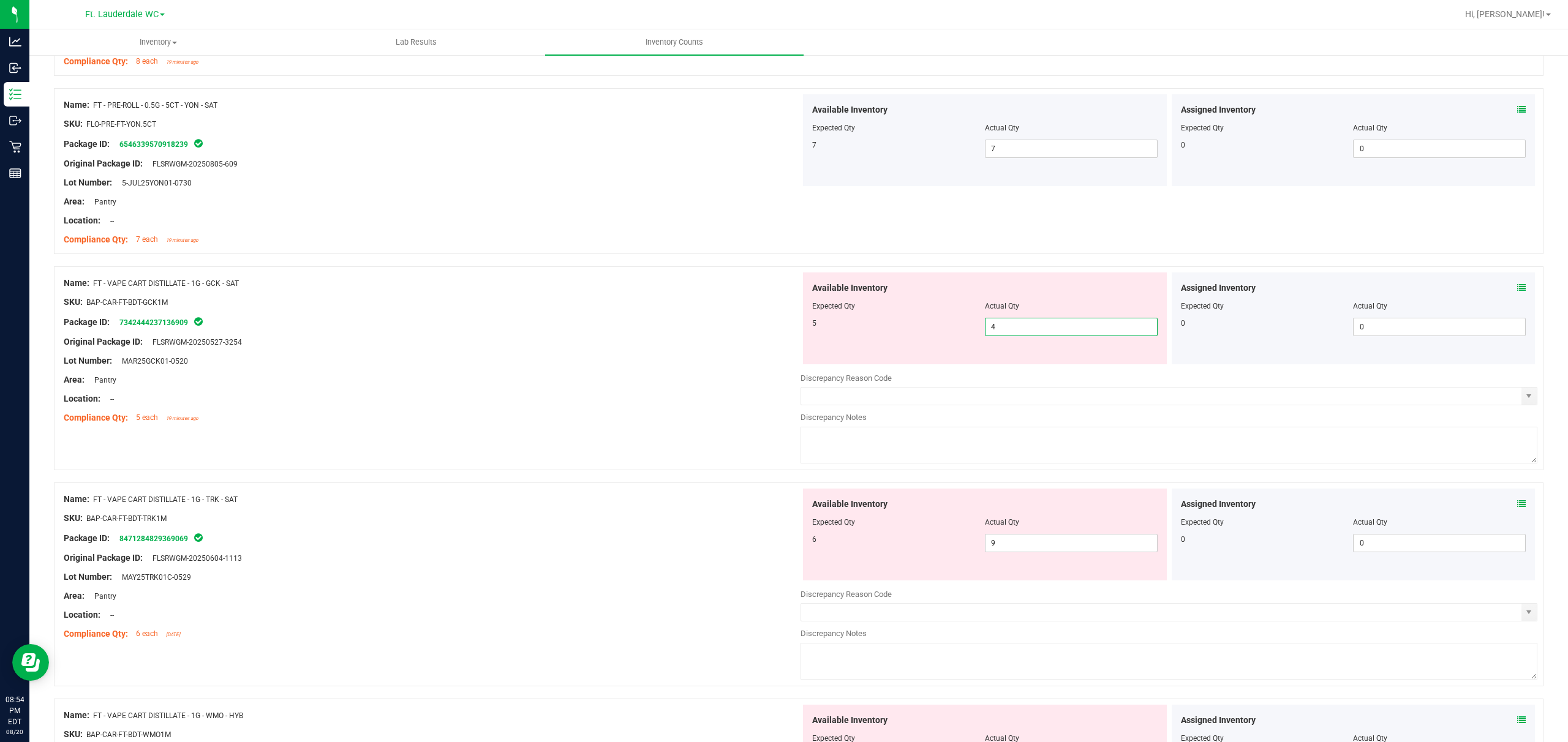
click at [524, 329] on span "4 4" at bounding box center [1071, 327] width 173 height 18
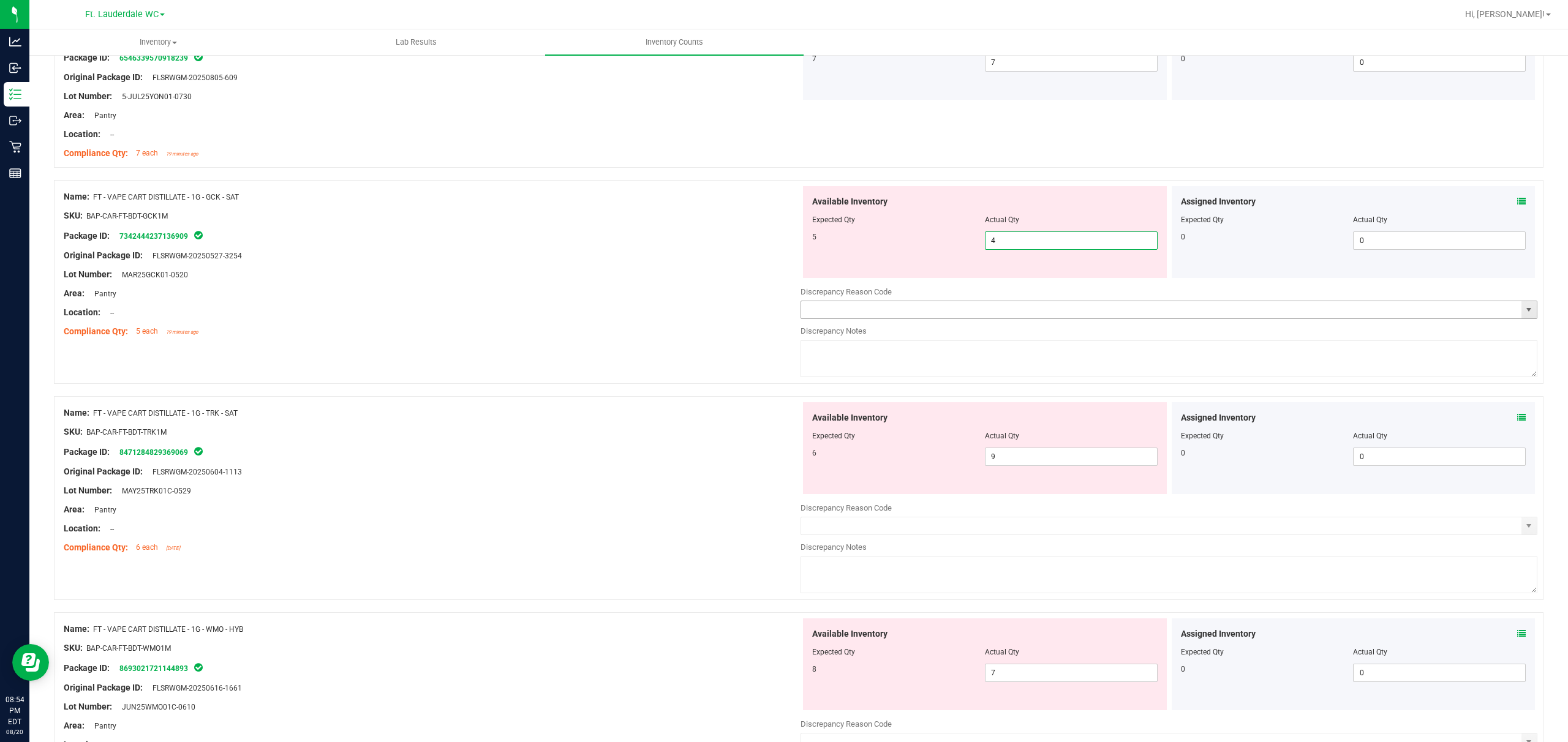
scroll to position [1878, 0]
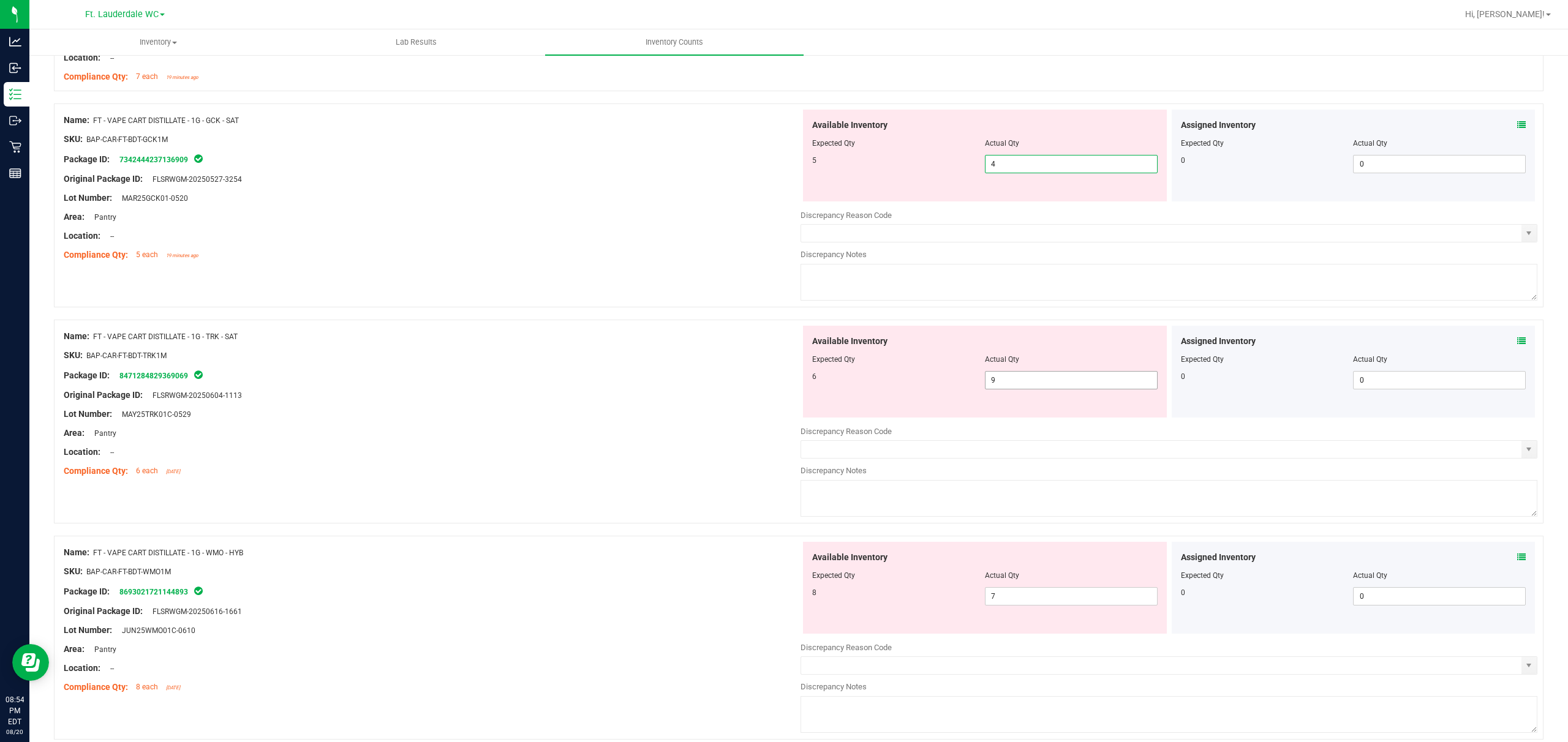
click at [524, 390] on span "9 9" at bounding box center [1071, 380] width 173 height 18
click at [524, 389] on input "9" at bounding box center [1071, 380] width 172 height 17
click at [524, 388] on div at bounding box center [433, 386] width 737 height 6
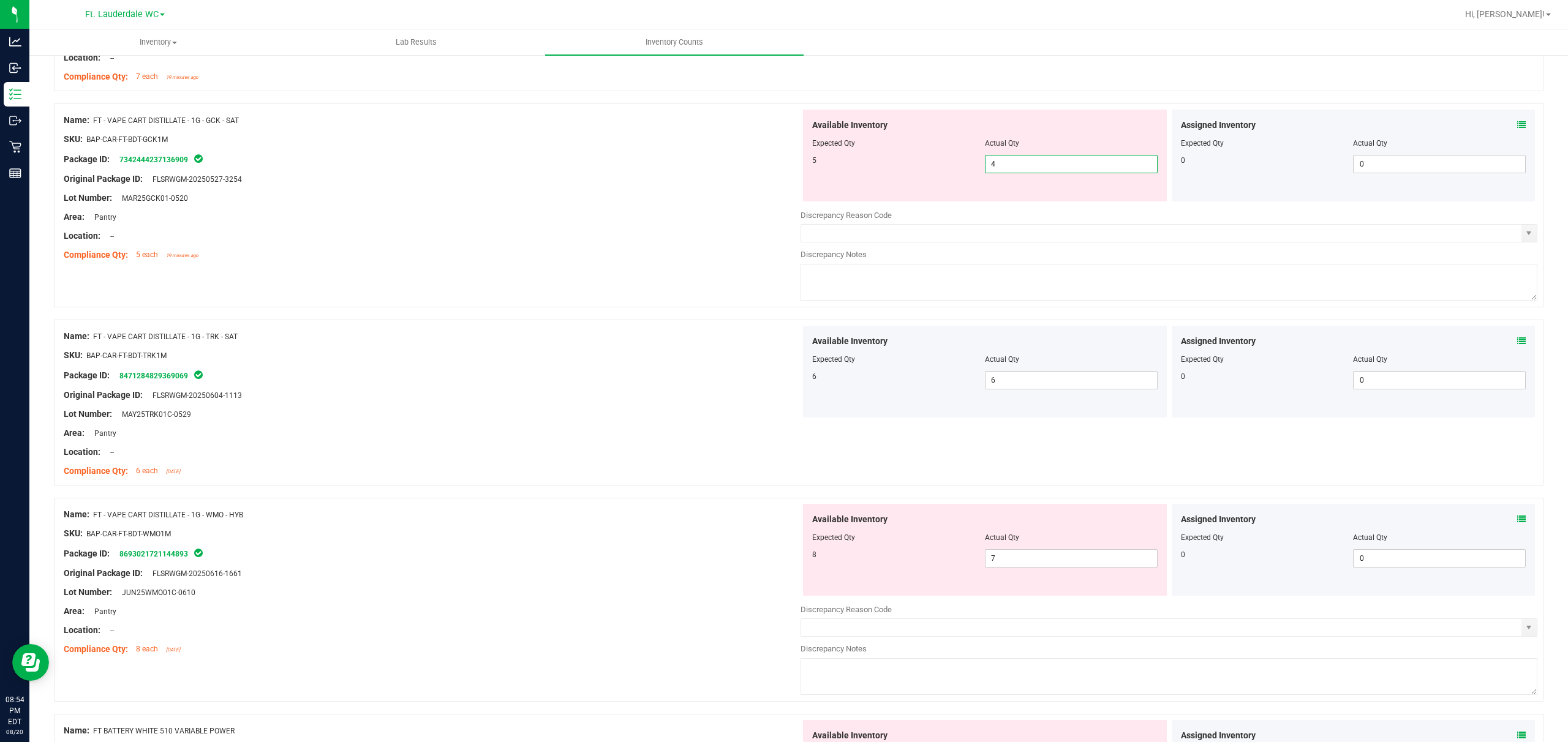
click at [524, 160] on span "4 4" at bounding box center [1071, 164] width 173 height 18
click at [524, 160] on input "4" at bounding box center [1071, 164] width 172 height 17
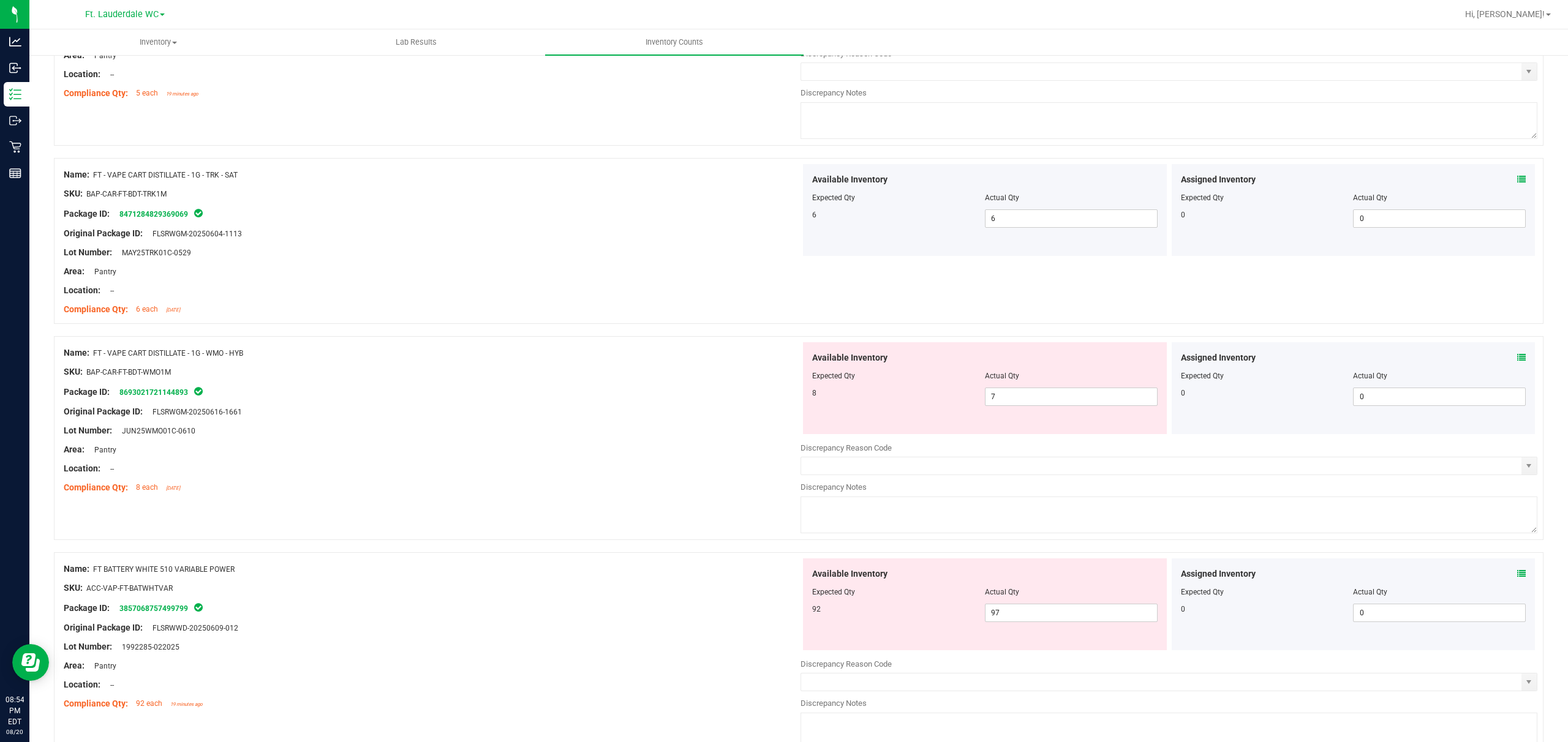
scroll to position [2041, 0]
click at [524, 556] on span "97 97" at bounding box center [1071, 611] width 173 height 18
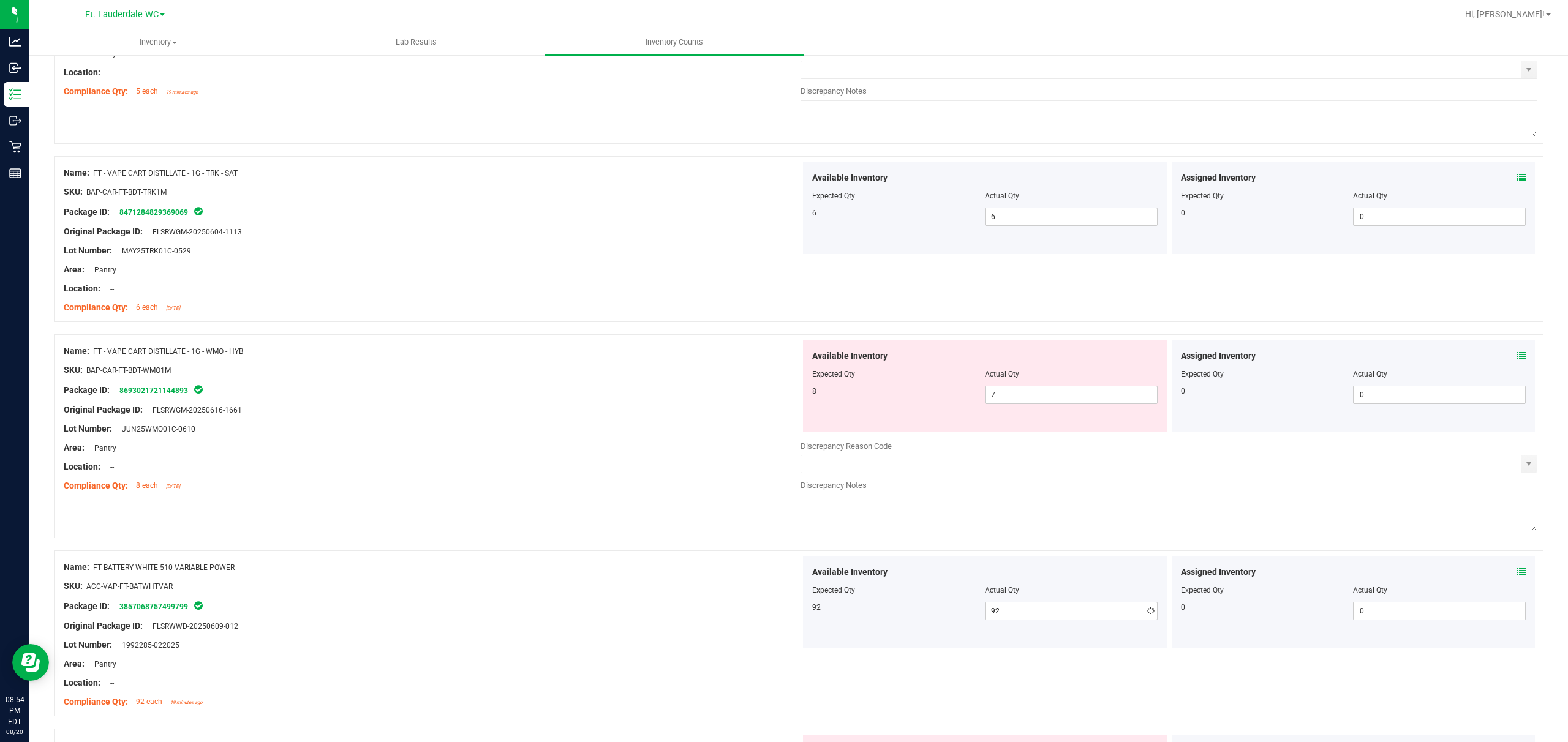
click at [524, 556] on div at bounding box center [433, 635] width 737 height 6
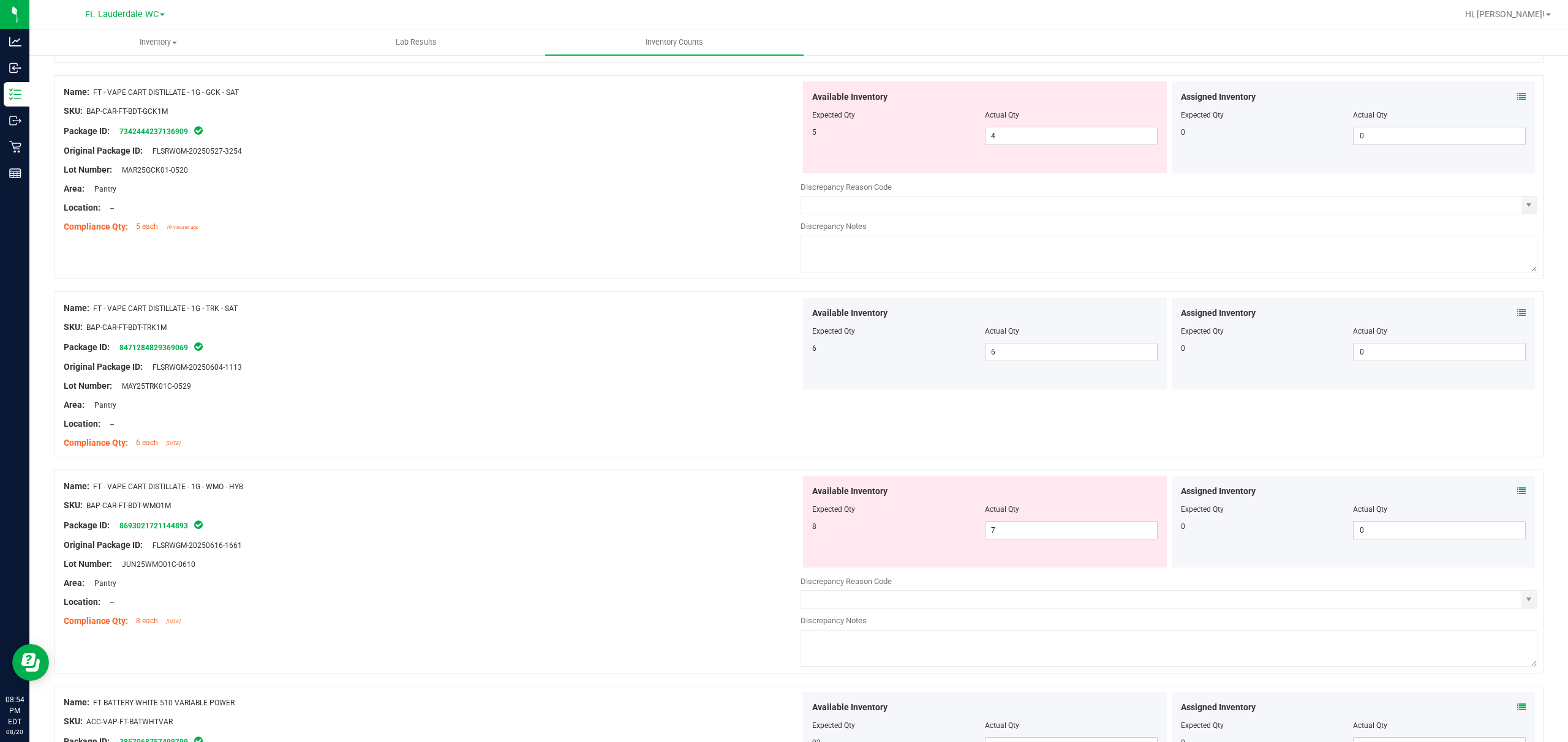
scroll to position [1878, 0]
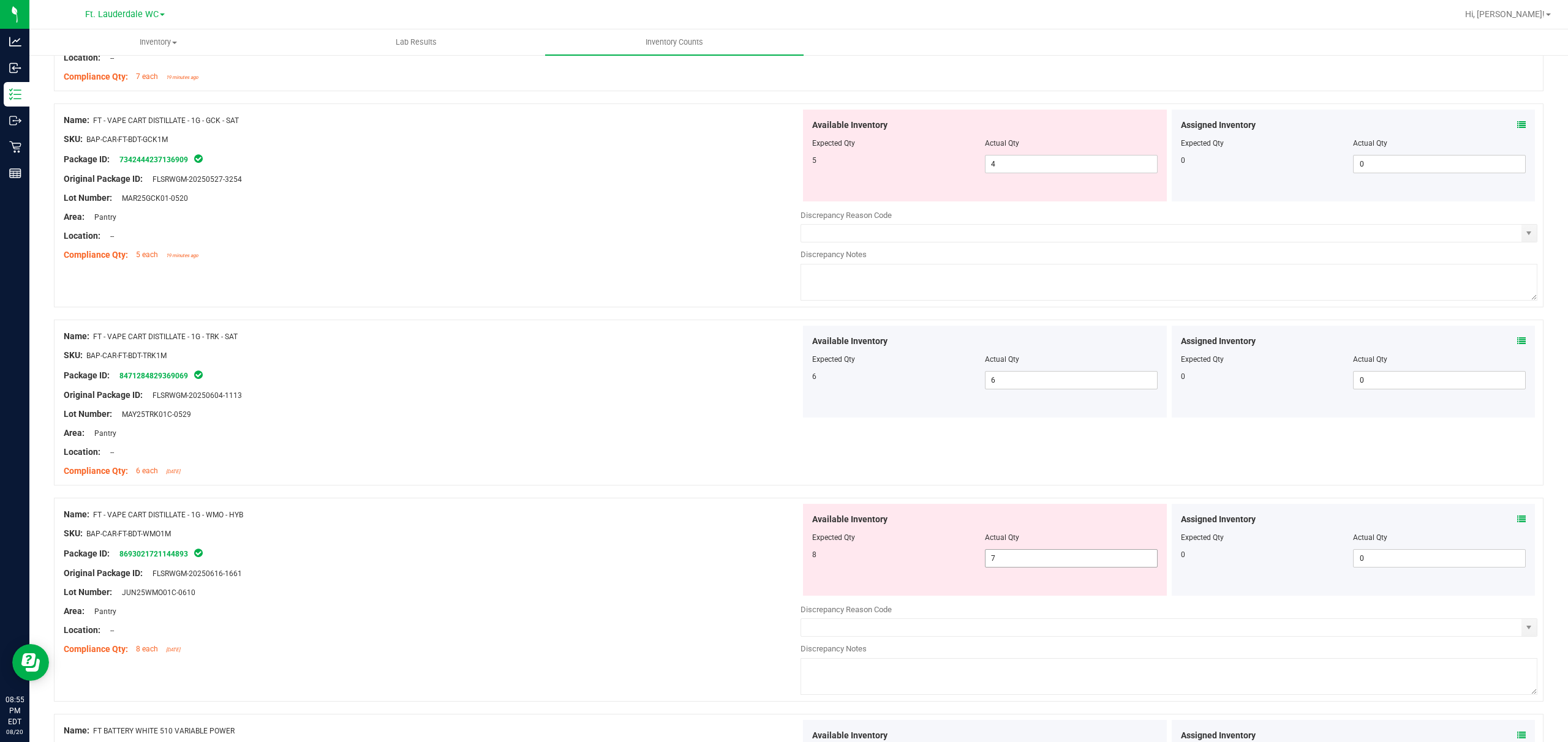
click at [524, 556] on span "7 7" at bounding box center [1071, 558] width 173 height 18
click at [524, 556] on div "Lot Number: JUN25WMO01C-0610" at bounding box center [433, 592] width 737 height 13
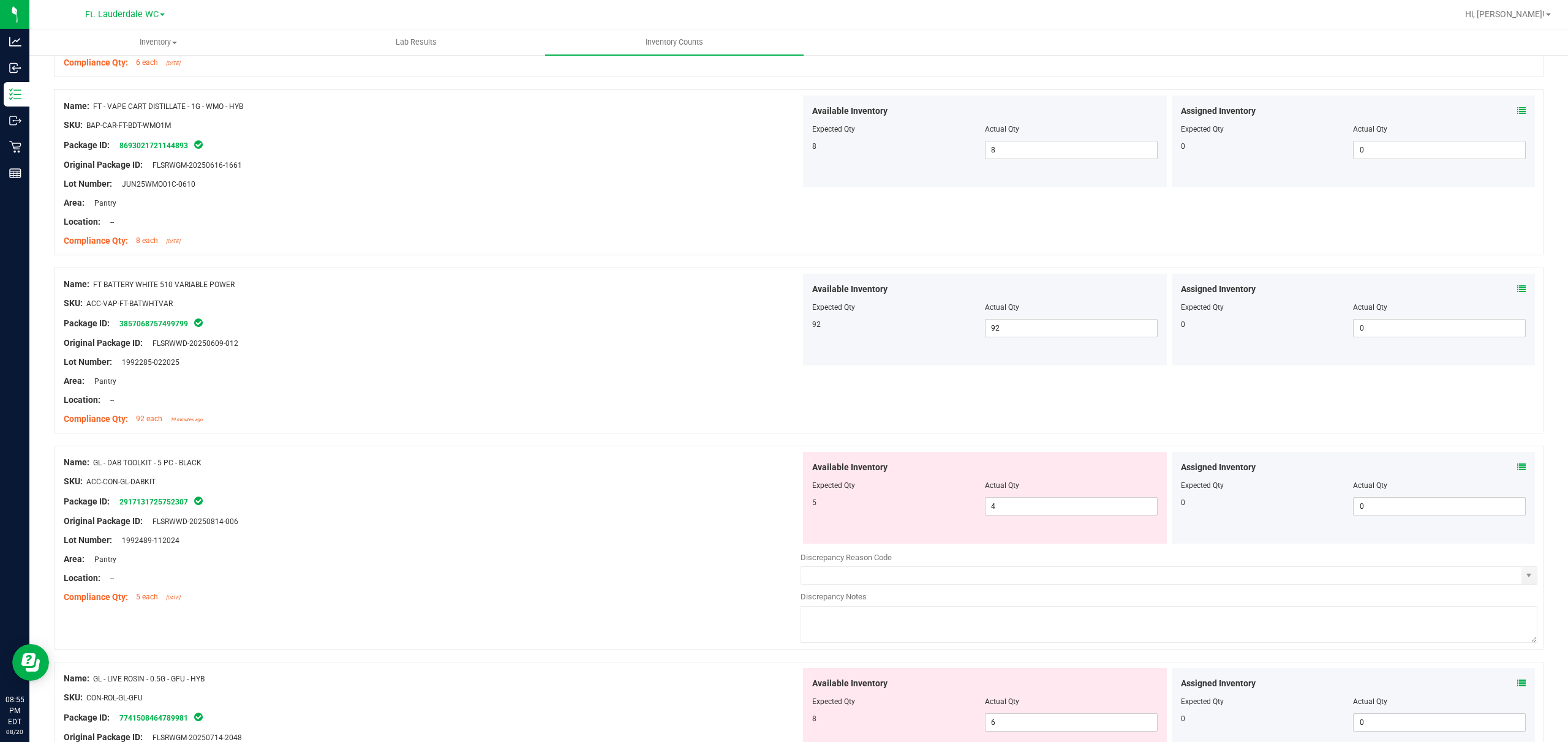
scroll to position [2450, 0]
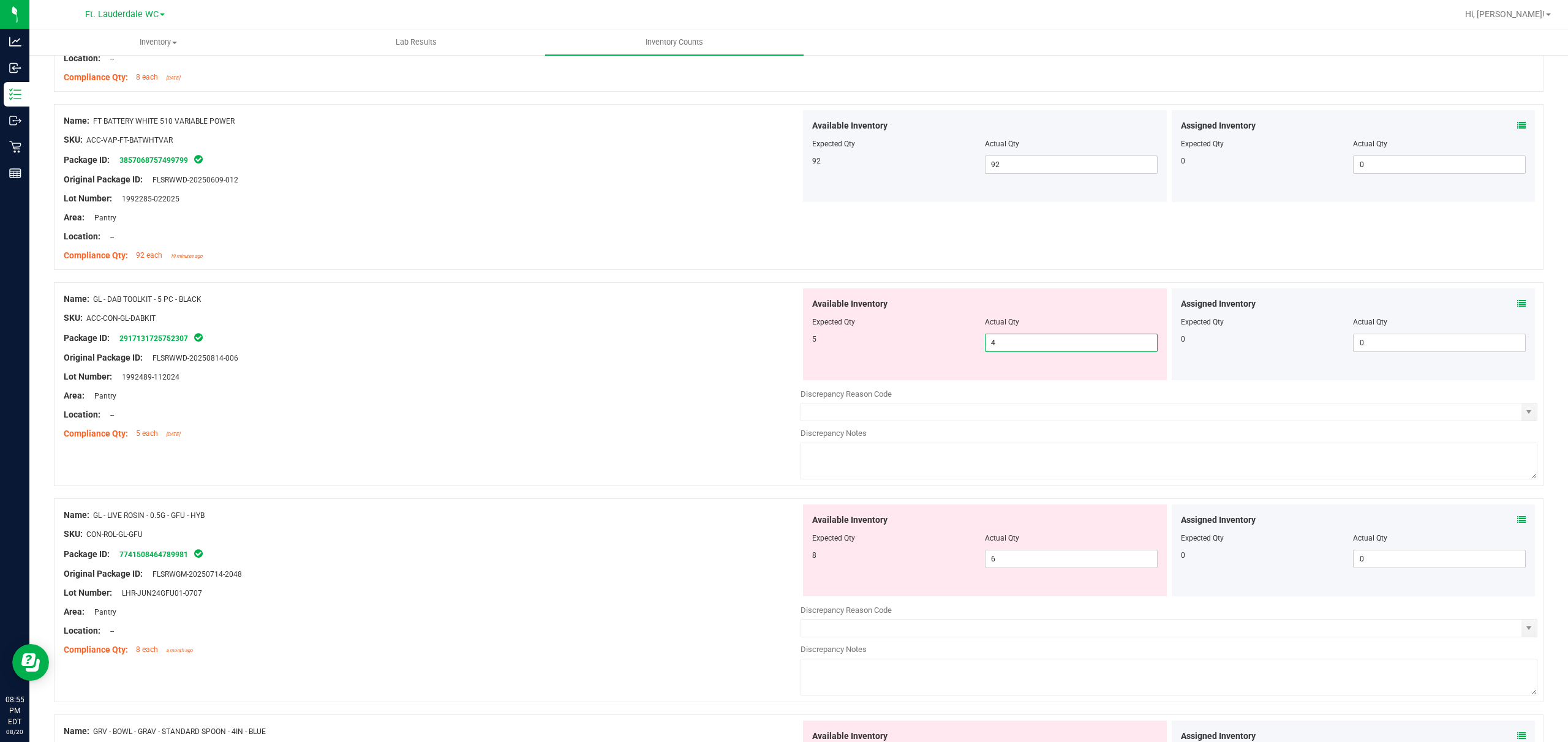
click at [524, 351] on span "4 4" at bounding box center [1071, 342] width 173 height 18
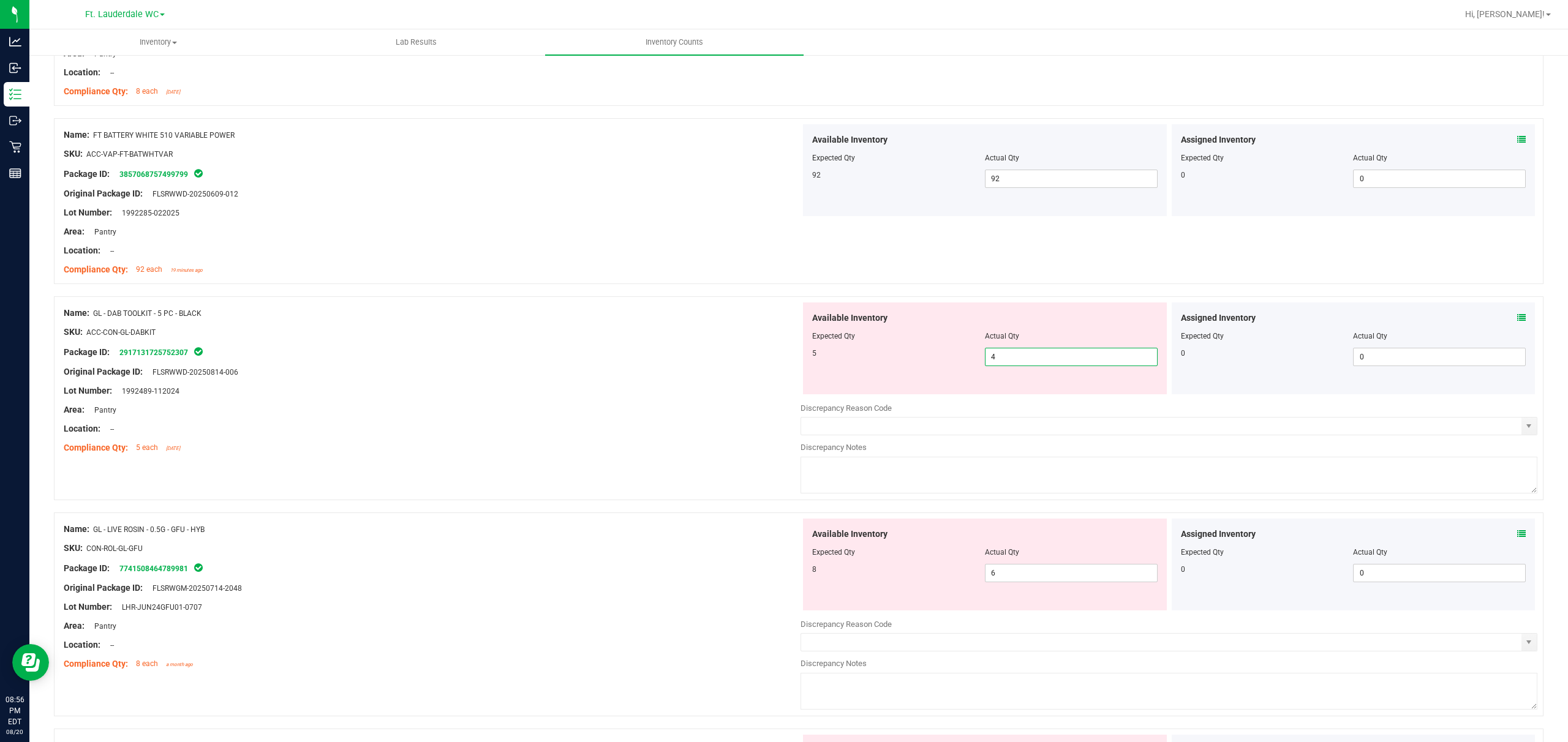
scroll to position [2612, 0]
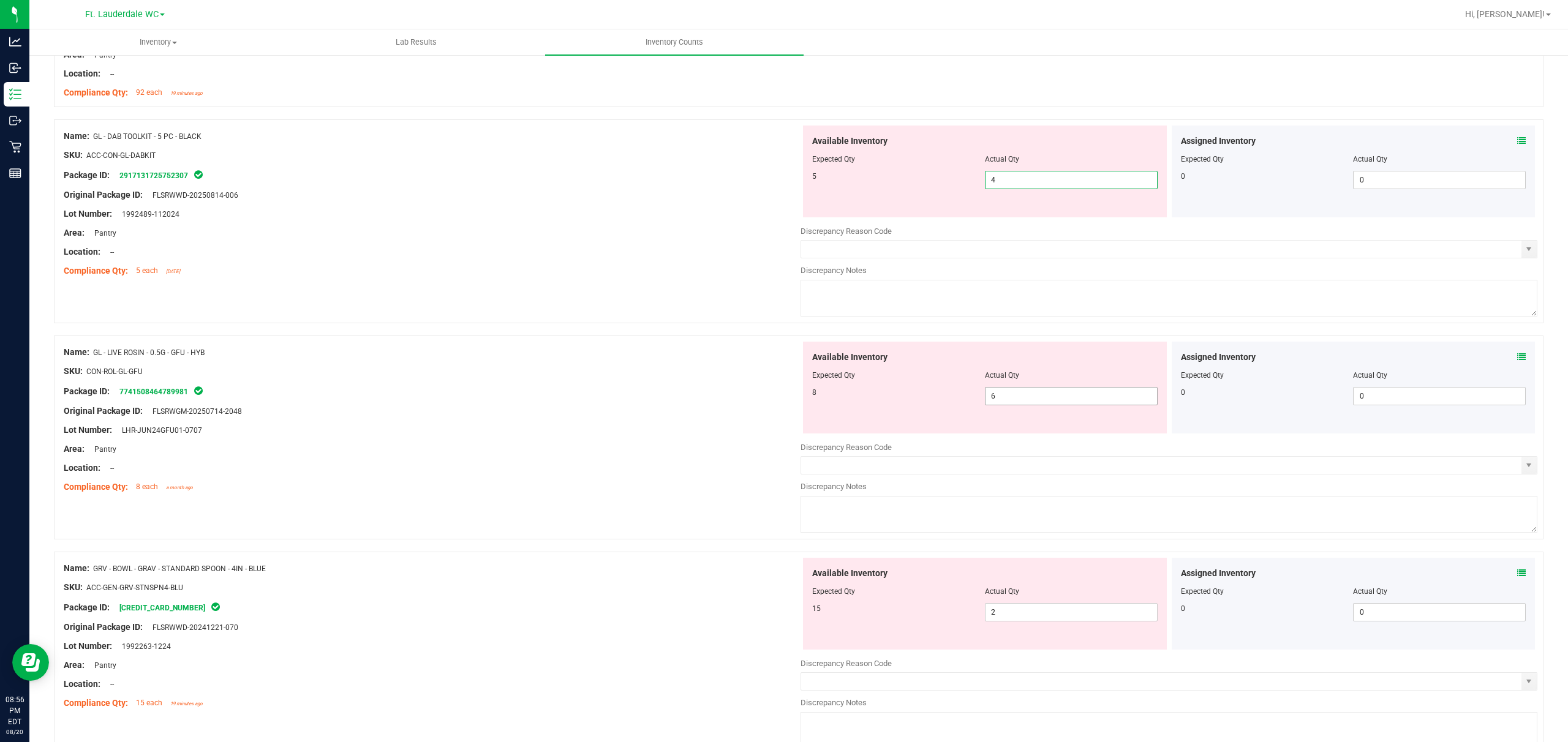
click at [524, 403] on span "6 6" at bounding box center [1071, 396] width 173 height 18
click at [524, 498] on div "Name: GL - LIVE ROSIN - 0.5G - GFU - HYB SKU: CON-ROL-GL-GFU Package ID: 774150…" at bounding box center [433, 419] width 737 height 156
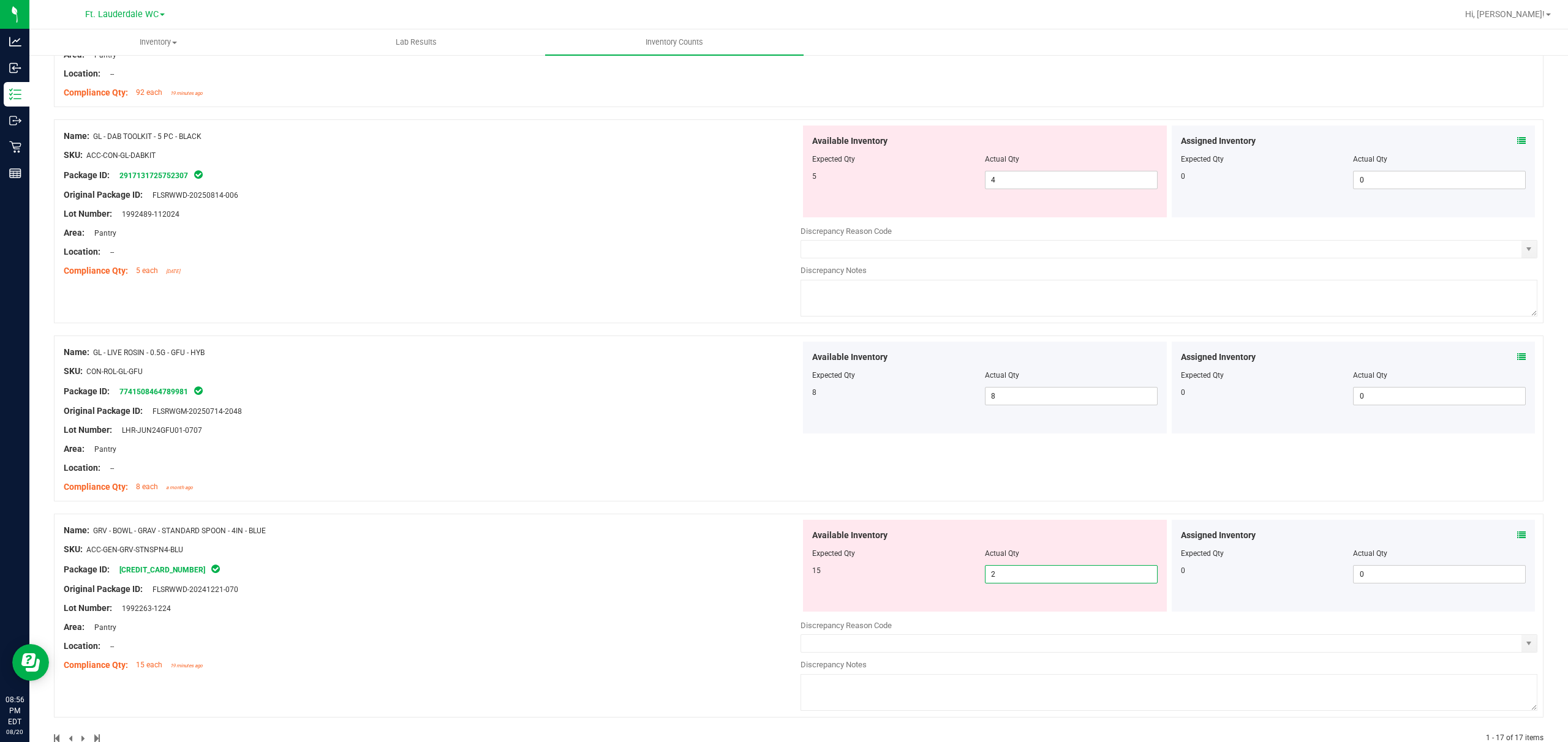
click at [524, 556] on span "2 2" at bounding box center [1071, 574] width 173 height 18
click at [479, 474] on div "Location: --" at bounding box center [433, 468] width 737 height 13
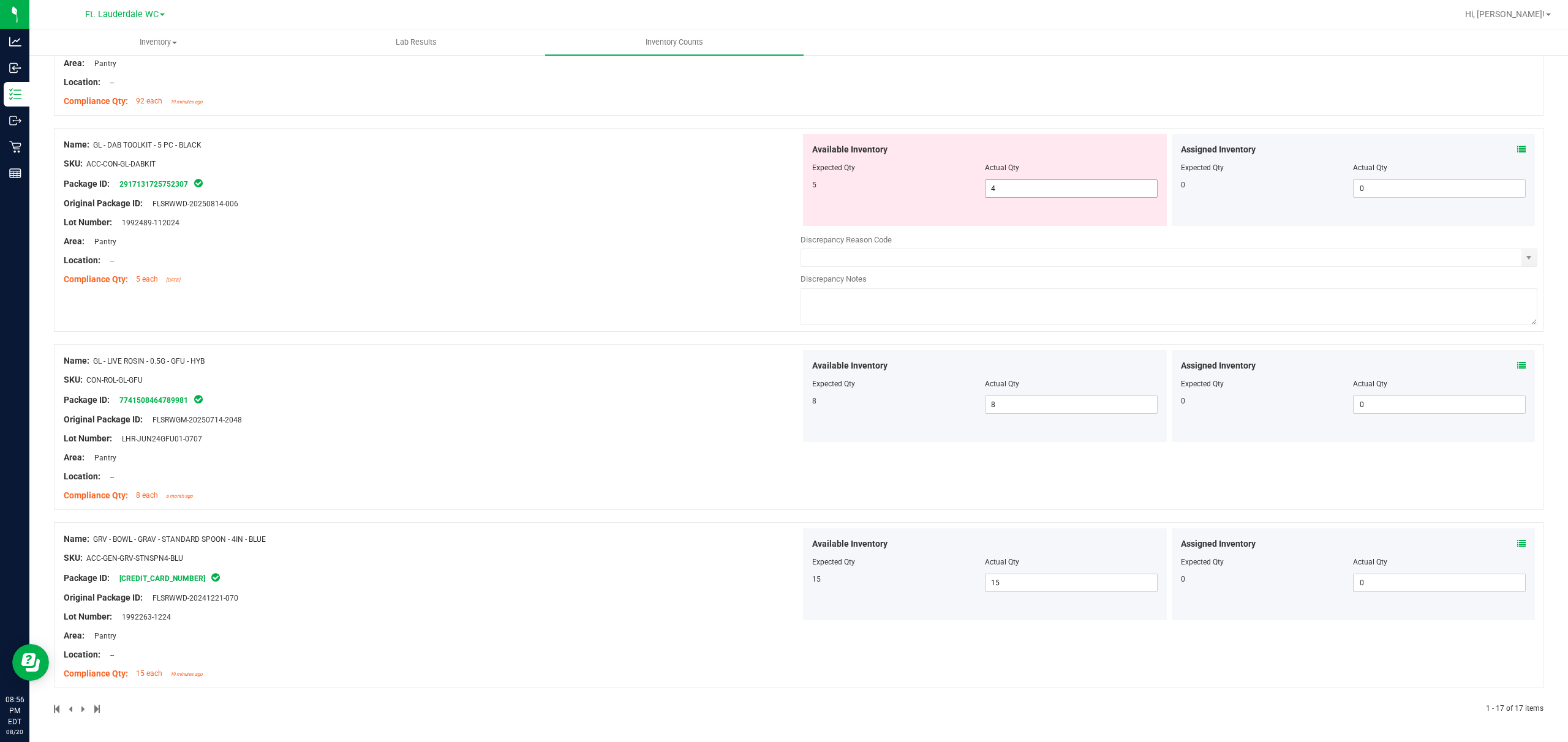
click at [524, 190] on span "4 4" at bounding box center [1071, 188] width 173 height 18
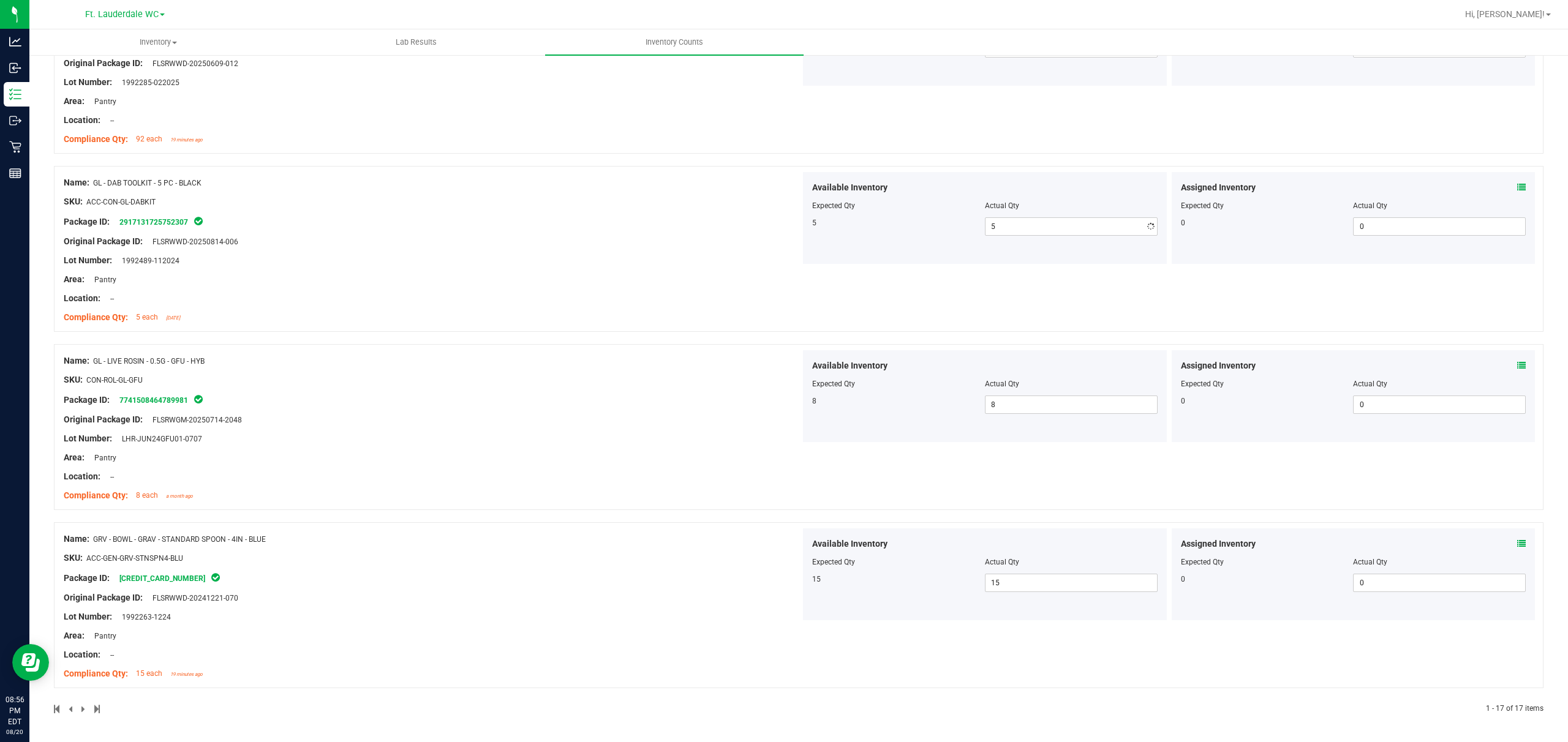
click at [406, 238] on div "Name: GL - DAB TOOLKIT - 5 PC - BLACK SKU: ACC-CON-GL-DABKIT Package ID: 291713…" at bounding box center [433, 249] width 737 height 156
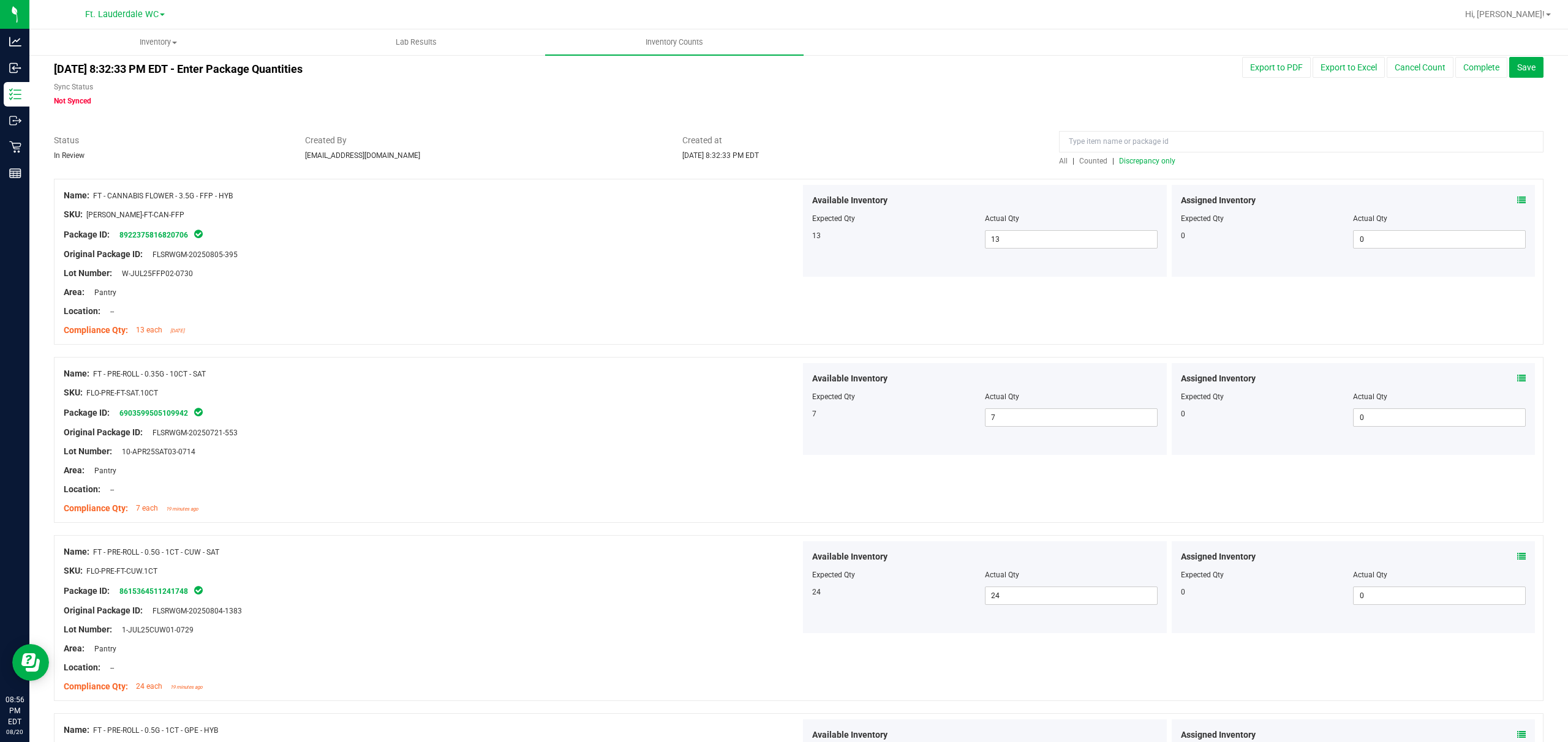
scroll to position [0, 0]
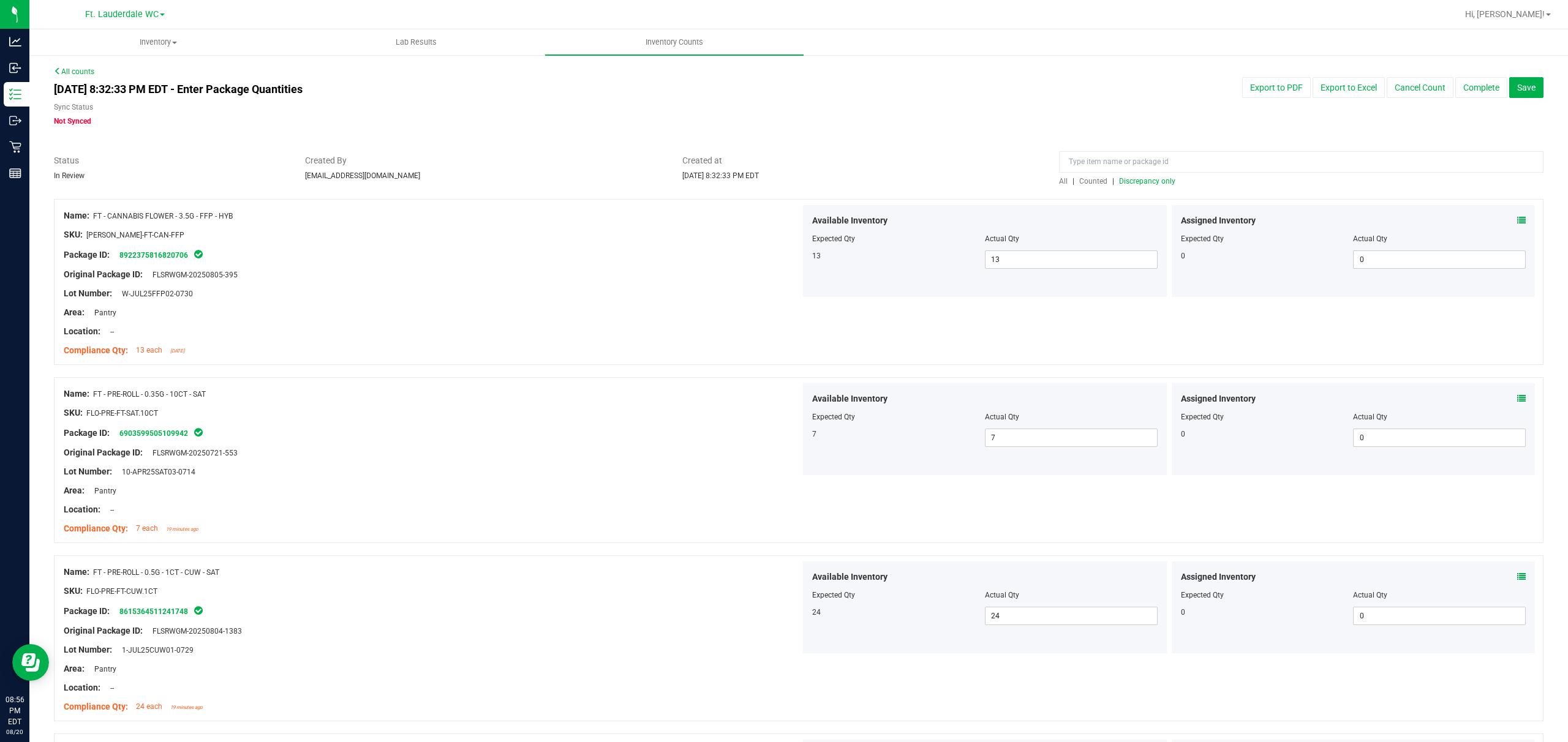
click at [524, 181] on span "Discrepancy only" at bounding box center [1148, 180] width 56 height 9
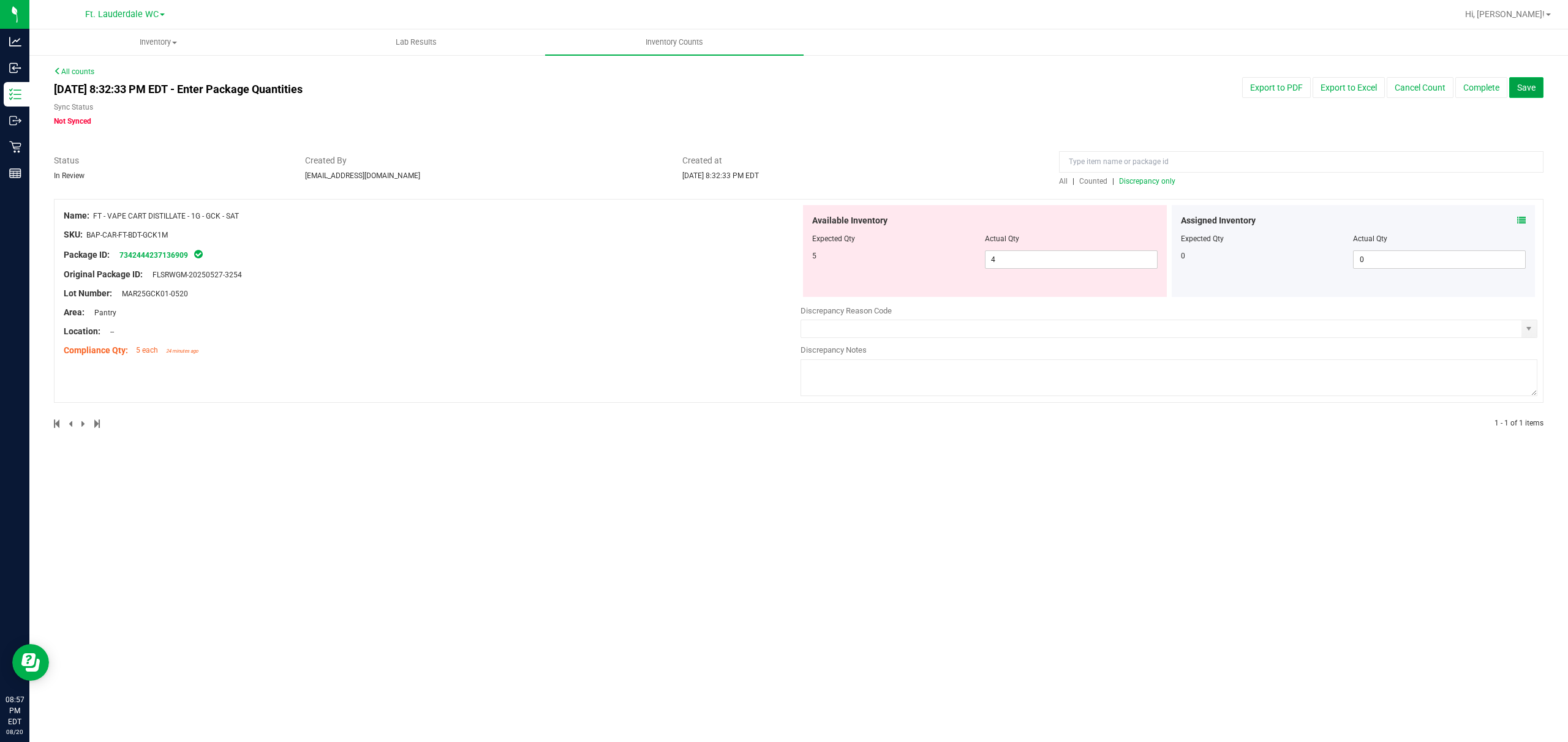
click at [524, 96] on button "Save" at bounding box center [1526, 87] width 34 height 20
